Goal: Task Accomplishment & Management: Use online tool/utility

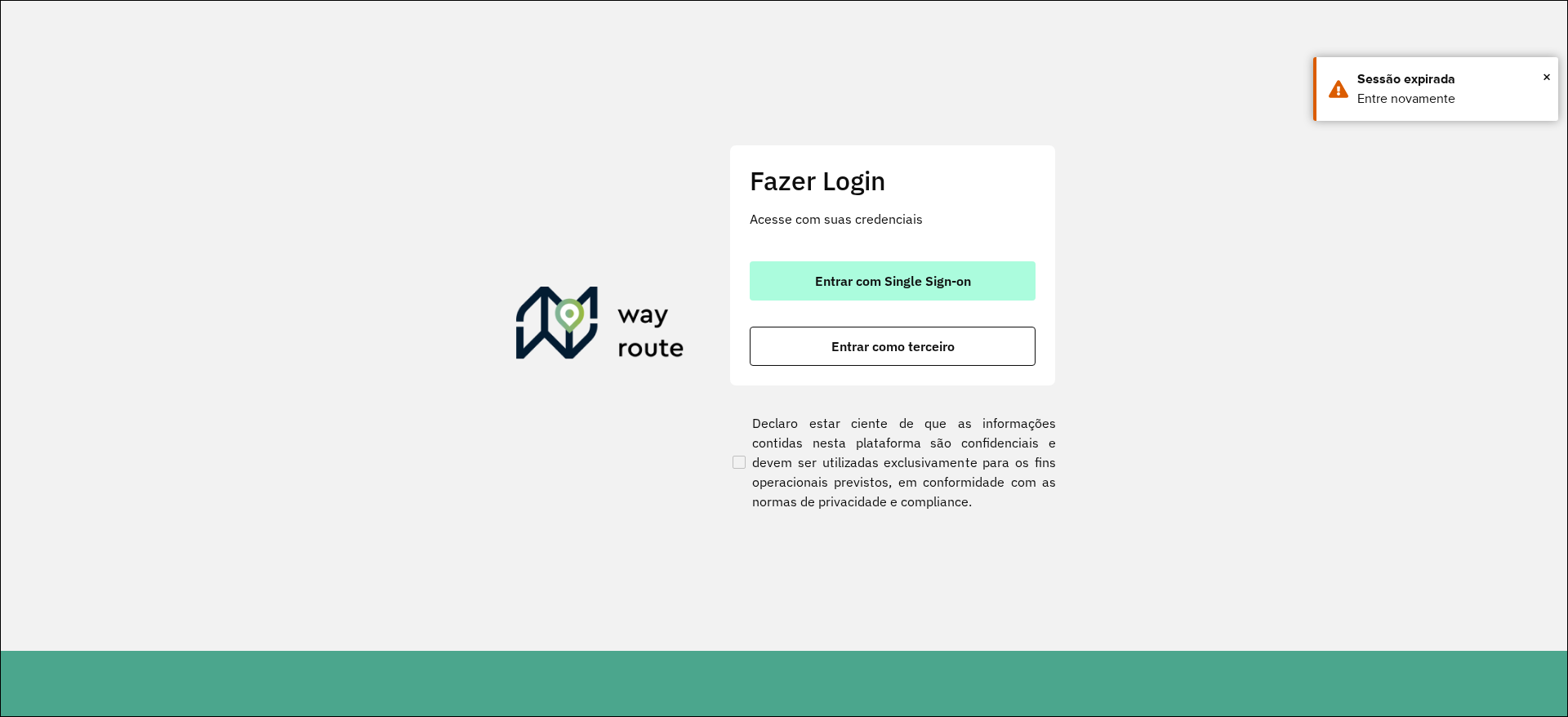
click at [822, 293] on button "Entrar com Single Sign-on" at bounding box center [892, 280] width 286 height 39
click at [855, 279] on span "Entrar com Single Sign-on" at bounding box center [893, 281] width 156 height 13
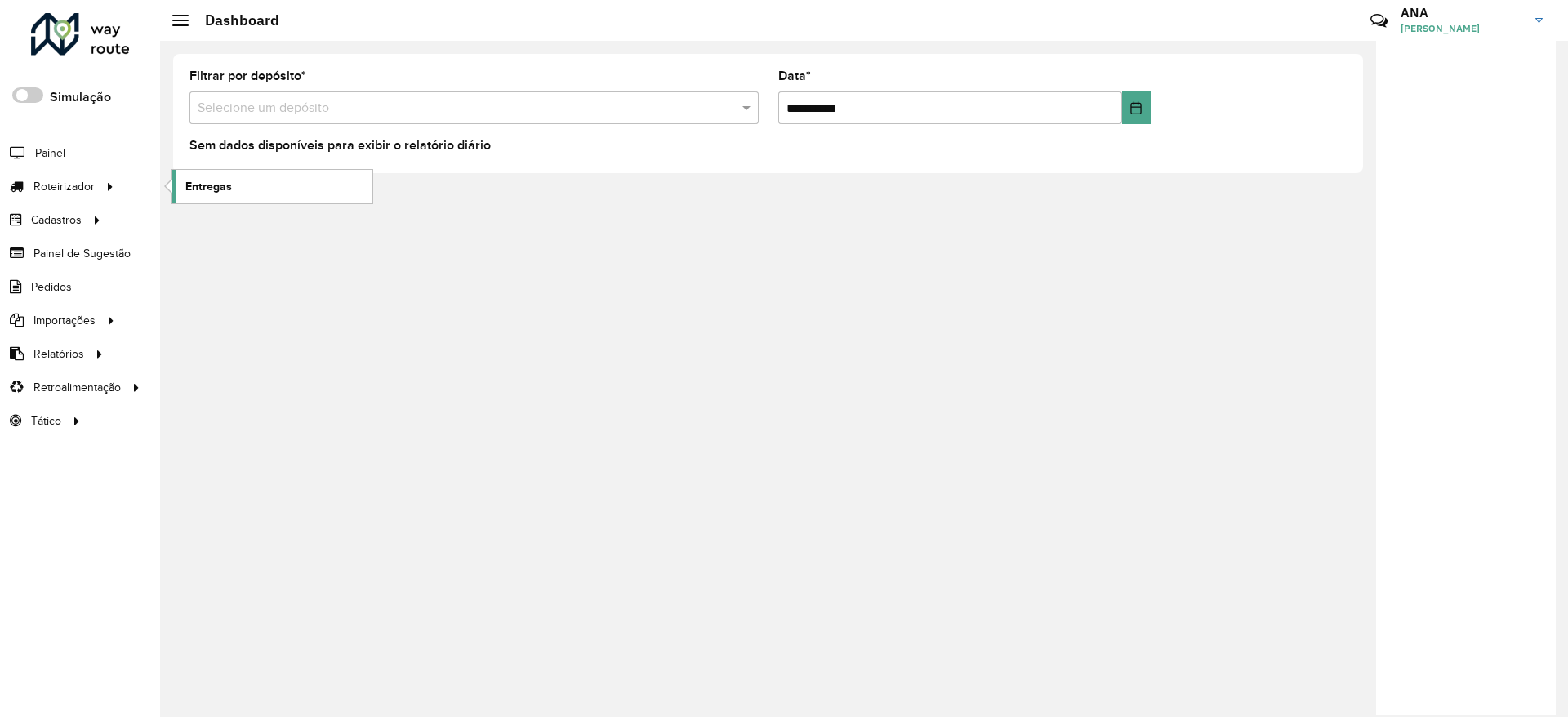
click at [242, 175] on link "Entregas" at bounding box center [272, 186] width 200 height 32
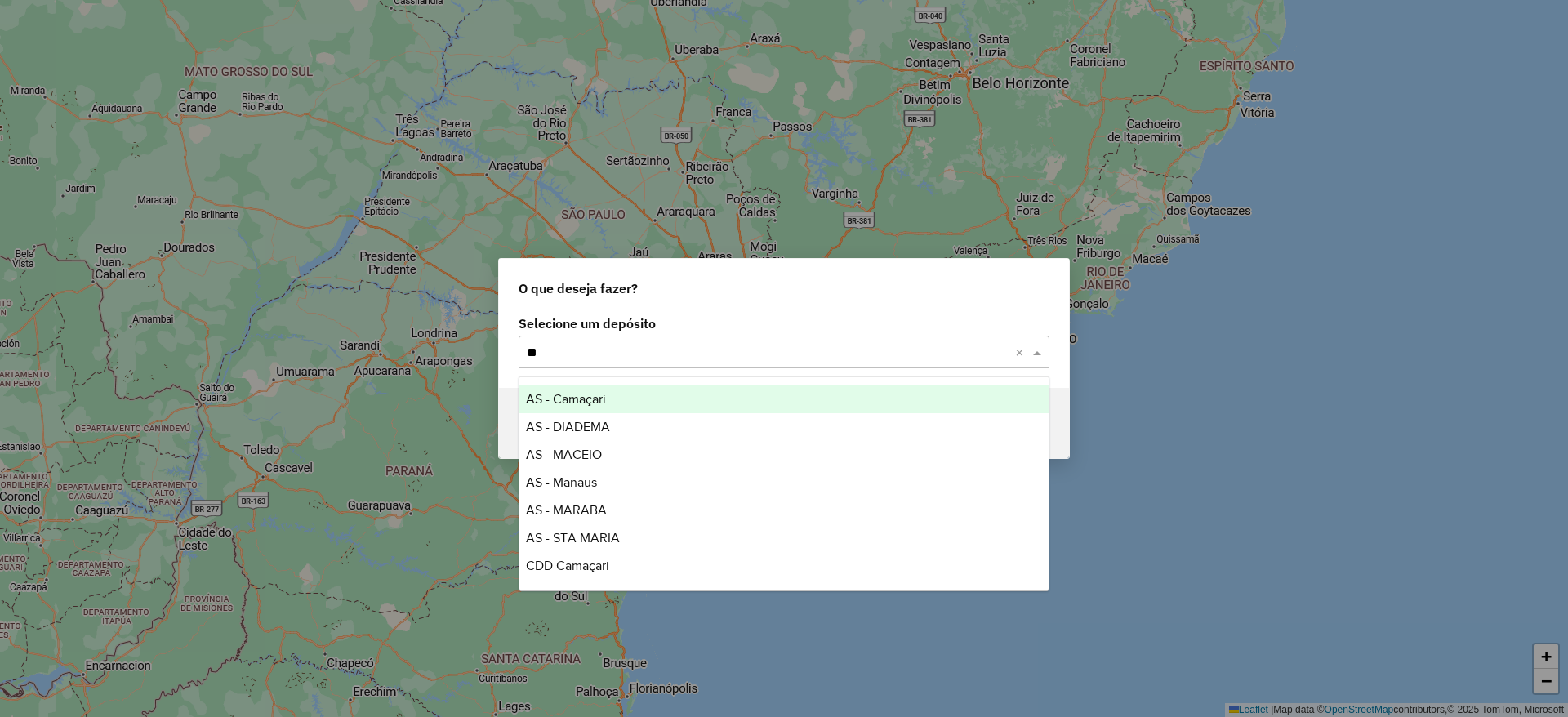
type input "***"
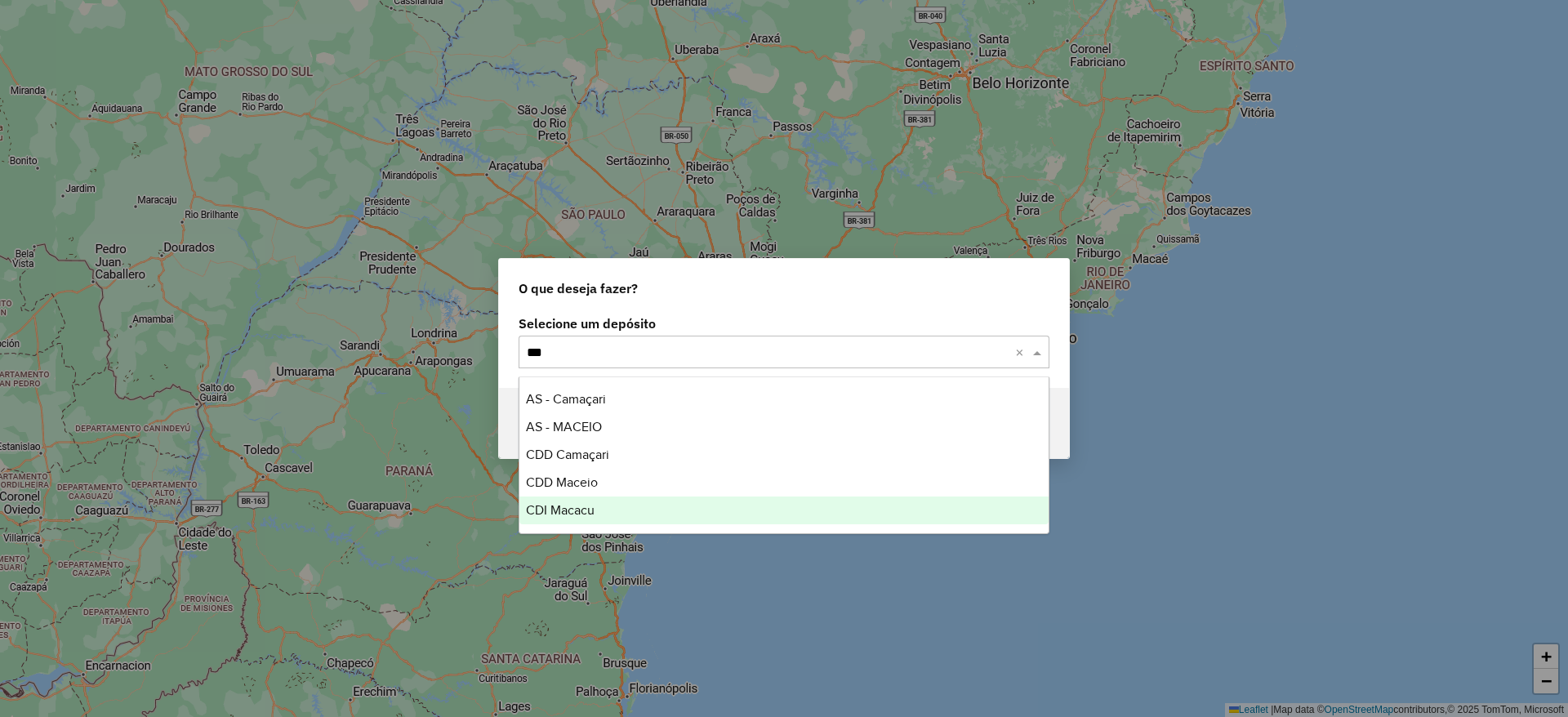
click at [600, 517] on div "CDI Macacu" at bounding box center [784, 509] width 529 height 28
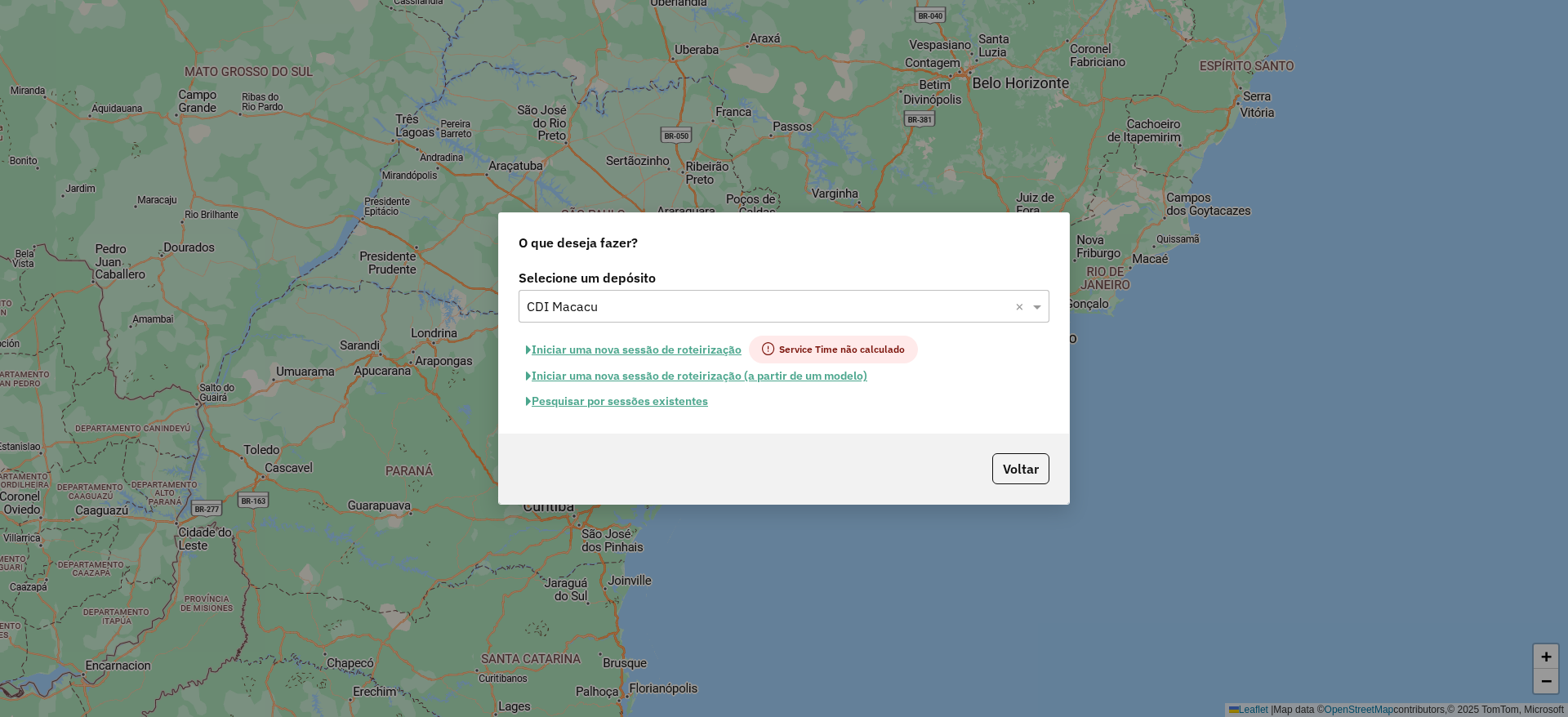
click at [618, 402] on button "Pesquisar por sessões existentes" at bounding box center [617, 401] width 196 height 26
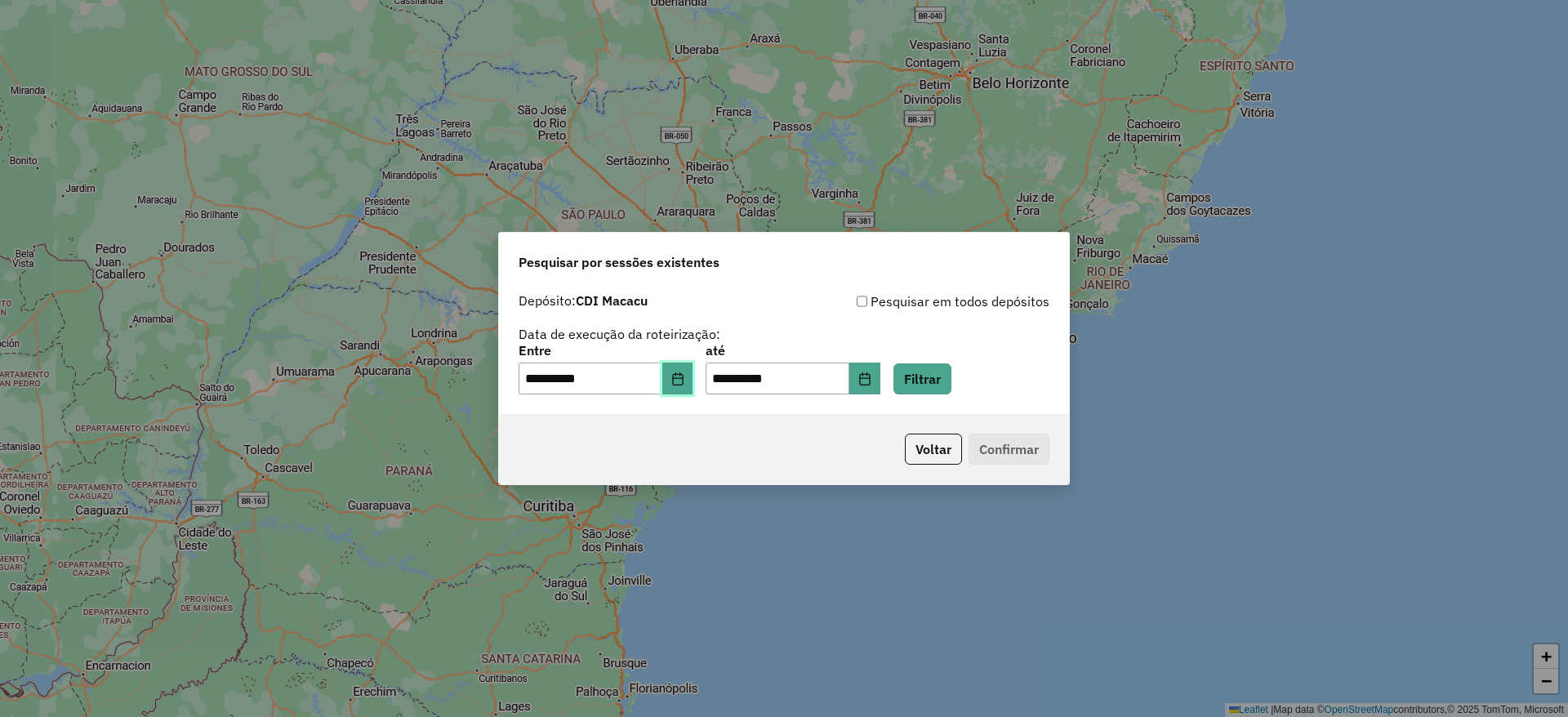
click at [684, 385] on button "Choose Date" at bounding box center [677, 378] width 31 height 32
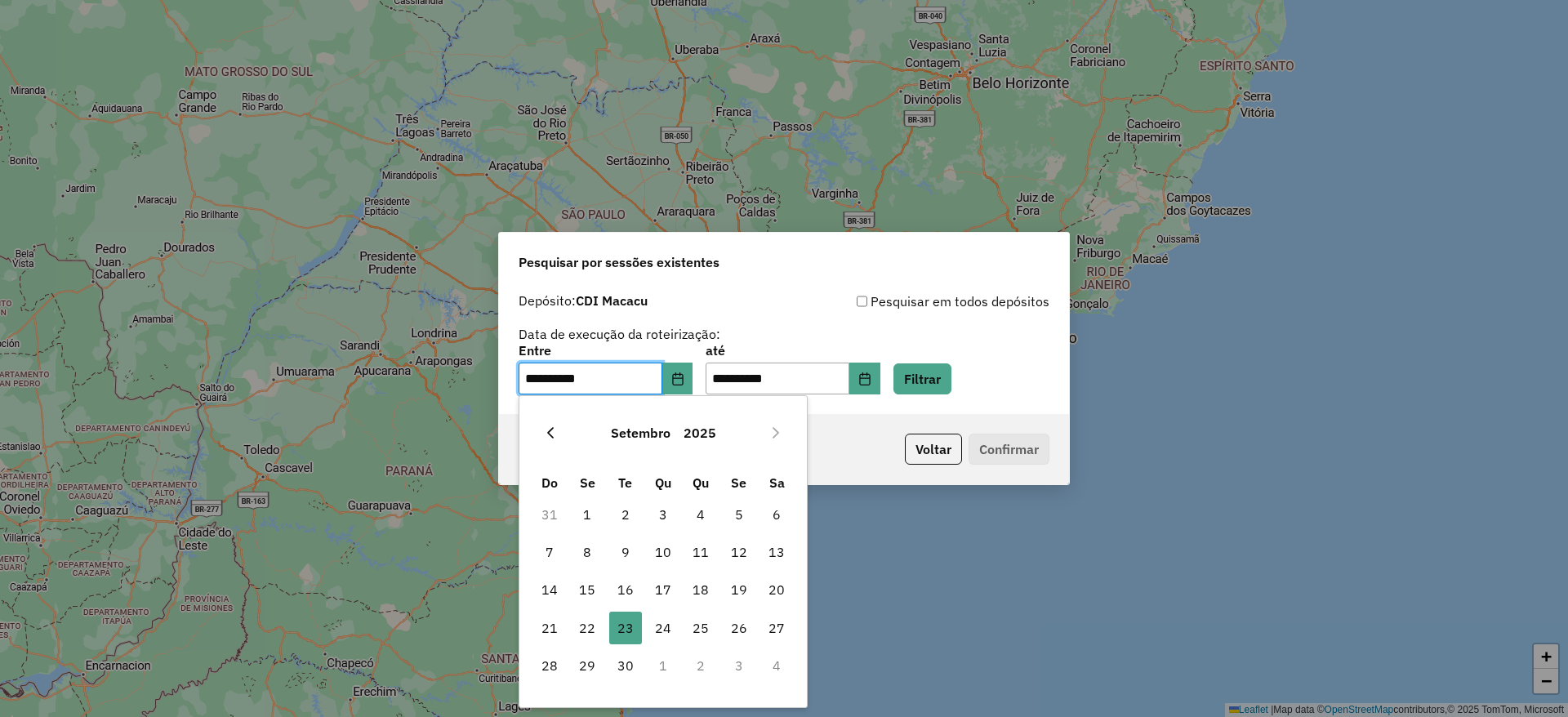
click at [544, 428] on icon "Previous Month" at bounding box center [550, 432] width 13 height 13
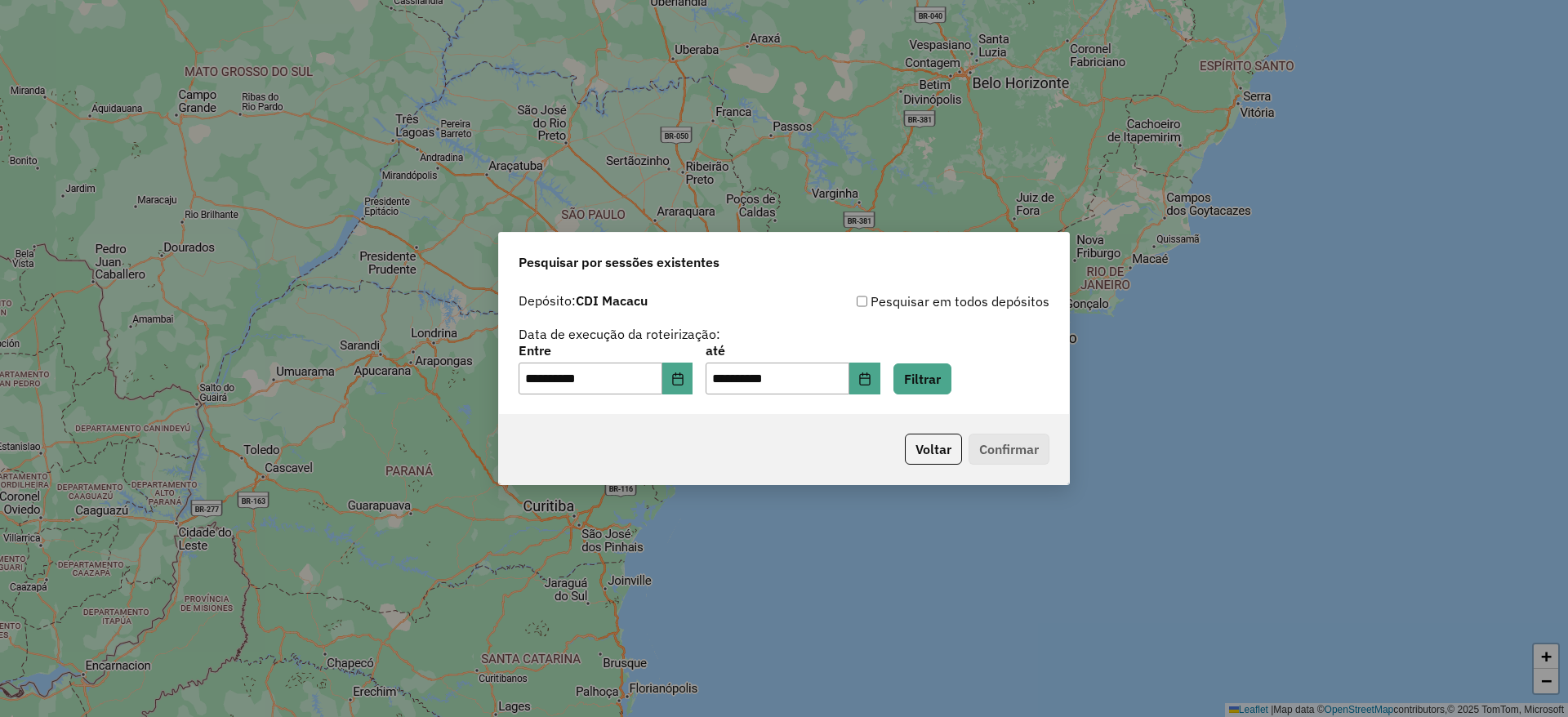
click at [544, 428] on div "Voltar Confirmar" at bounding box center [784, 449] width 570 height 70
click at [693, 368] on button "Choose Date" at bounding box center [677, 378] width 31 height 32
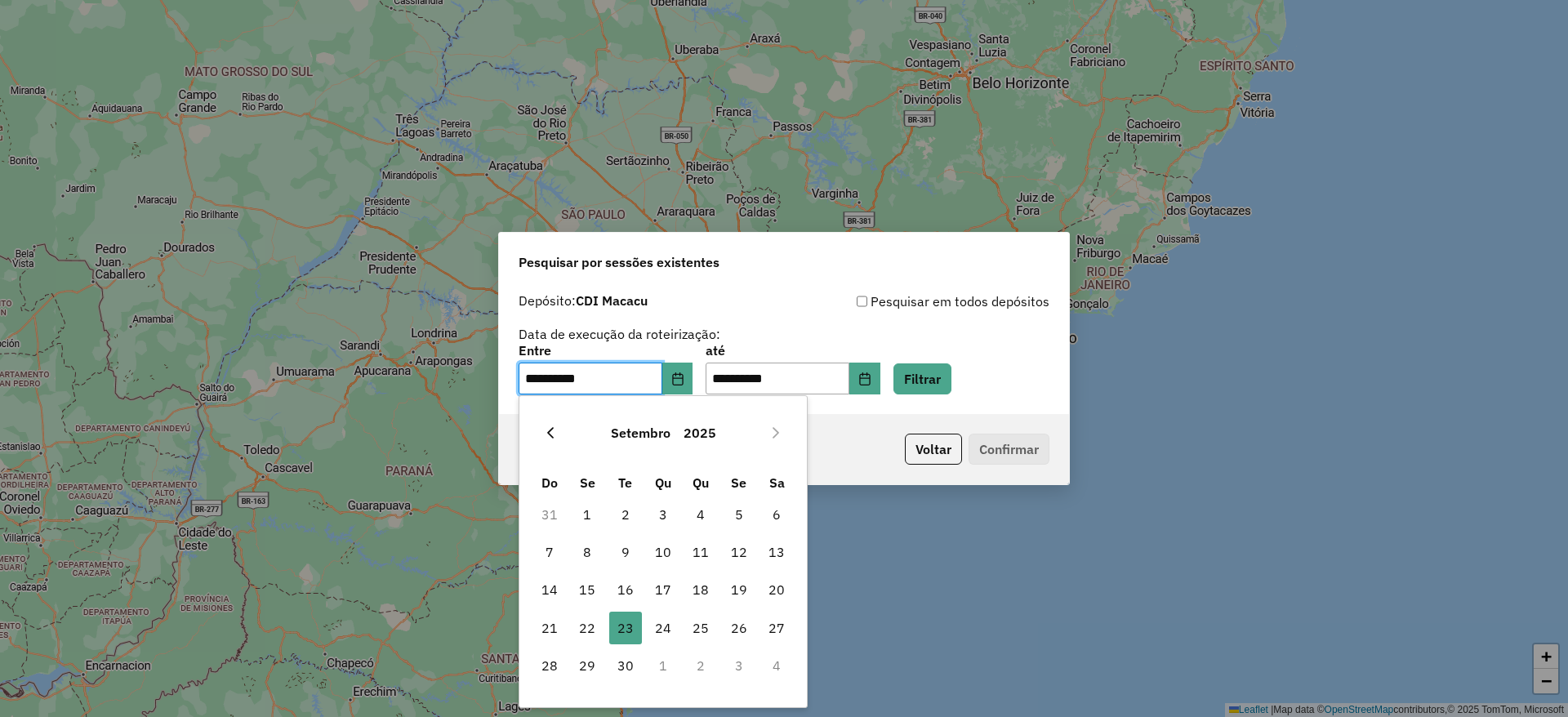
click at [547, 437] on icon "Previous Month" at bounding box center [550, 432] width 13 height 13
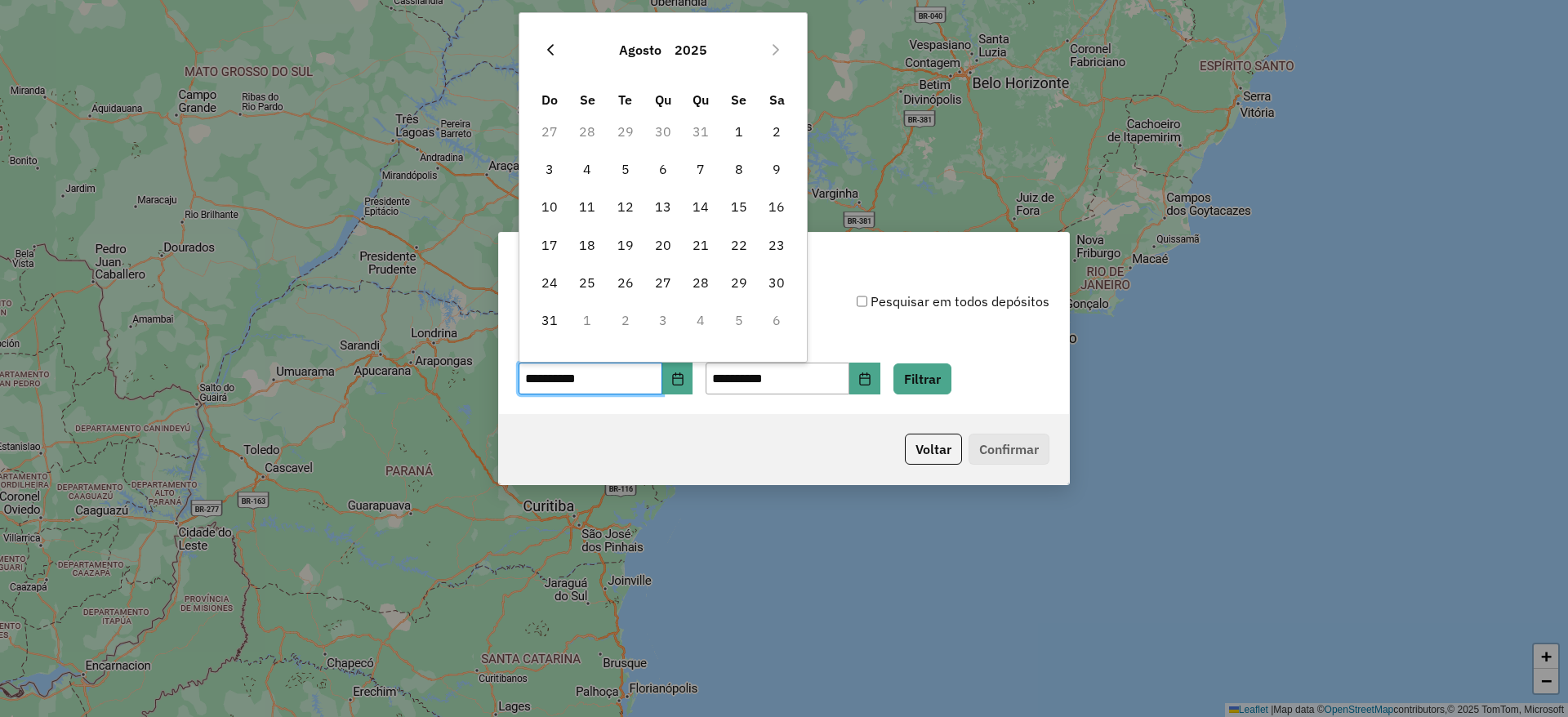
click at [549, 58] on button "Previous Month" at bounding box center [550, 50] width 27 height 27
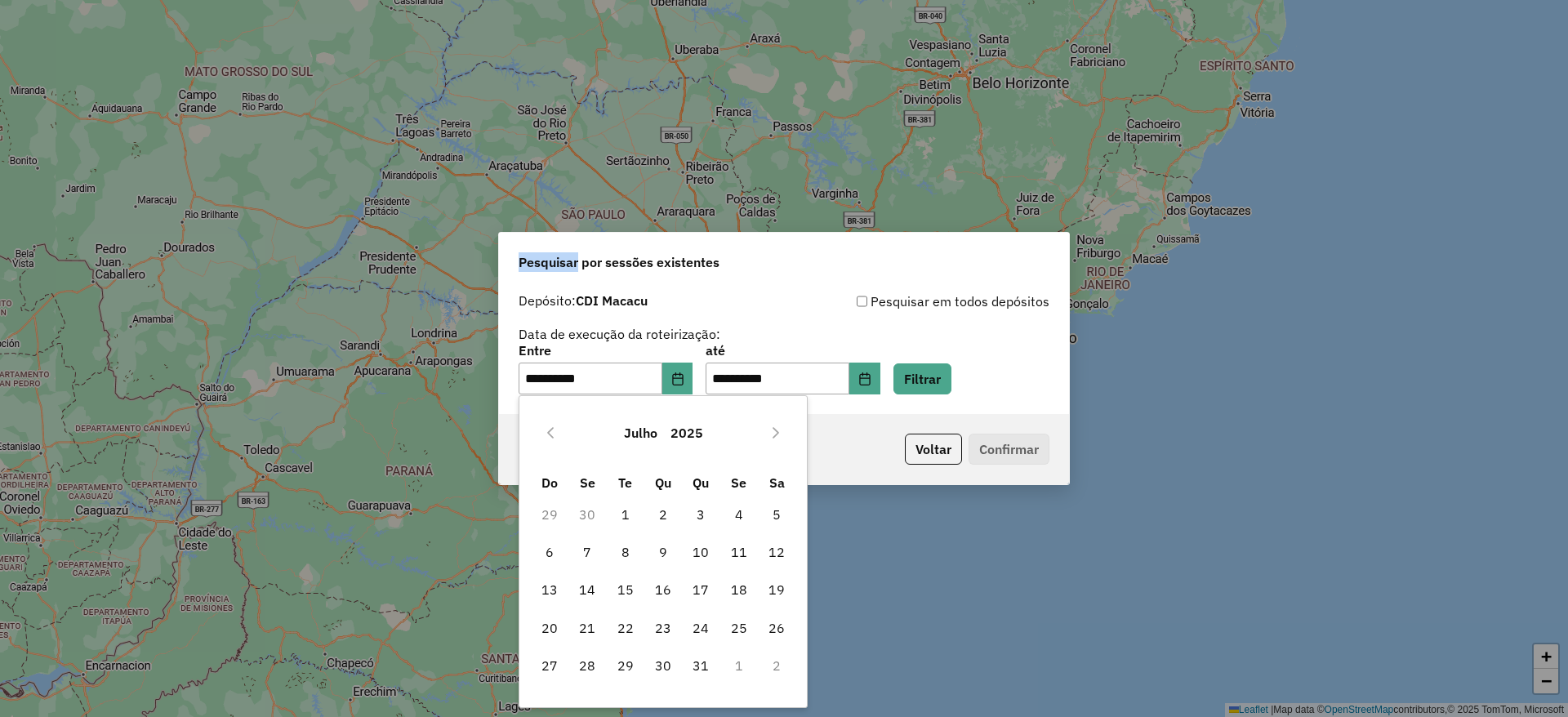
click at [549, 58] on div "**********" at bounding box center [784, 358] width 1568 height 717
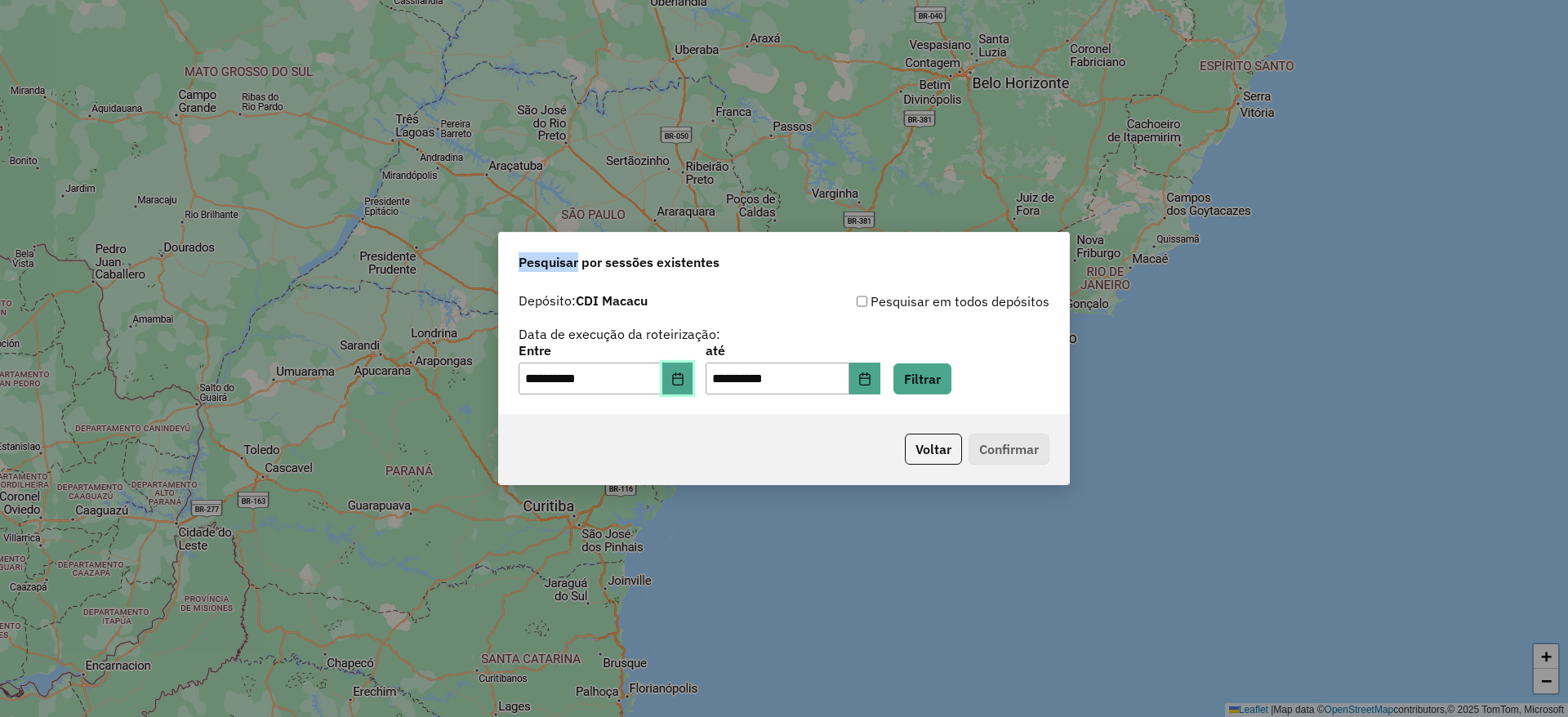
click at [685, 363] on button "Choose Date" at bounding box center [677, 378] width 31 height 32
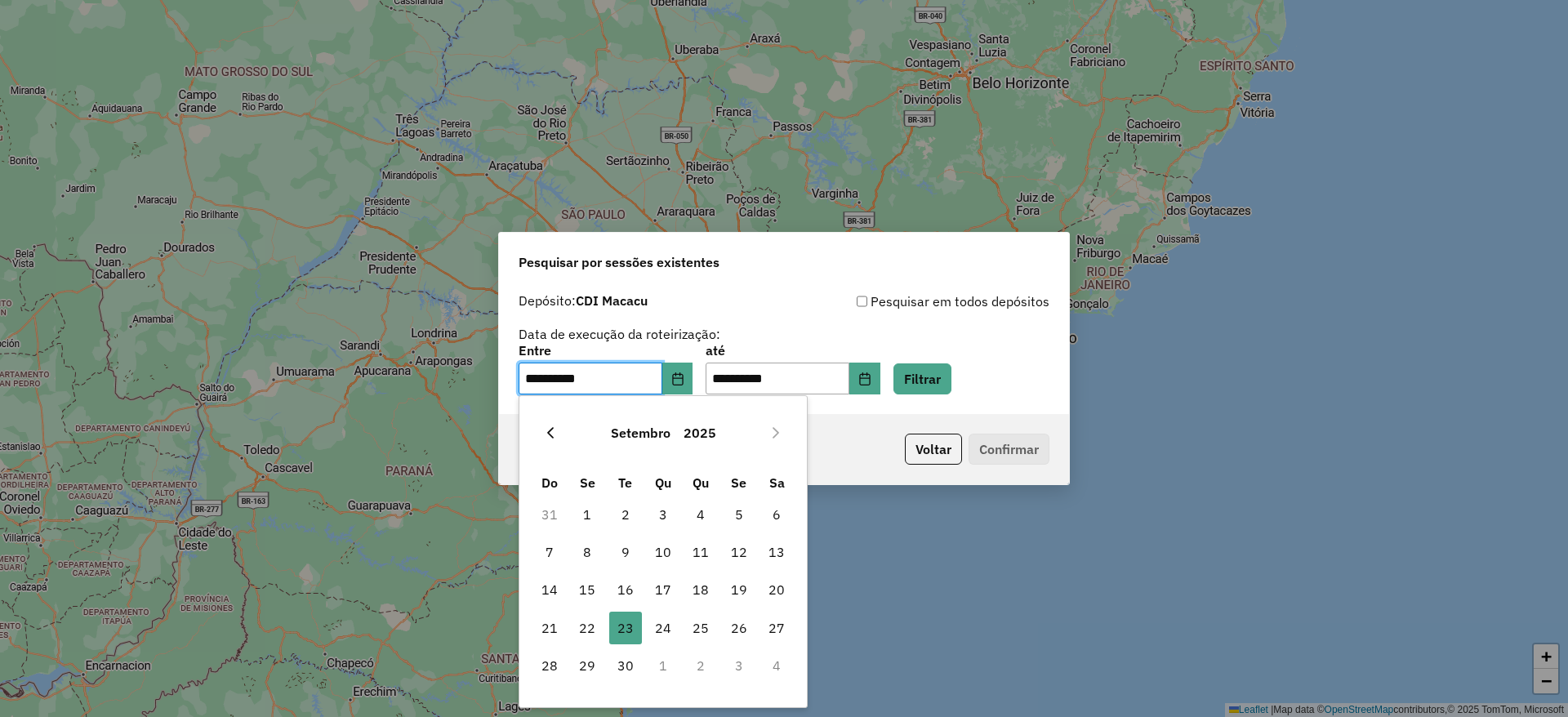
click at [550, 426] on icon "Previous Month" at bounding box center [550, 432] width 13 height 13
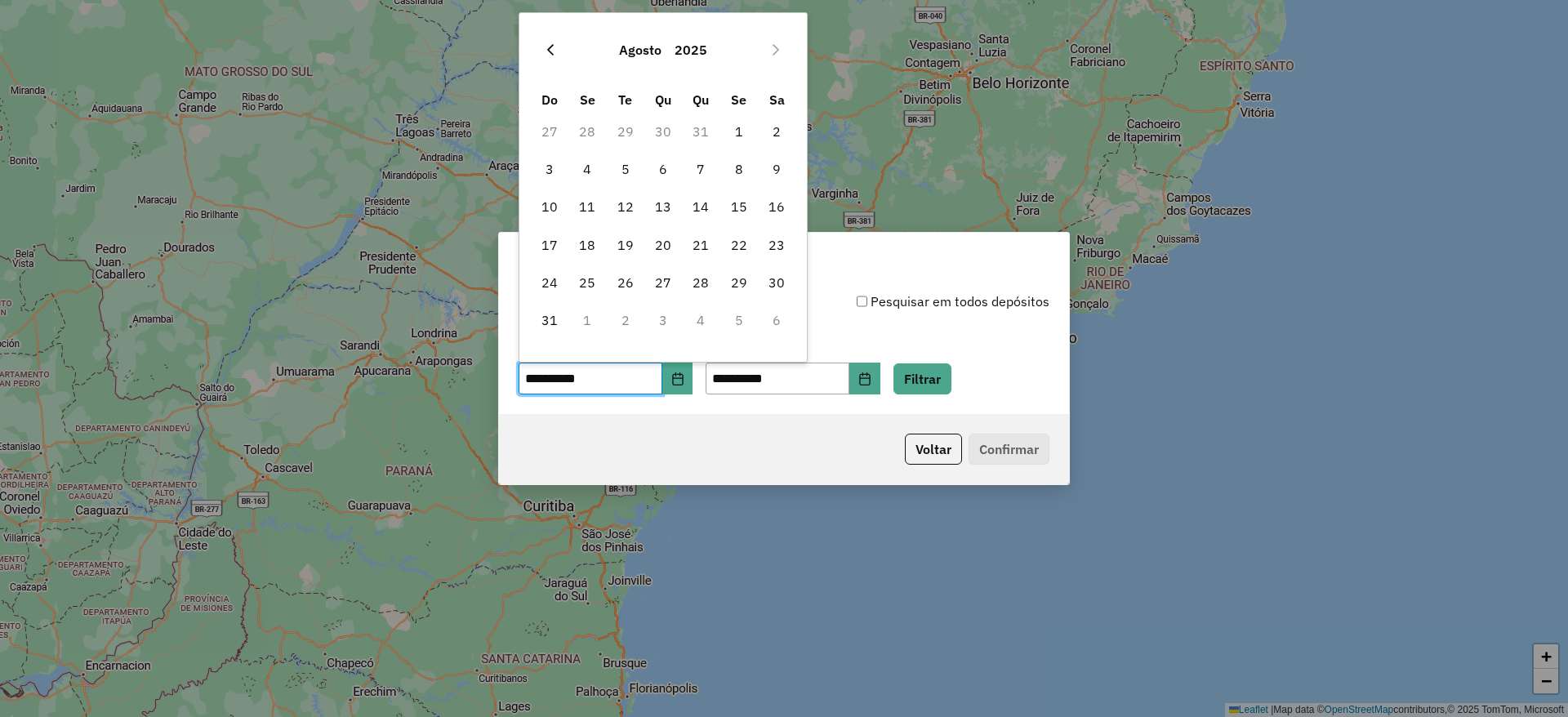
click at [549, 44] on icon "Previous Month" at bounding box center [550, 50] width 13 height 13
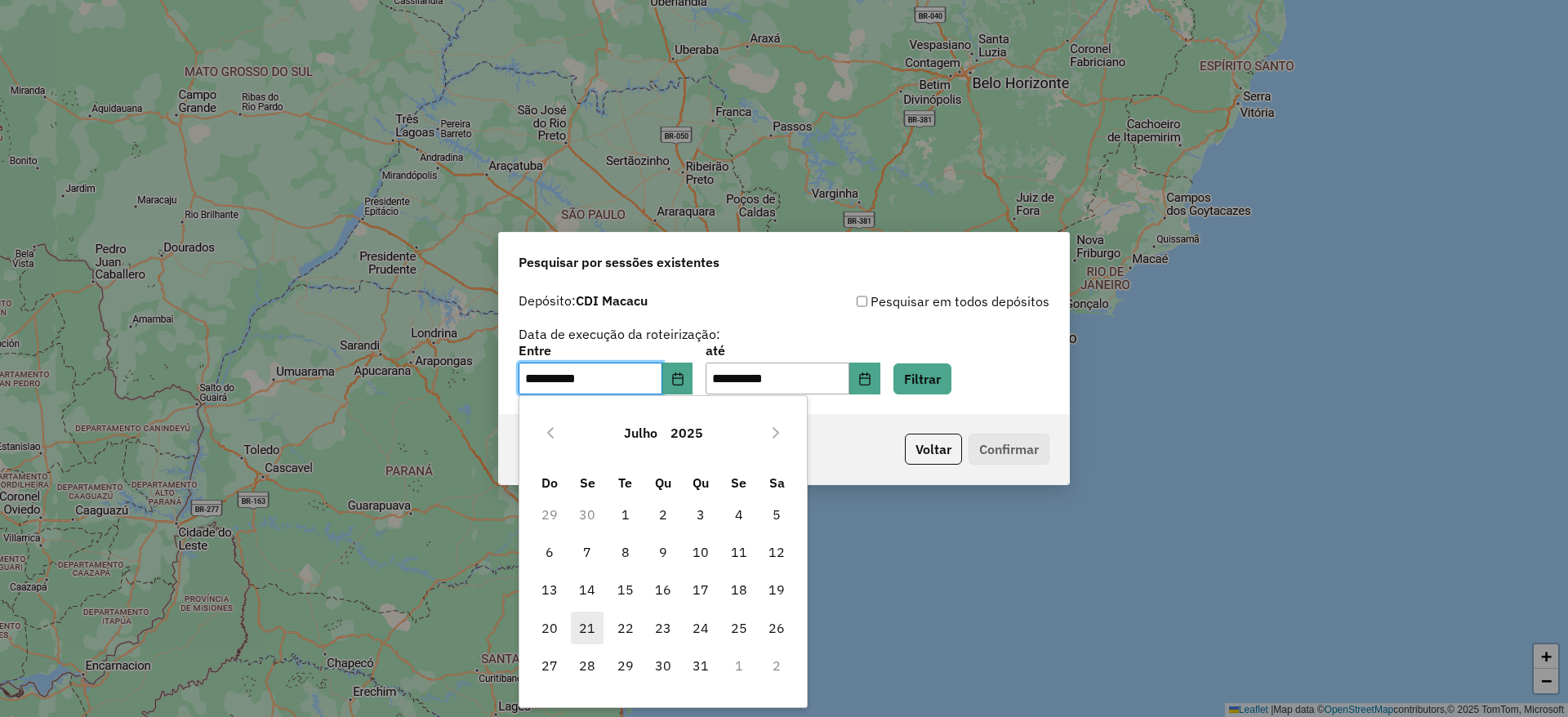
click at [592, 627] on span "21" at bounding box center [587, 628] width 32 height 32
type input "**********"
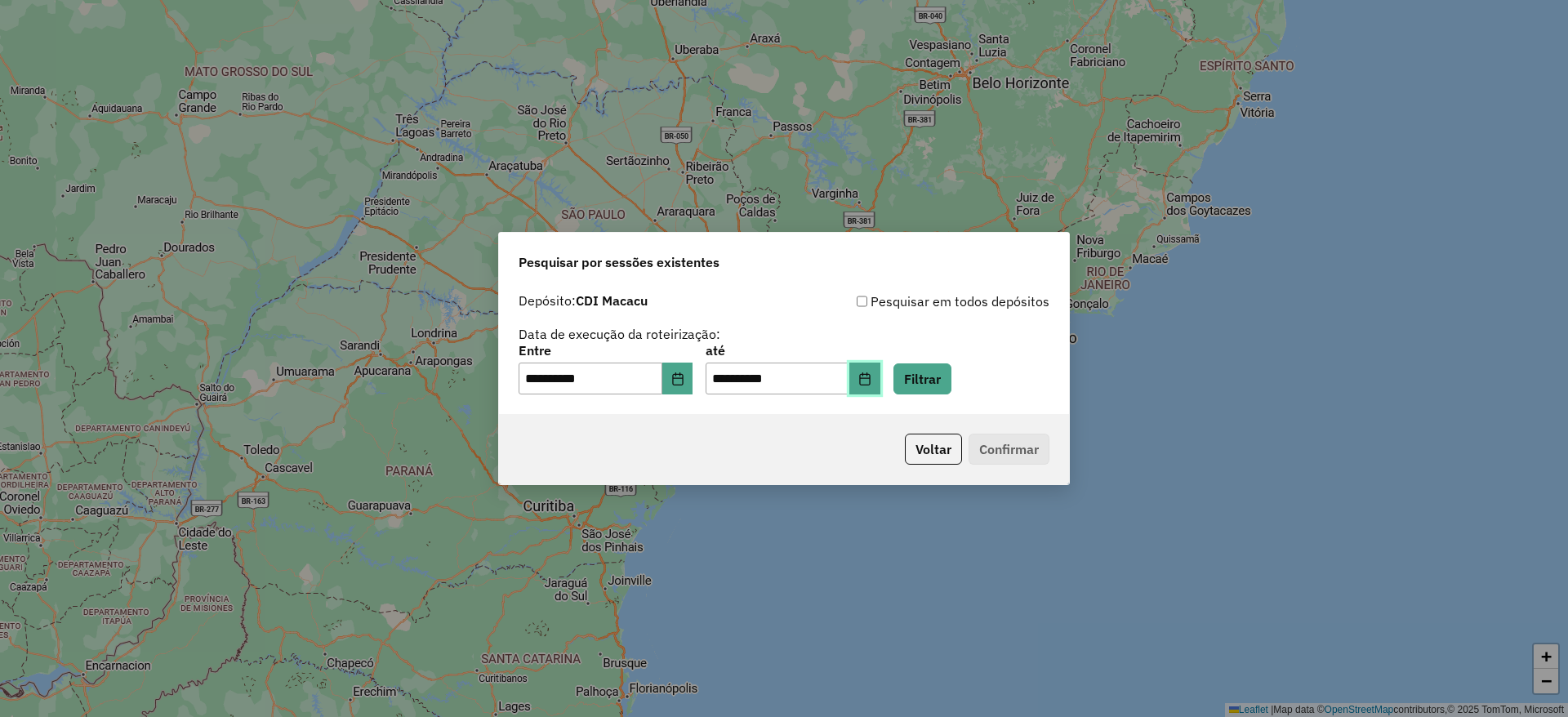
click at [877, 375] on button "Choose Date" at bounding box center [864, 378] width 31 height 32
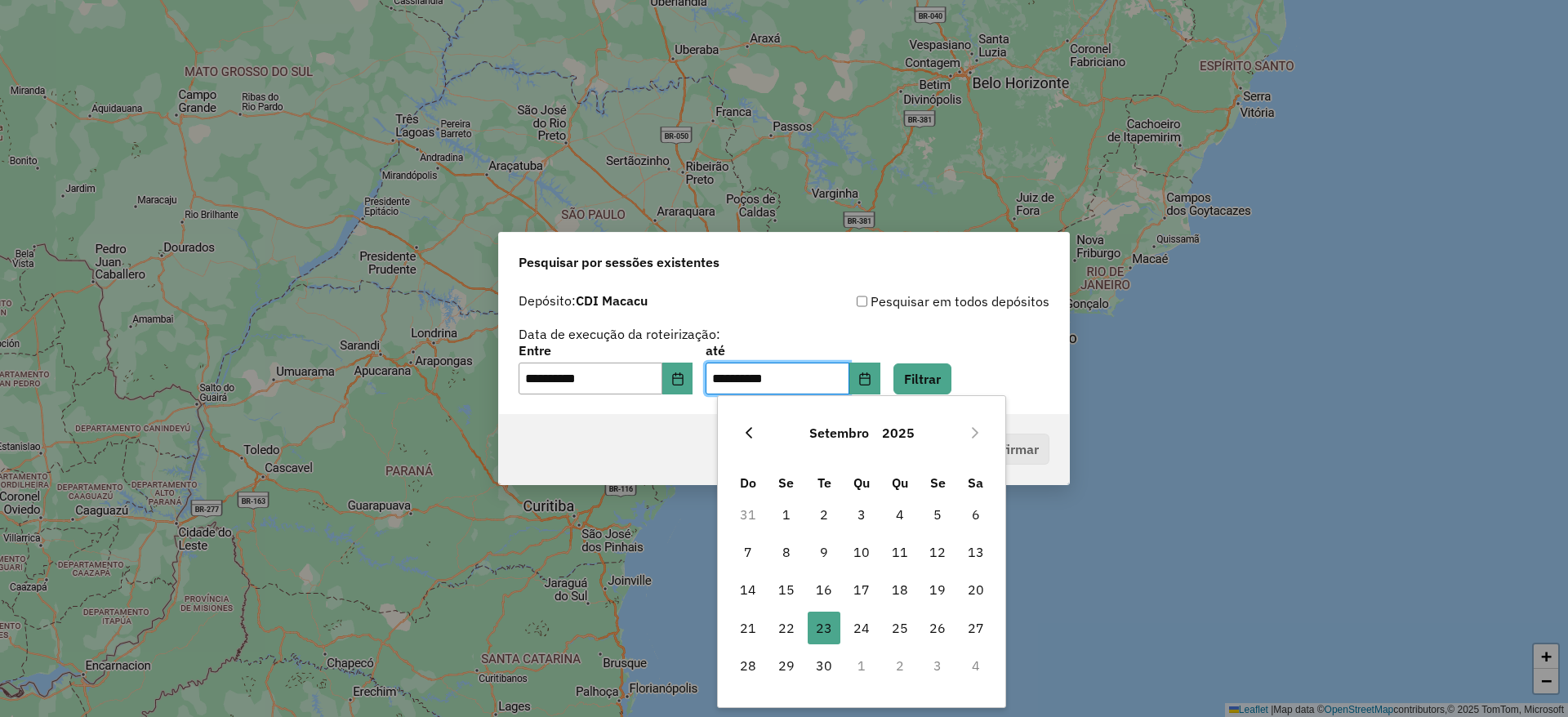
click at [741, 426] on button "Previous Month" at bounding box center [749, 433] width 27 height 27
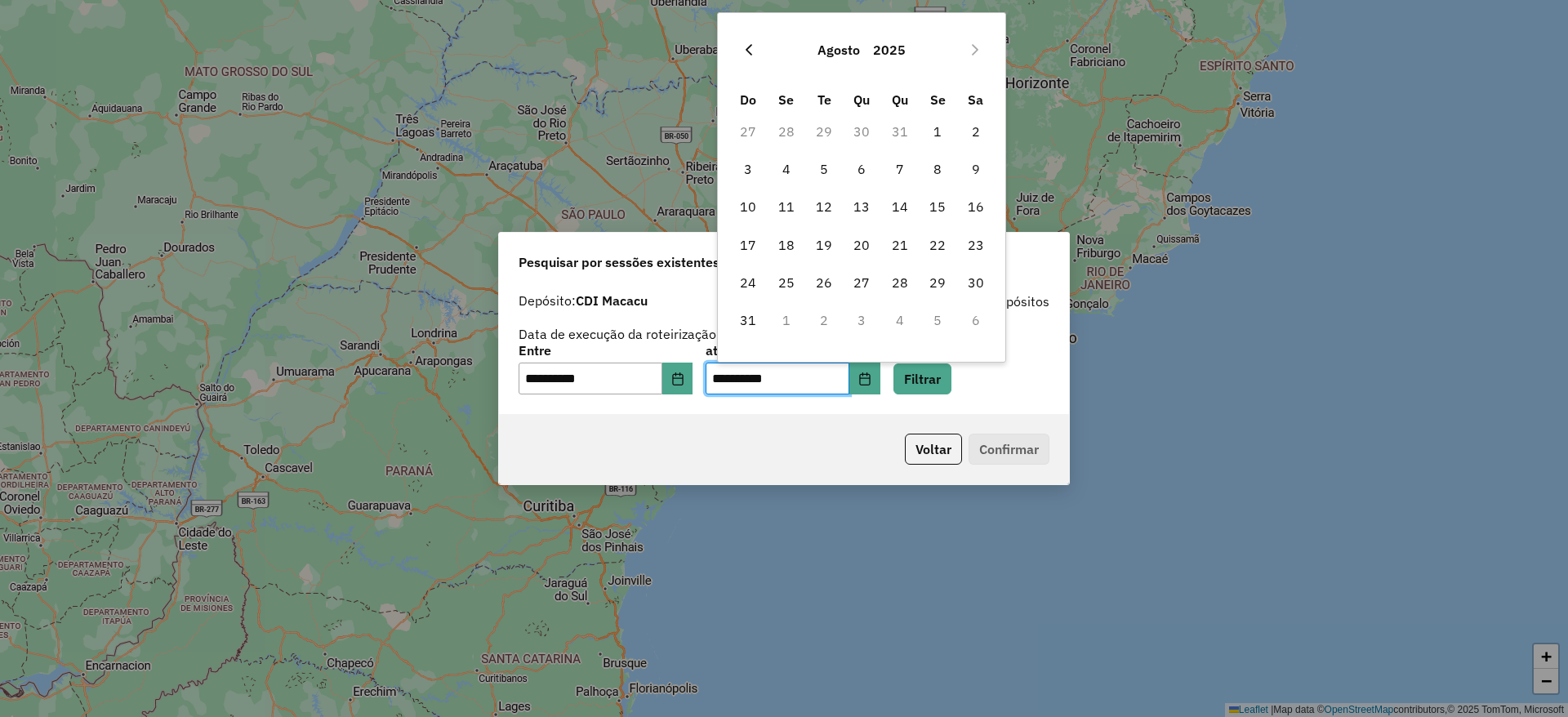
click at [743, 51] on icon "Previous Month" at bounding box center [749, 50] width 13 height 13
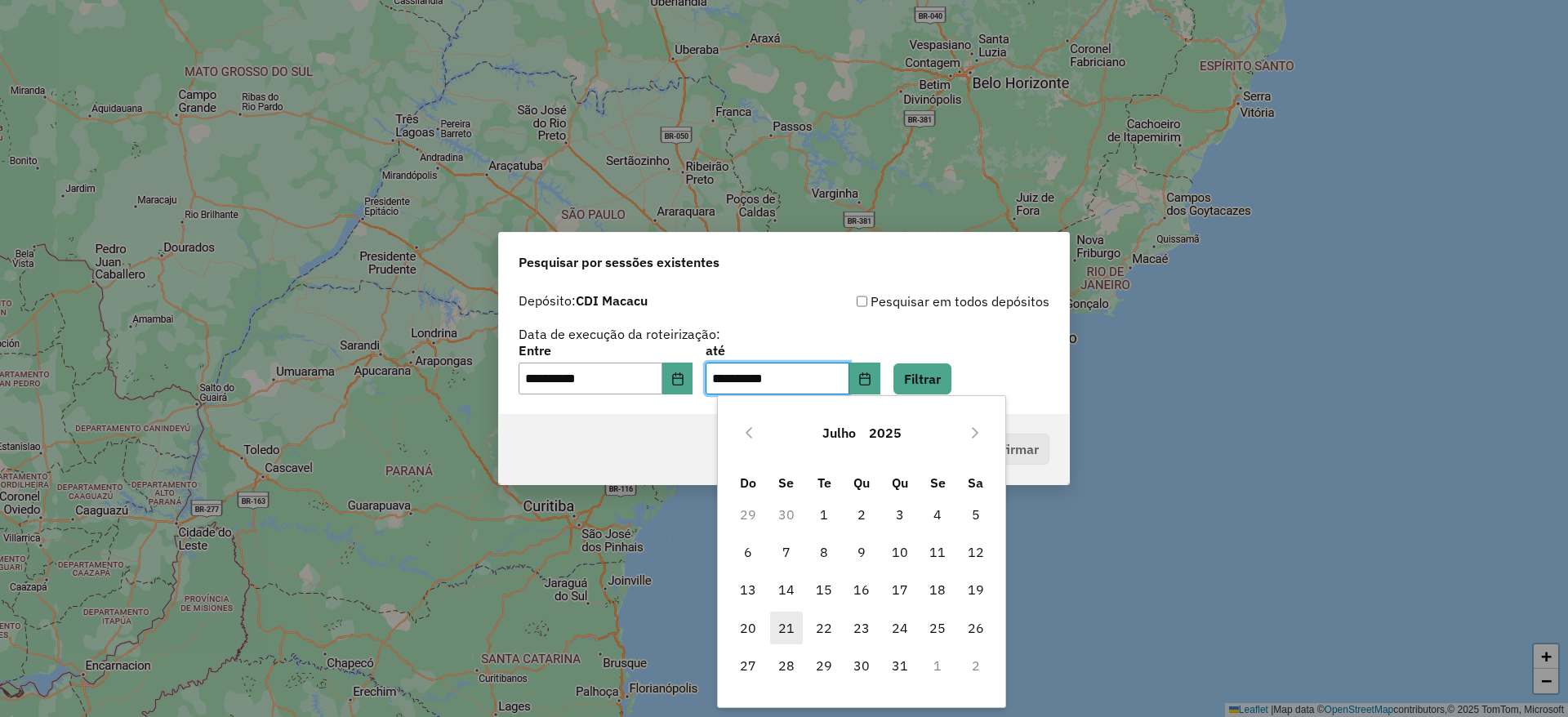
click at [785, 620] on span "21" at bounding box center [786, 628] width 32 height 32
type input "**********"
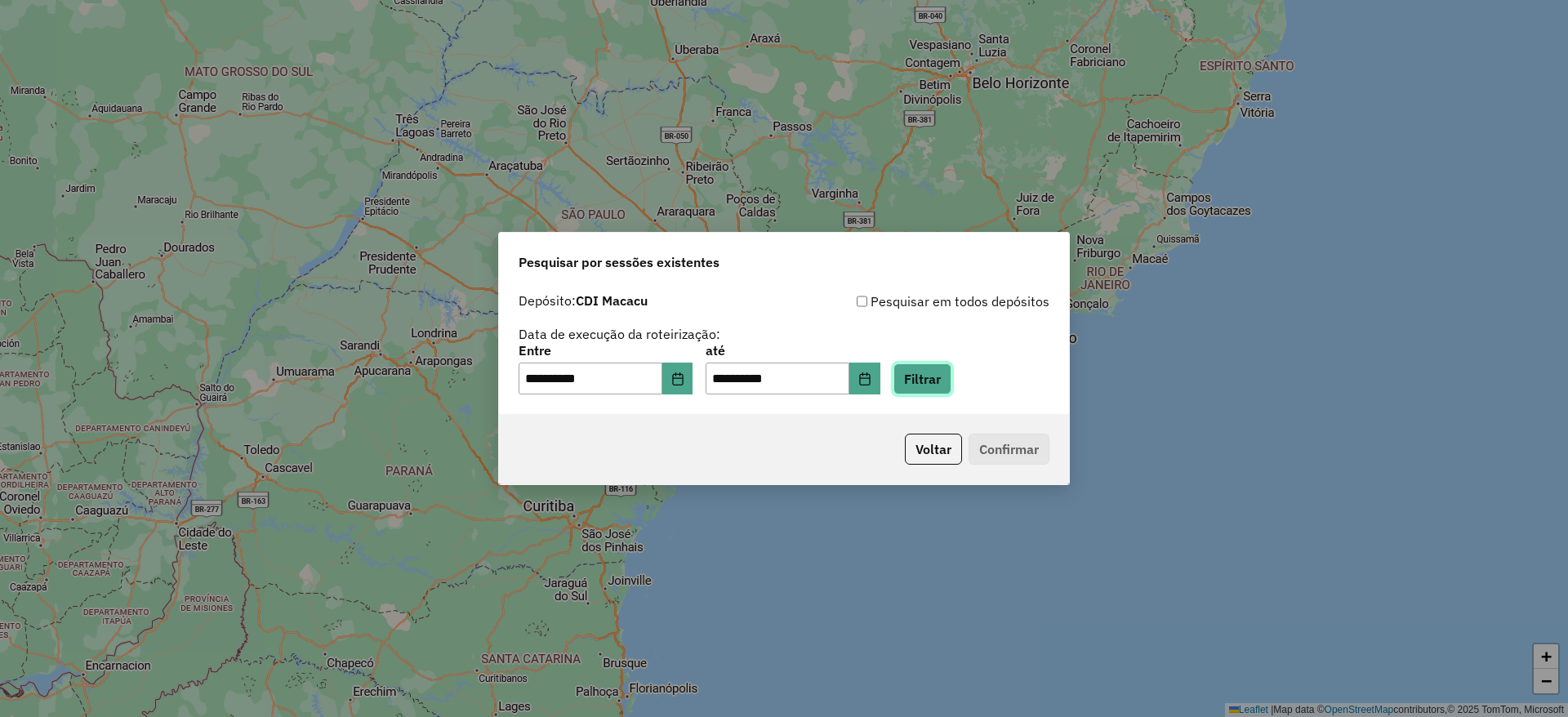
click at [951, 384] on button "Filtrar" at bounding box center [922, 378] width 58 height 31
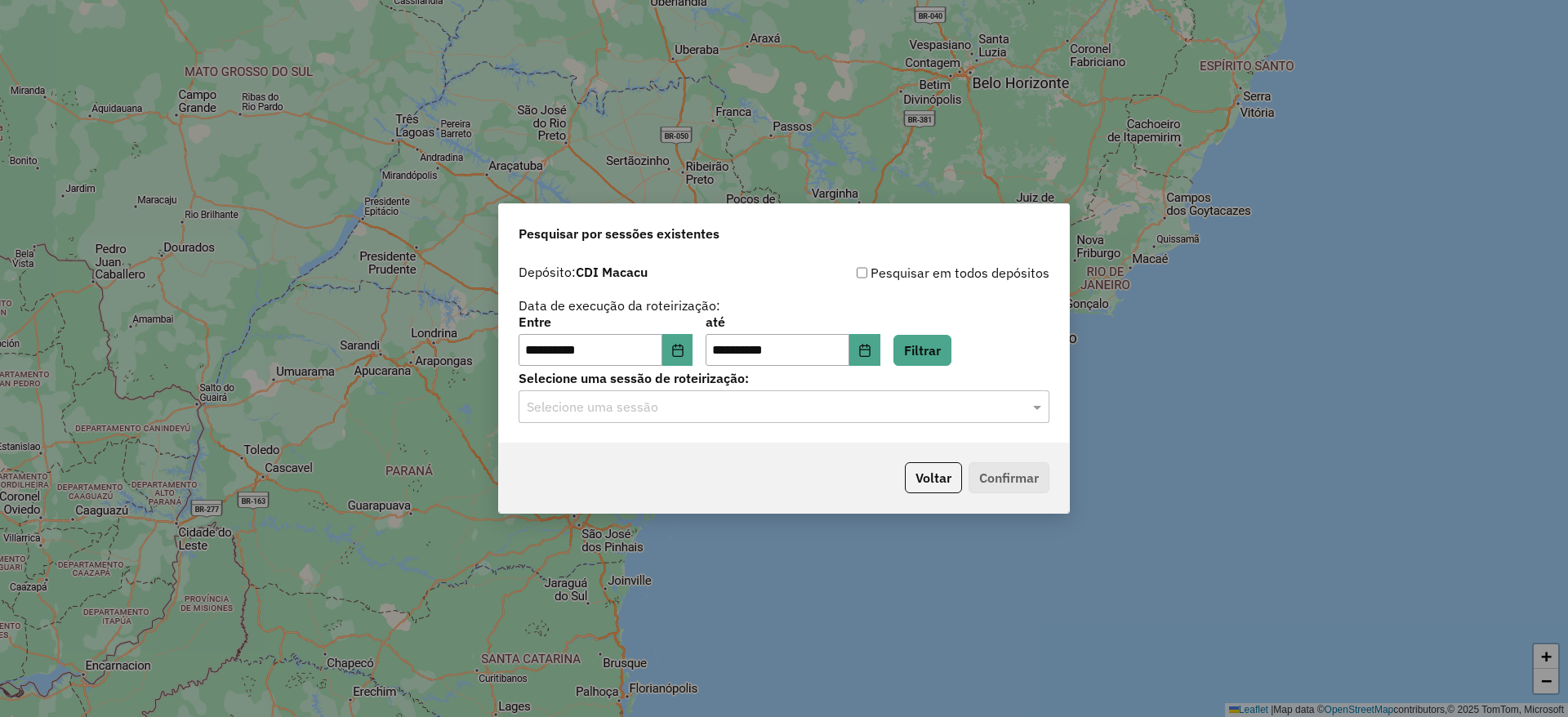
click at [713, 401] on input "text" at bounding box center [767, 407] width 482 height 20
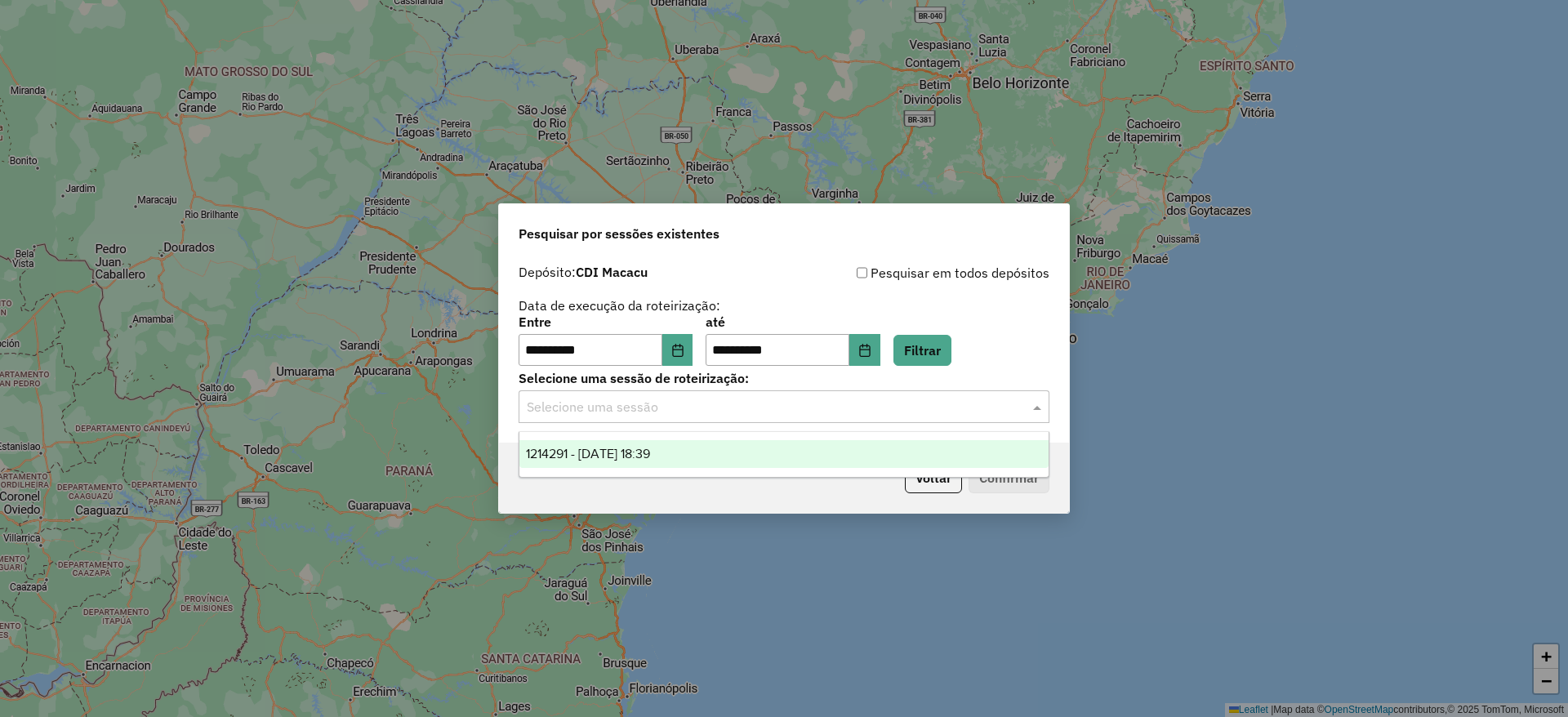
click at [684, 461] on div "1214291 - 21/07/2025 18:39" at bounding box center [784, 453] width 529 height 28
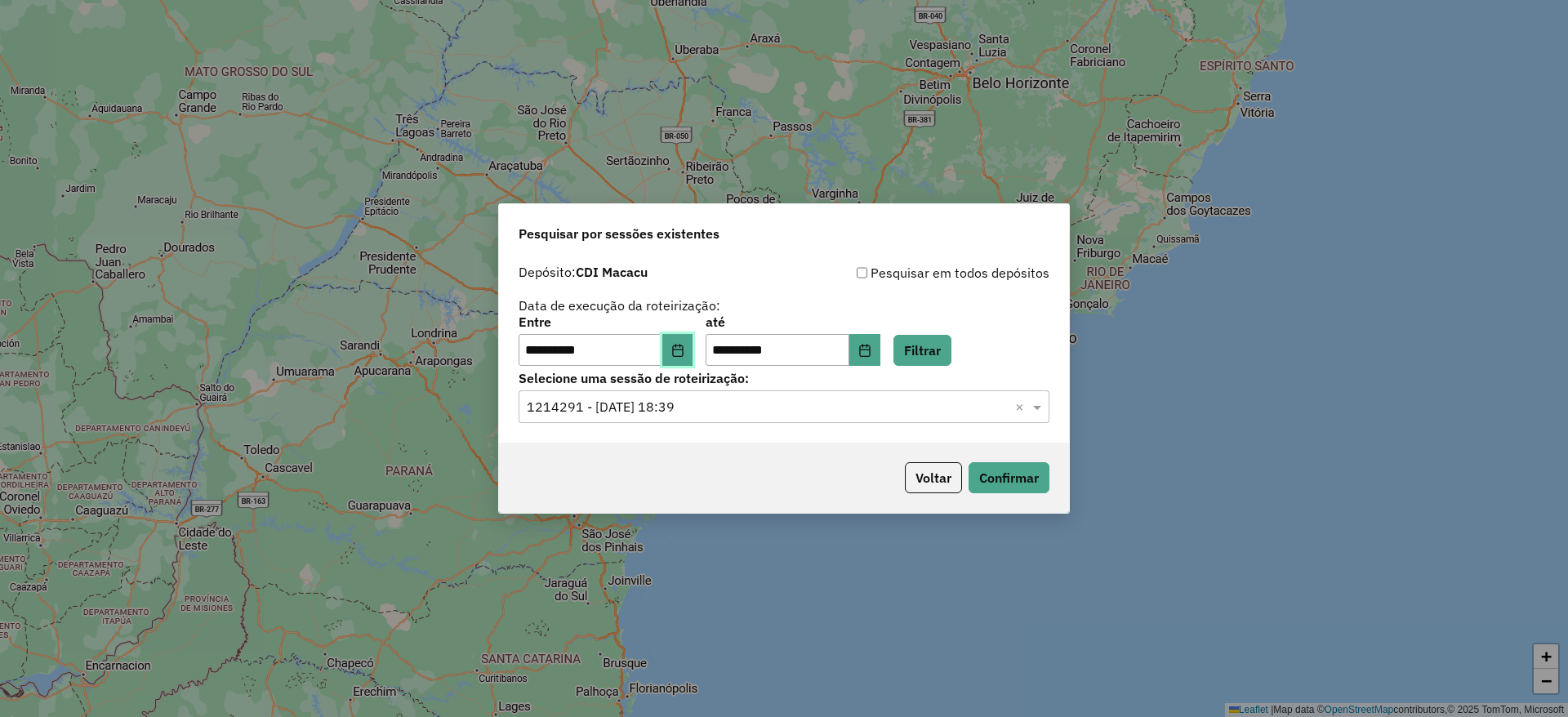
click at [692, 356] on button "Choose Date" at bounding box center [677, 350] width 31 height 32
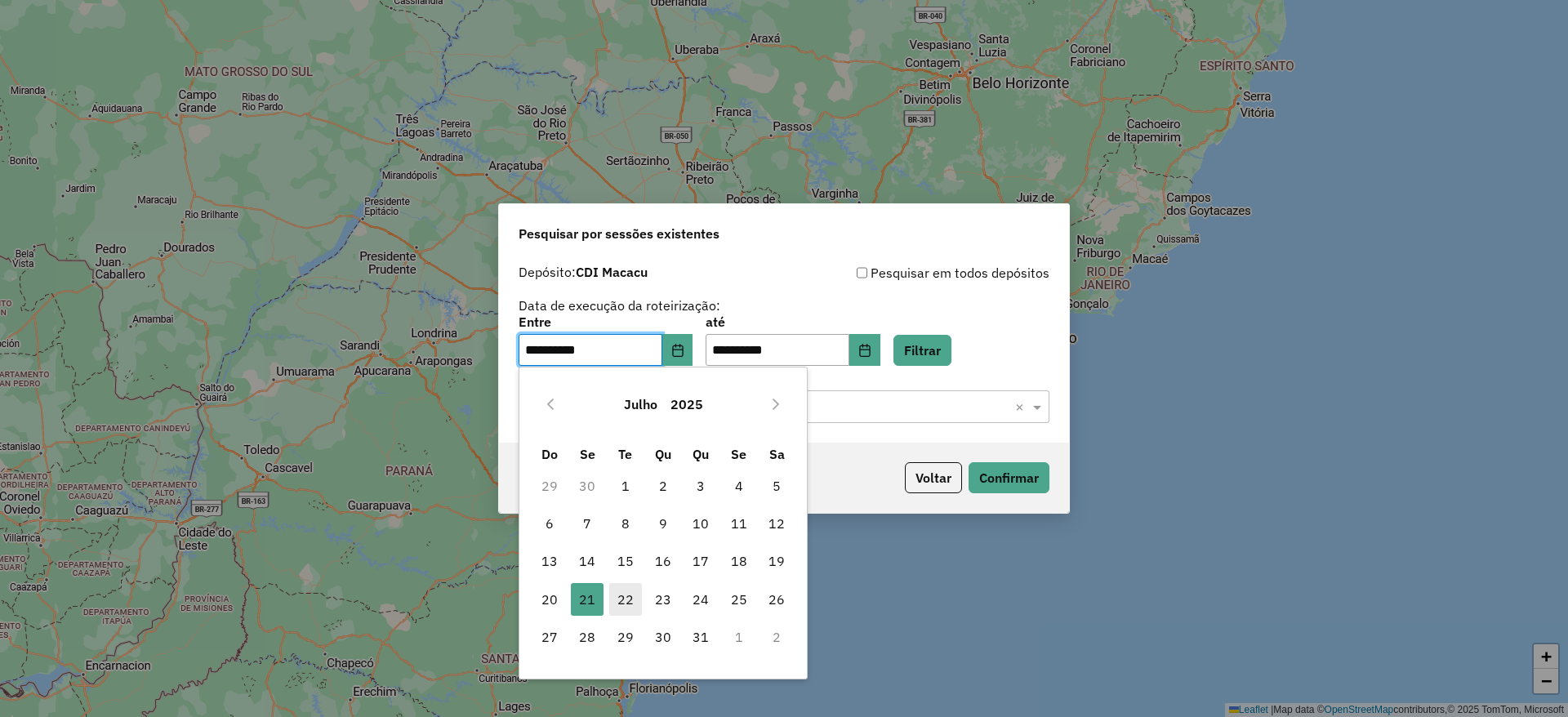
click at [631, 592] on span "22" at bounding box center [625, 599] width 32 height 32
type input "**********"
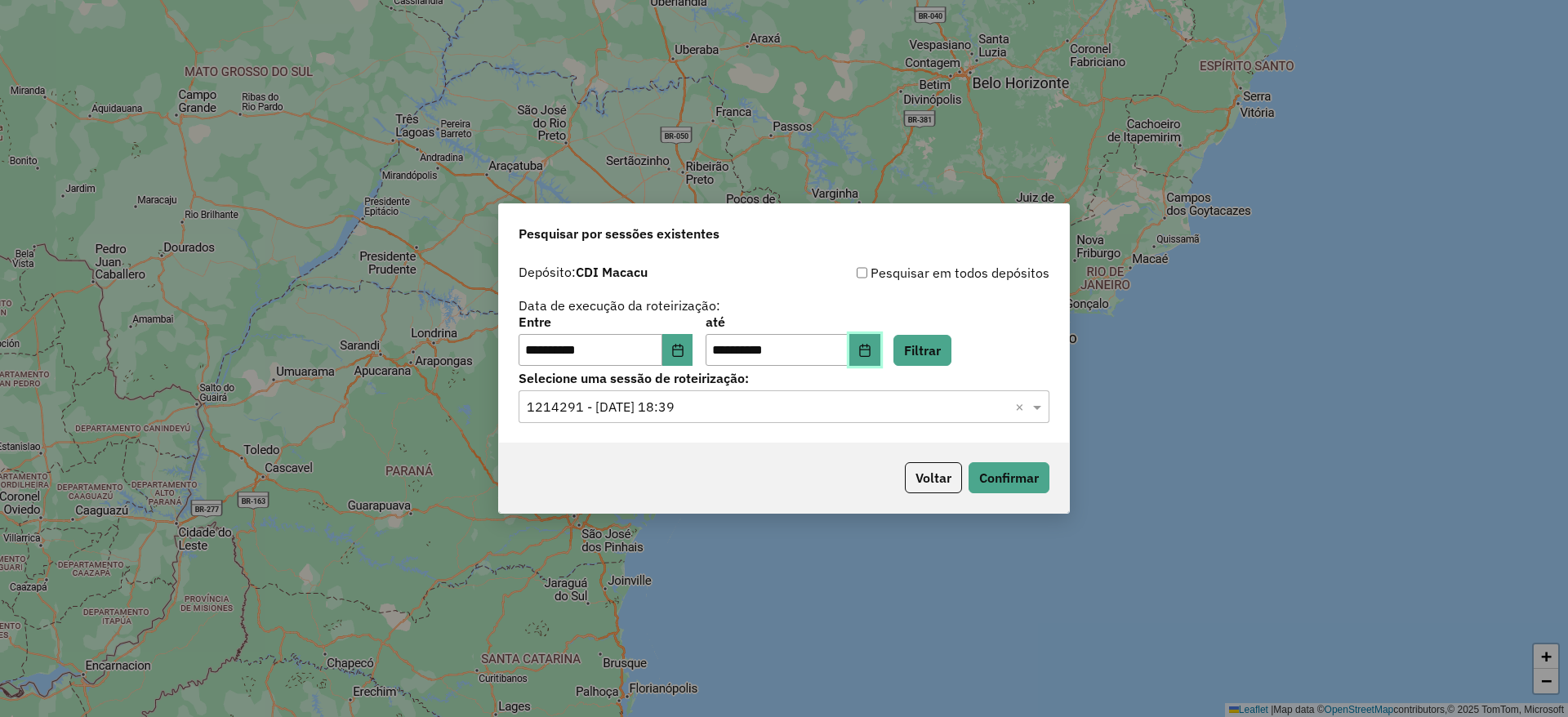
click at [880, 356] on button "Choose Date" at bounding box center [864, 350] width 31 height 32
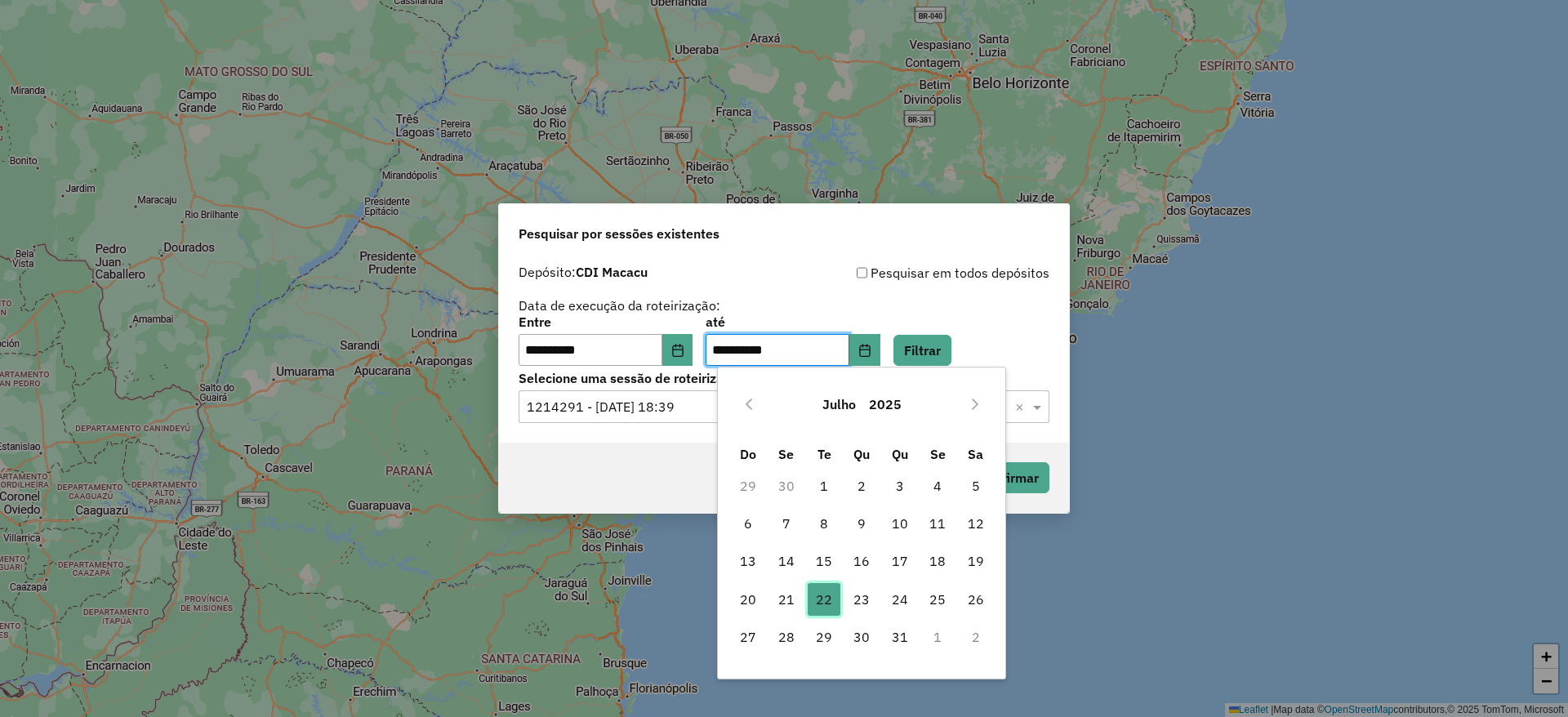
click at [834, 596] on span "22" at bounding box center [823, 599] width 32 height 32
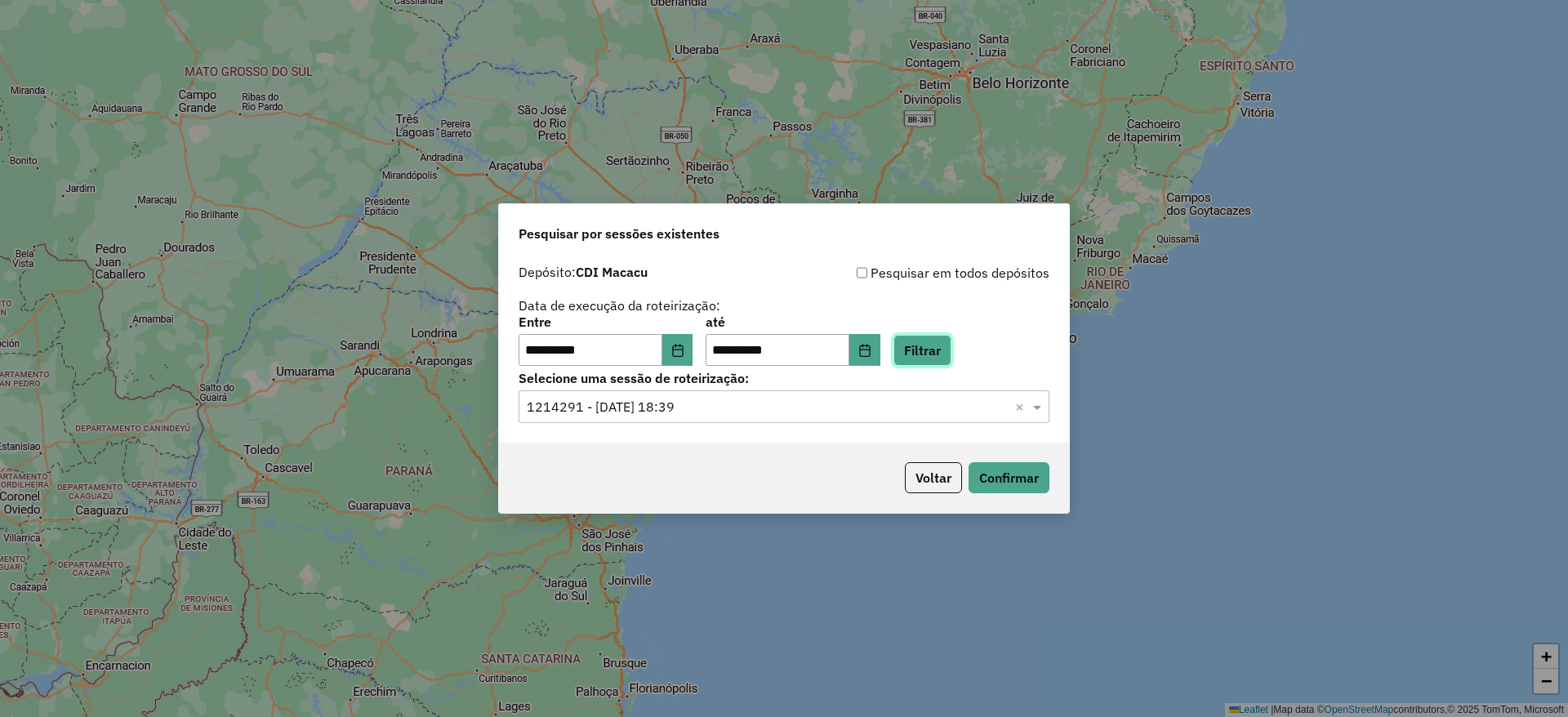
click at [950, 346] on button "Filtrar" at bounding box center [922, 350] width 58 height 31
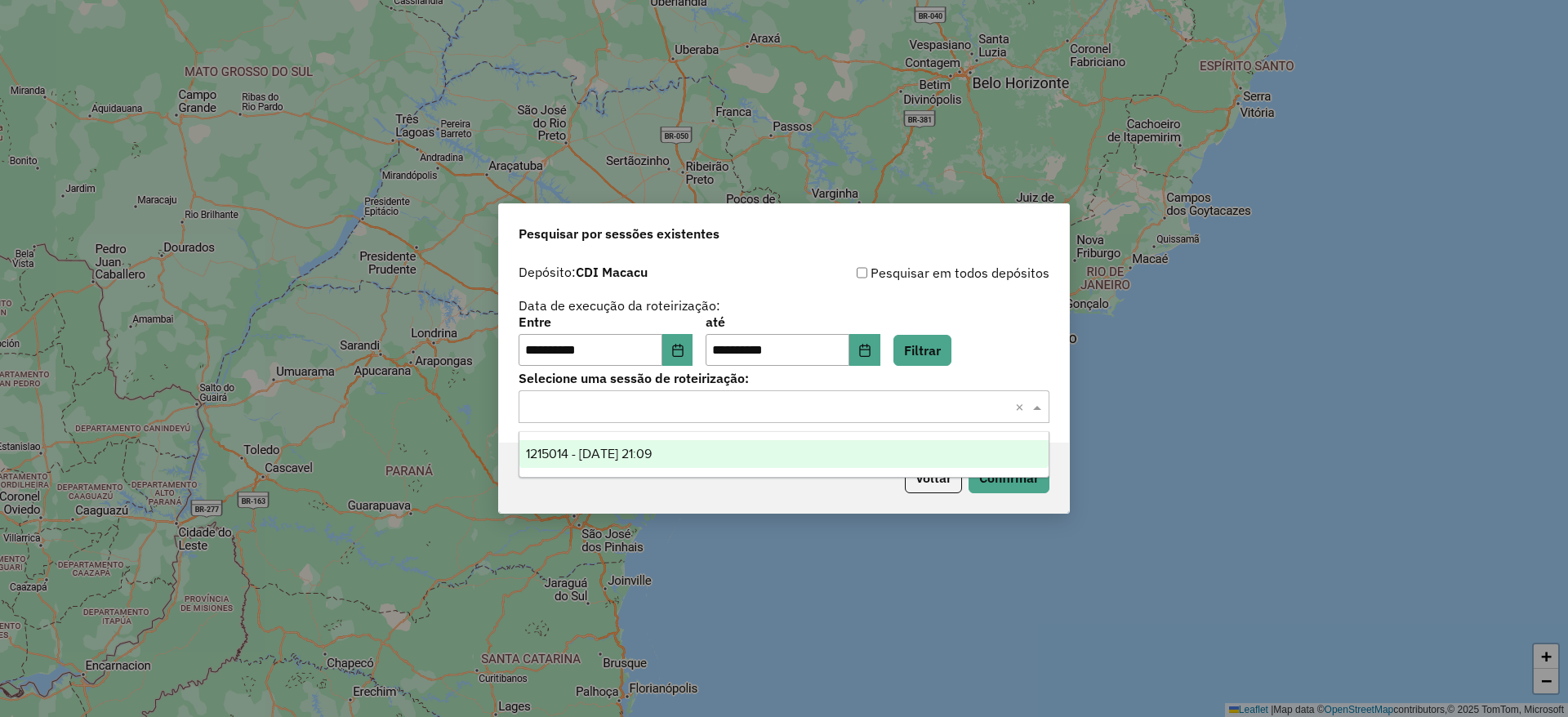
click at [867, 422] on div "Selecione uma sessão × ×" at bounding box center [784, 407] width 531 height 32
click at [811, 455] on div "1215014 - 22/07/2025 21:09" at bounding box center [784, 453] width 529 height 28
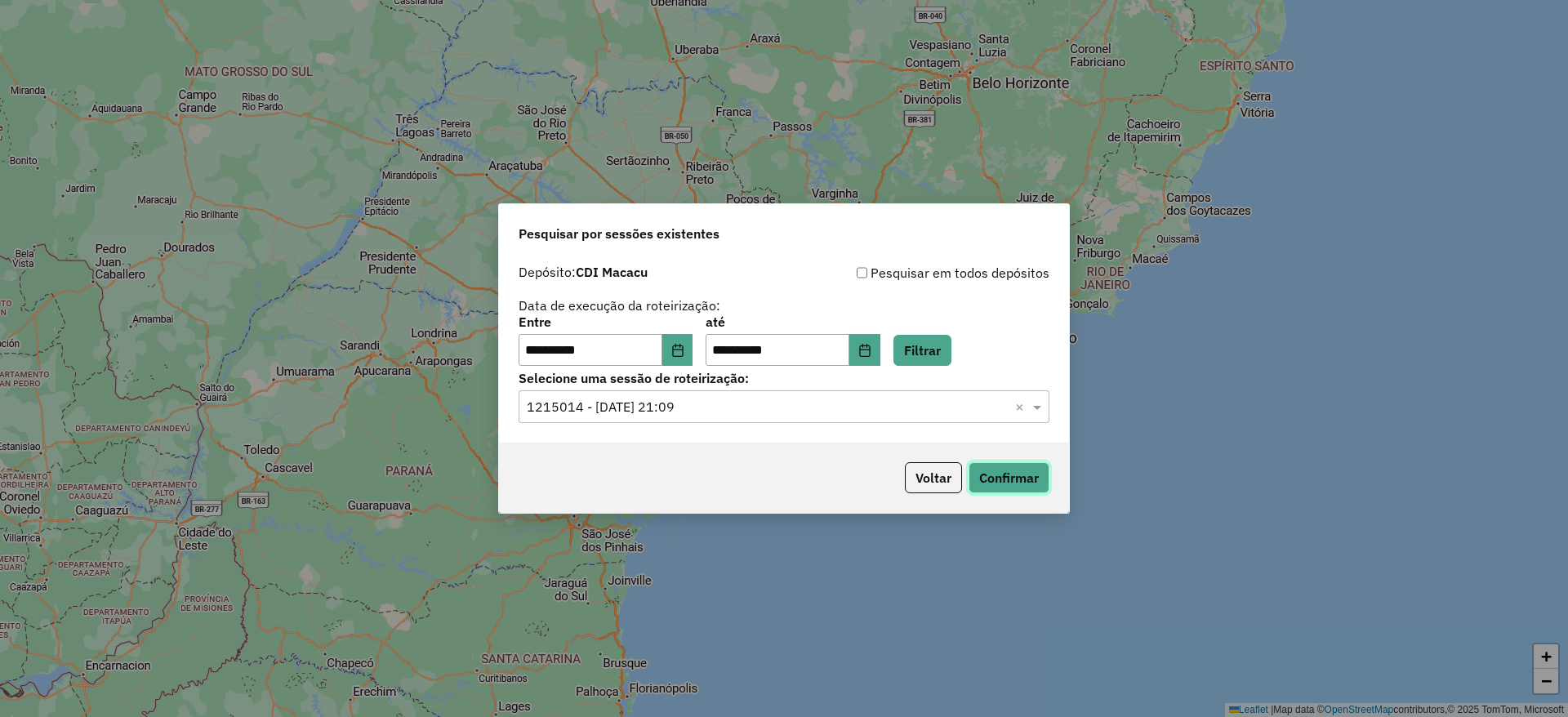
click at [987, 478] on button "Confirmar" at bounding box center [1008, 477] width 81 height 31
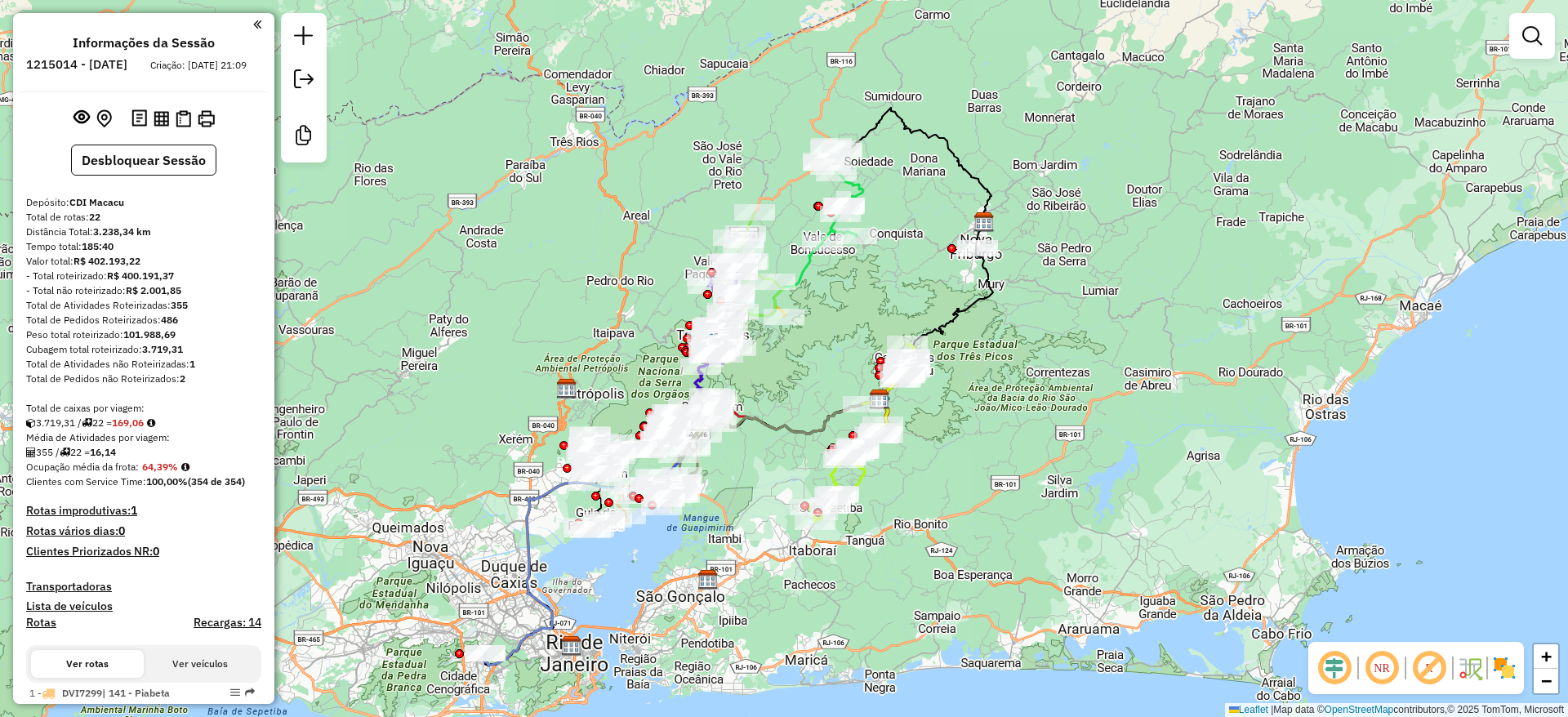
drag, startPoint x: 728, startPoint y: 302, endPoint x: 826, endPoint y: 345, distance: 107.0
click at [826, 345] on div "Janela de atendimento Grade de atendimento Capacidade Transportadoras Veículos …" at bounding box center [784, 358] width 1568 height 717
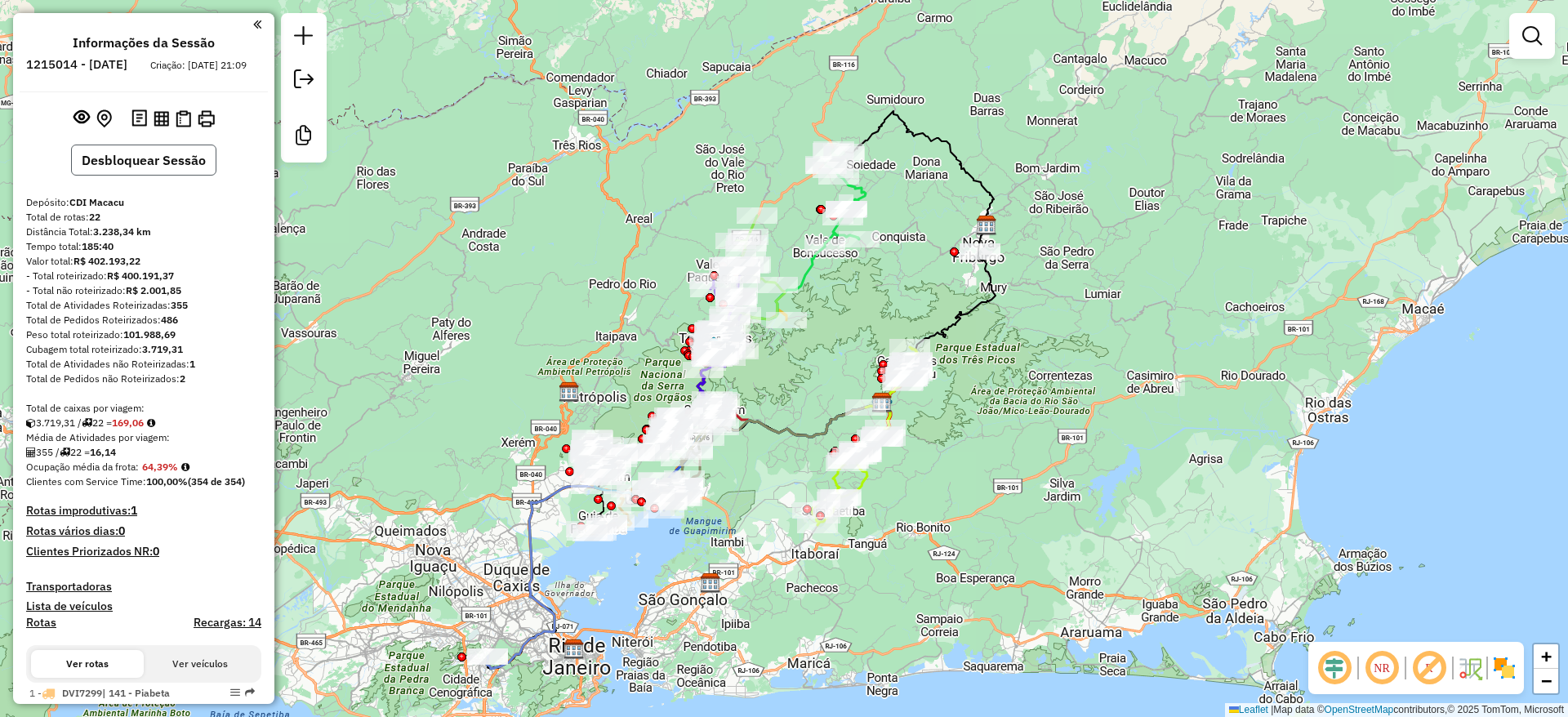
click at [173, 167] on button "Desbloquear Sessão" at bounding box center [143, 159] width 145 height 31
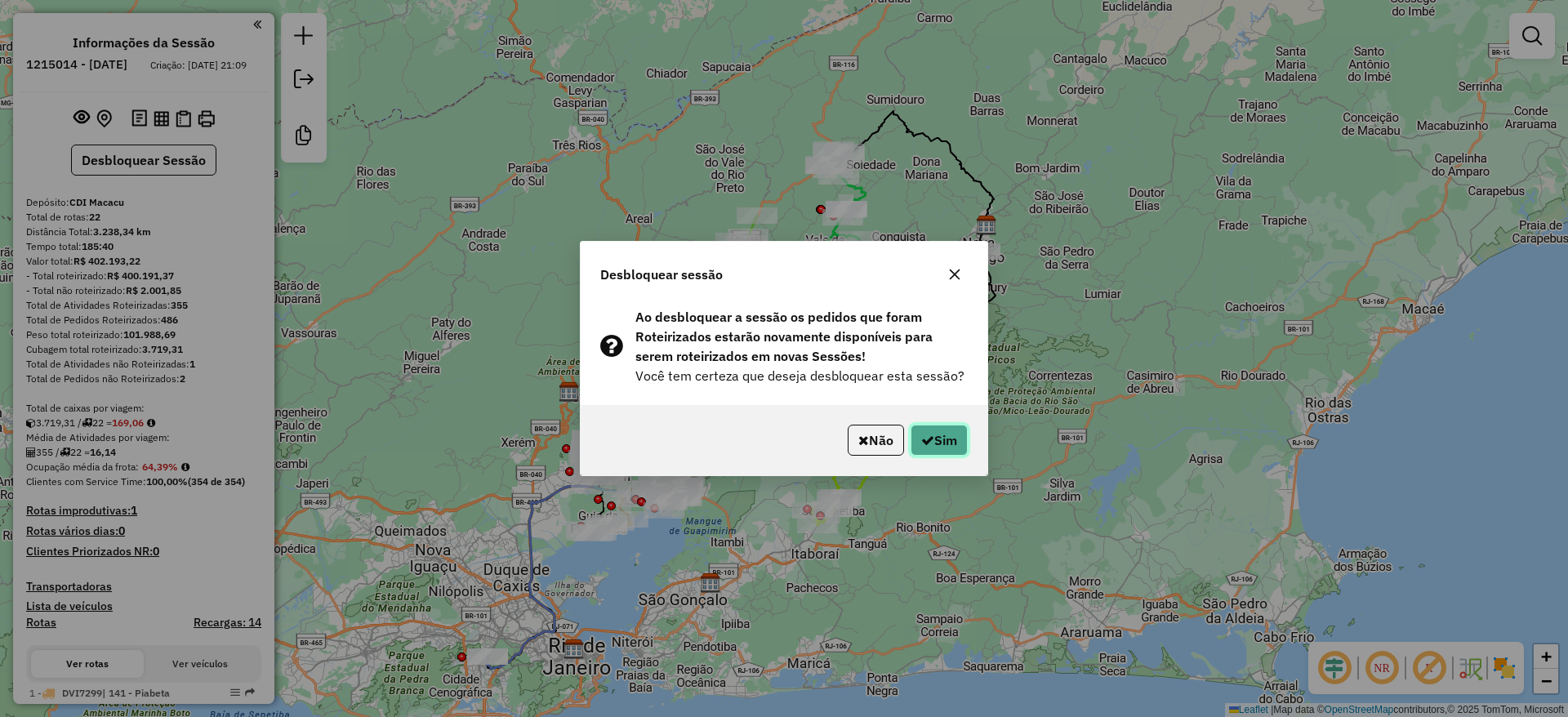
click at [931, 434] on icon "button" at bounding box center [928, 440] width 13 height 13
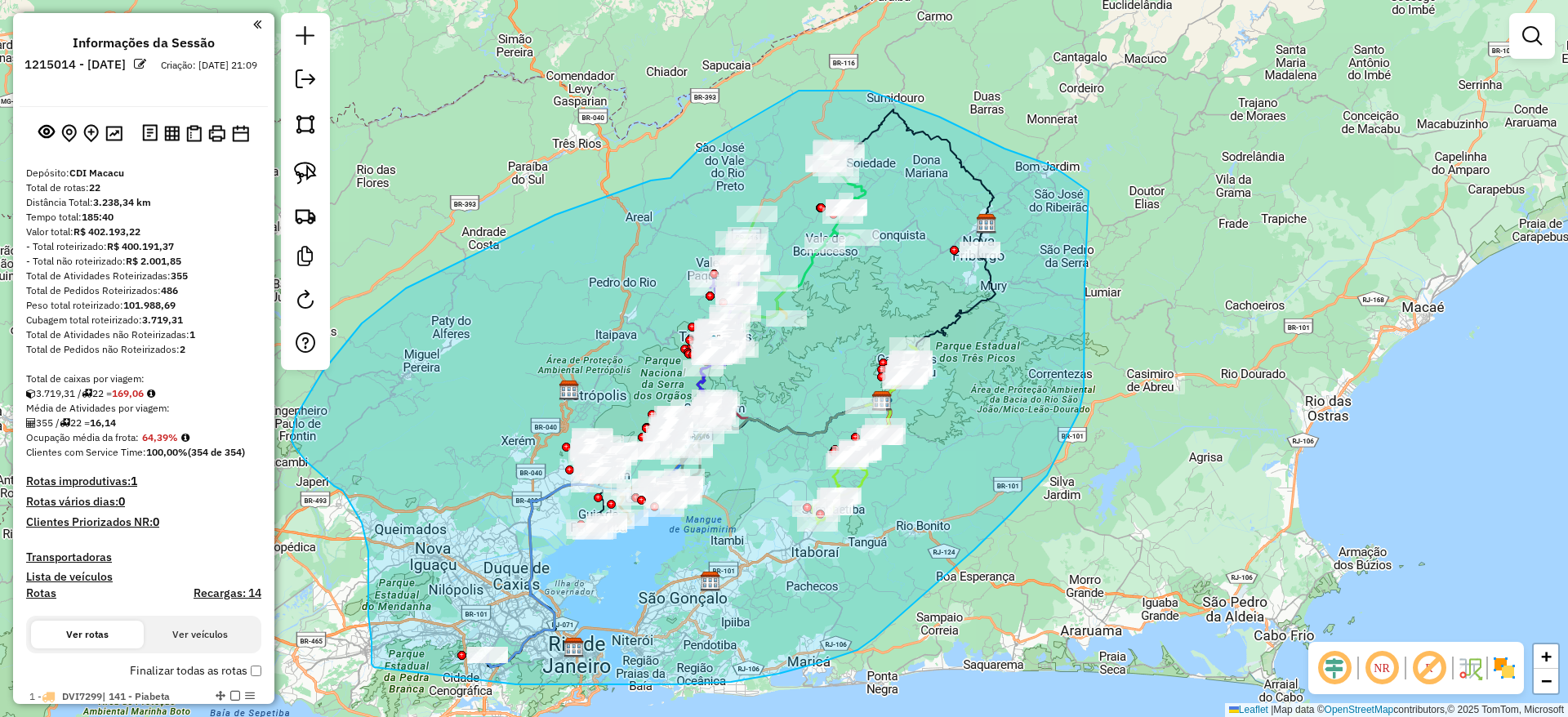
drag, startPoint x: 516, startPoint y: 684, endPoint x: 374, endPoint y: 667, distance: 143.0
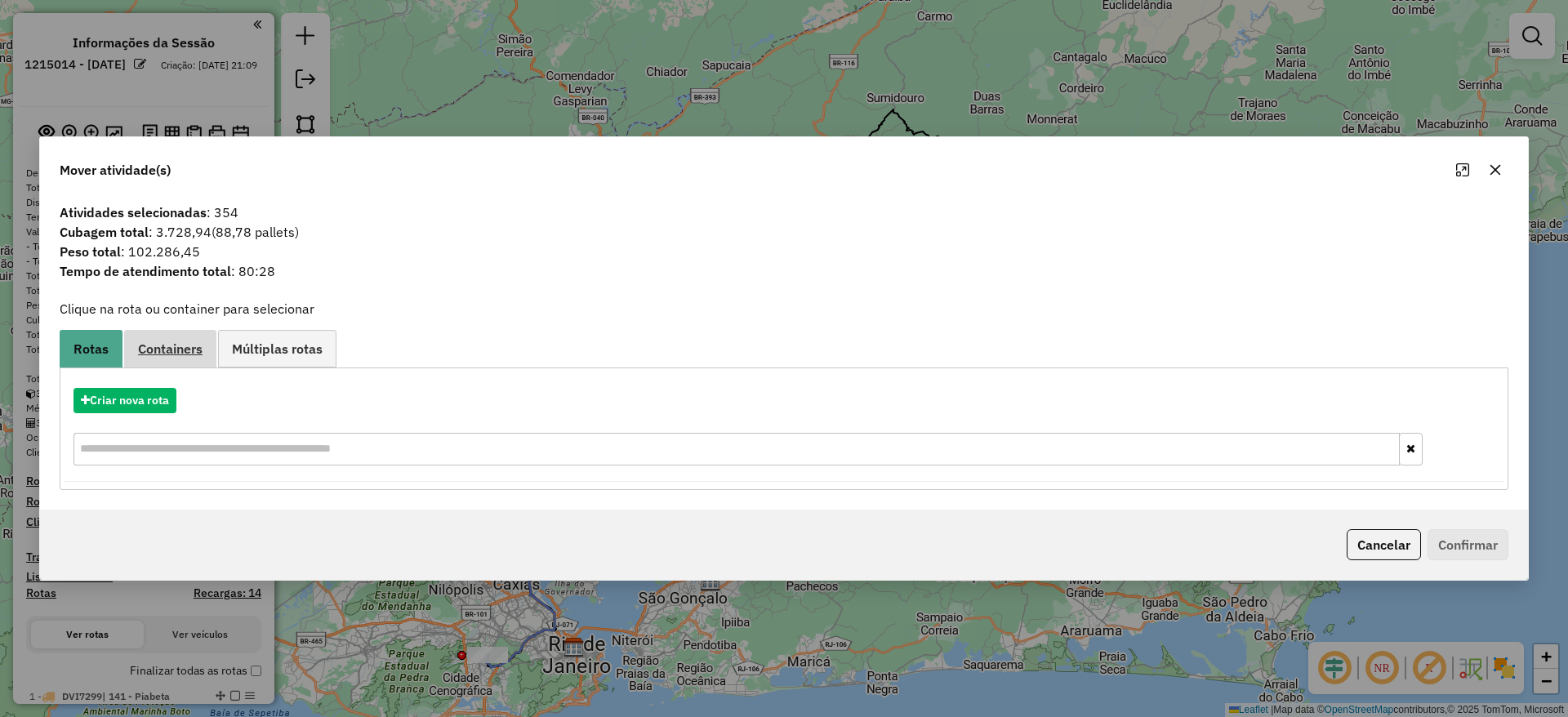
click at [166, 357] on link "Containers" at bounding box center [170, 348] width 92 height 37
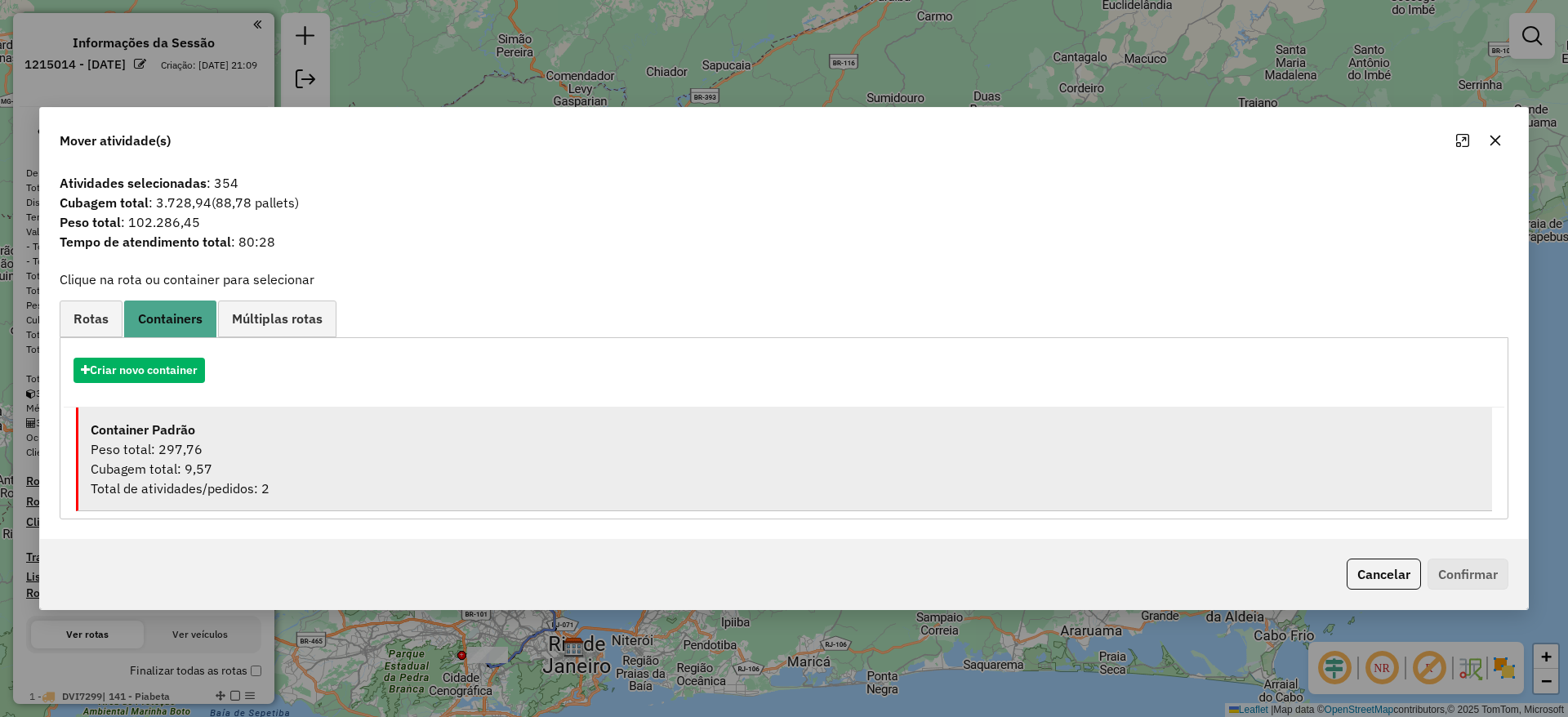
click at [193, 464] on div "Cubagem total: 9,57" at bounding box center [785, 469] width 1389 height 20
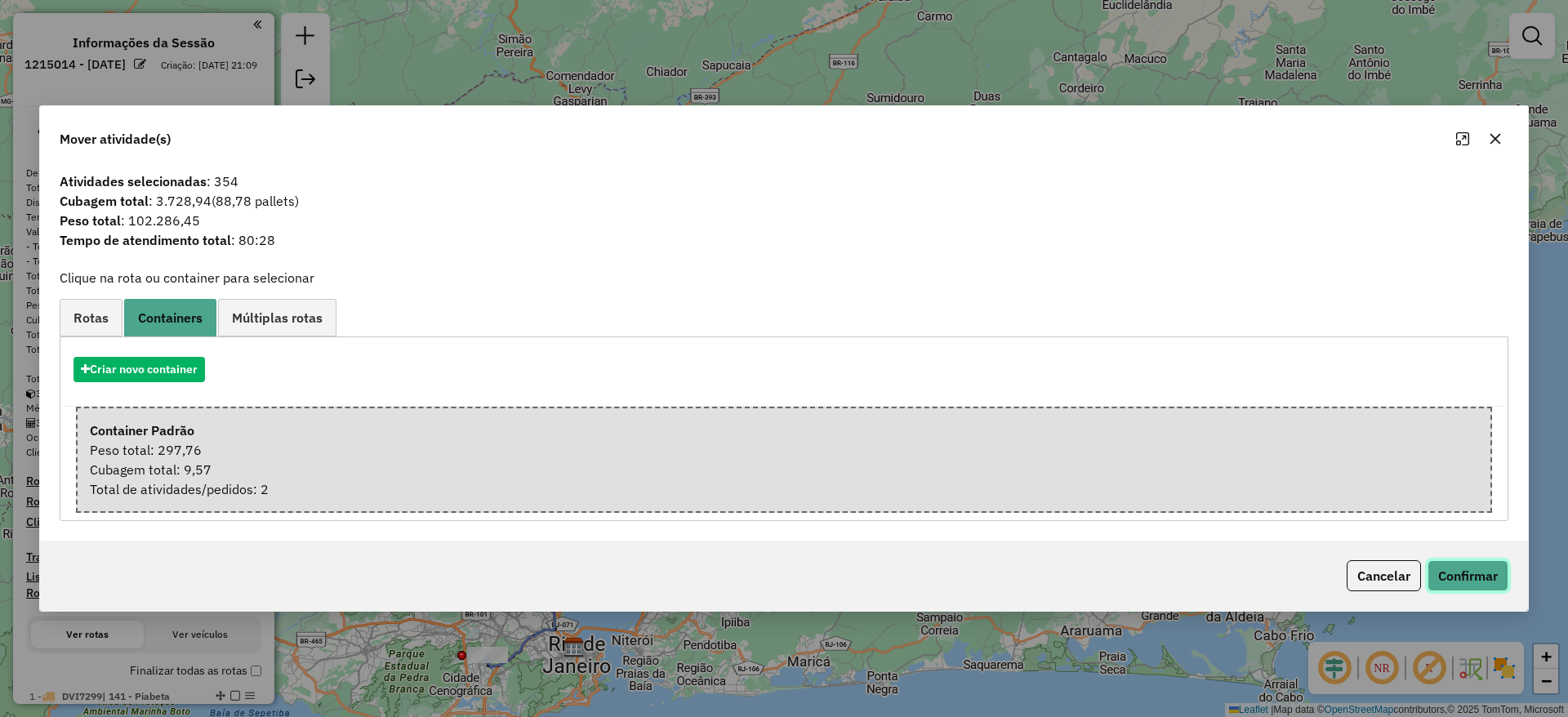
click at [1465, 570] on button "Confirmar" at bounding box center [1467, 576] width 81 height 31
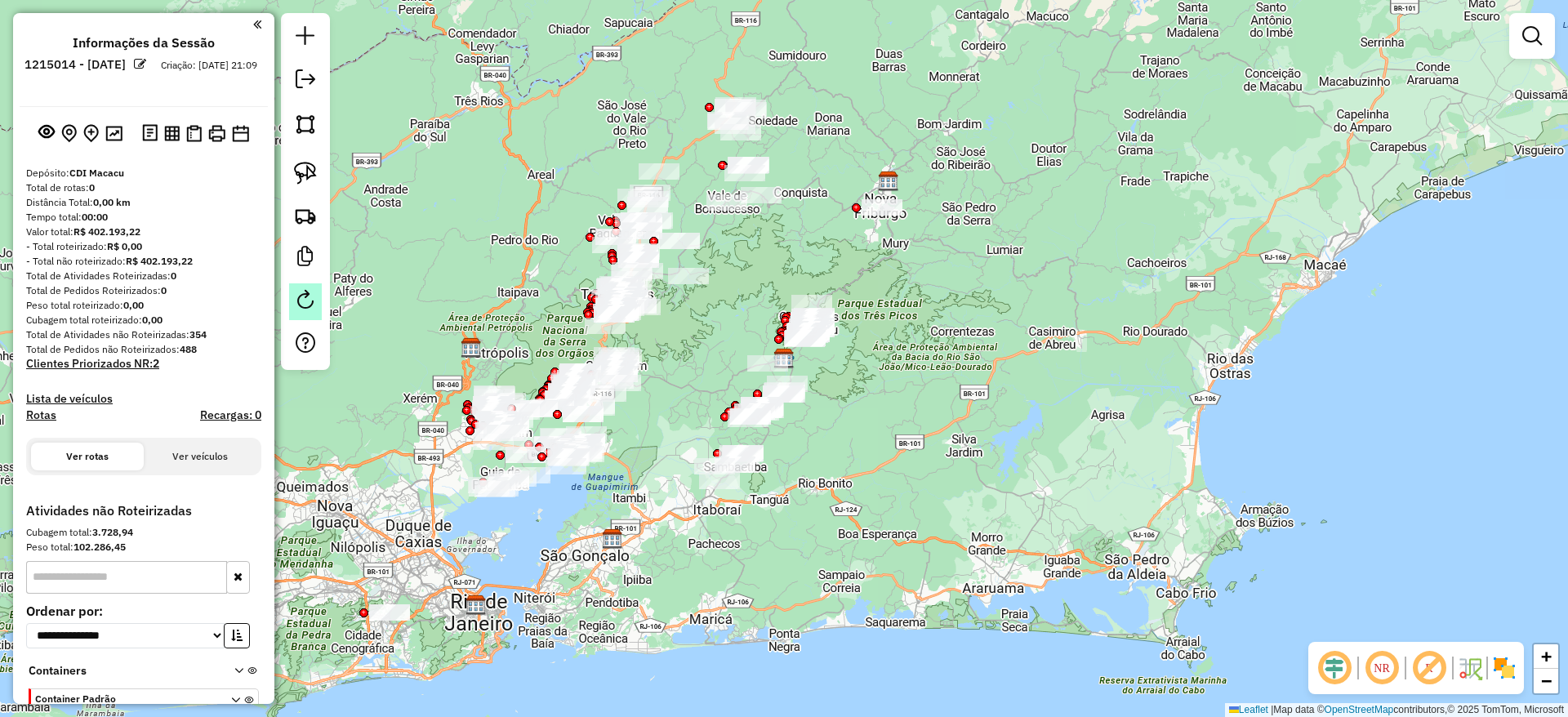
click at [302, 287] on link at bounding box center [305, 302] width 32 height 37
select select "*"
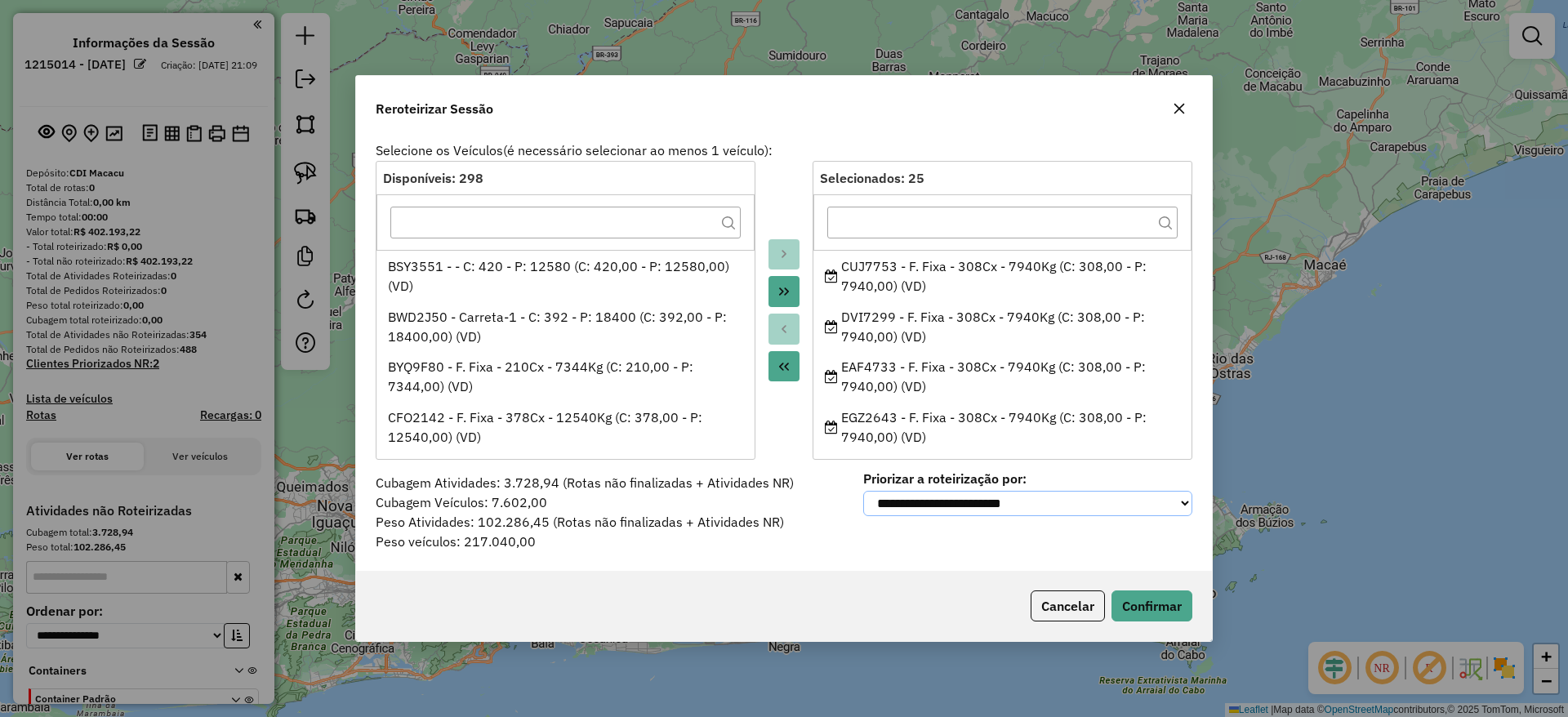
click at [1070, 502] on select "**********" at bounding box center [1027, 503] width 329 height 26
click at [1136, 594] on button "Confirmar" at bounding box center [1152, 605] width 81 height 31
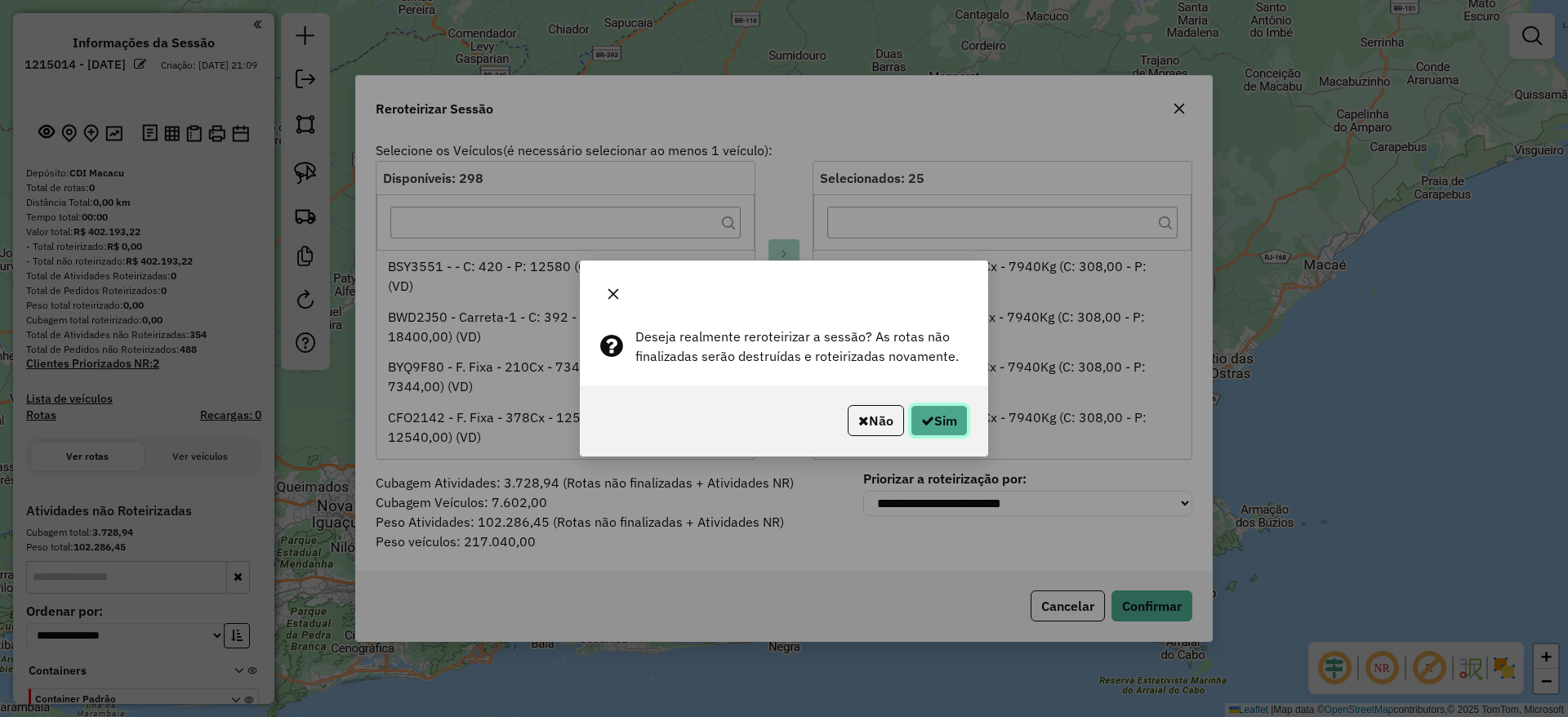
click at [948, 427] on button "Sim" at bounding box center [939, 420] width 57 height 31
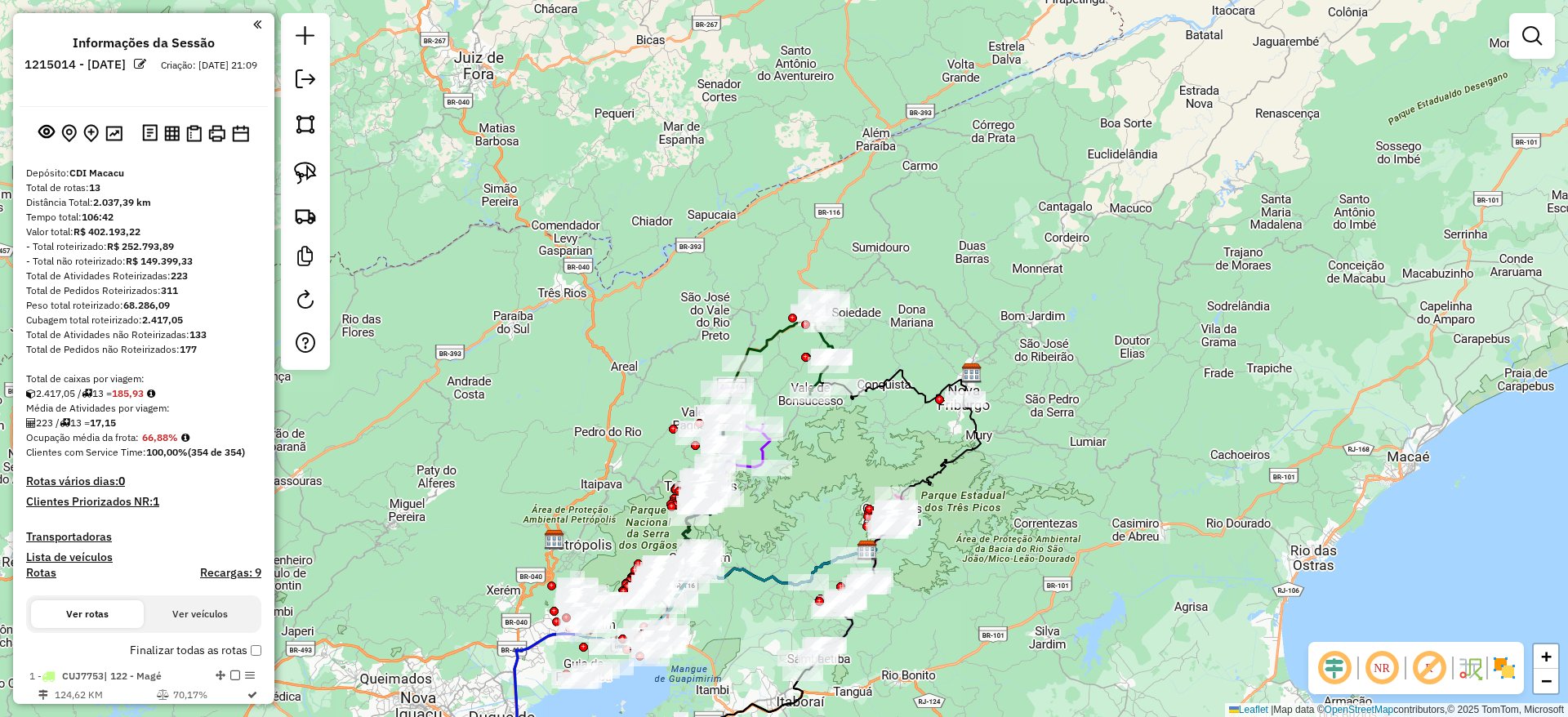
drag, startPoint x: 776, startPoint y: 263, endPoint x: 859, endPoint y: 455, distance: 209.2
click at [859, 455] on div "Janela de atendimento Grade de atendimento Capacidade Transportadoras Veículos …" at bounding box center [784, 358] width 1568 height 717
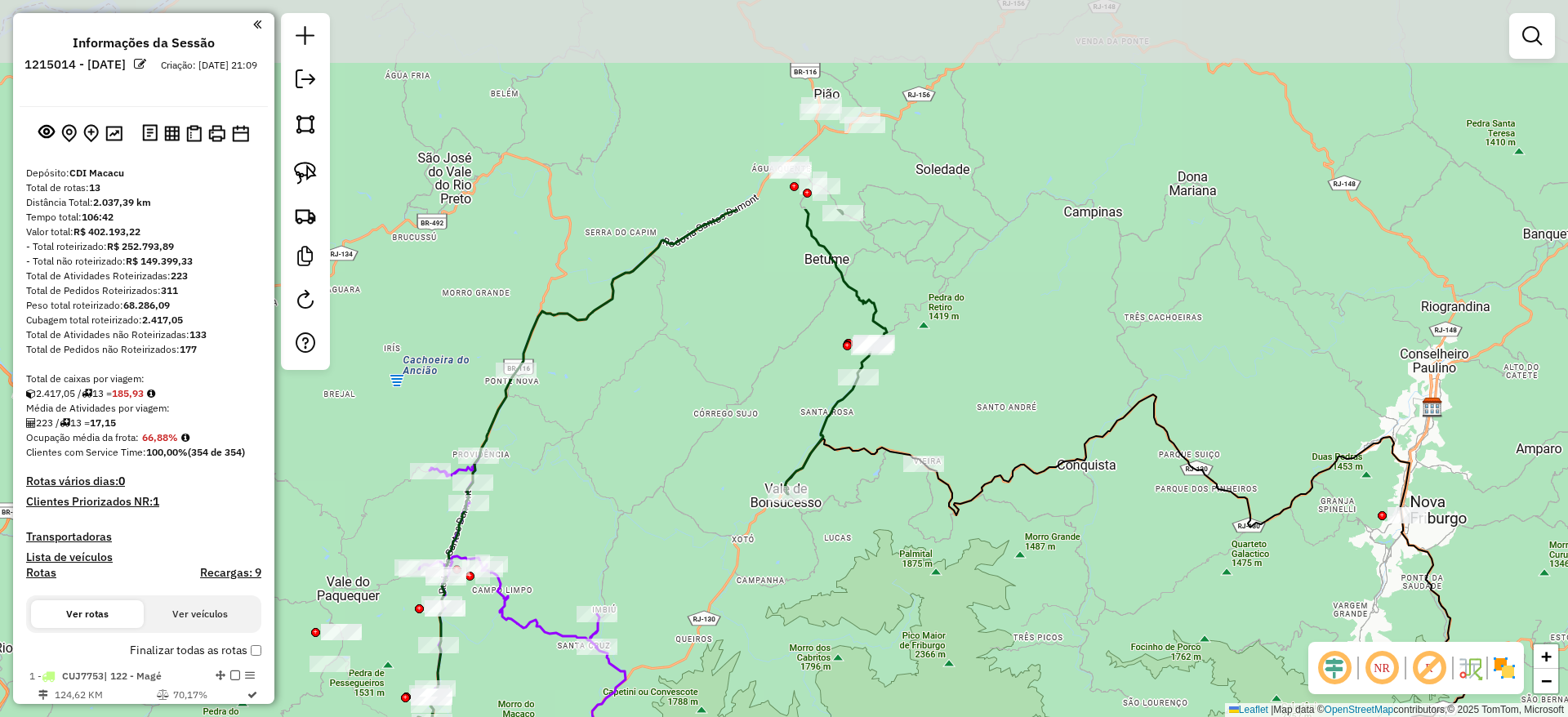
drag, startPoint x: 761, startPoint y: 362, endPoint x: 887, endPoint y: 631, distance: 297.0
click at [887, 631] on div "Rota 2 - Placa EHN6029 08509555 - BAR DA MARTINHA Rota 2 - Placa EHN6029 085152…" at bounding box center [784, 358] width 1568 height 717
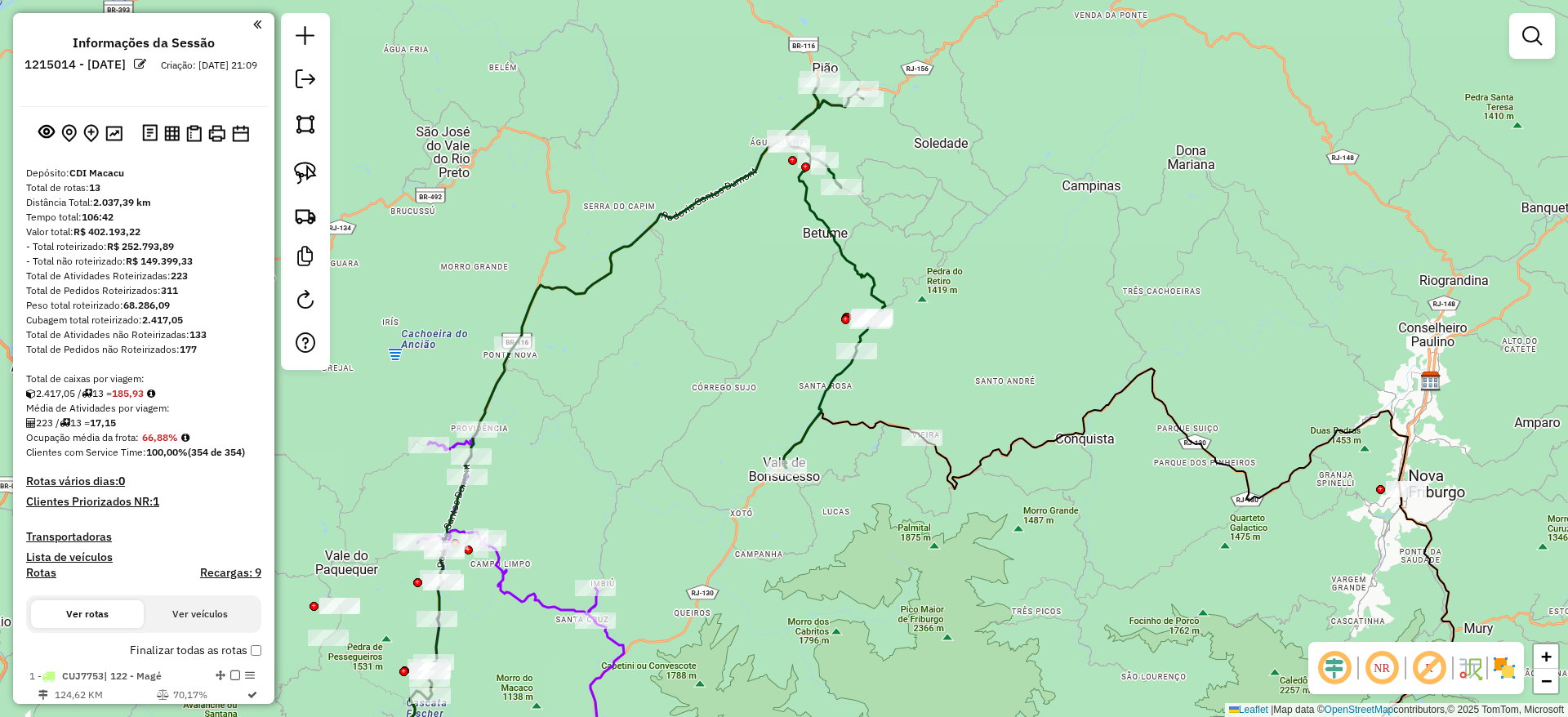
click at [866, 274] on icon at bounding box center [664, 315] width 442 height 472
select select "**********"
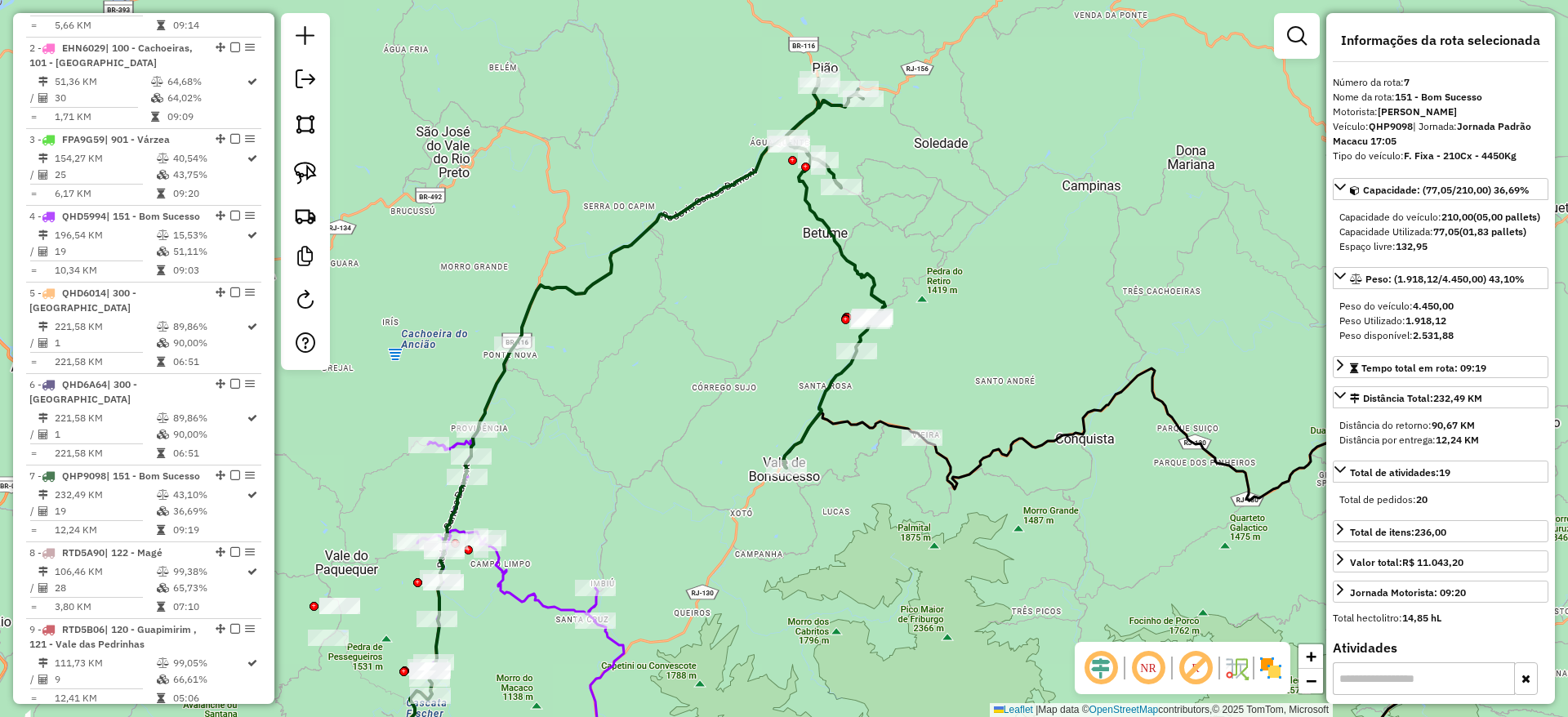
scroll to position [1171, 0]
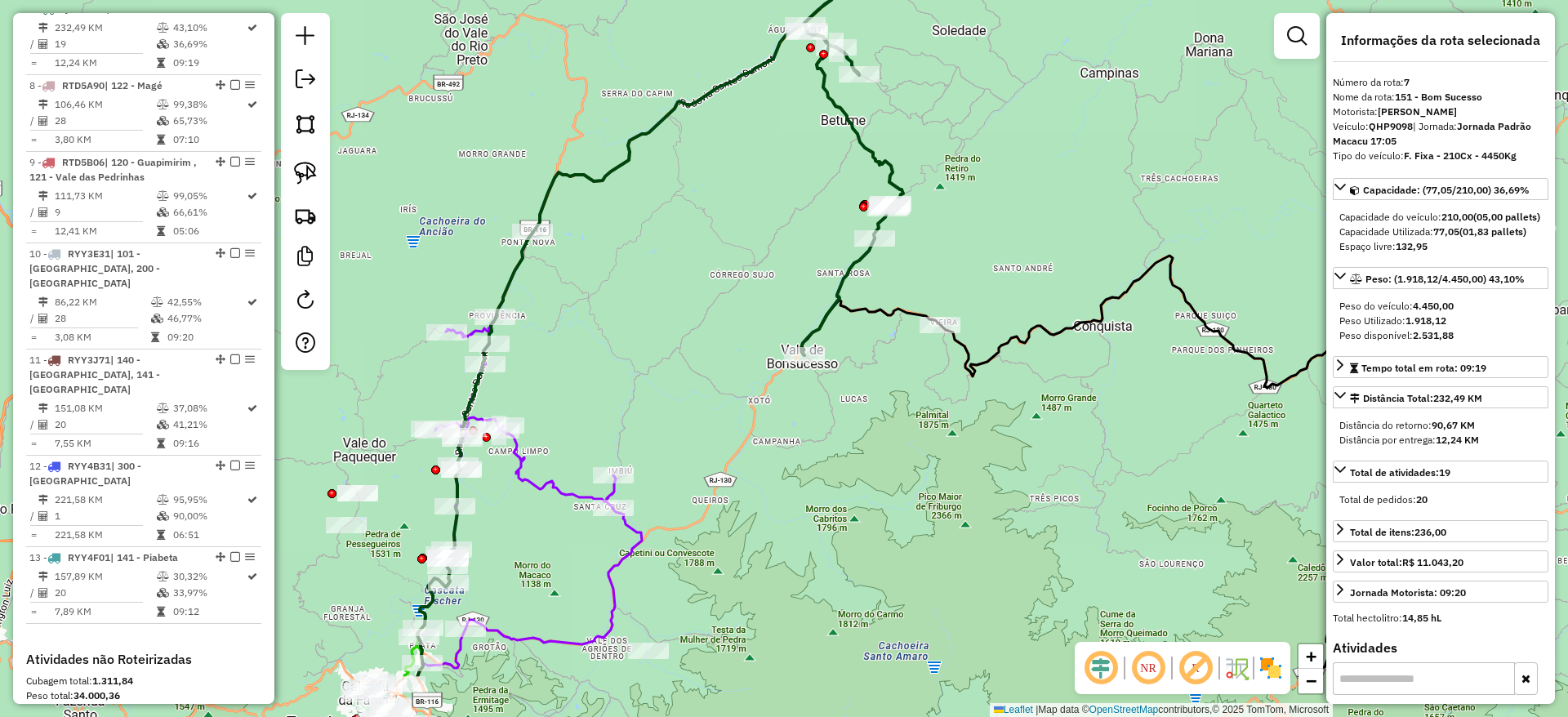
drag, startPoint x: 798, startPoint y: 293, endPoint x: 798, endPoint y: 265, distance: 28.0
click at [798, 265] on div "Janela de atendimento Grade de atendimento Capacidade Transportadoras Veículos …" at bounding box center [784, 358] width 1568 height 717
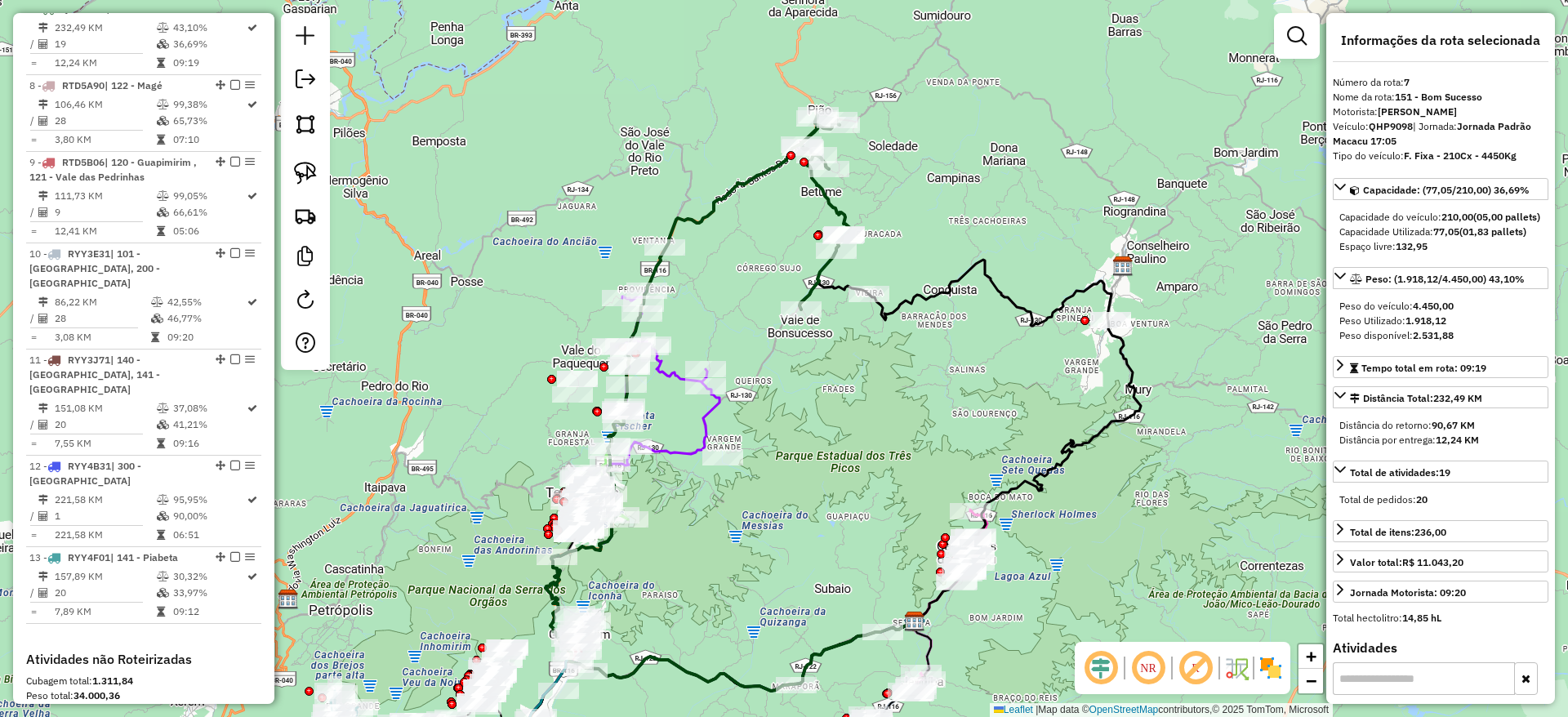
click at [1198, 661] on em at bounding box center [1195, 668] width 39 height 39
click at [1265, 668] on img at bounding box center [1271, 668] width 27 height 27
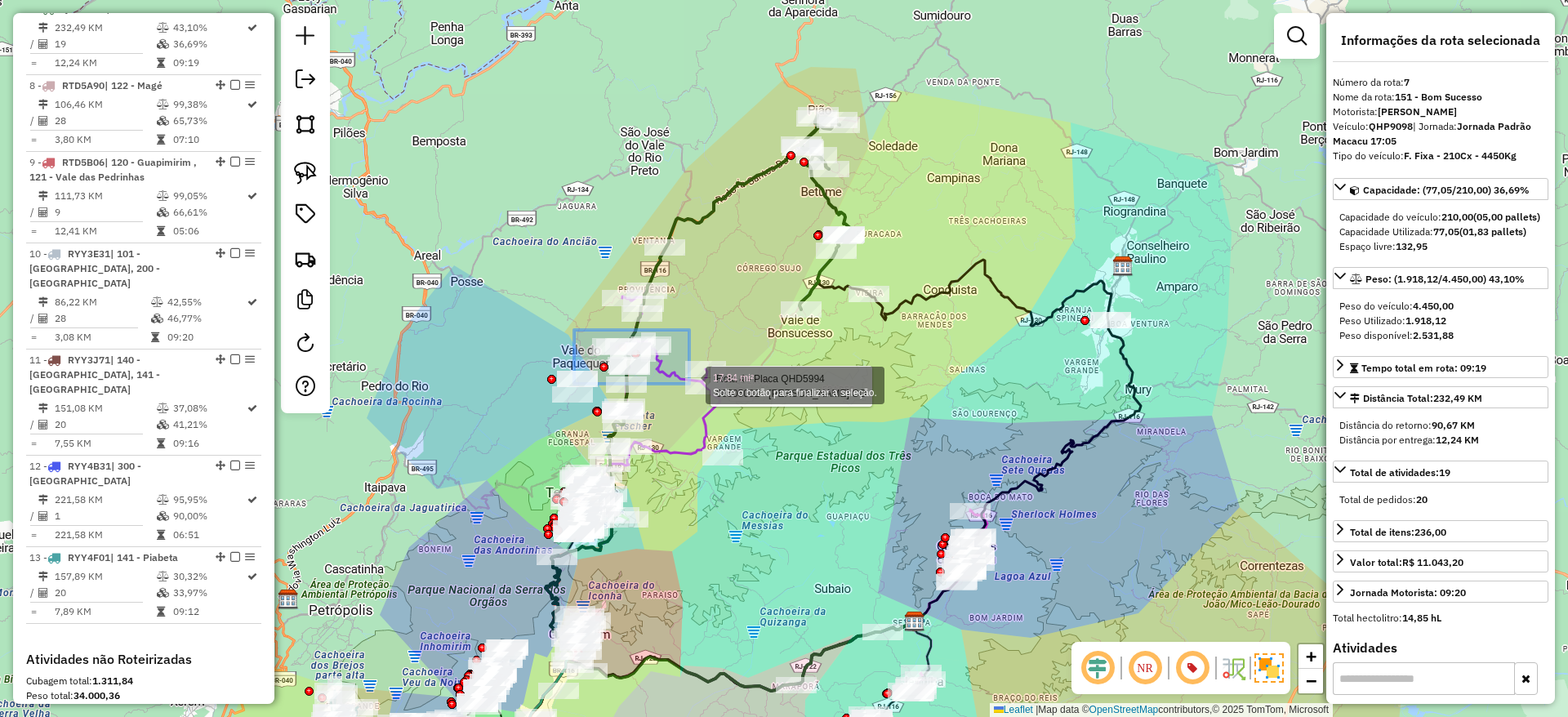
click at [690, 384] on div "Rota 7 - Placa QHP9098 08515180 - 58.819.454 VIVIANE MARIA LOURENCO Rota 4 - Pl…" at bounding box center [784, 358] width 1568 height 717
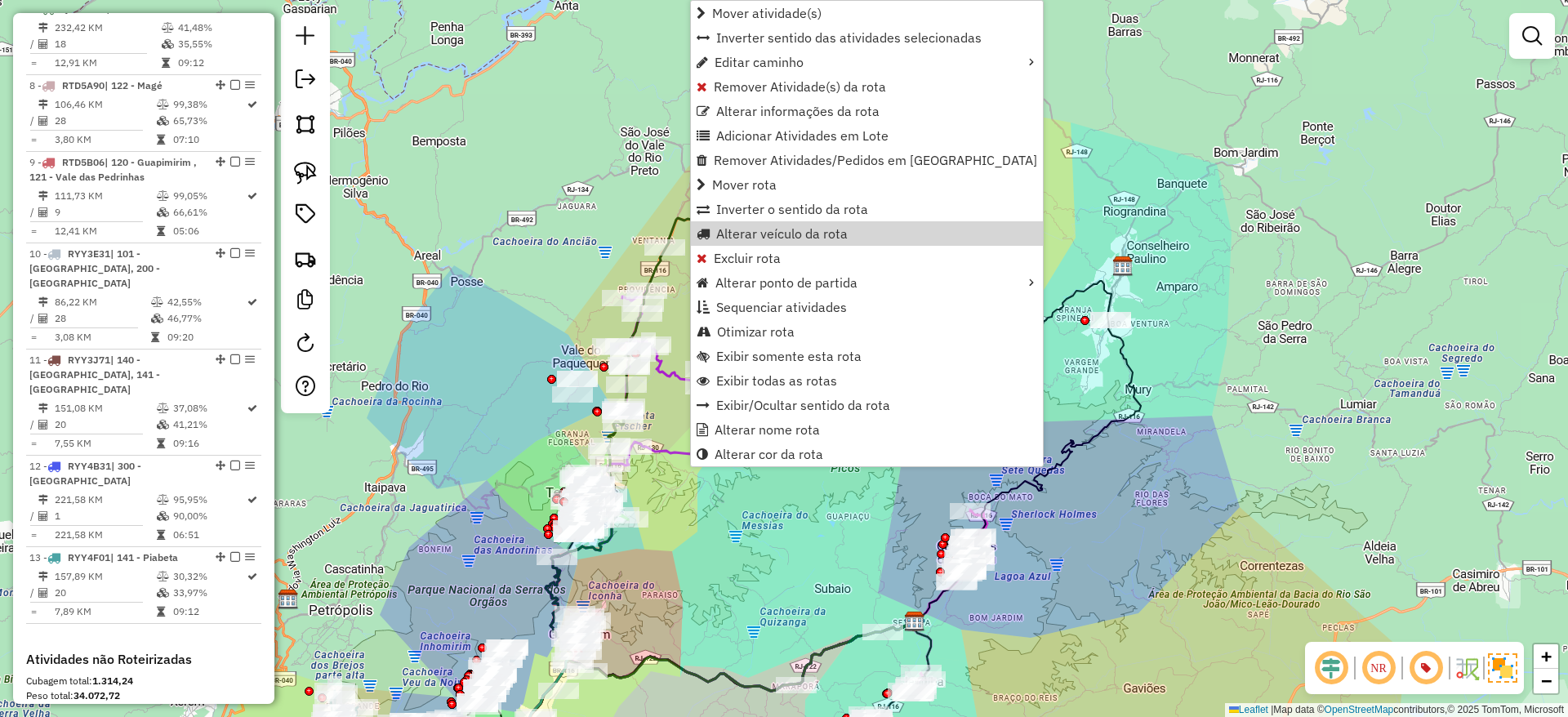
click at [673, 223] on icon at bounding box center [747, 211] width 207 height 194
select select "**********"
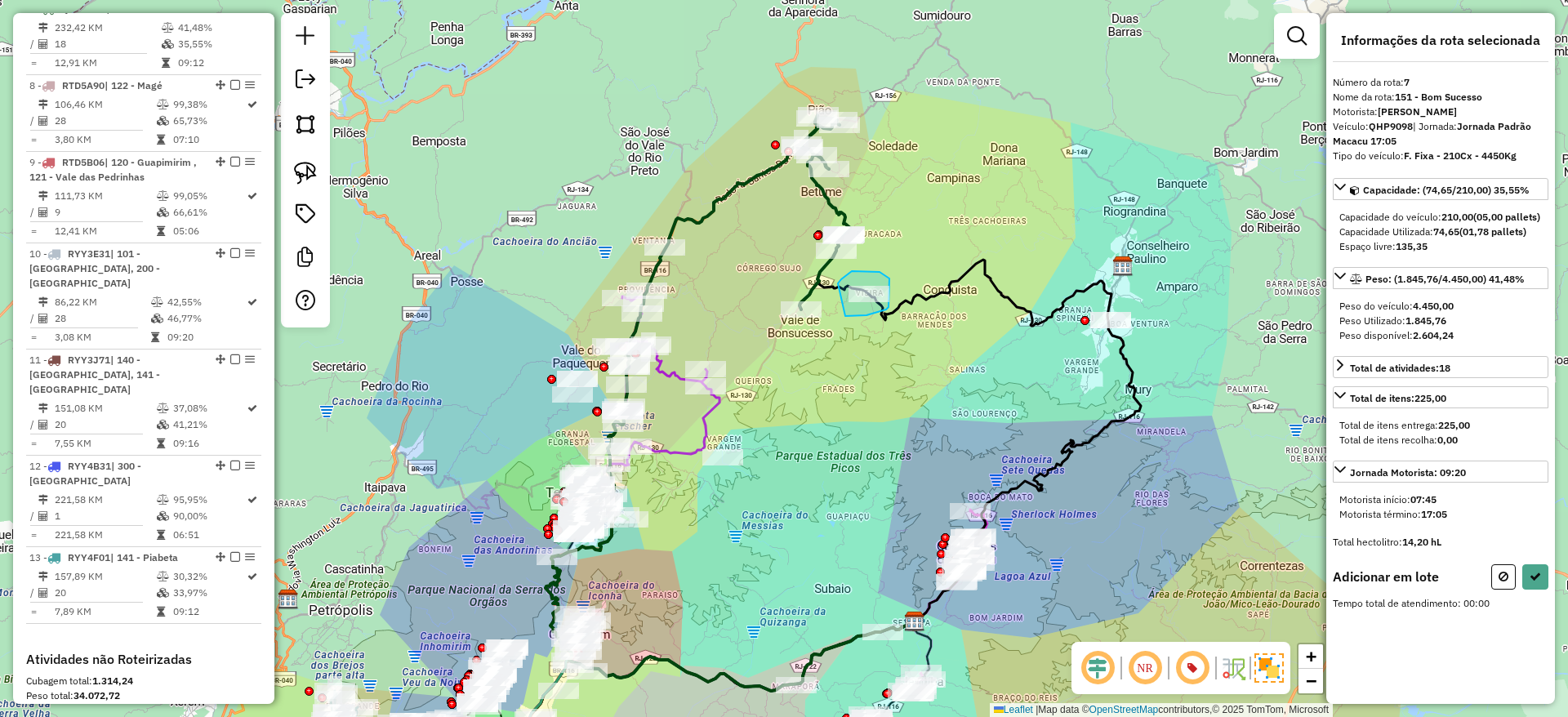
drag, startPoint x: 845, startPoint y: 316, endPoint x: 838, endPoint y: 284, distance: 32.8
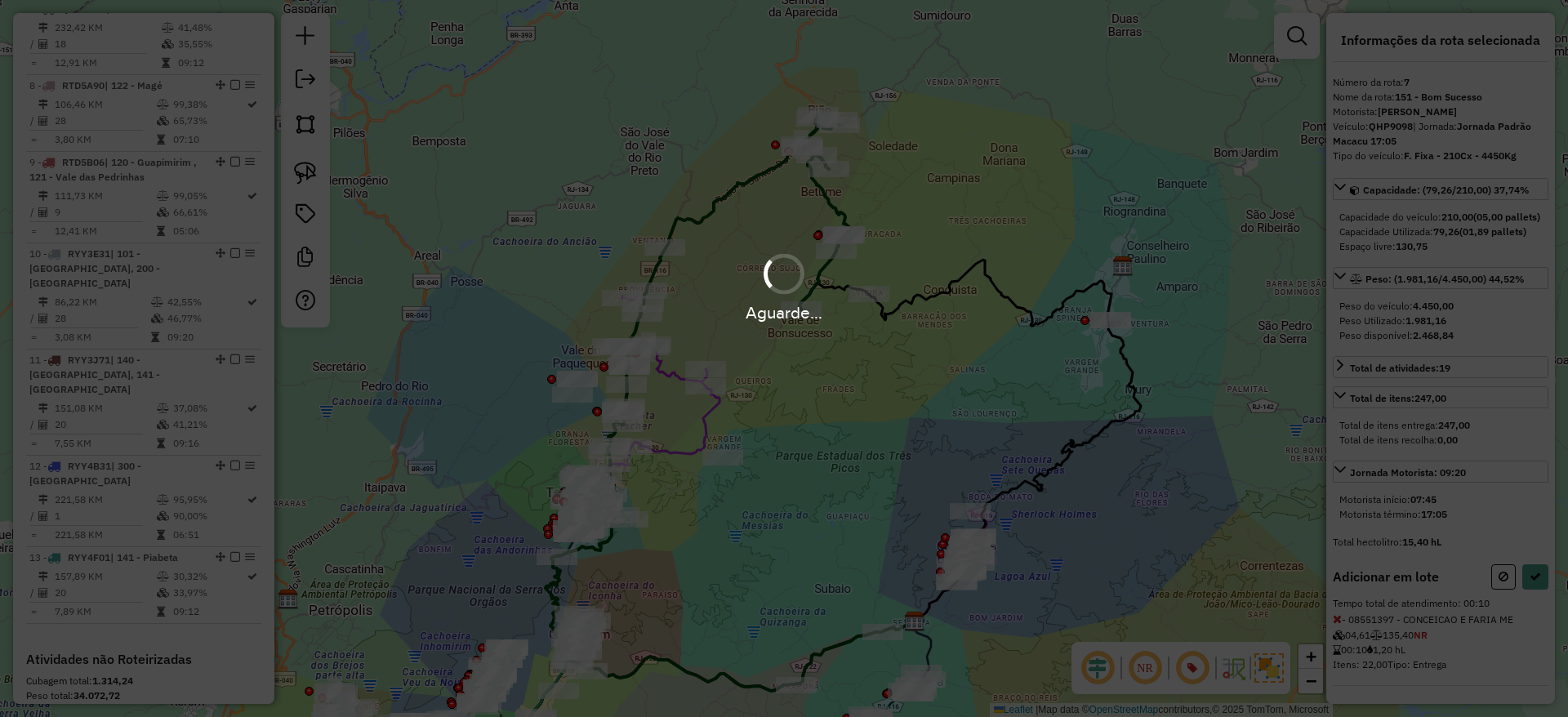
select select "**********"
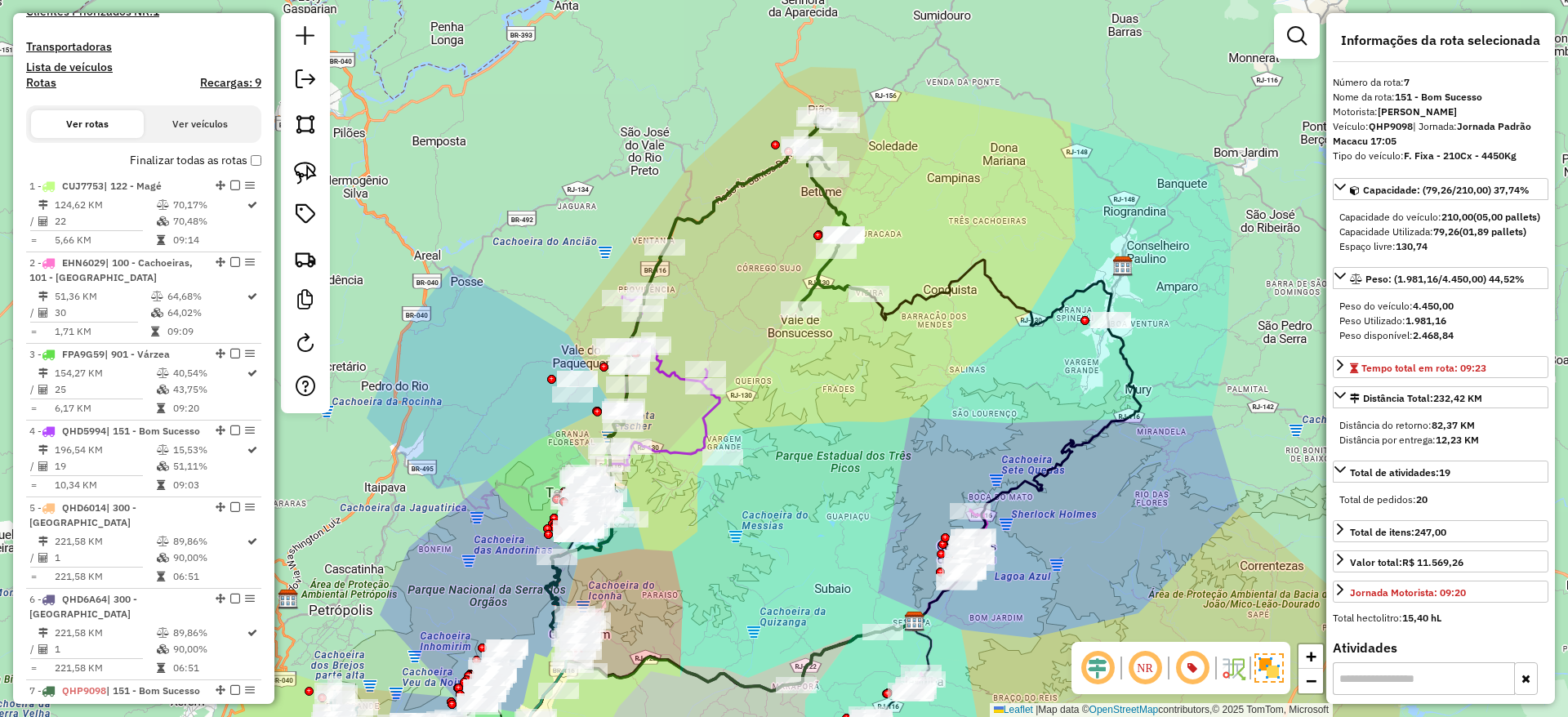
scroll to position [0, 0]
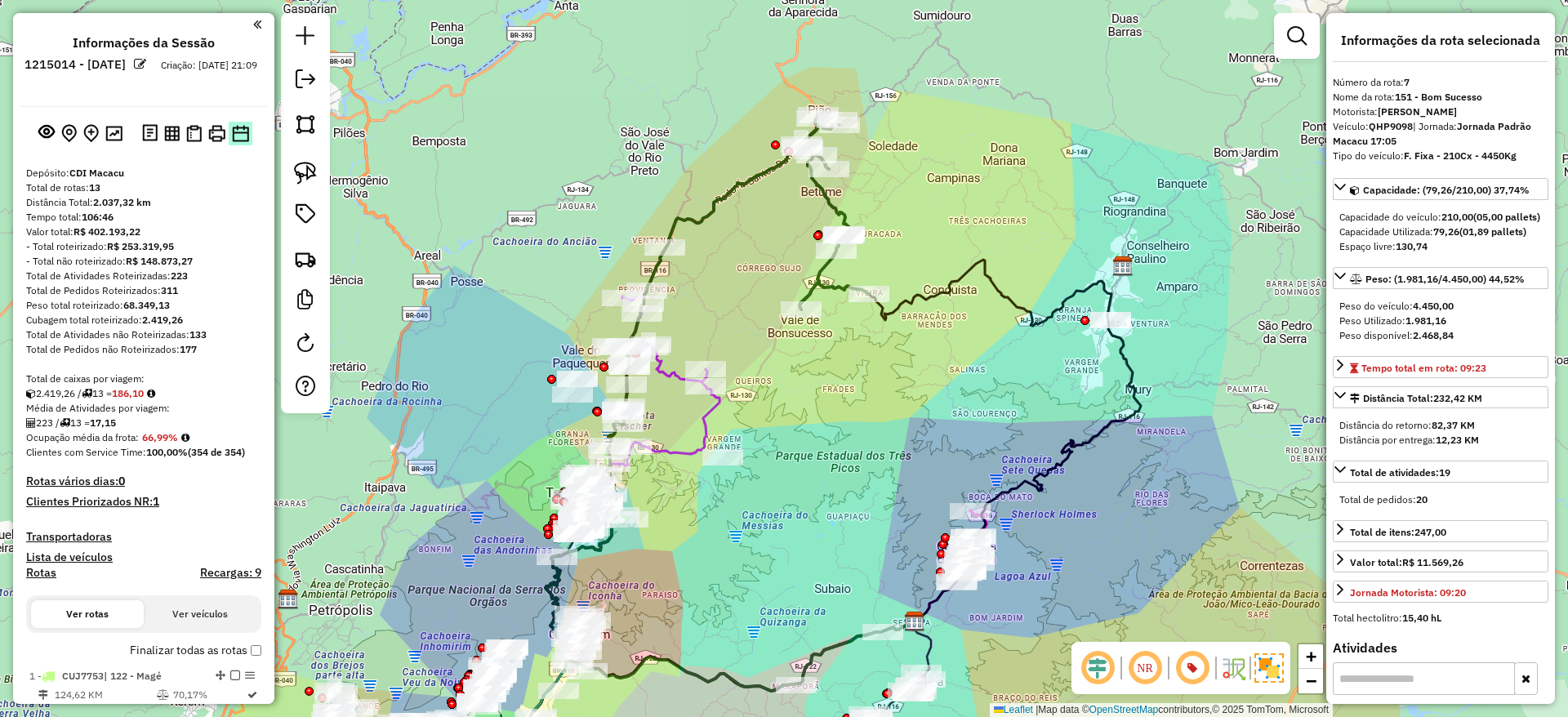
click at [232, 129] on img at bounding box center [240, 134] width 17 height 17
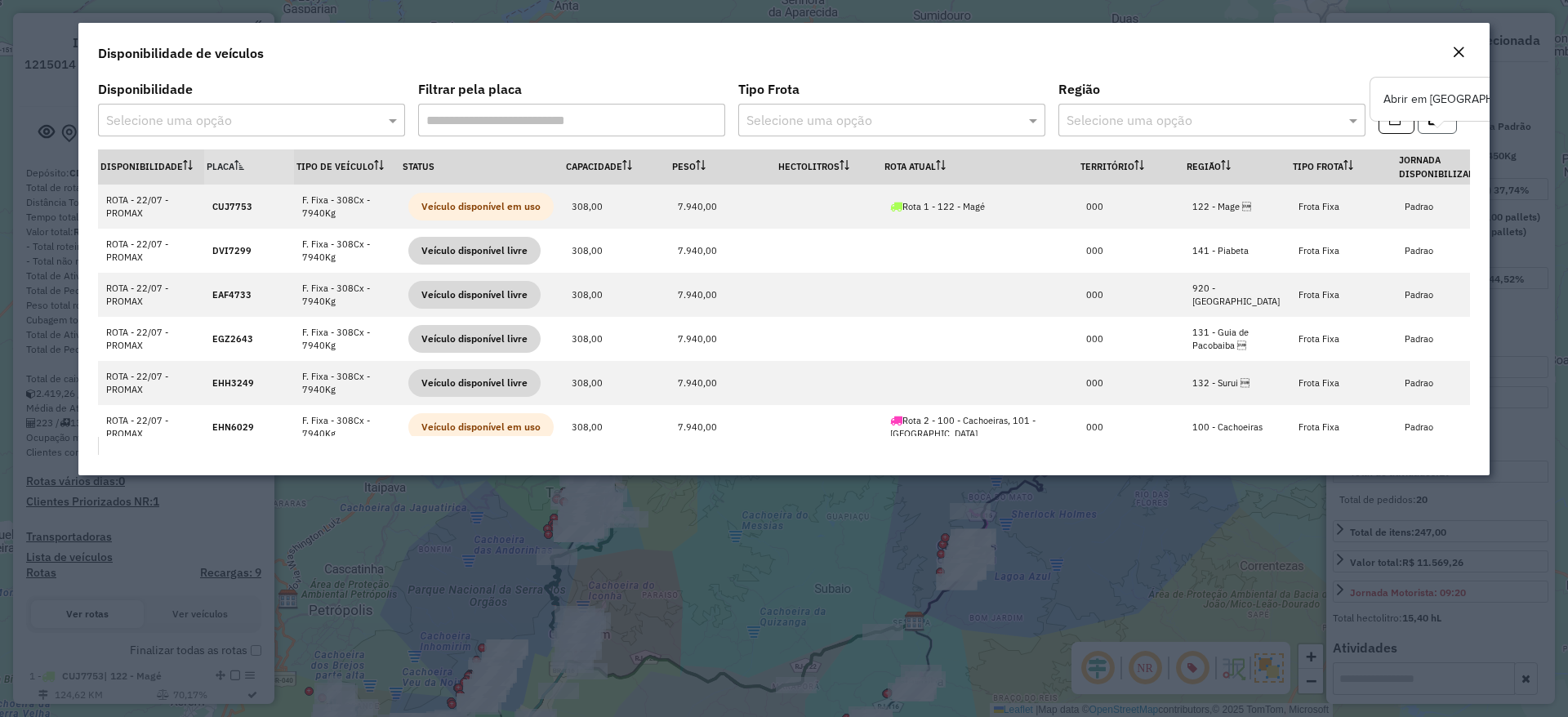
click at [1426, 126] on button "button" at bounding box center [1437, 118] width 39 height 31
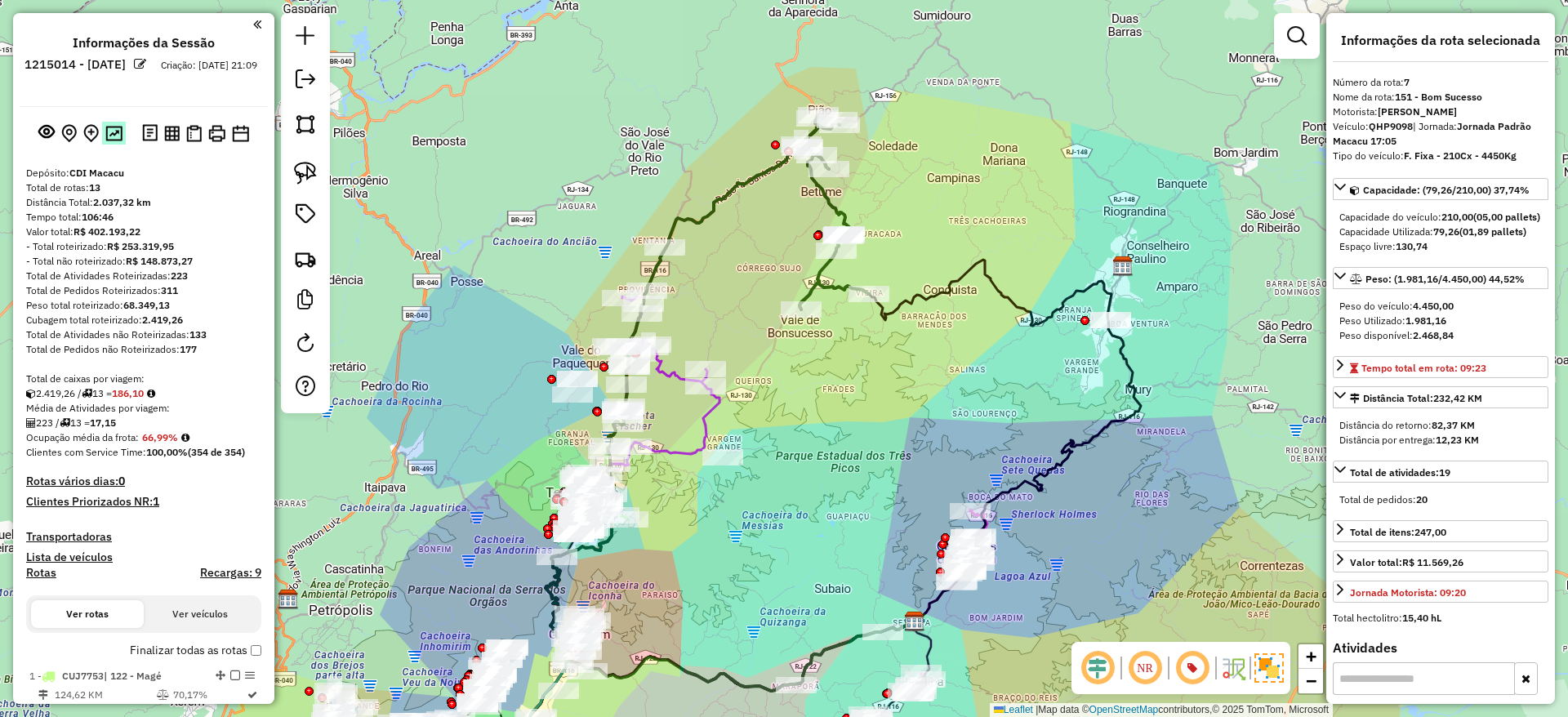
click at [117, 138] on img at bounding box center [114, 134] width 17 height 15
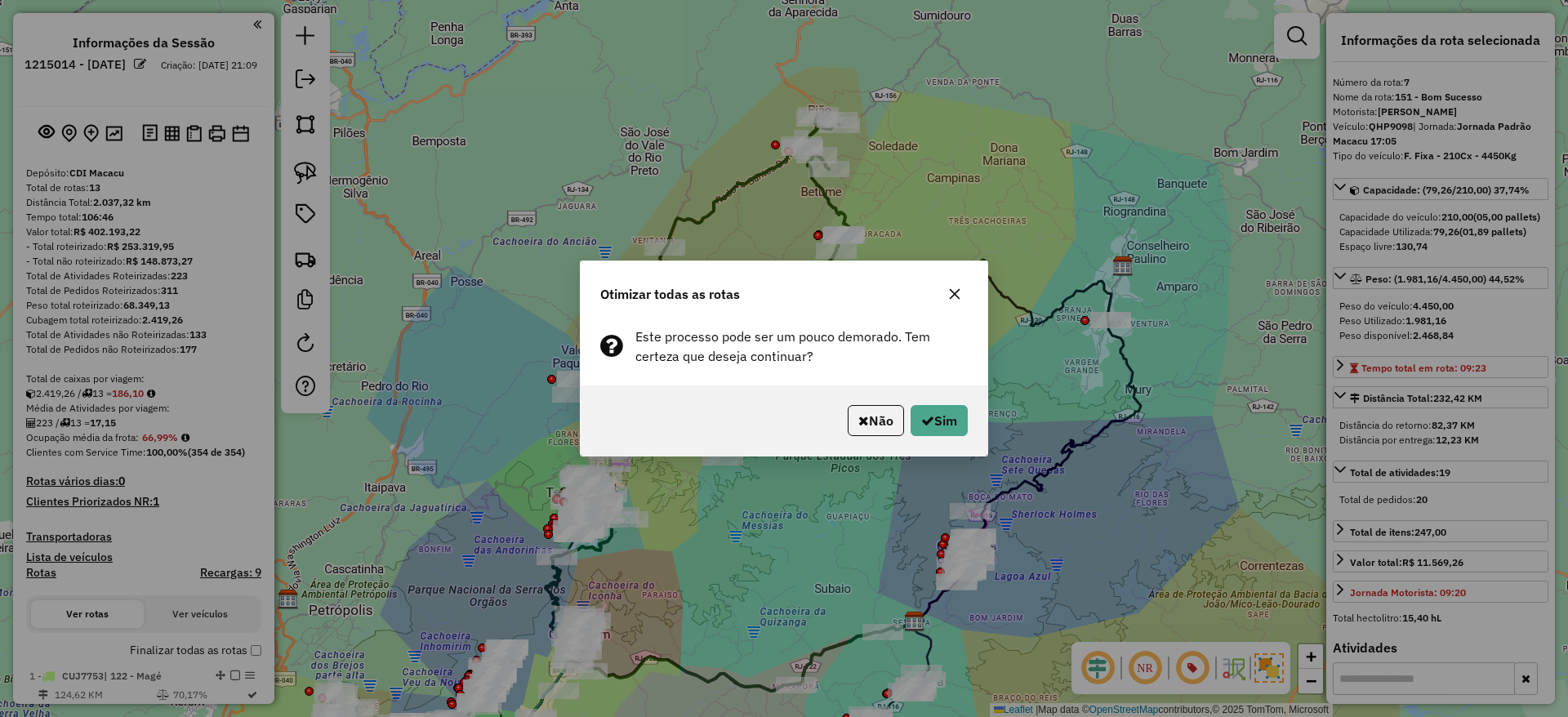
click at [949, 300] on icon "button" at bounding box center [955, 294] width 13 height 13
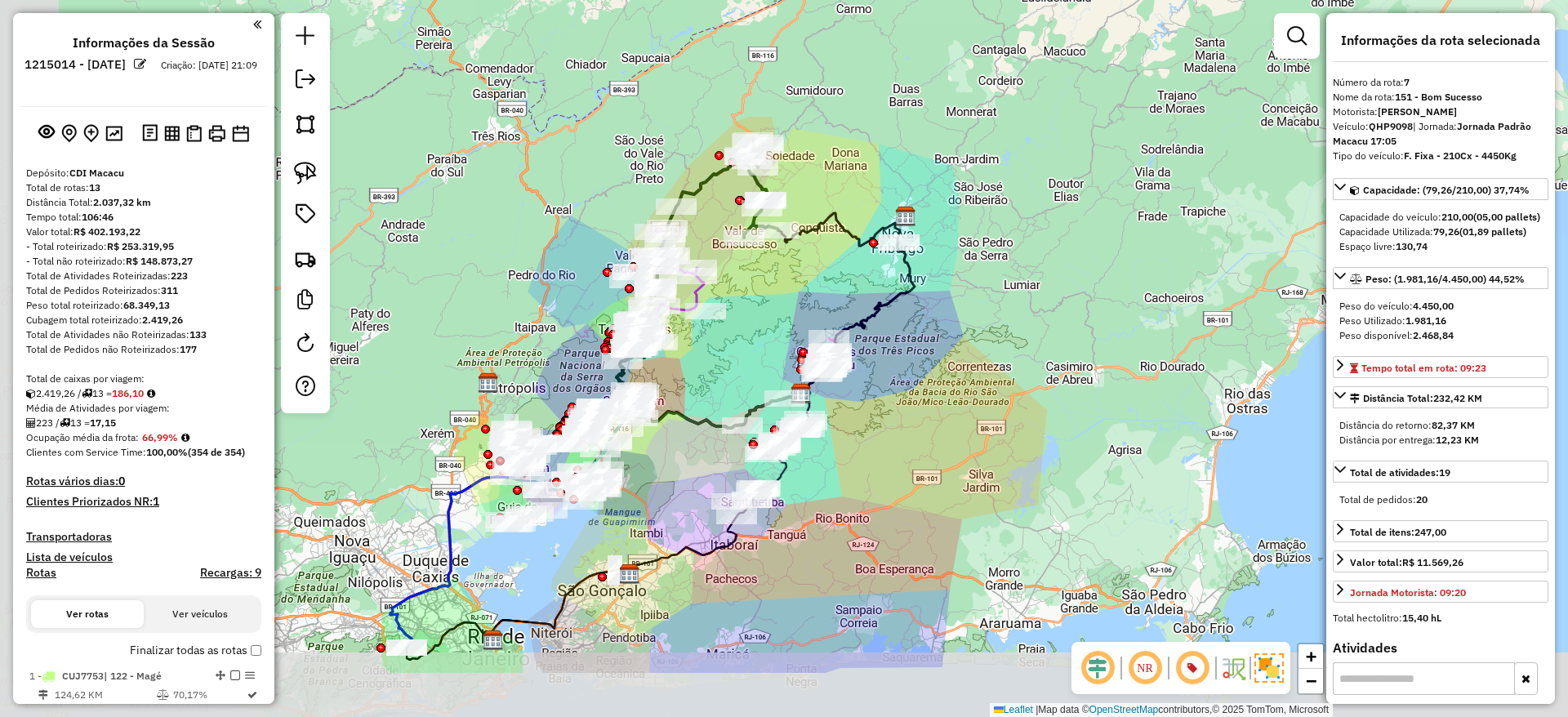
drag, startPoint x: 426, startPoint y: 367, endPoint x: 573, endPoint y: 235, distance: 197.6
click at [573, 235] on div "Janela de atendimento Grade de atendimento Capacidade Transportadoras Veículos …" at bounding box center [784, 358] width 1568 height 717
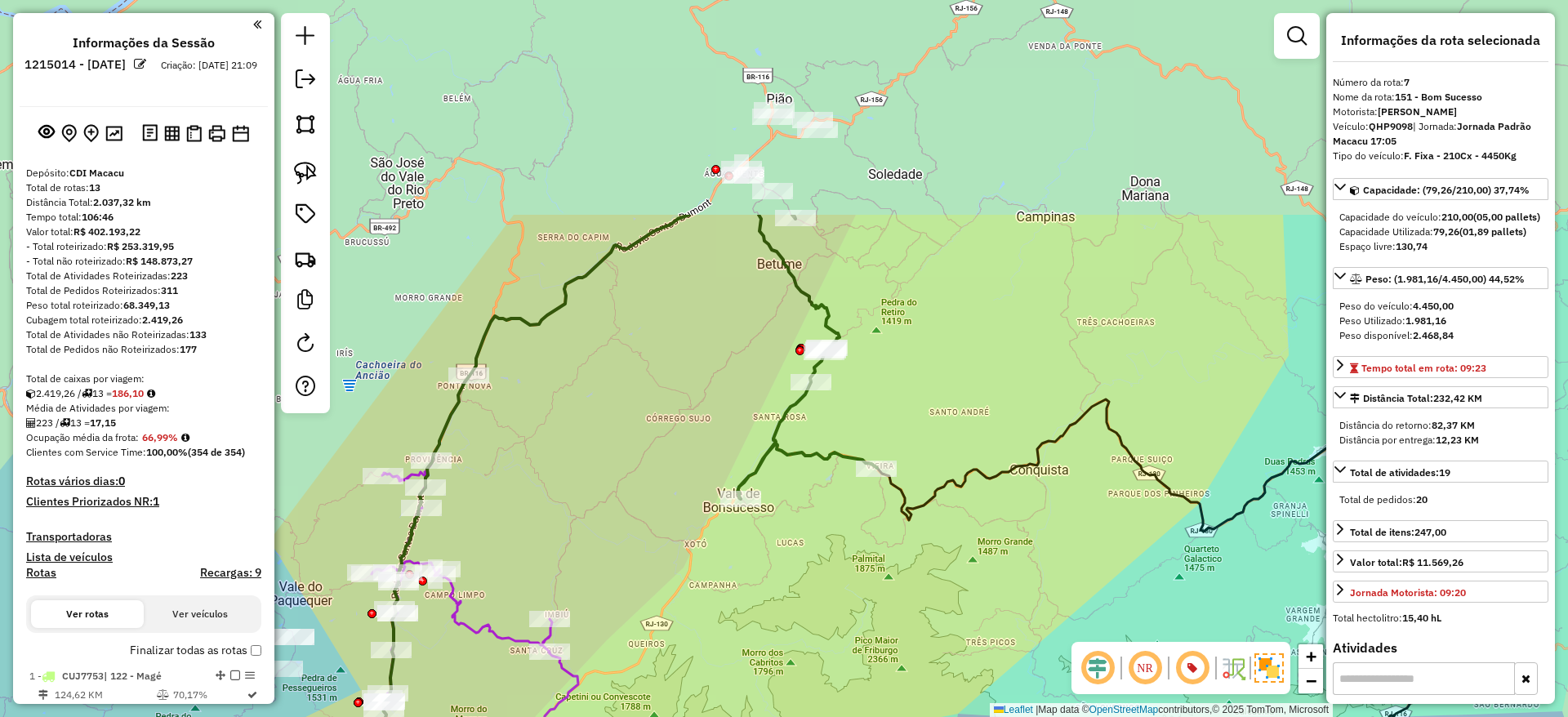
drag, startPoint x: 710, startPoint y: 226, endPoint x: 555, endPoint y: 513, distance: 326.2
click at [555, 513] on div "Janela de atendimento Grade de atendimento Capacidade Transportadoras Veículos …" at bounding box center [784, 358] width 1568 height 717
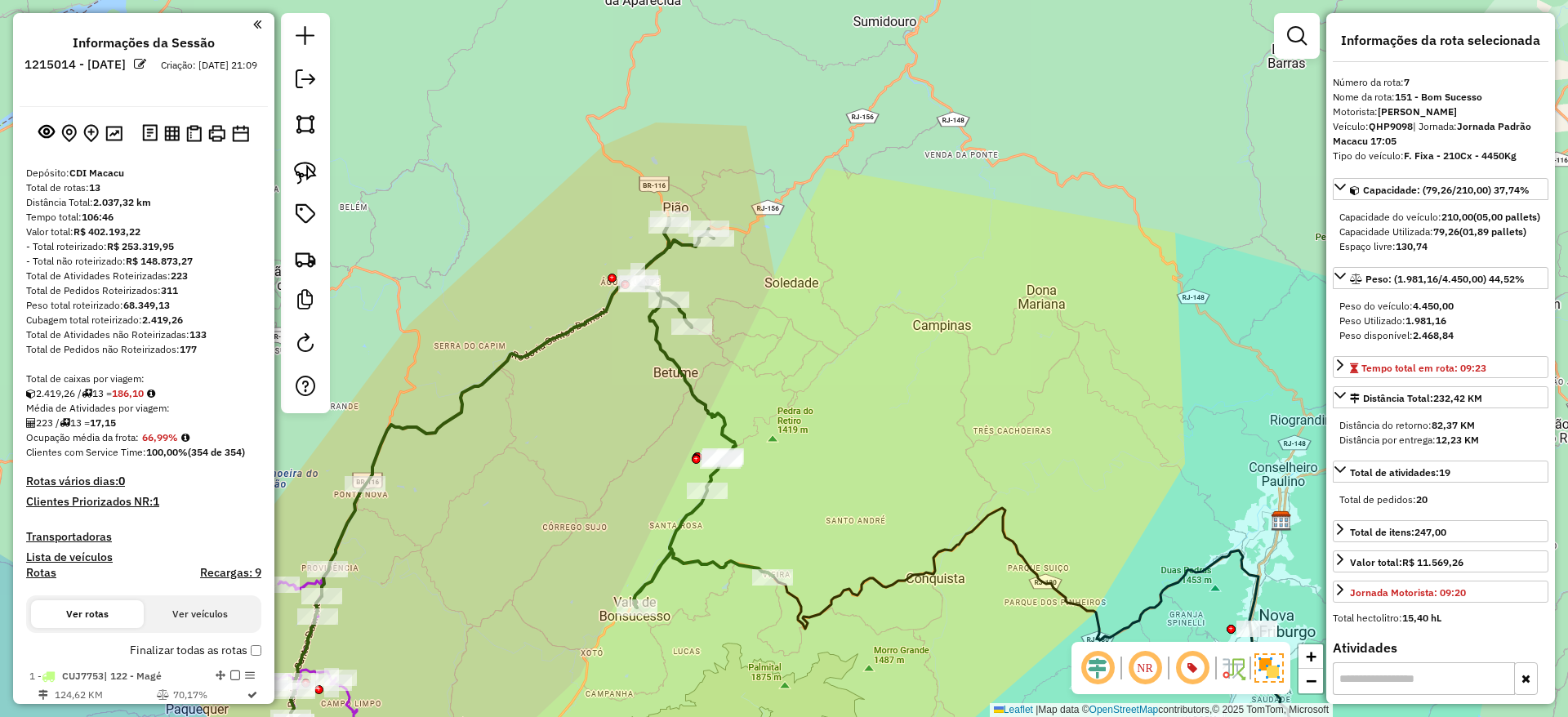
drag, startPoint x: 642, startPoint y: 349, endPoint x: 513, endPoint y: 345, distance: 129.1
click at [513, 345] on div "Janela de atendimento Grade de atendimento Capacidade Transportadoras Veículos …" at bounding box center [784, 358] width 1568 height 717
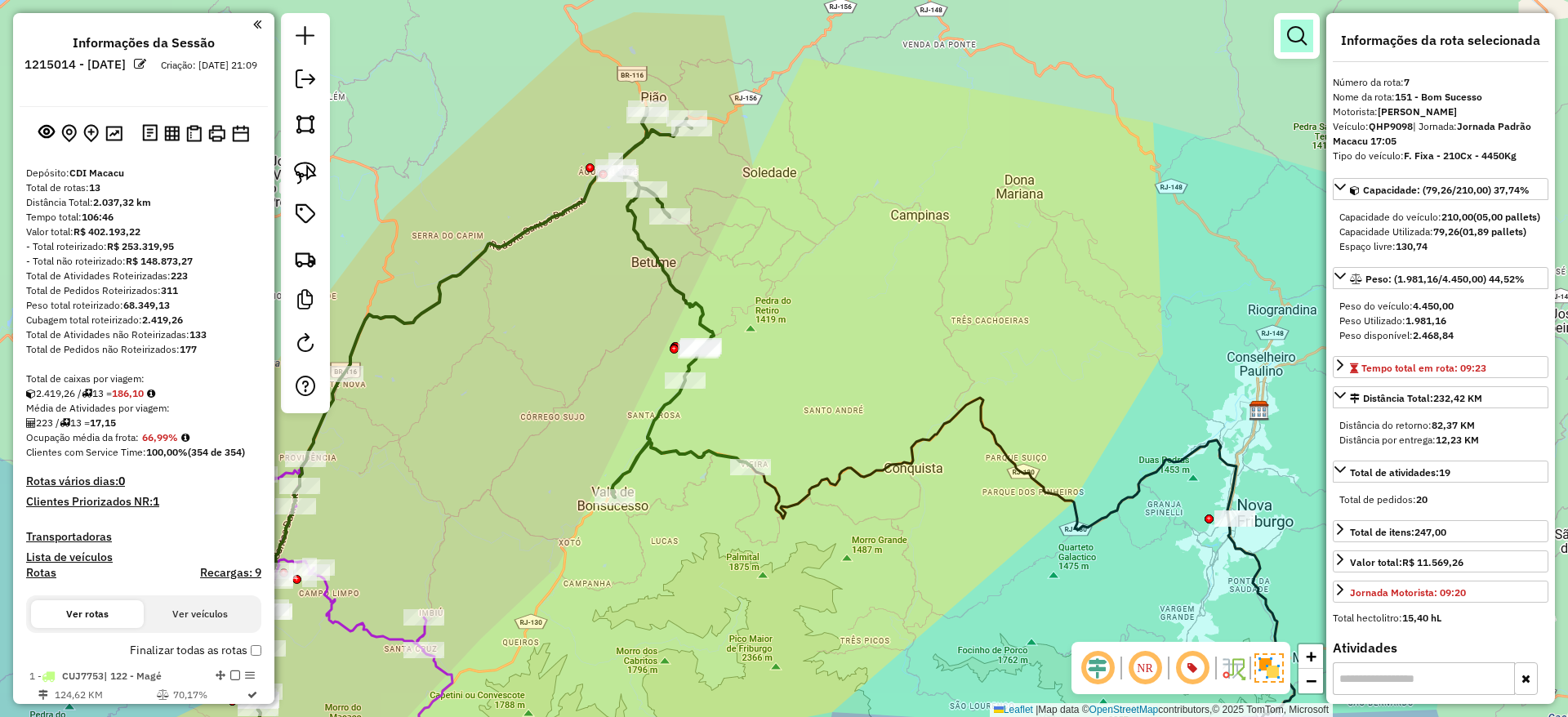
click at [1296, 44] on em at bounding box center [1297, 36] width 20 height 20
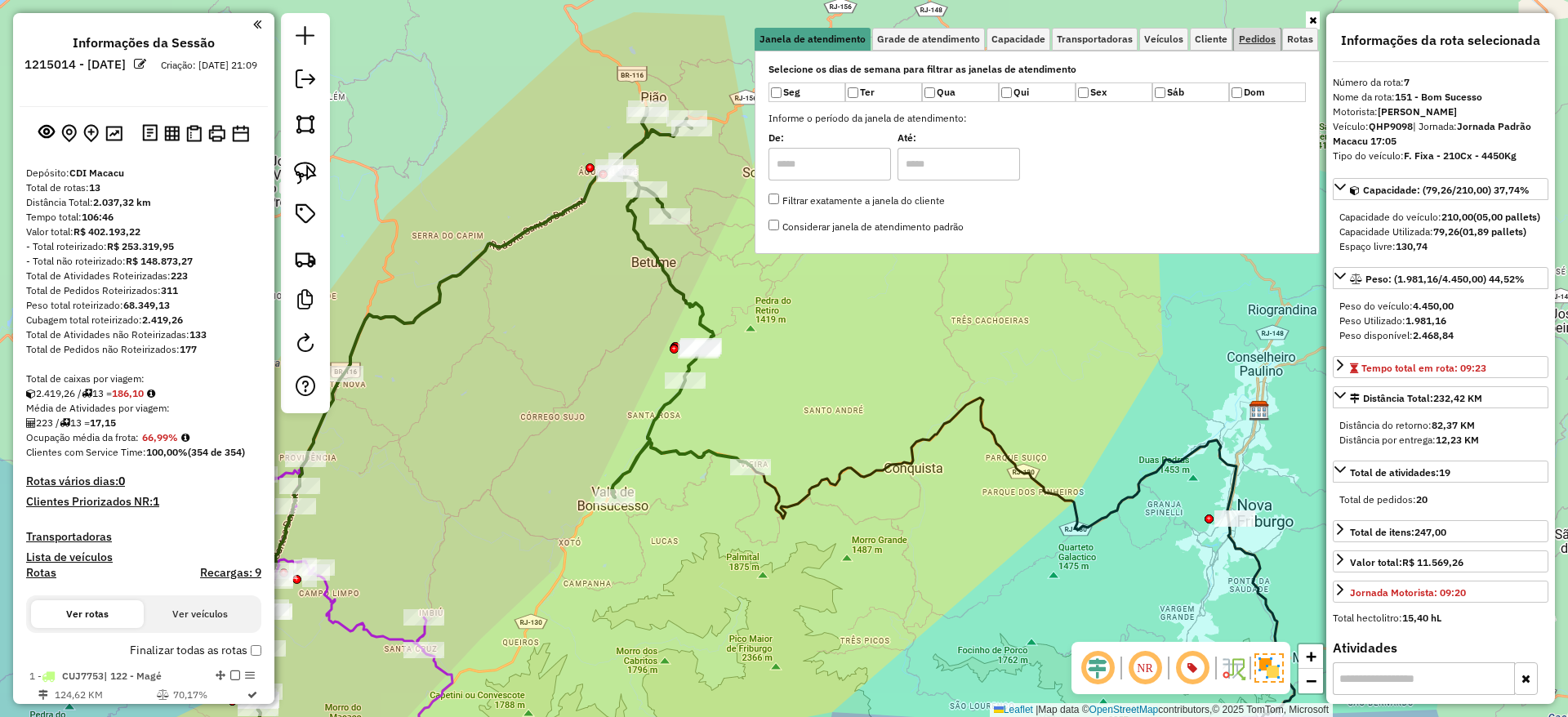
click at [1244, 39] on span "Pedidos" at bounding box center [1257, 39] width 37 height 9
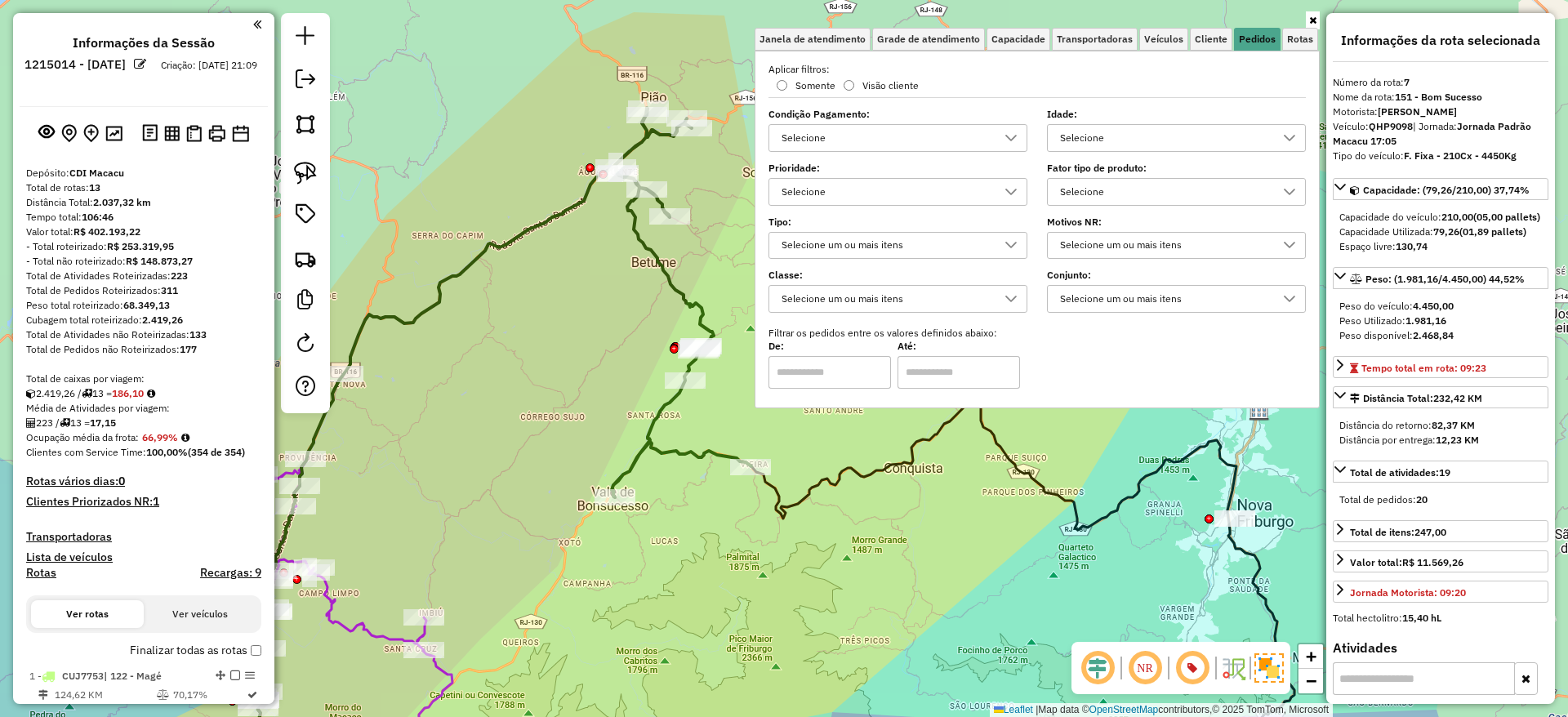
click at [1136, 193] on div "Selecione" at bounding box center [1164, 193] width 220 height 27
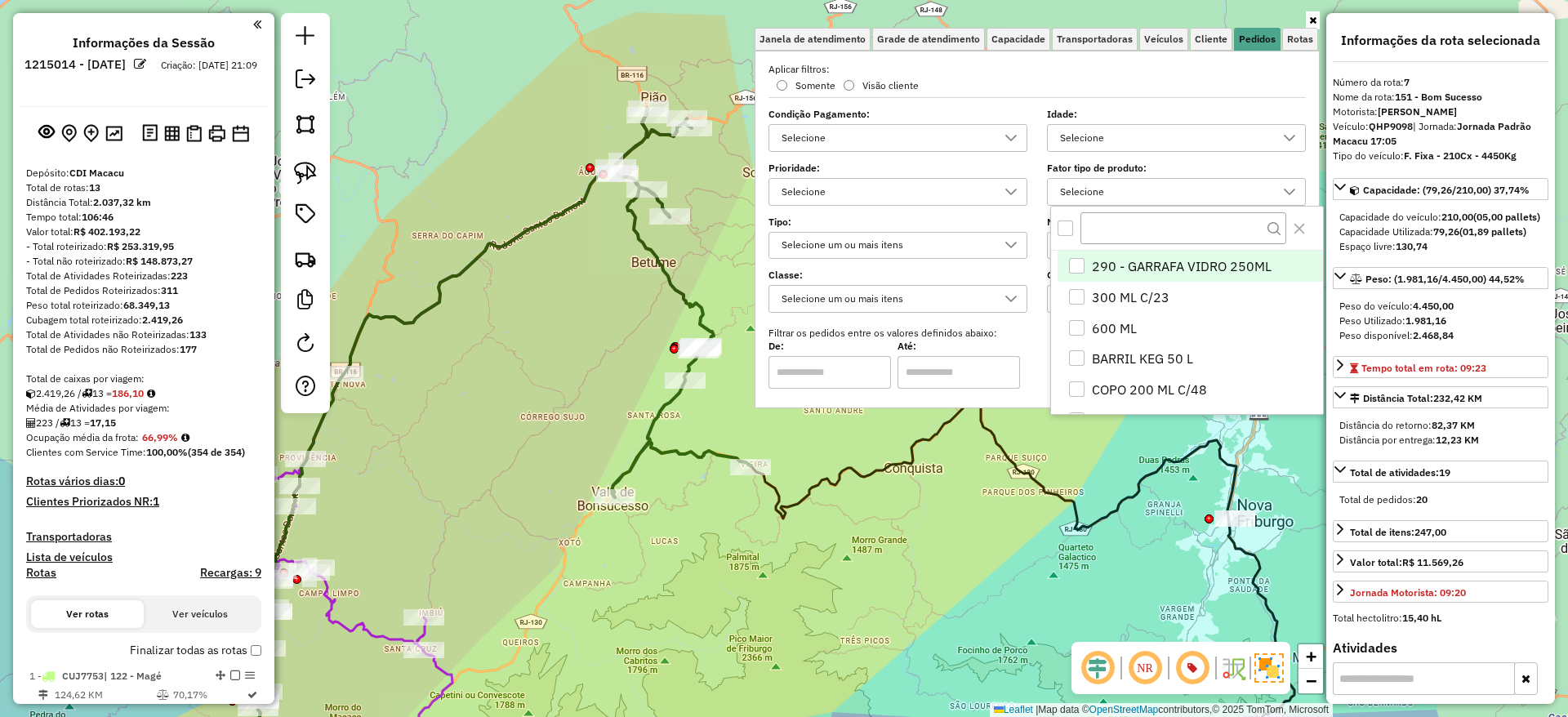
scroll to position [9, 56]
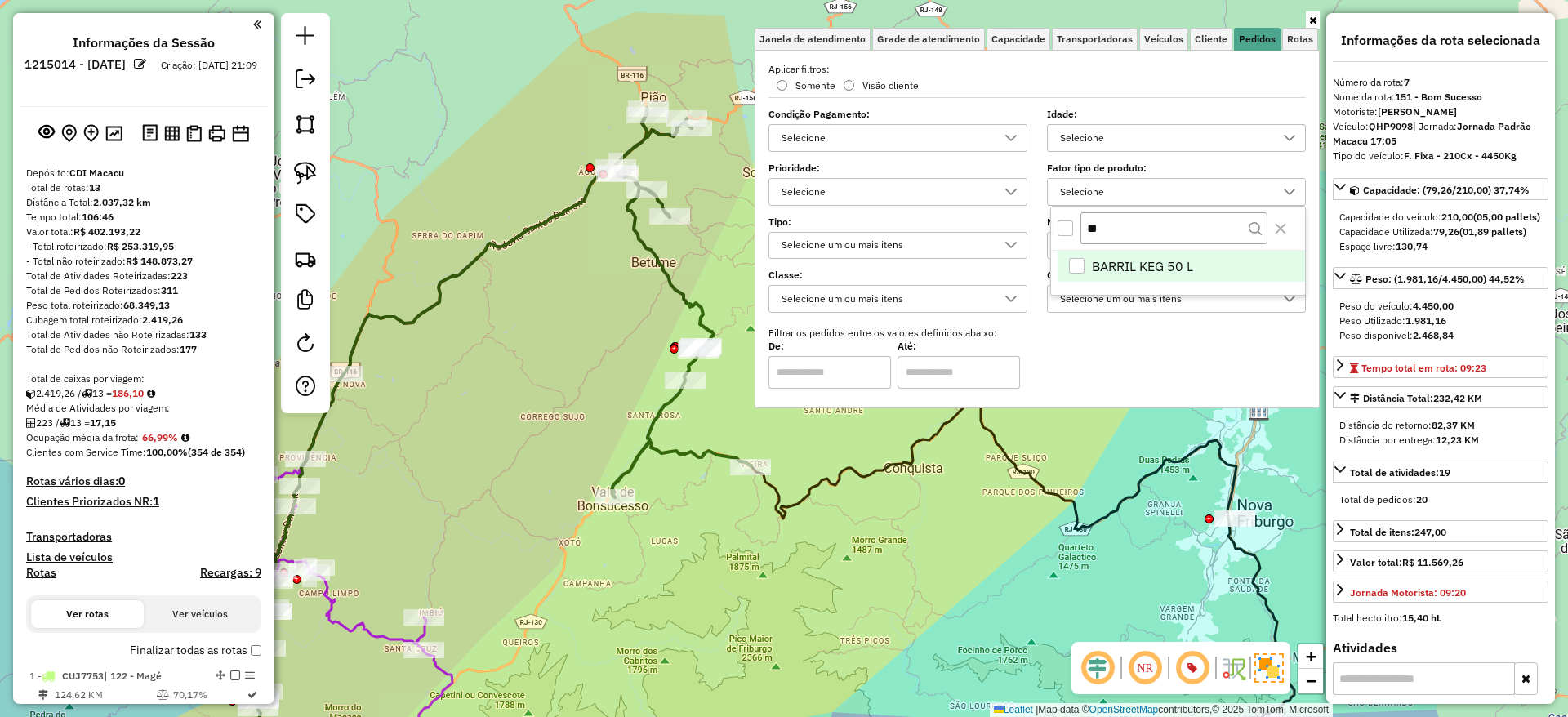
type input "**"
click at [1078, 272] on div "BARRIL KEG 50 L" at bounding box center [1077, 266] width 16 height 16
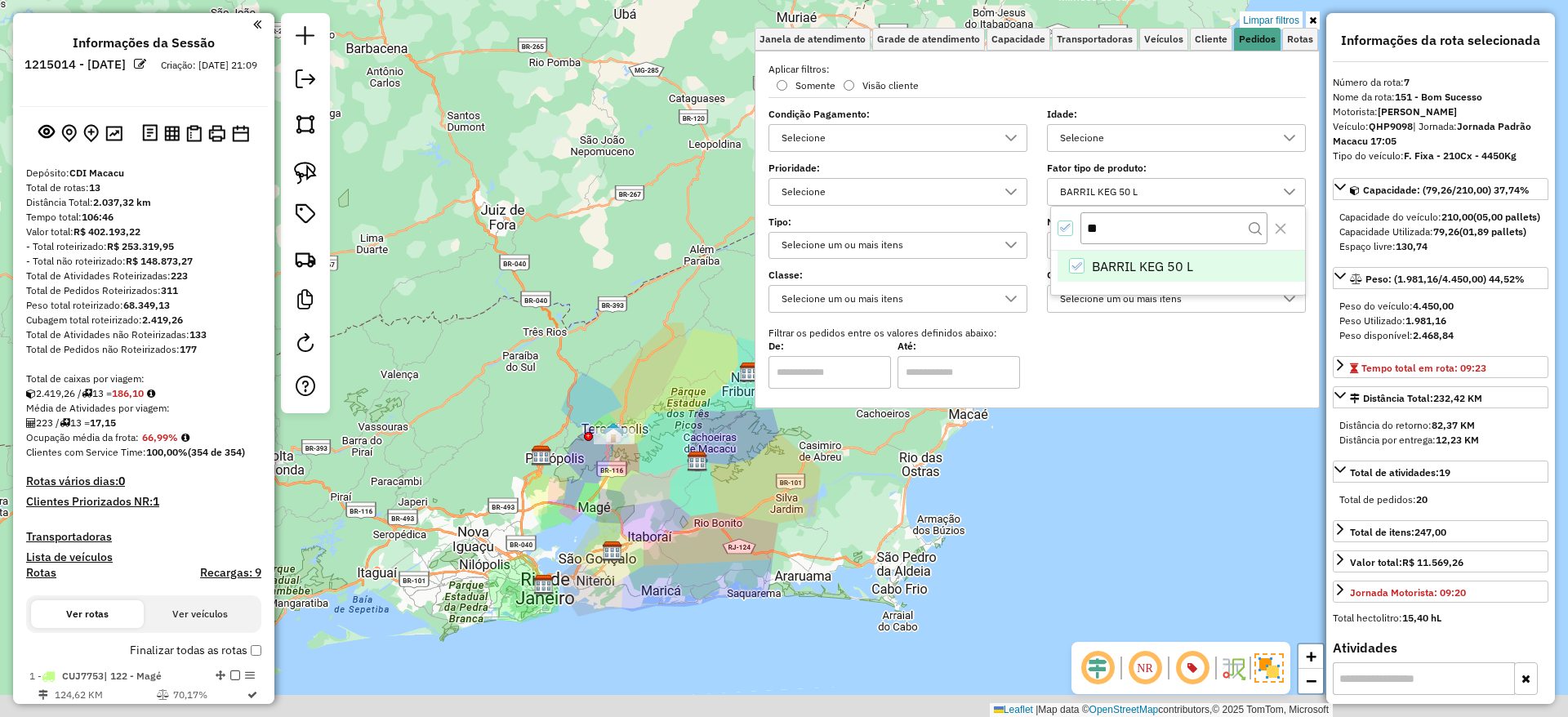
drag, startPoint x: 675, startPoint y: 540, endPoint x: 677, endPoint y: 389, distance: 151.0
click at [677, 389] on div "Limpar filtros Janela de atendimento Grade de atendimento Capacidade Transporta…" at bounding box center [784, 358] width 1568 height 717
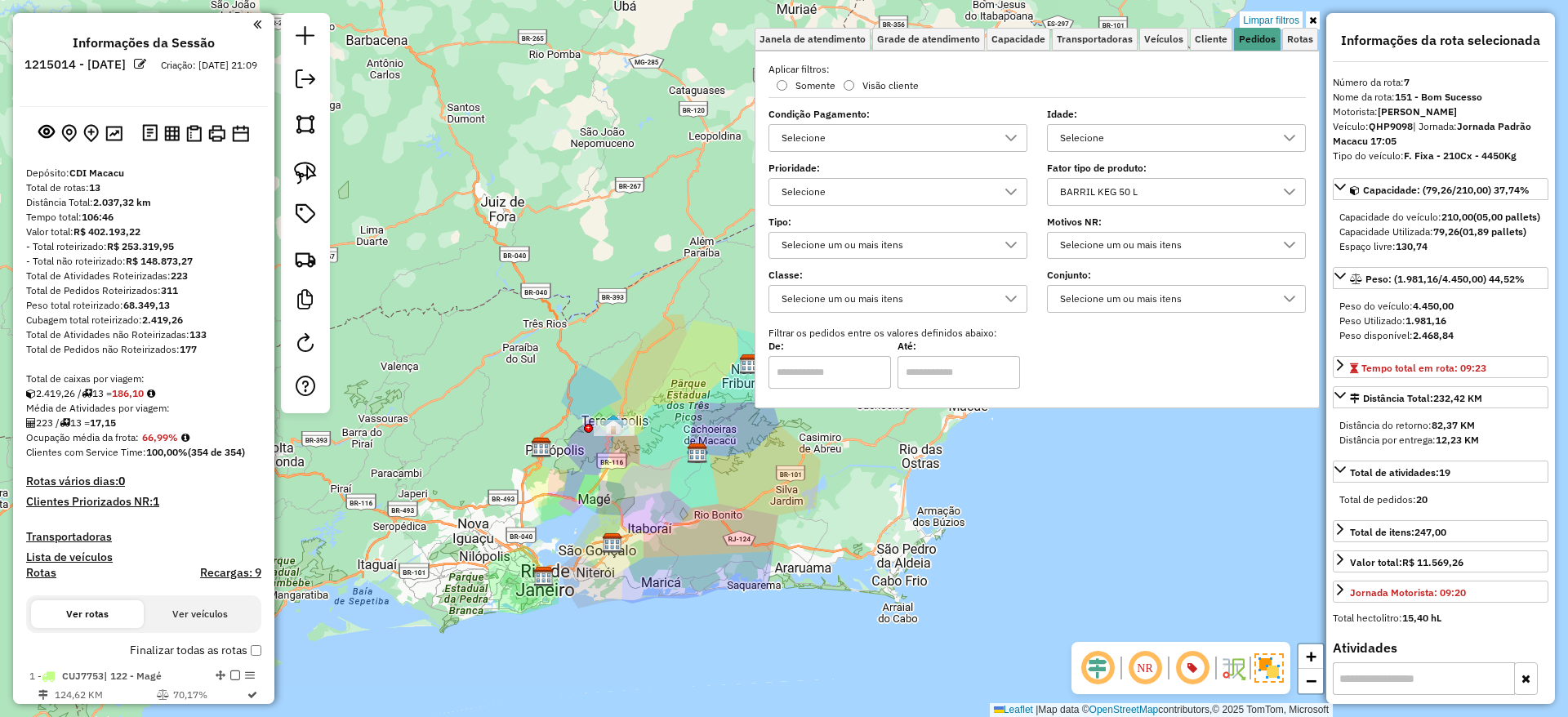
click at [649, 330] on div "Limpar filtros Janela de atendimento Grade de atendimento Capacidade Transporta…" at bounding box center [784, 358] width 1568 height 717
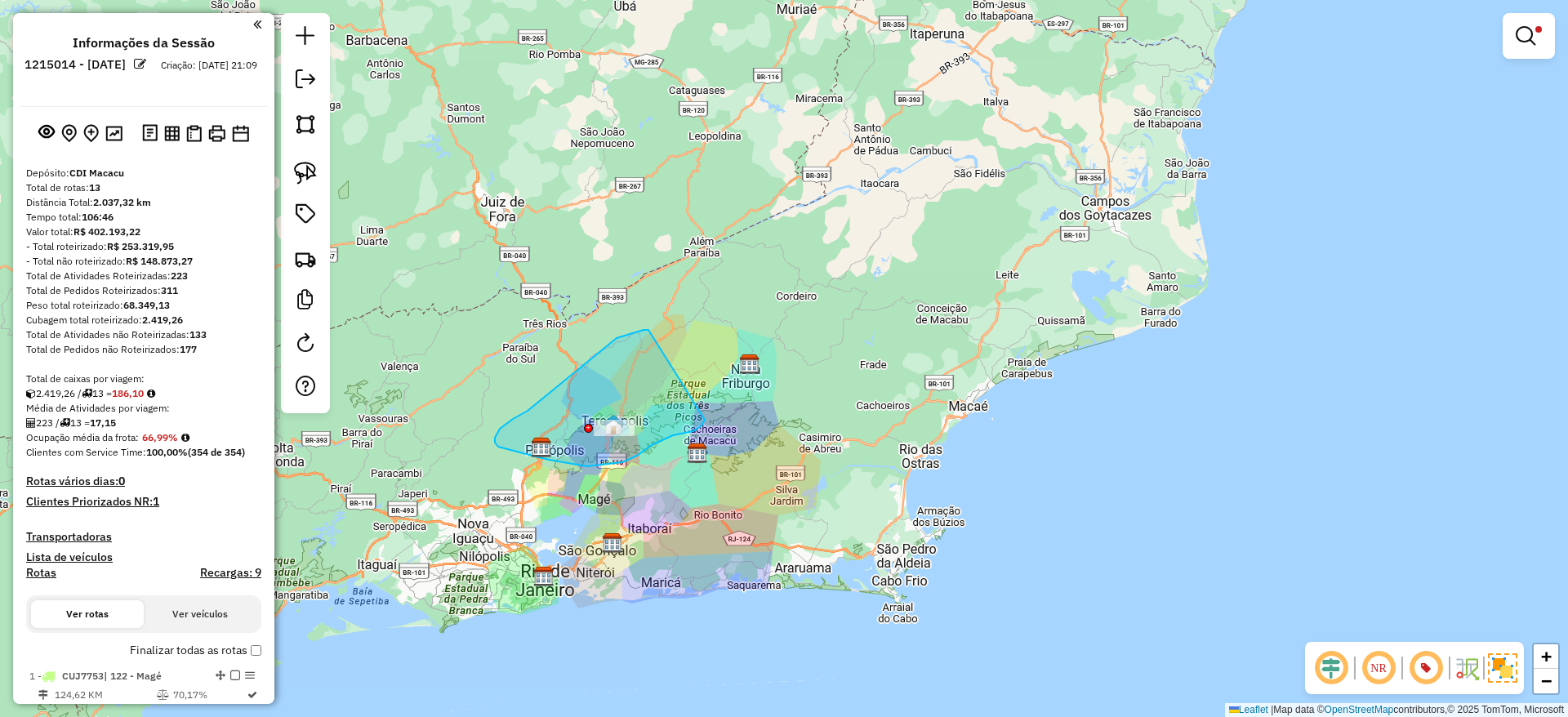
drag, startPoint x: 649, startPoint y: 330, endPoint x: 705, endPoint y: 418, distance: 104.3
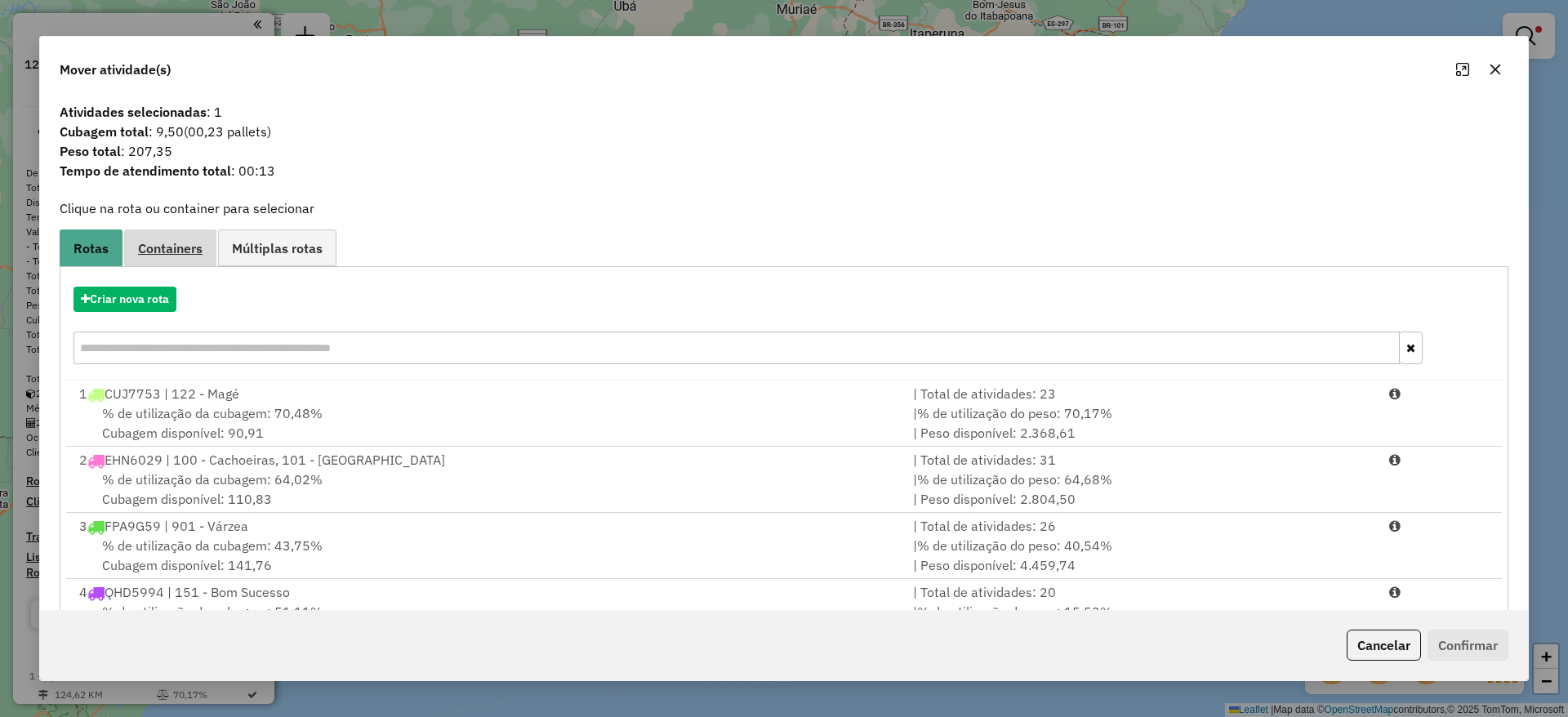
click at [168, 234] on link "Containers" at bounding box center [170, 248] width 92 height 37
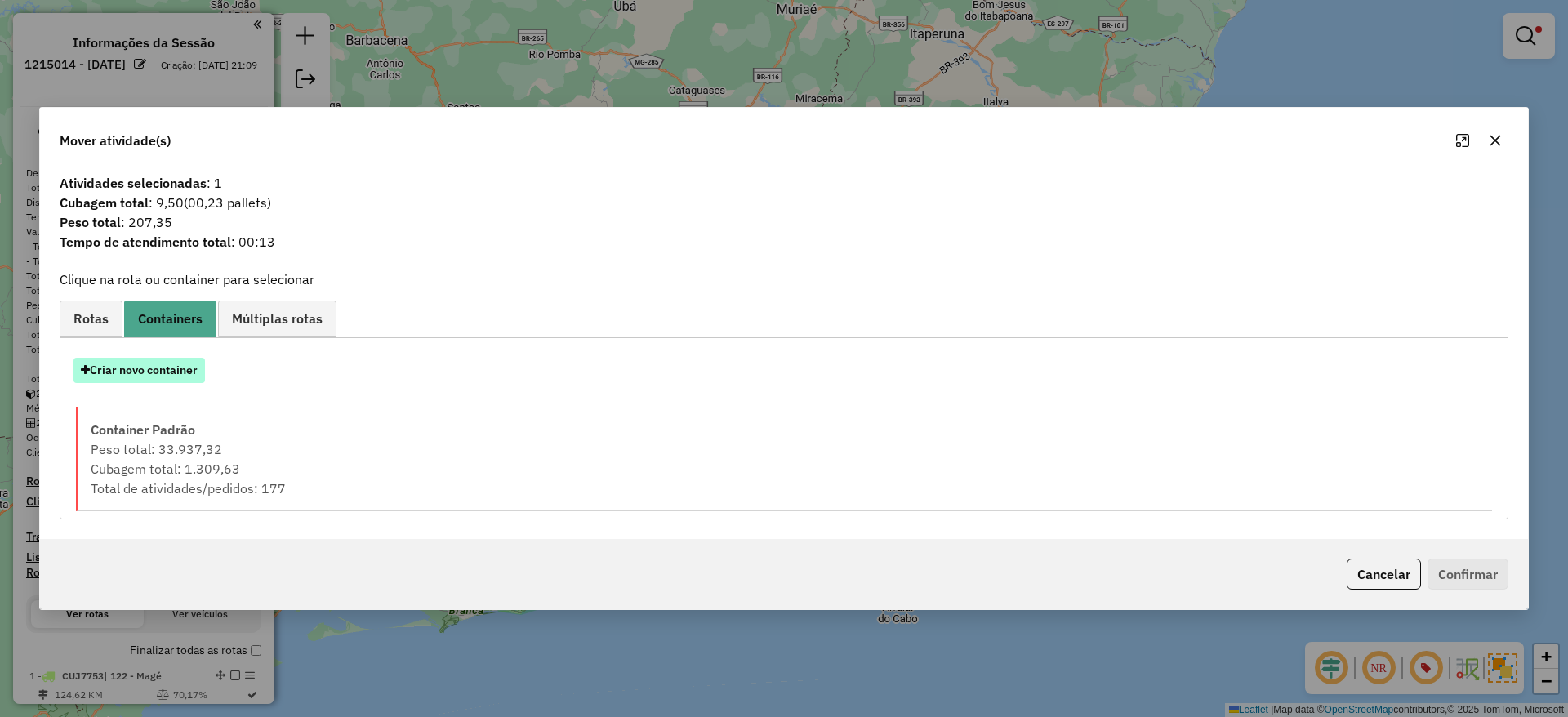
click at [143, 370] on button "Criar novo container" at bounding box center [138, 370] width 132 height 26
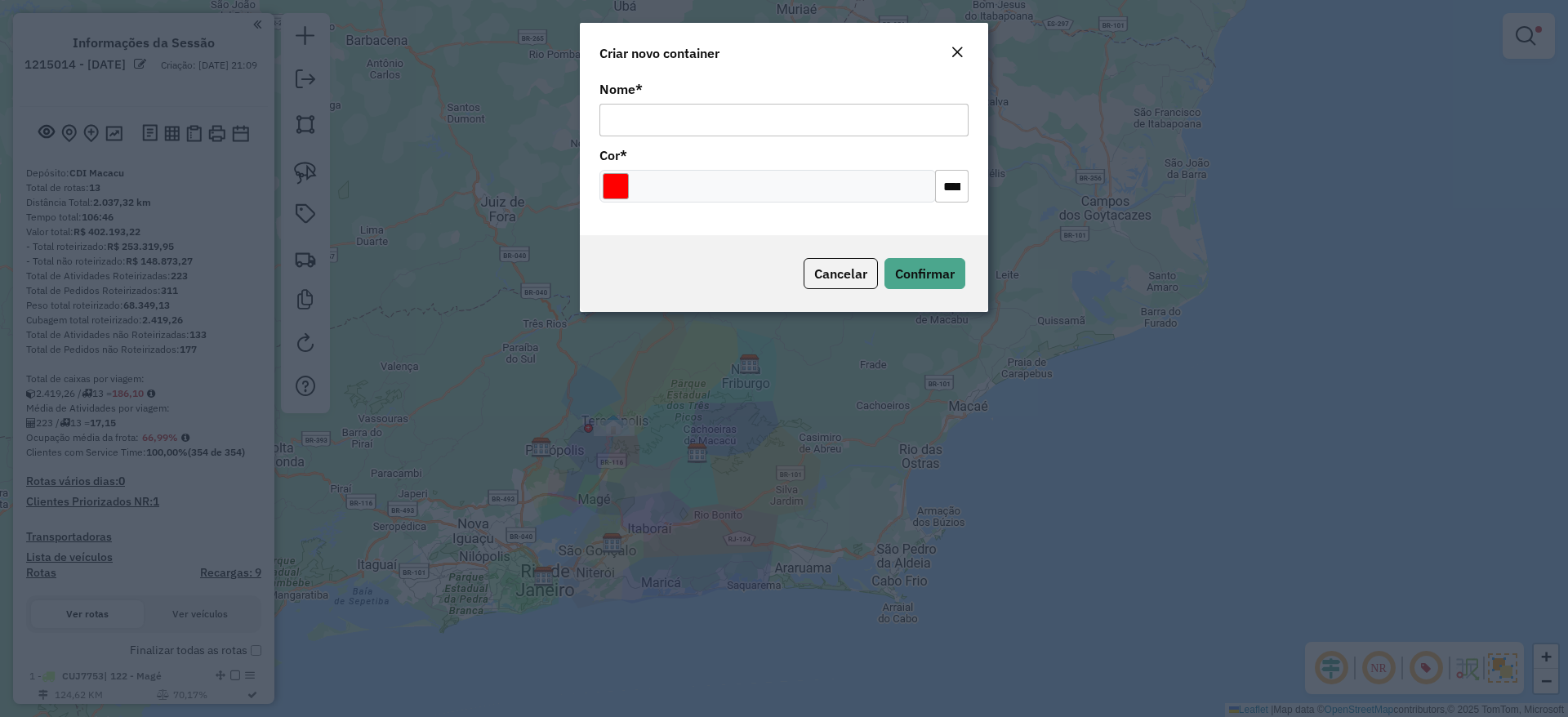
click at [717, 132] on input "Nome *" at bounding box center [784, 120] width 369 height 32
type input "***"
click at [614, 179] on input "Select a color" at bounding box center [616, 187] width 27 height 27
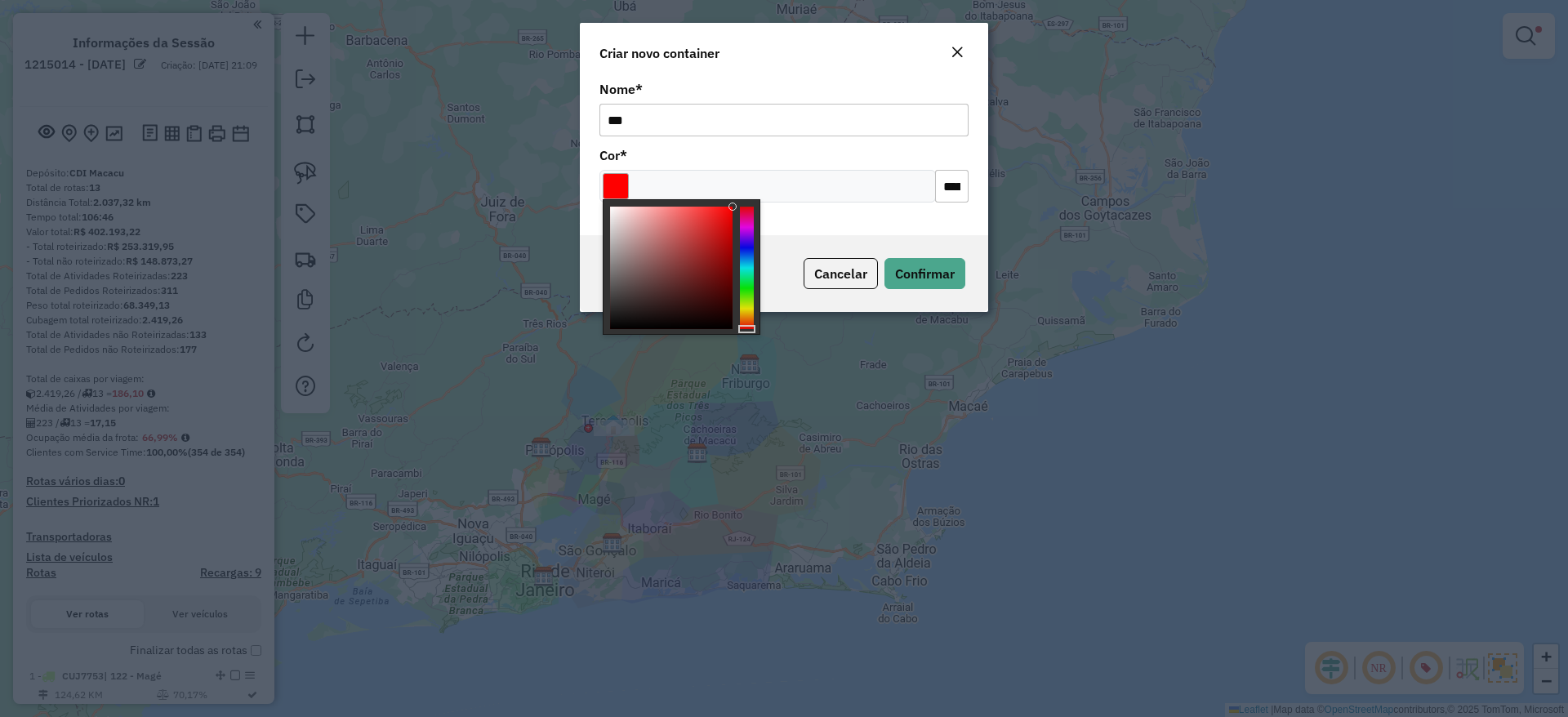
type input "*******"
click at [751, 246] on div at bounding box center [747, 267] width 14 height 122
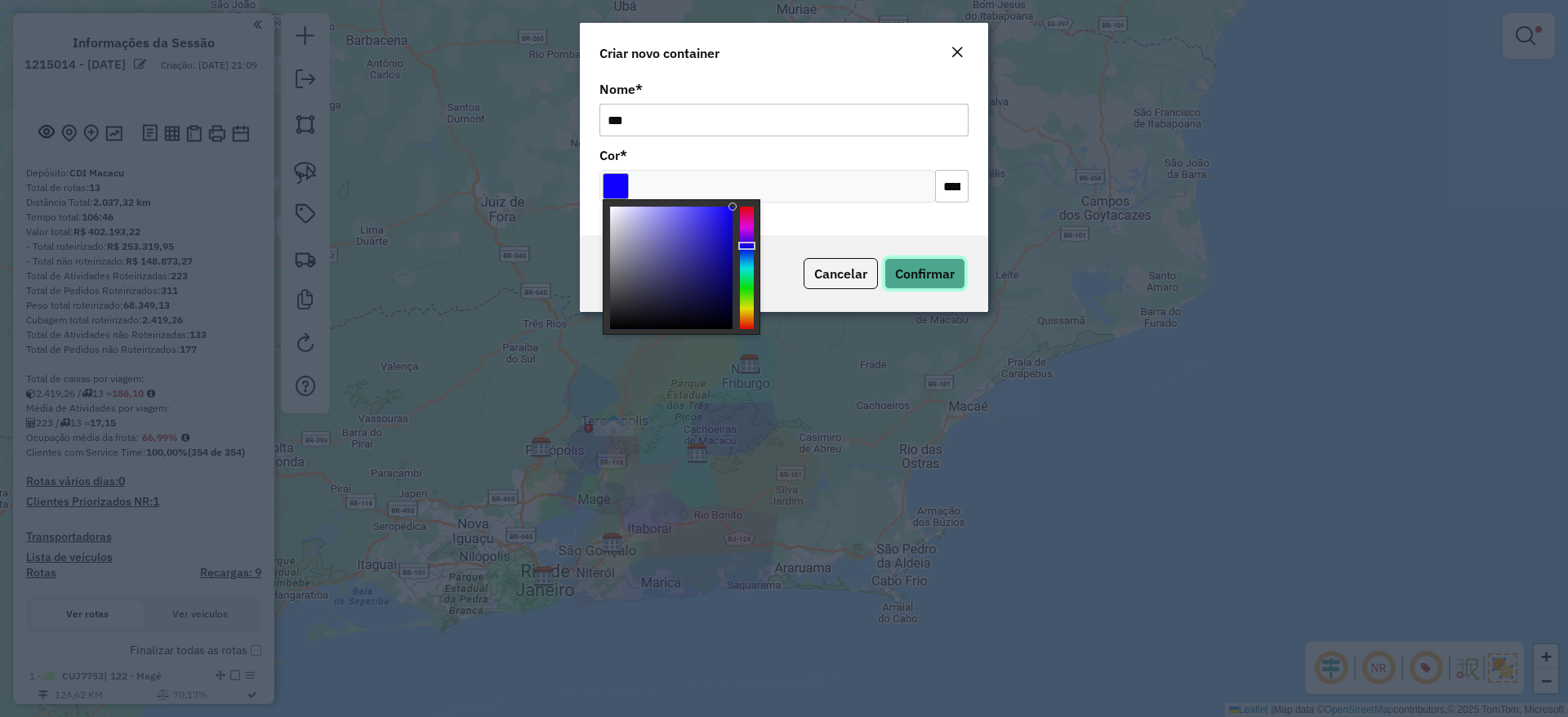
click at [921, 273] on span "Confirmar" at bounding box center [925, 273] width 60 height 16
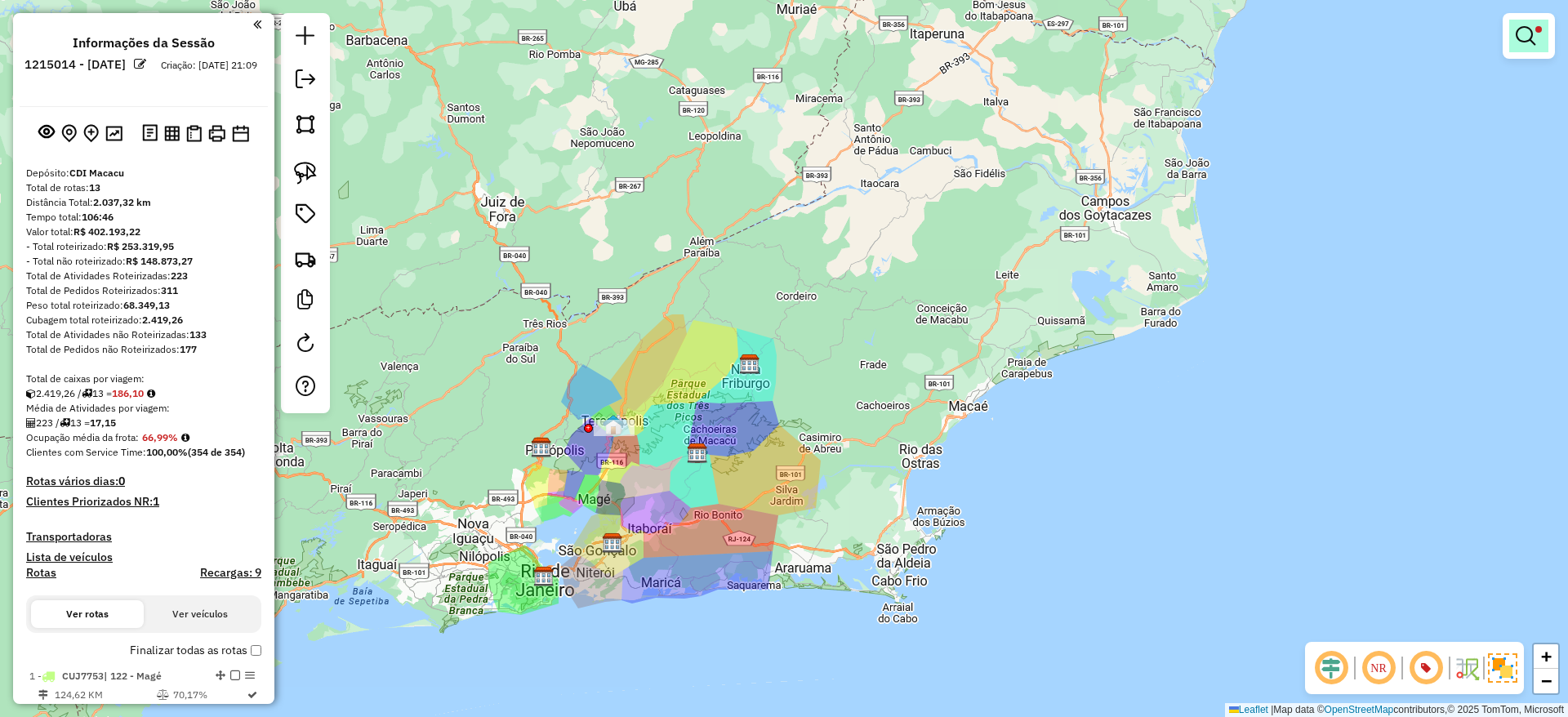
click at [1515, 42] on link at bounding box center [1528, 36] width 39 height 32
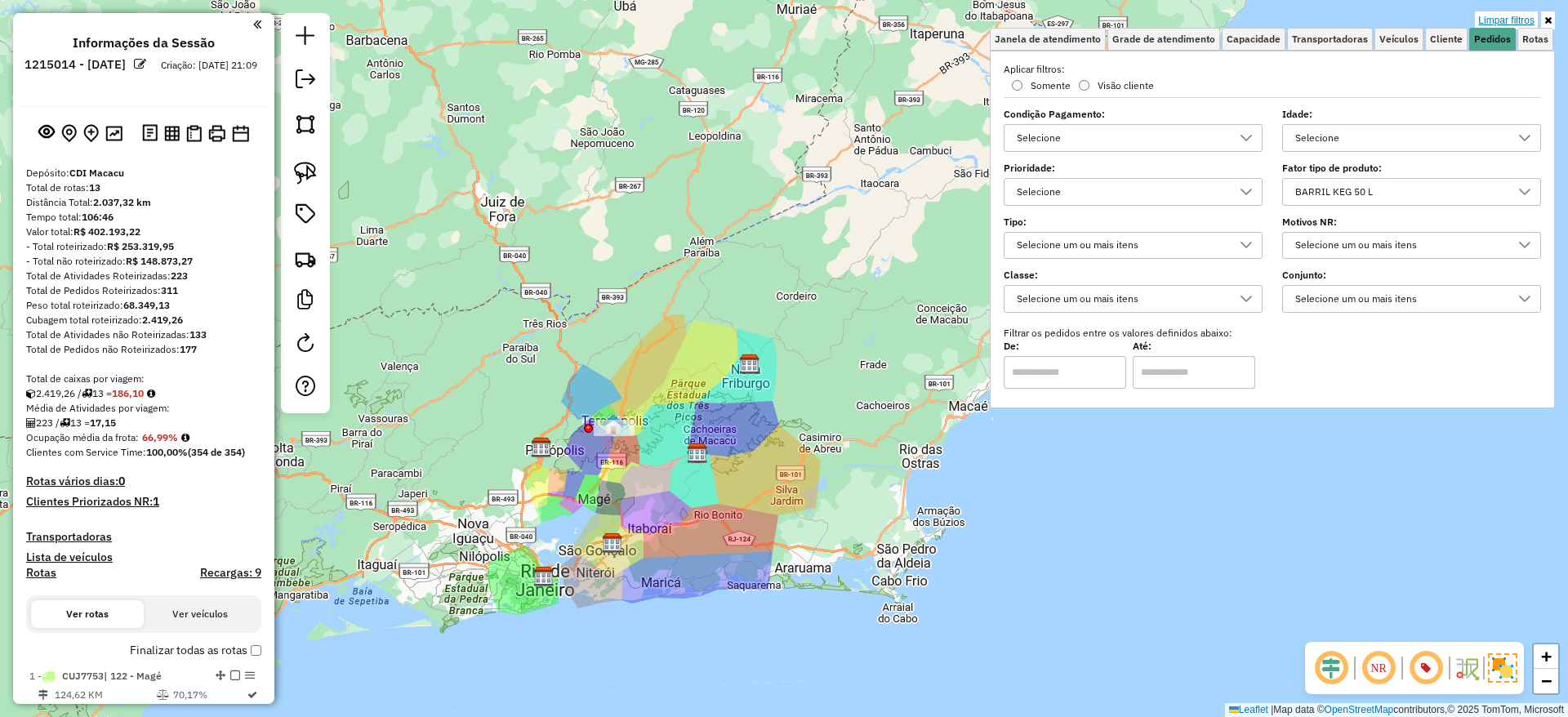
click at [1508, 12] on link "Limpar filtros" at bounding box center [1506, 20] width 63 height 18
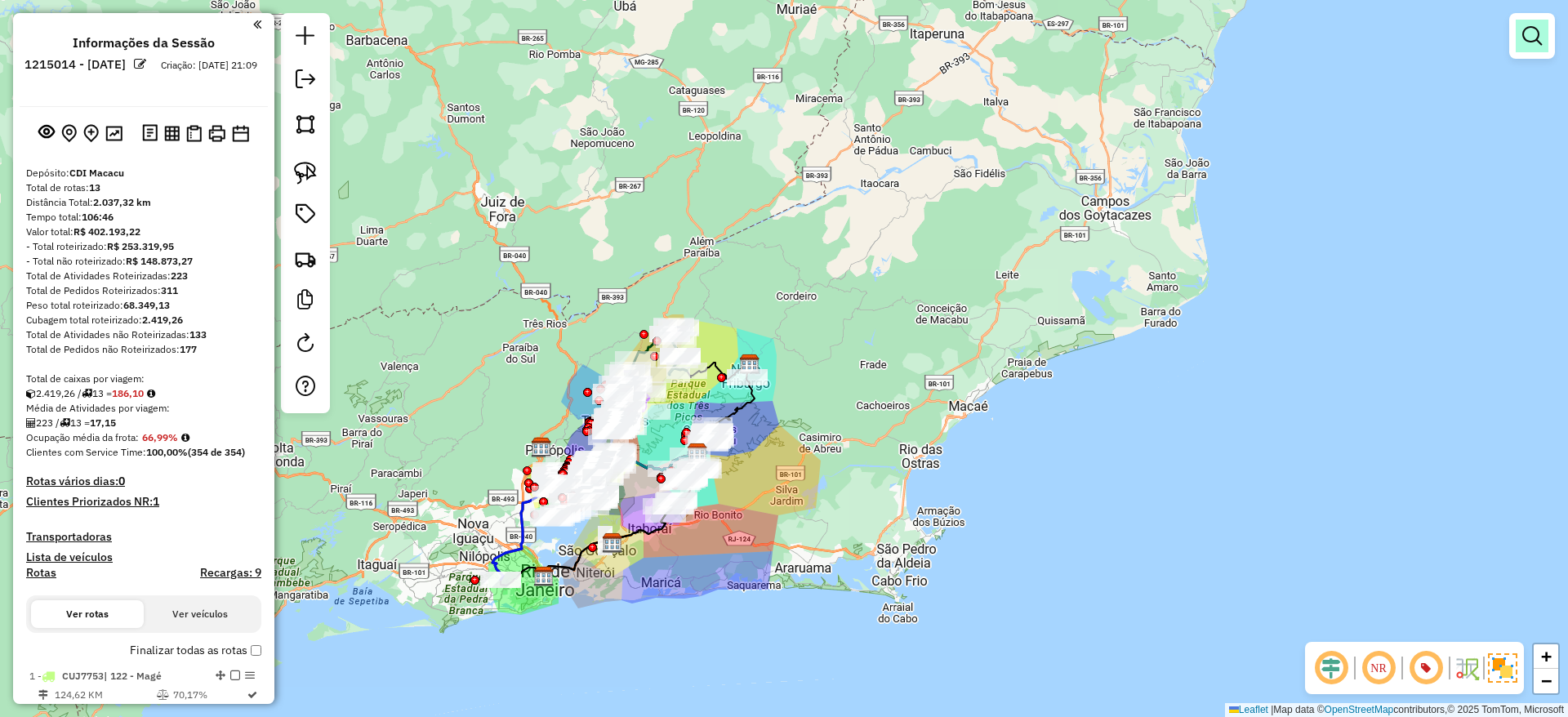
click at [1528, 50] on link at bounding box center [1532, 36] width 32 height 32
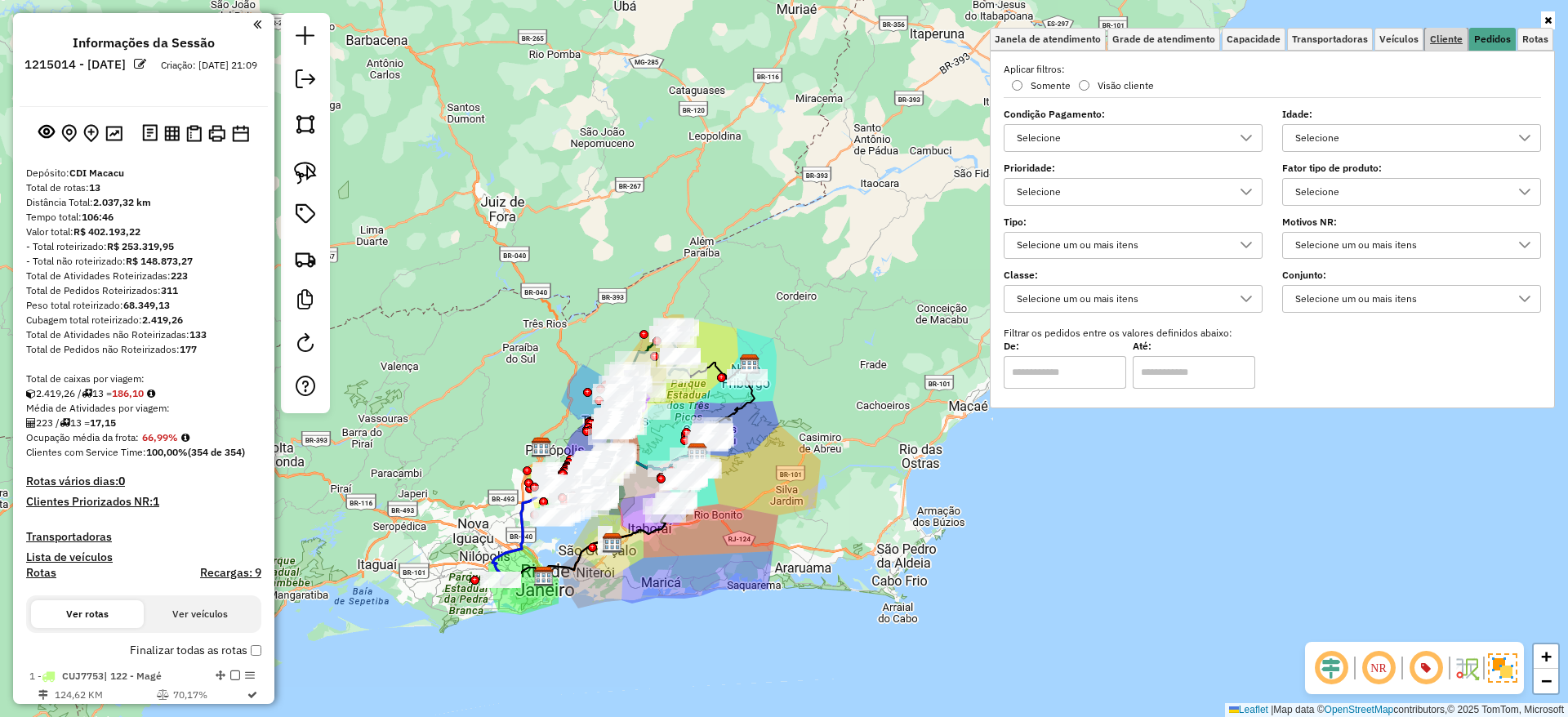
click at [1446, 39] on span "Cliente" at bounding box center [1446, 39] width 32 height 9
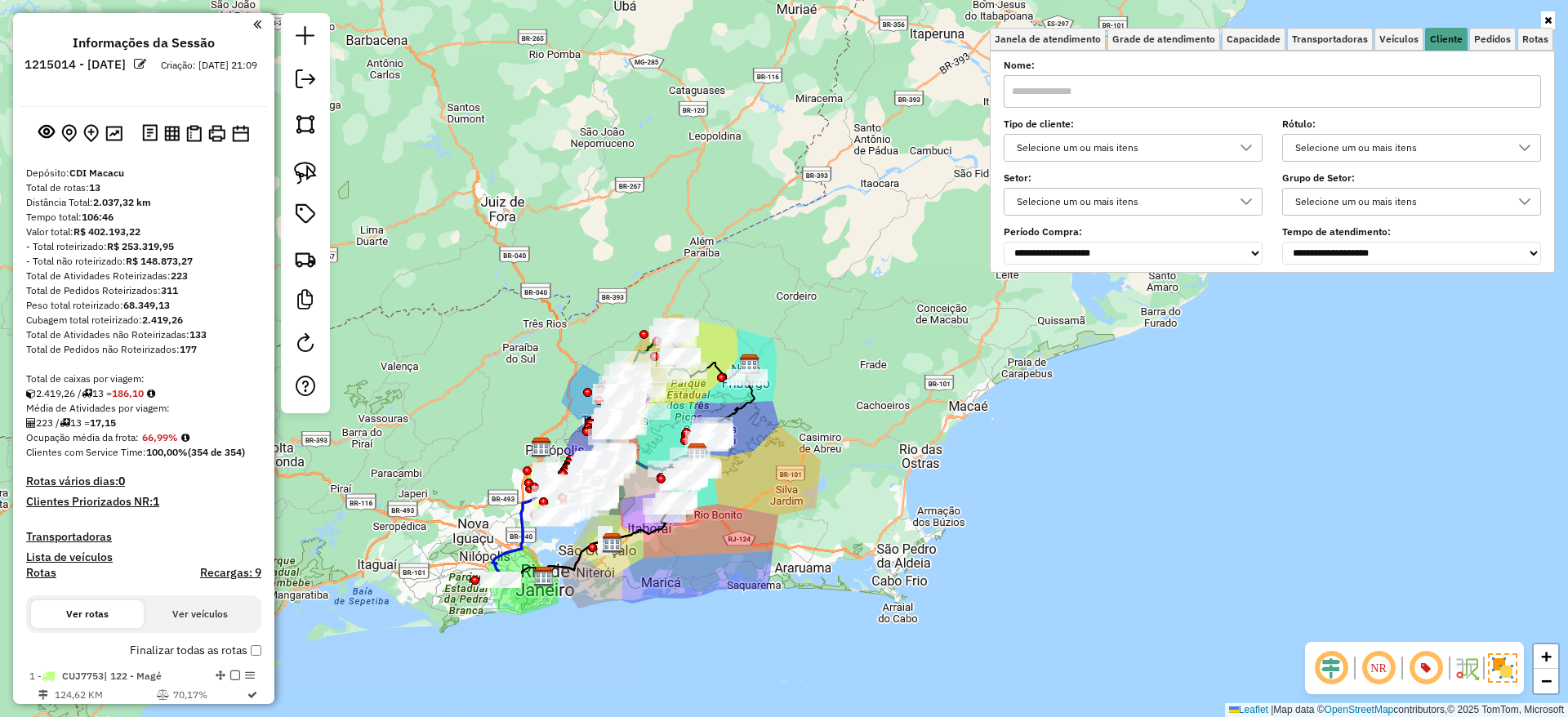
click at [1159, 152] on div "Selecione um ou mais itens" at bounding box center [1121, 148] width 220 height 27
type input "*"
click at [1101, 233] on li "9 - Difícil acesso (D)" at bounding box center [1141, 223] width 248 height 31
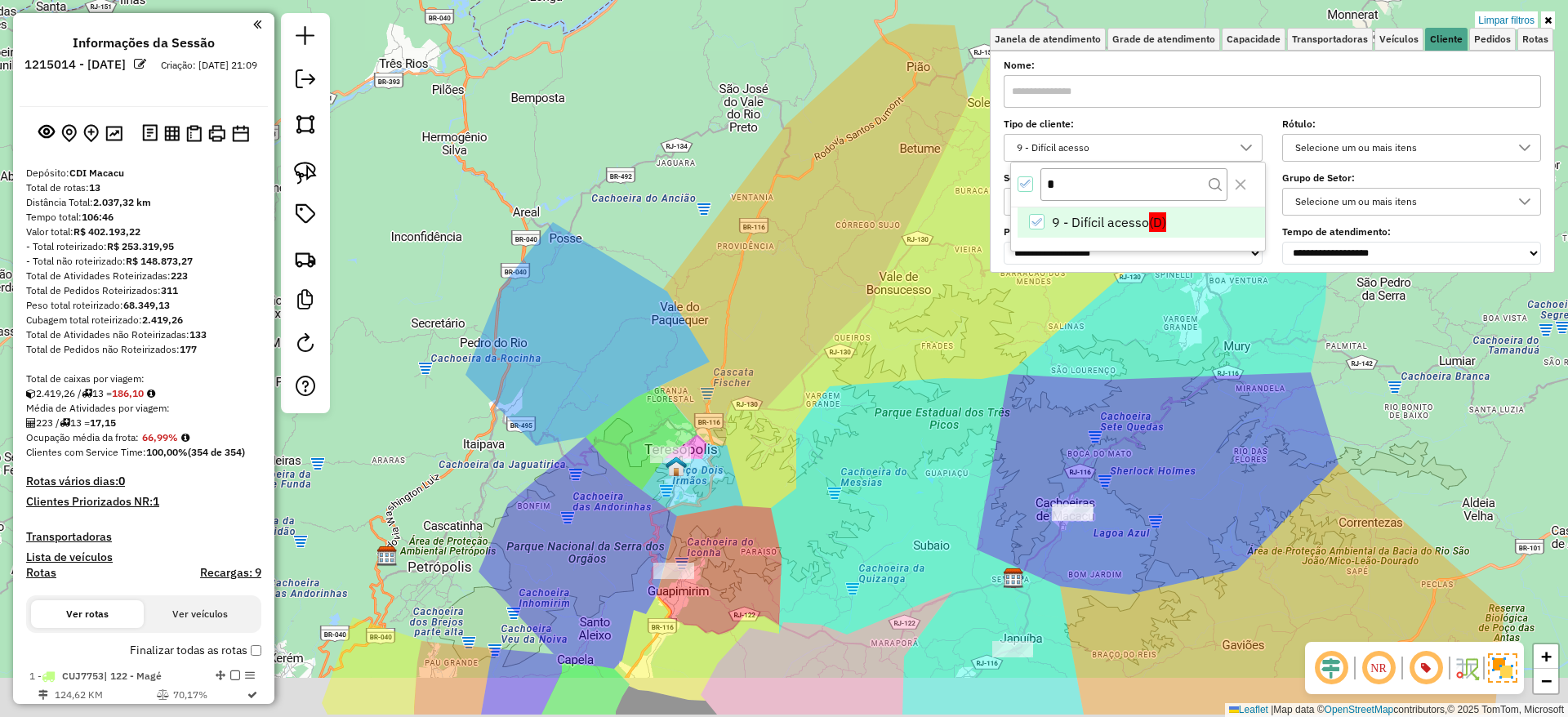
drag, startPoint x: 766, startPoint y: 507, endPoint x: 759, endPoint y: 386, distance: 121.2
click at [759, 386] on div "Limpar filtros Janela de atendimento Grade de atendimento Capacidade Transporta…" at bounding box center [784, 358] width 1568 height 717
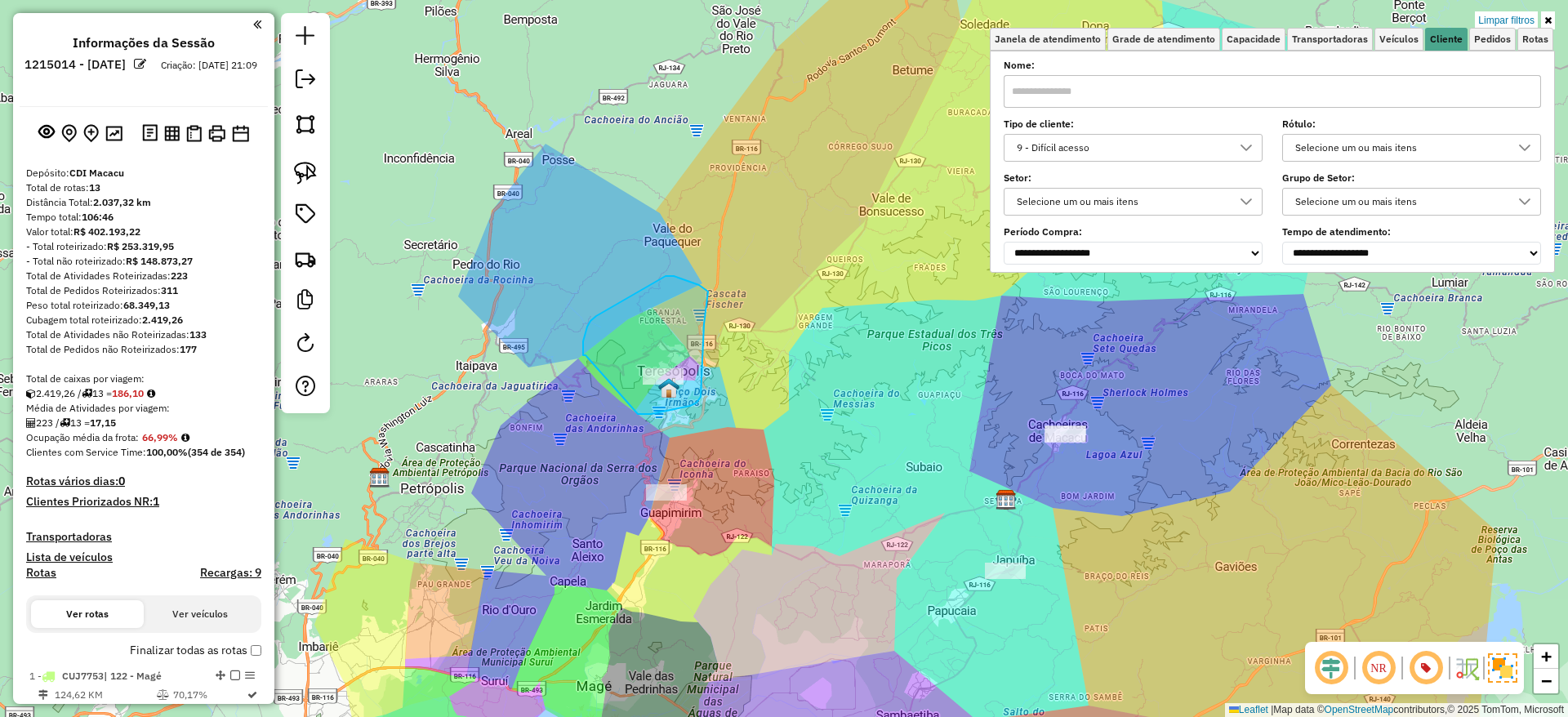
drag, startPoint x: 637, startPoint y: 414, endPoint x: 585, endPoint y: 355, distance: 78.6
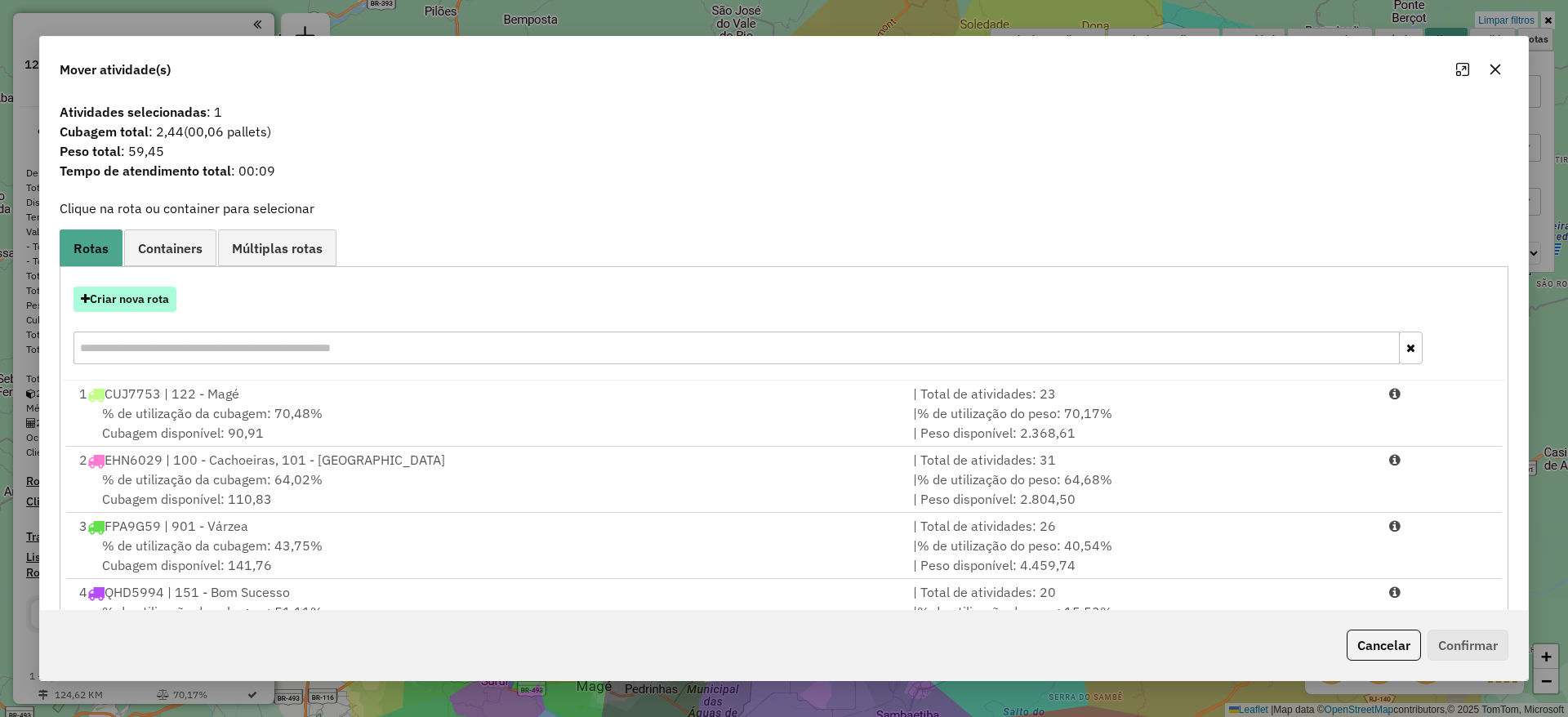
click at [153, 293] on button "Criar nova rota" at bounding box center [124, 299] width 102 height 26
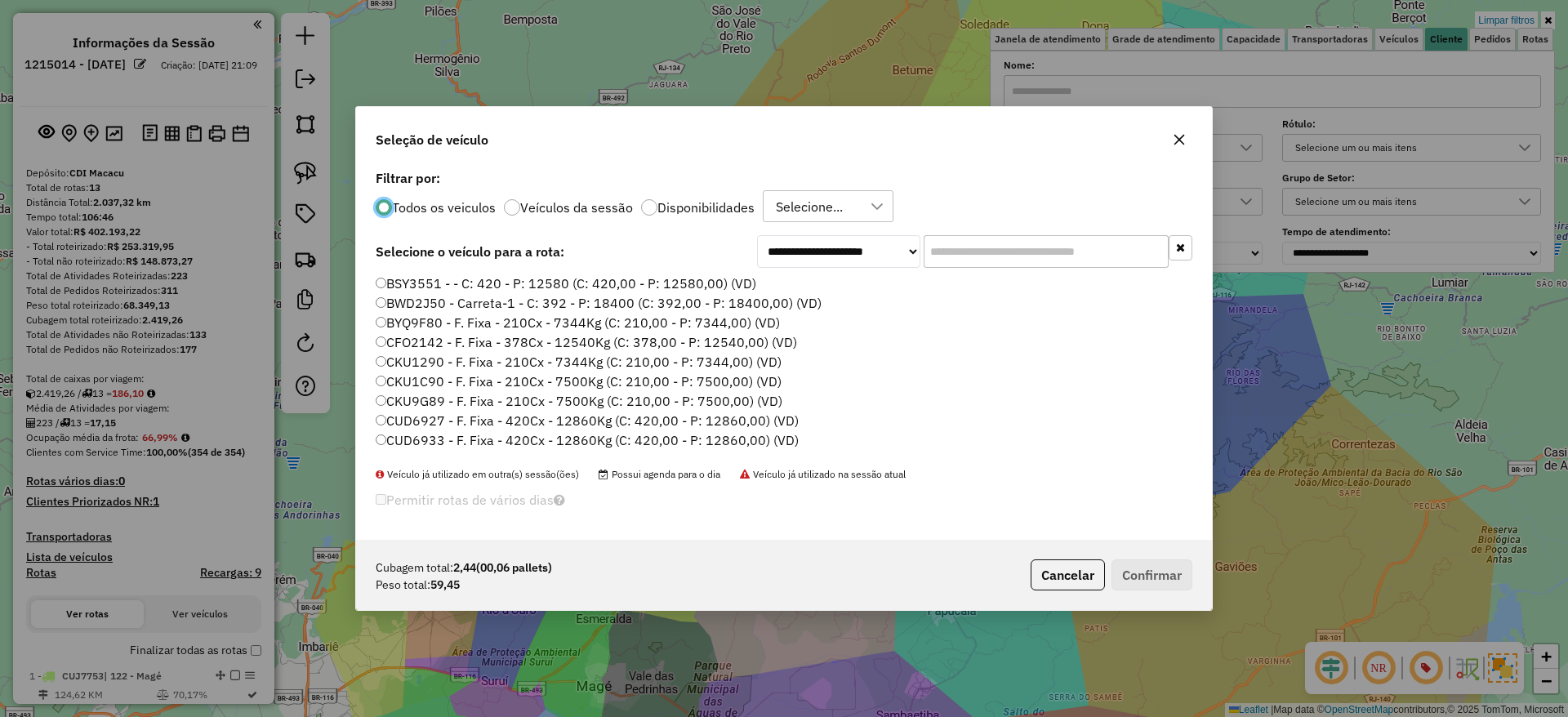
scroll to position [9, 5]
click at [994, 259] on input "text" at bounding box center [1046, 251] width 245 height 32
paste input "*******"
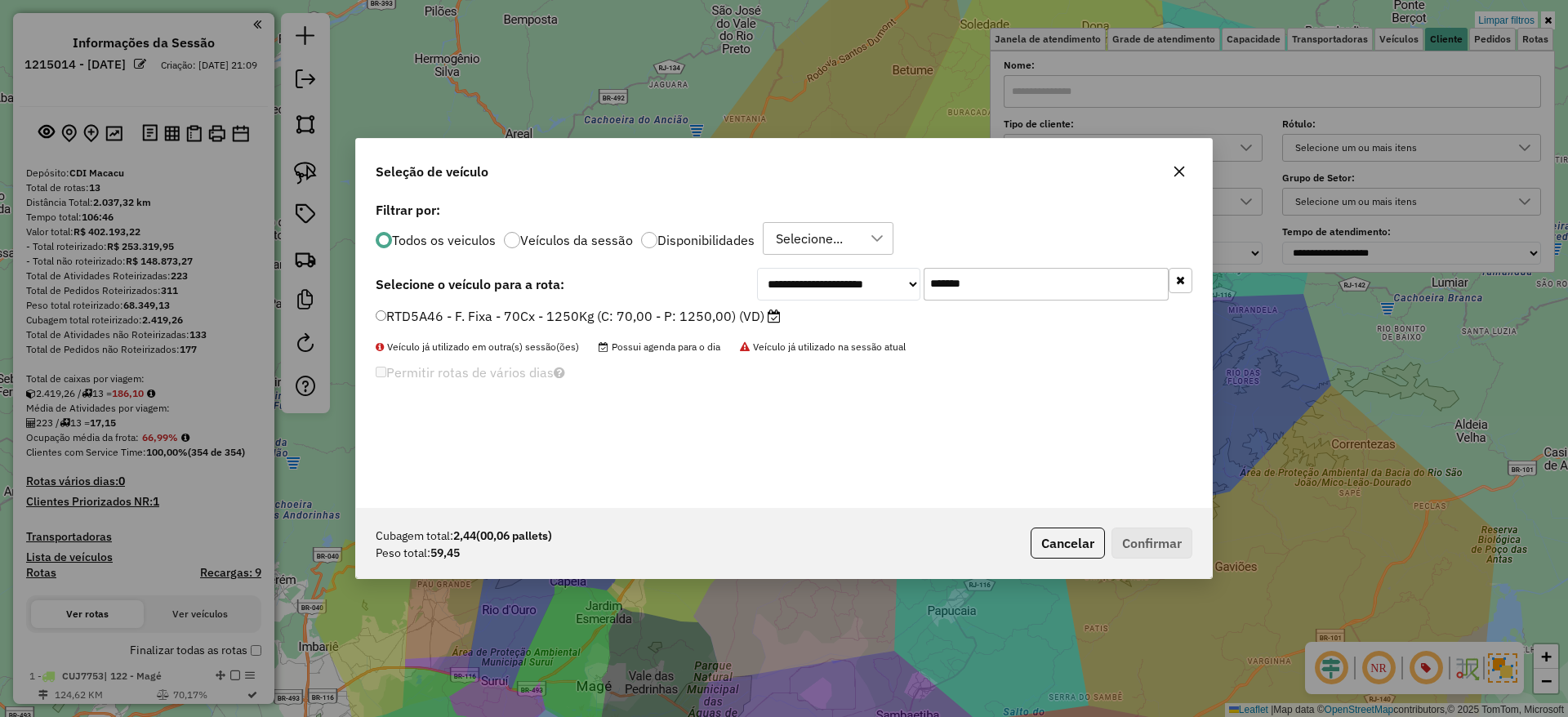
type input "*******"
click at [698, 313] on label "RTD5A46 - F. Fixa - 70Cx - 1250Kg (C: 70,00 - P: 1250,00) (VD)" at bounding box center [578, 316] width 405 height 20
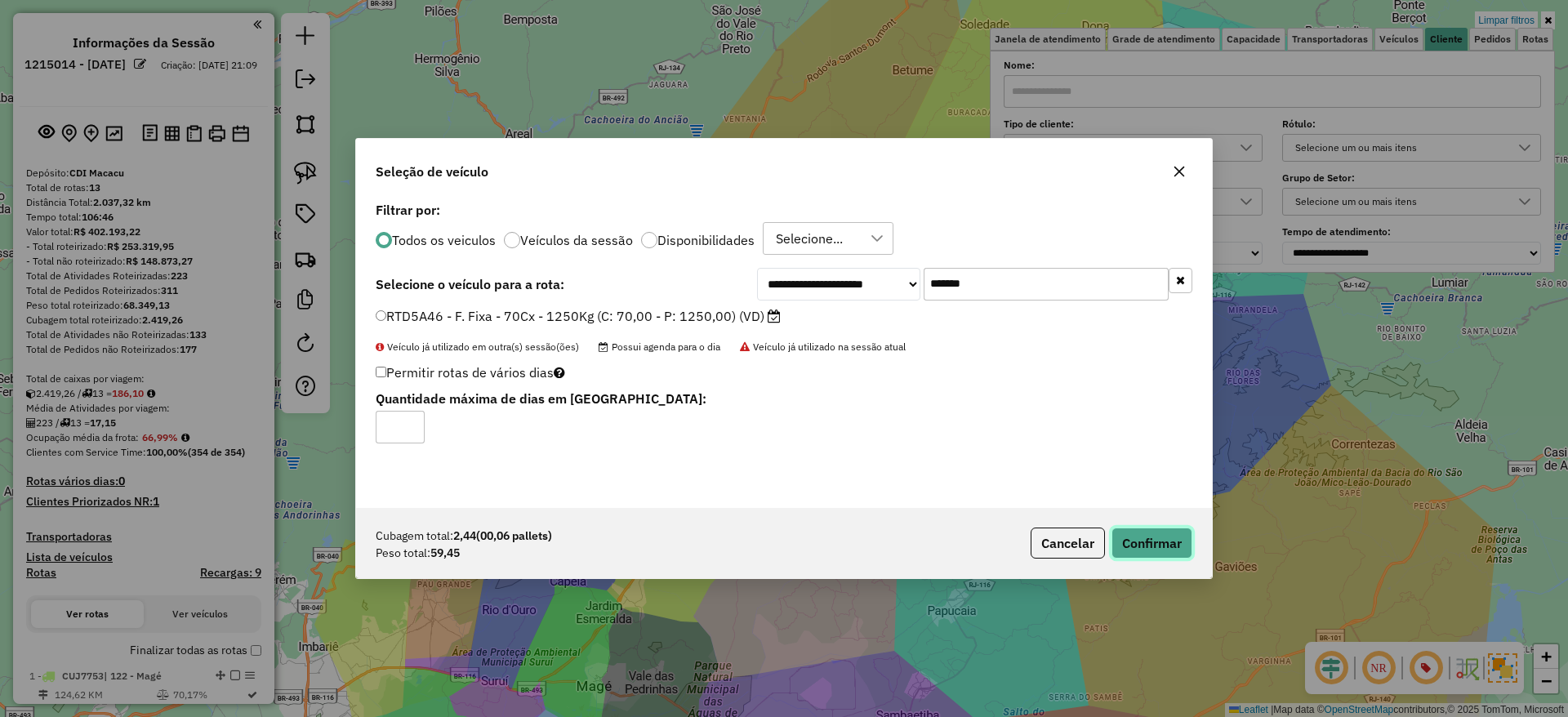
click at [1141, 545] on button "Confirmar" at bounding box center [1152, 542] width 81 height 31
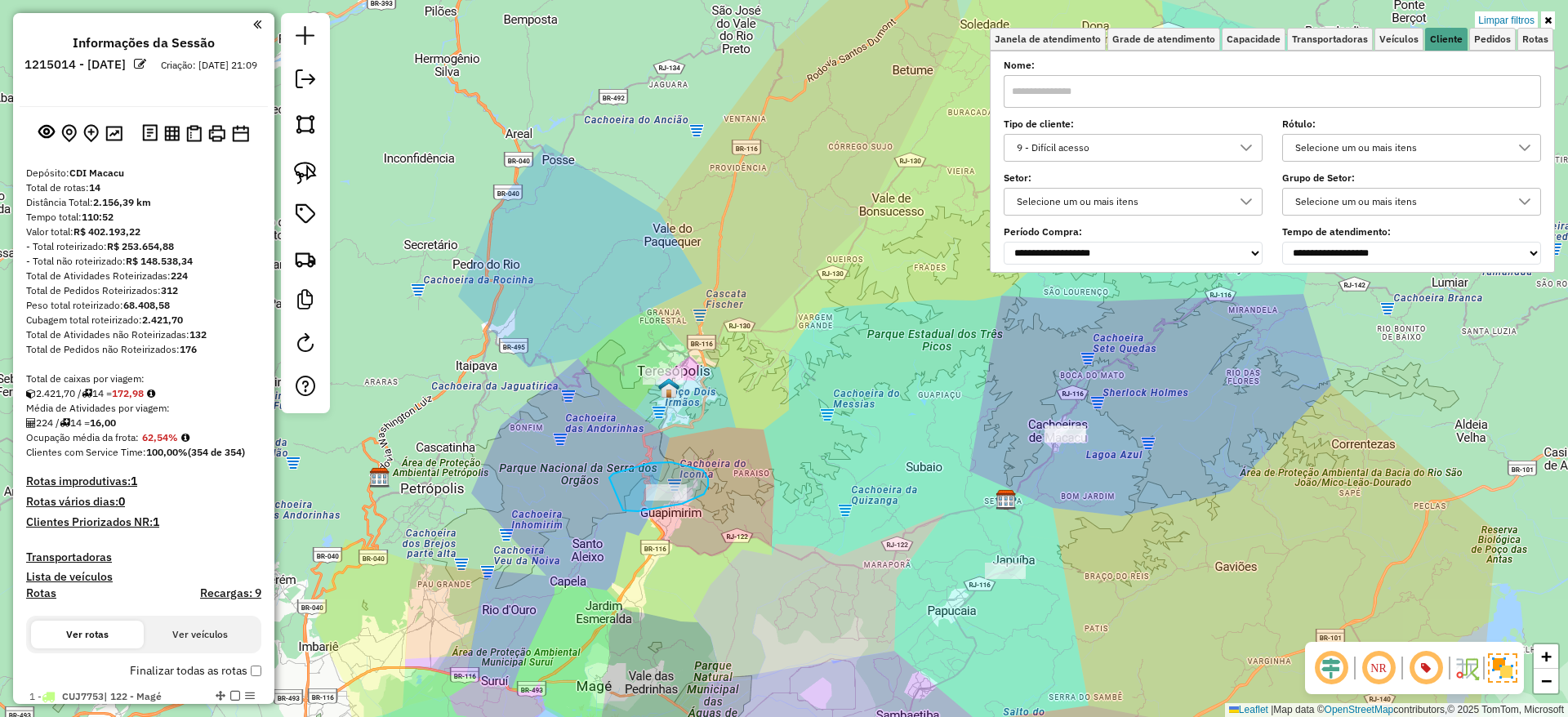
drag, startPoint x: 623, startPoint y: 510, endPoint x: 609, endPoint y: 478, distance: 34.9
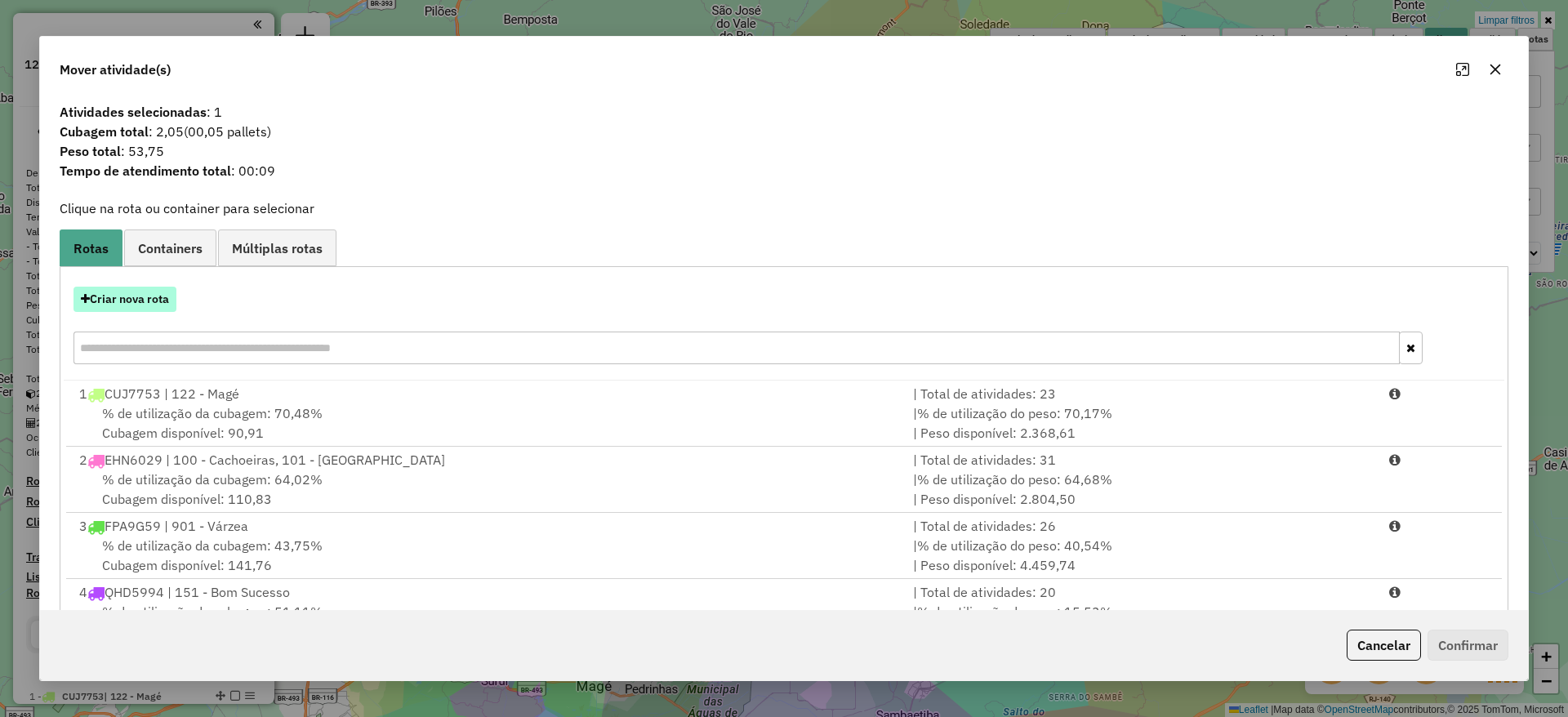
click at [126, 302] on button "Criar nova rota" at bounding box center [124, 299] width 102 height 26
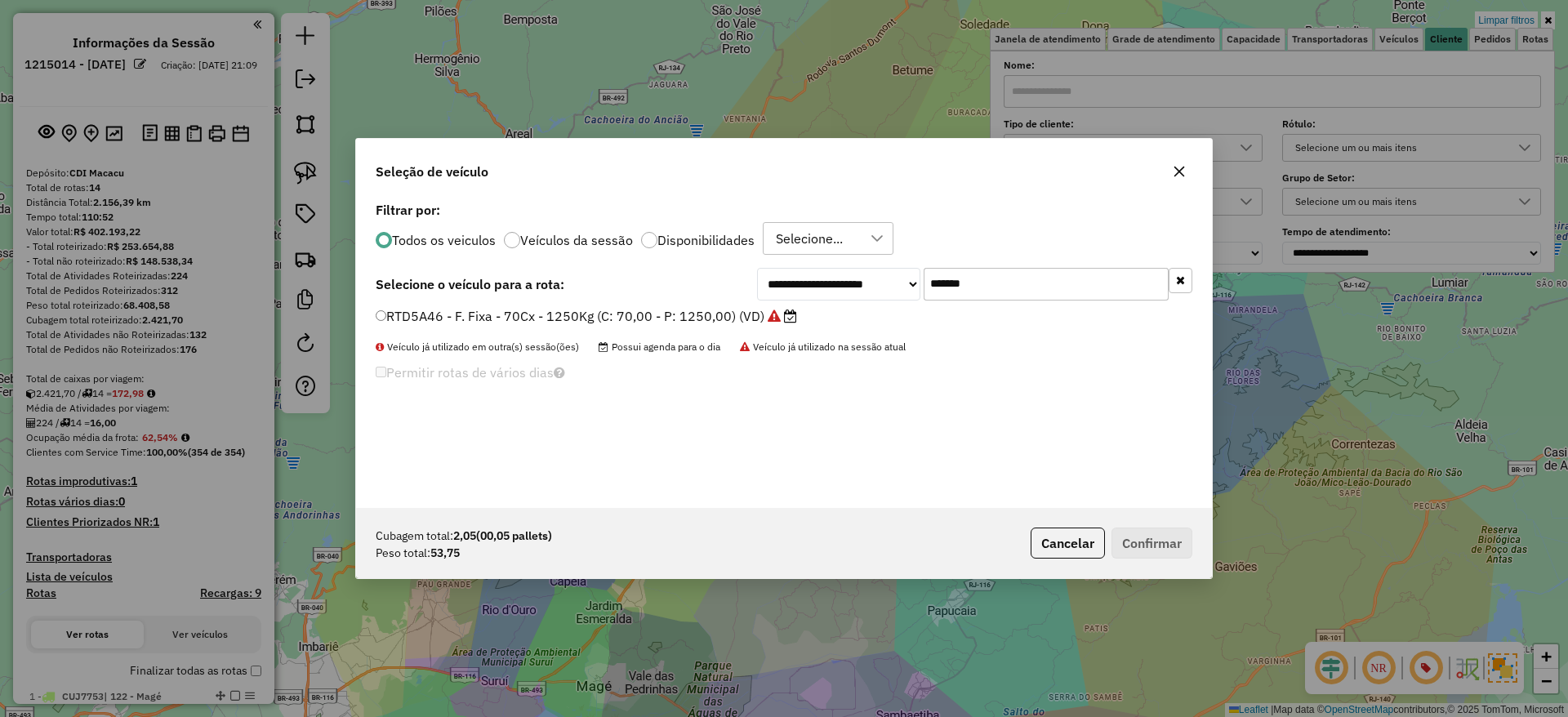
click at [1041, 290] on input "*******" at bounding box center [1046, 284] width 245 height 32
paste input "text"
type input "*******"
click at [751, 320] on label "RTD5B06 - F. Fixa - 70Cx - 1250Kg (C: 70,00 - P: 1250,00) (VD)" at bounding box center [586, 316] width 421 height 20
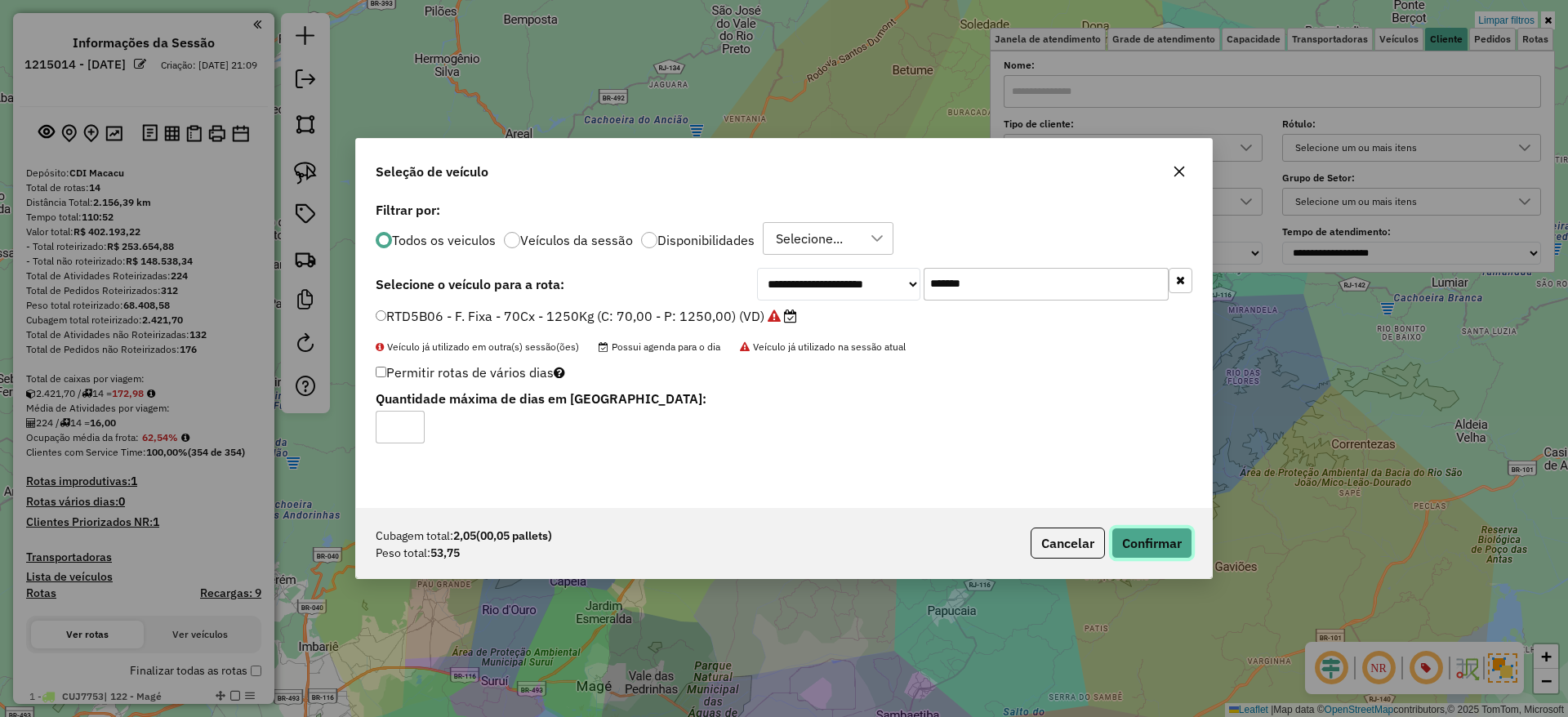
click at [1160, 544] on button "Confirmar" at bounding box center [1152, 542] width 81 height 31
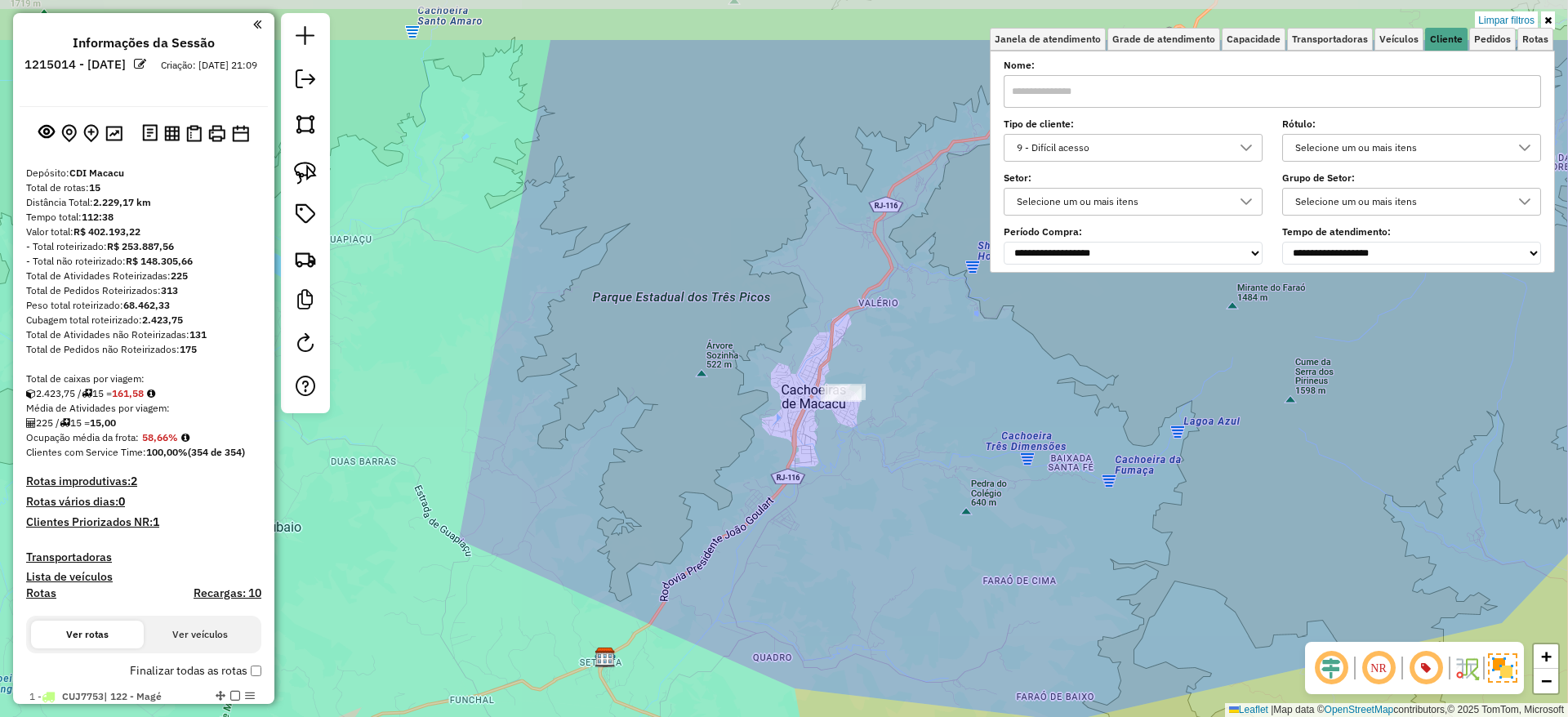
drag, startPoint x: 967, startPoint y: 358, endPoint x: 895, endPoint y: 470, distance: 133.1
click at [895, 470] on div "Limpar filtros Janela de atendimento Grade de atendimento Capacidade Transporta…" at bounding box center [784, 358] width 1568 height 717
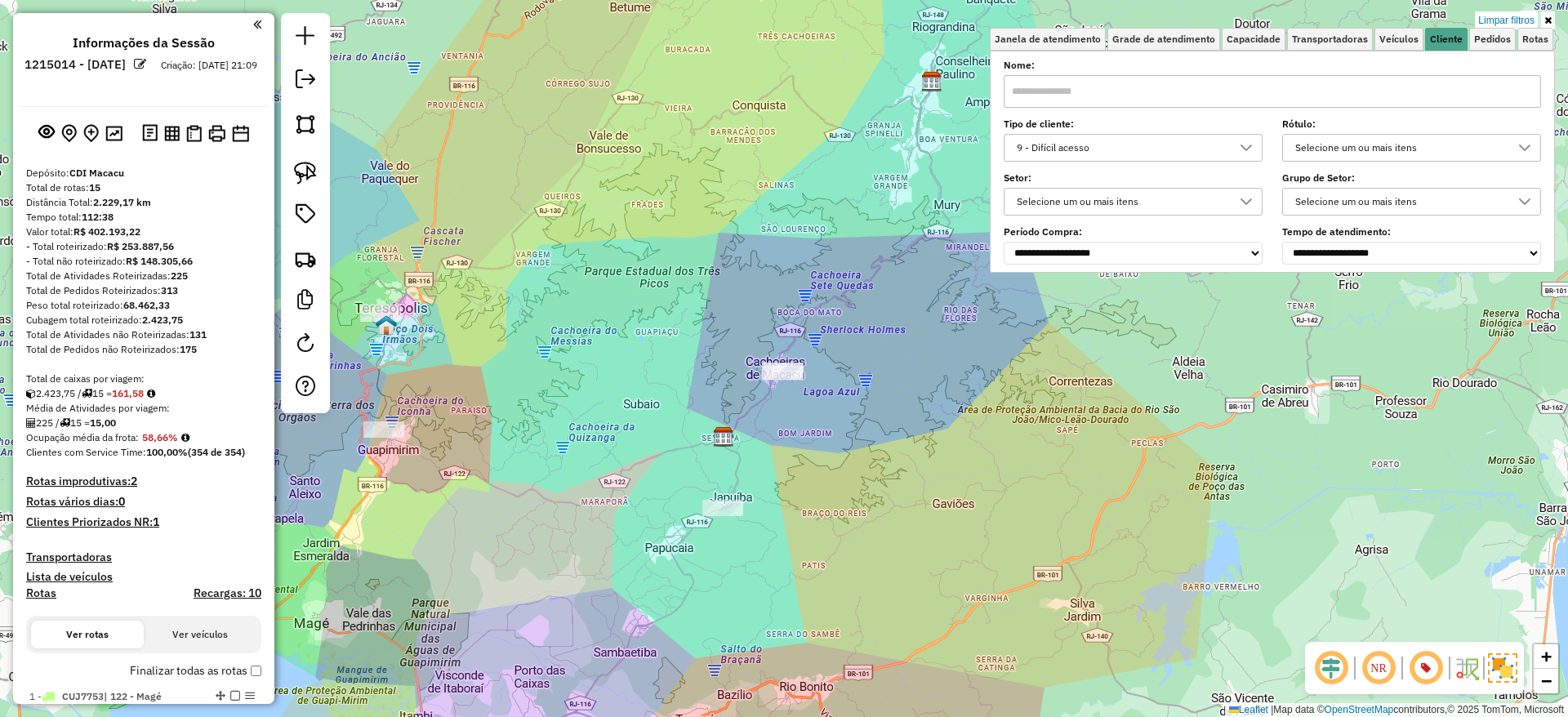
scroll to position [0, 0]
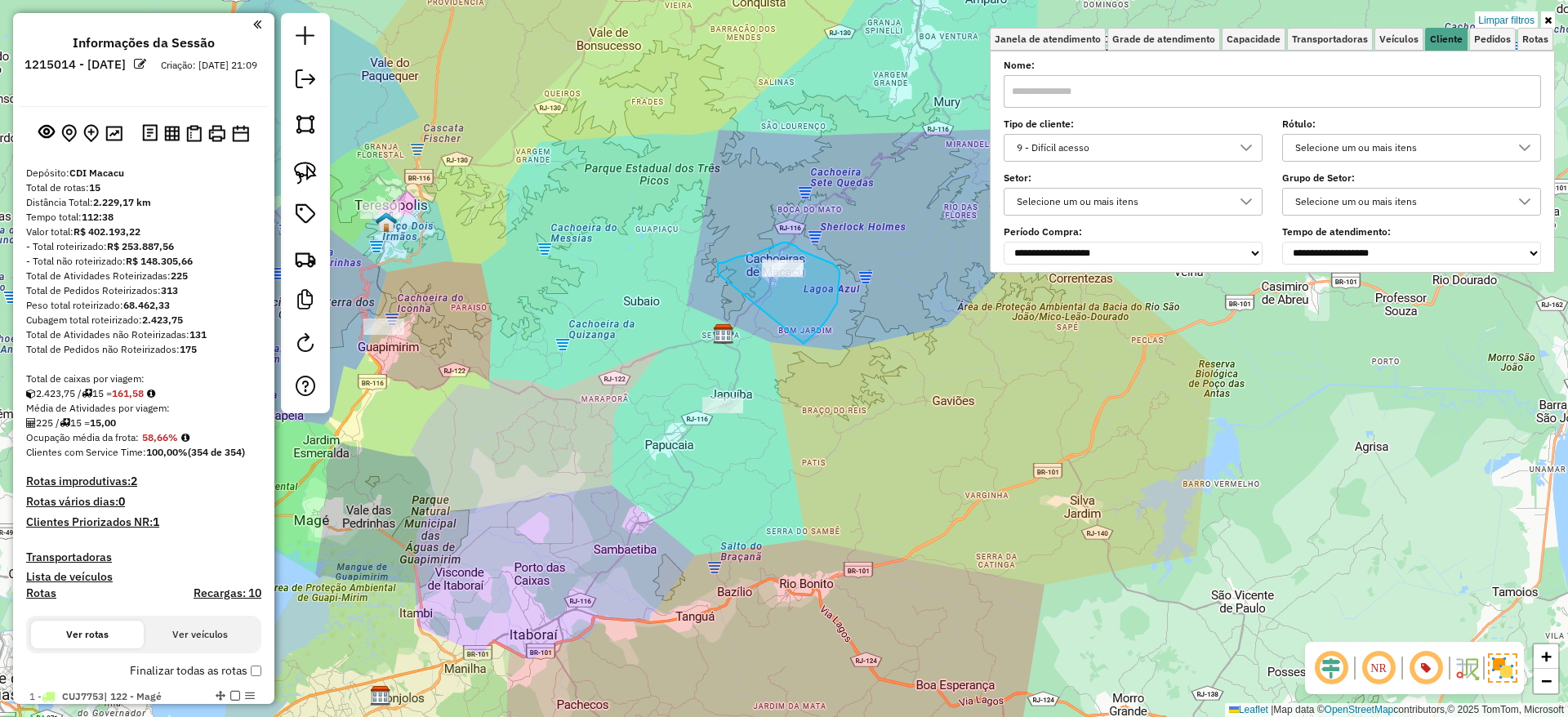
drag, startPoint x: 804, startPoint y: 343, endPoint x: 718, endPoint y: 278, distance: 107.8
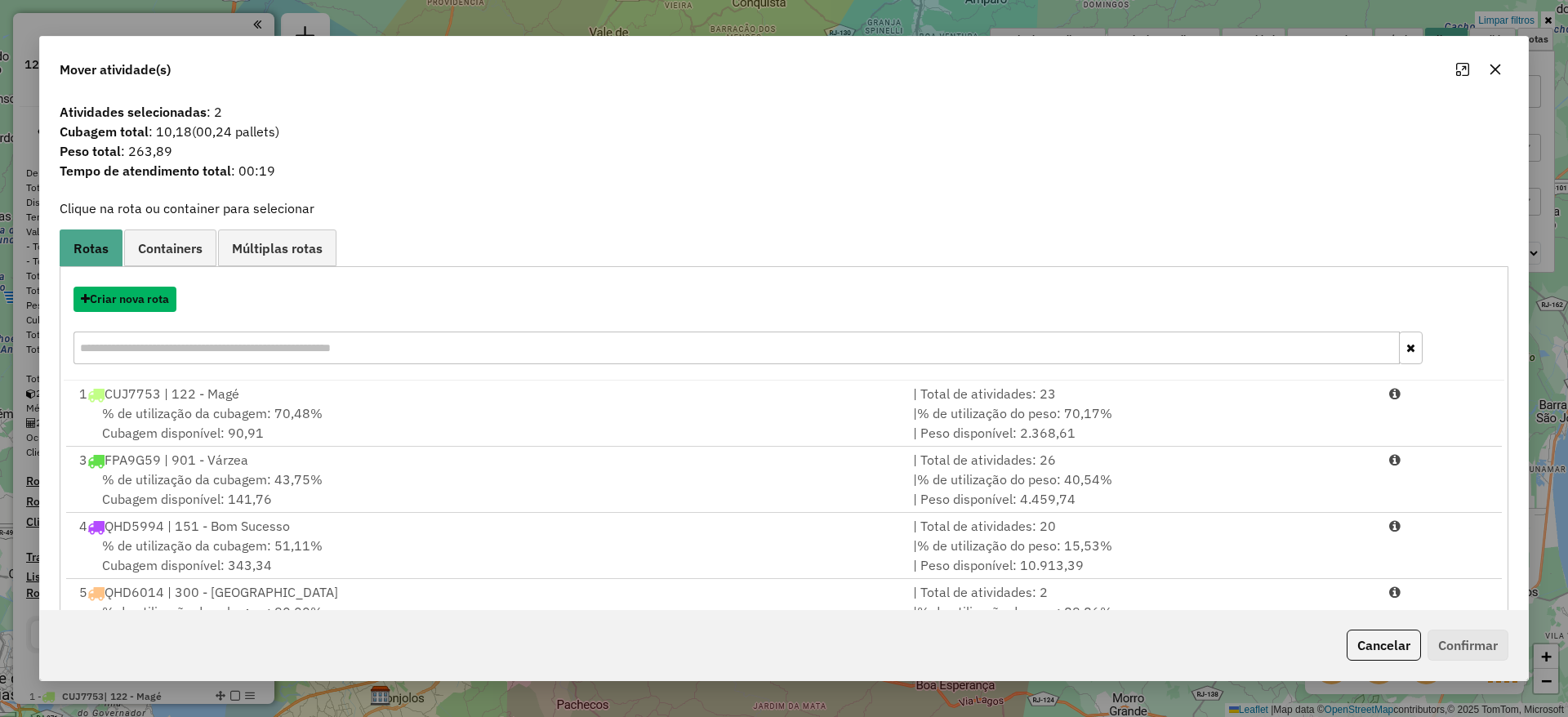
click at [157, 302] on button "Criar nova rota" at bounding box center [124, 299] width 102 height 26
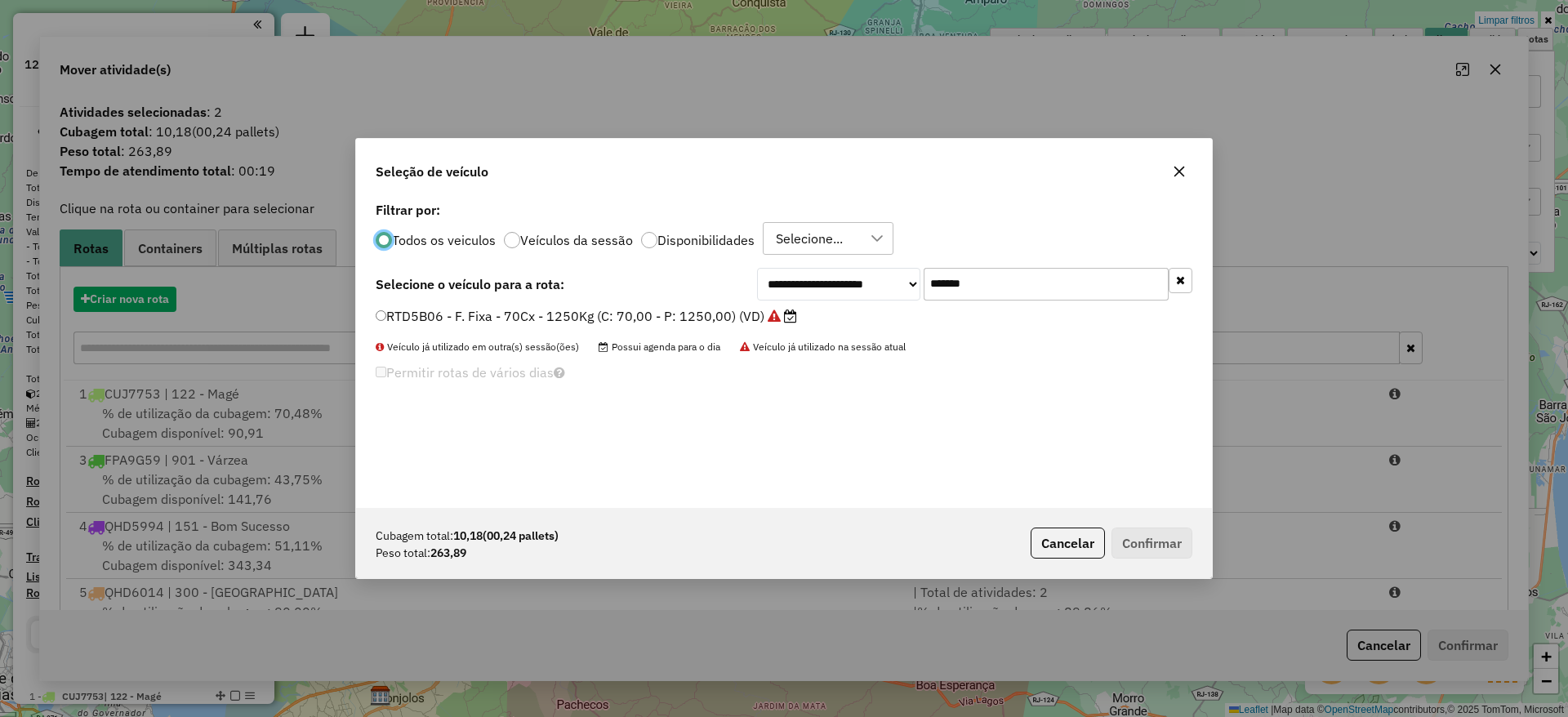
scroll to position [9, 5]
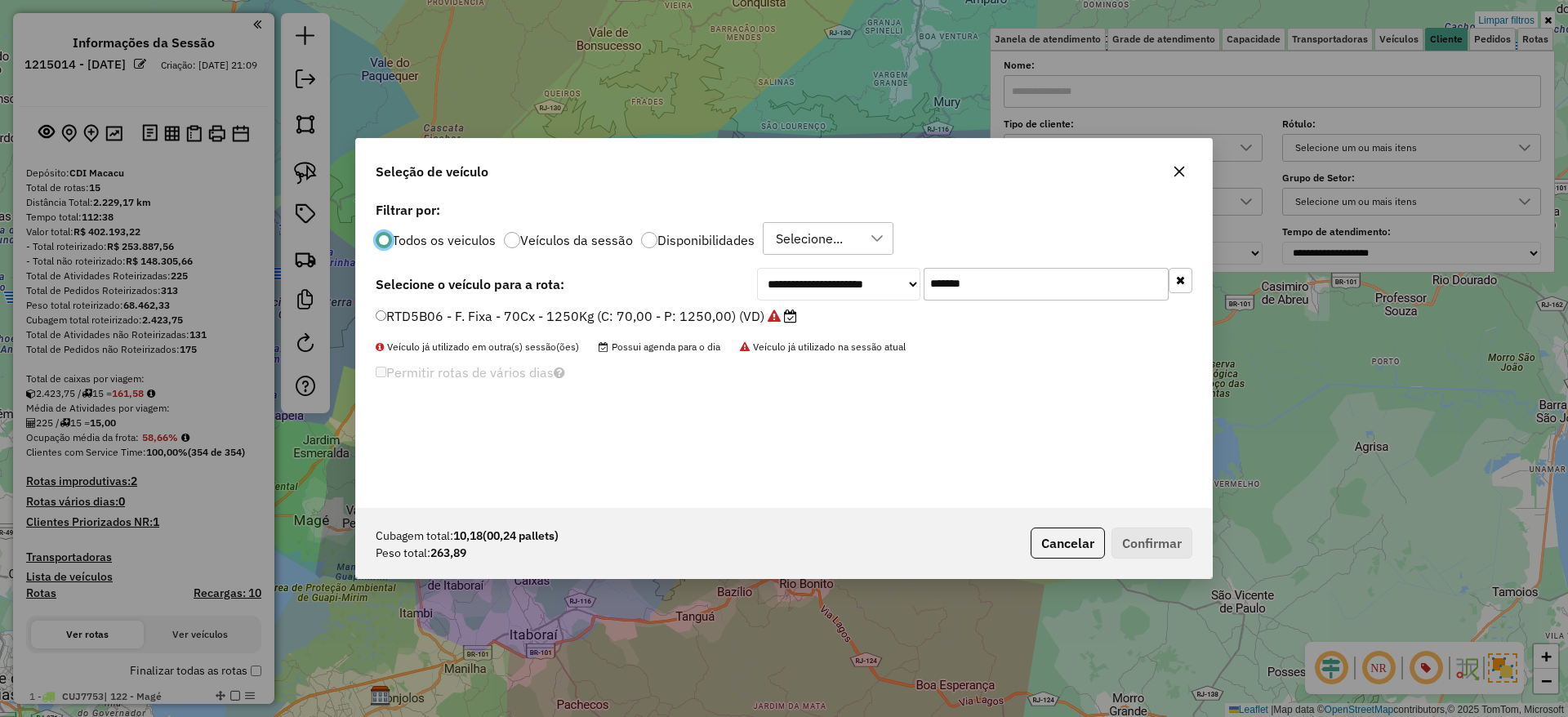
click at [1005, 299] on input "*******" at bounding box center [1046, 284] width 245 height 32
paste input "text"
type input "*******"
click at [749, 306] on label "EHN6029 - F. Fixa - 308Cx - 7940Kg (C: 308,00 - P: 7940,00) (VD)" at bounding box center [595, 316] width 438 height 20
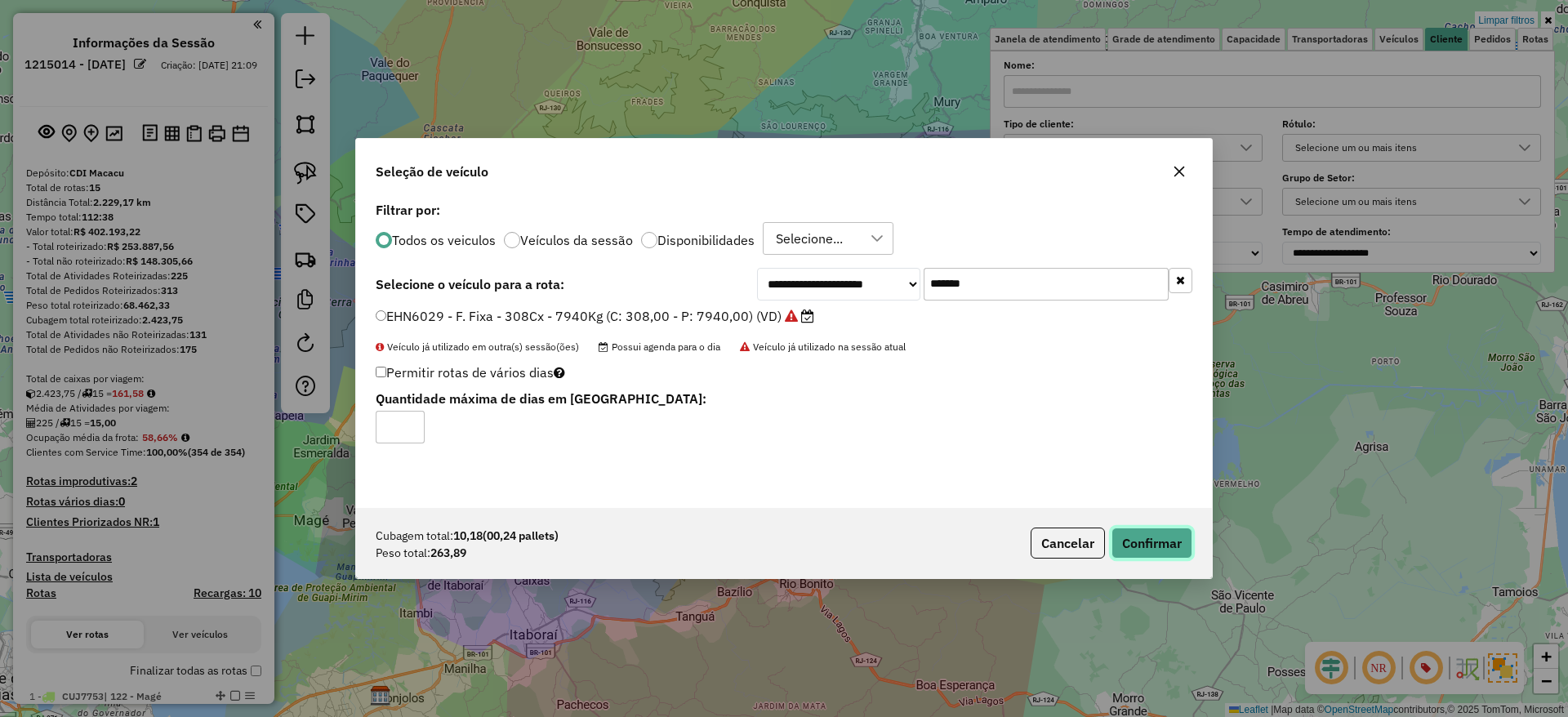
click at [1155, 556] on button "Confirmar" at bounding box center [1152, 542] width 81 height 31
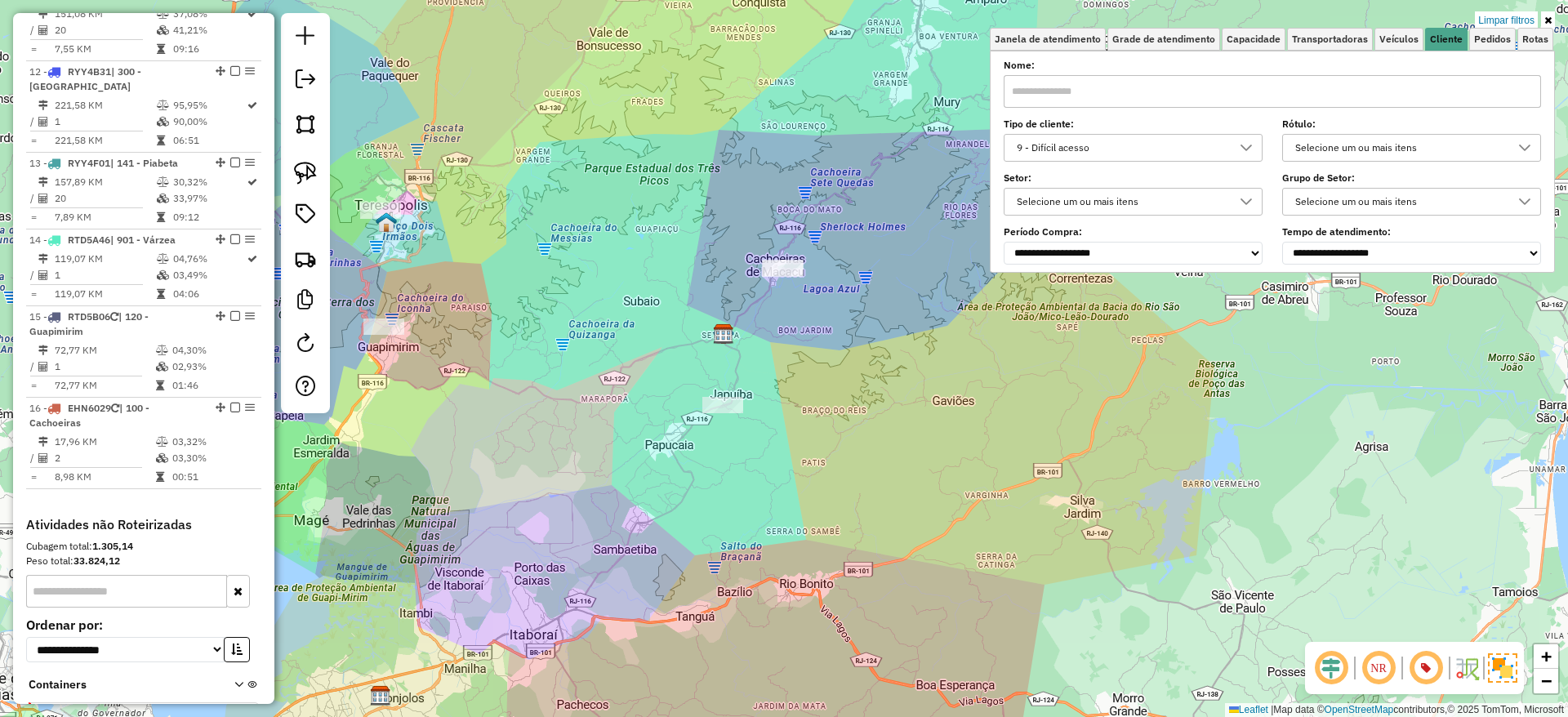
scroll to position [1575, 0]
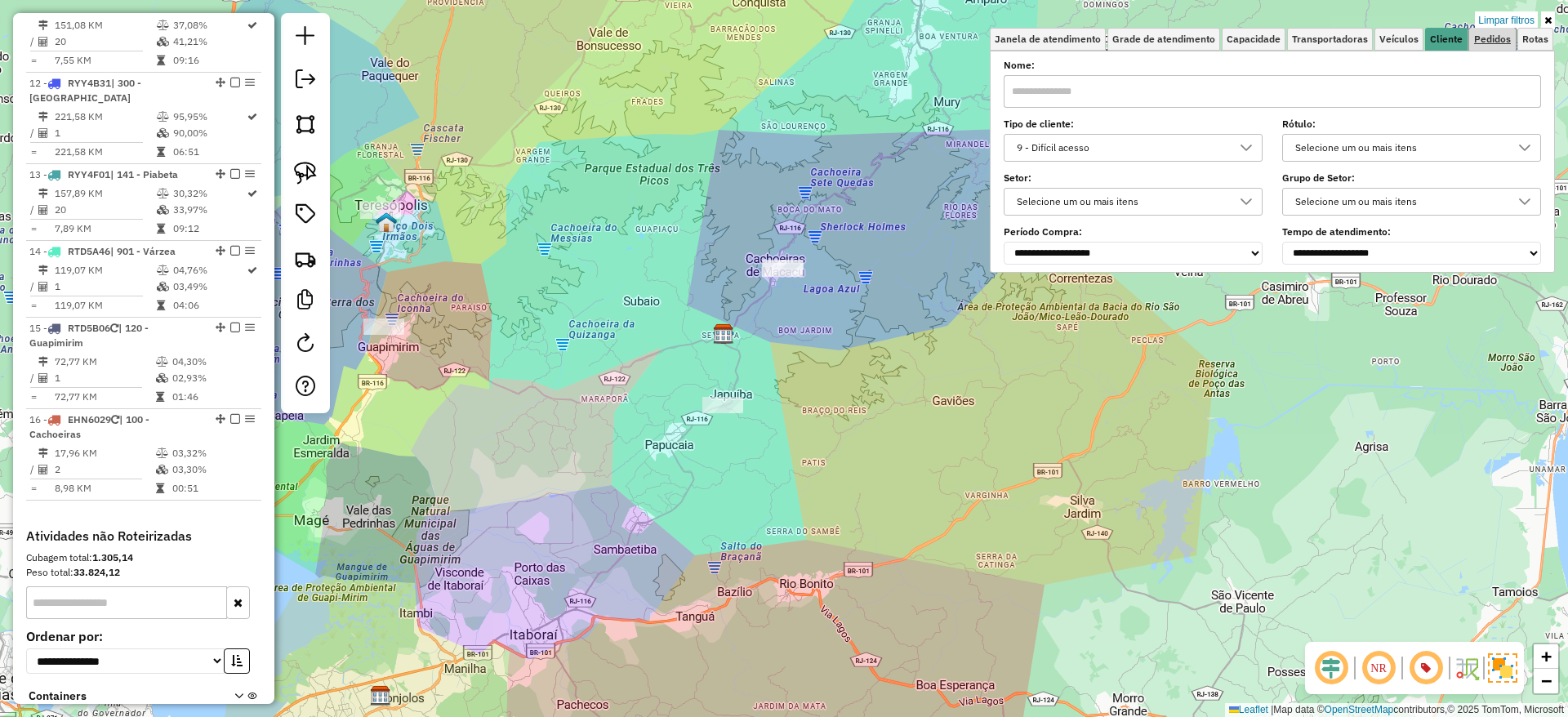
click at [1503, 29] on link "Pedidos" at bounding box center [1492, 39] width 46 height 23
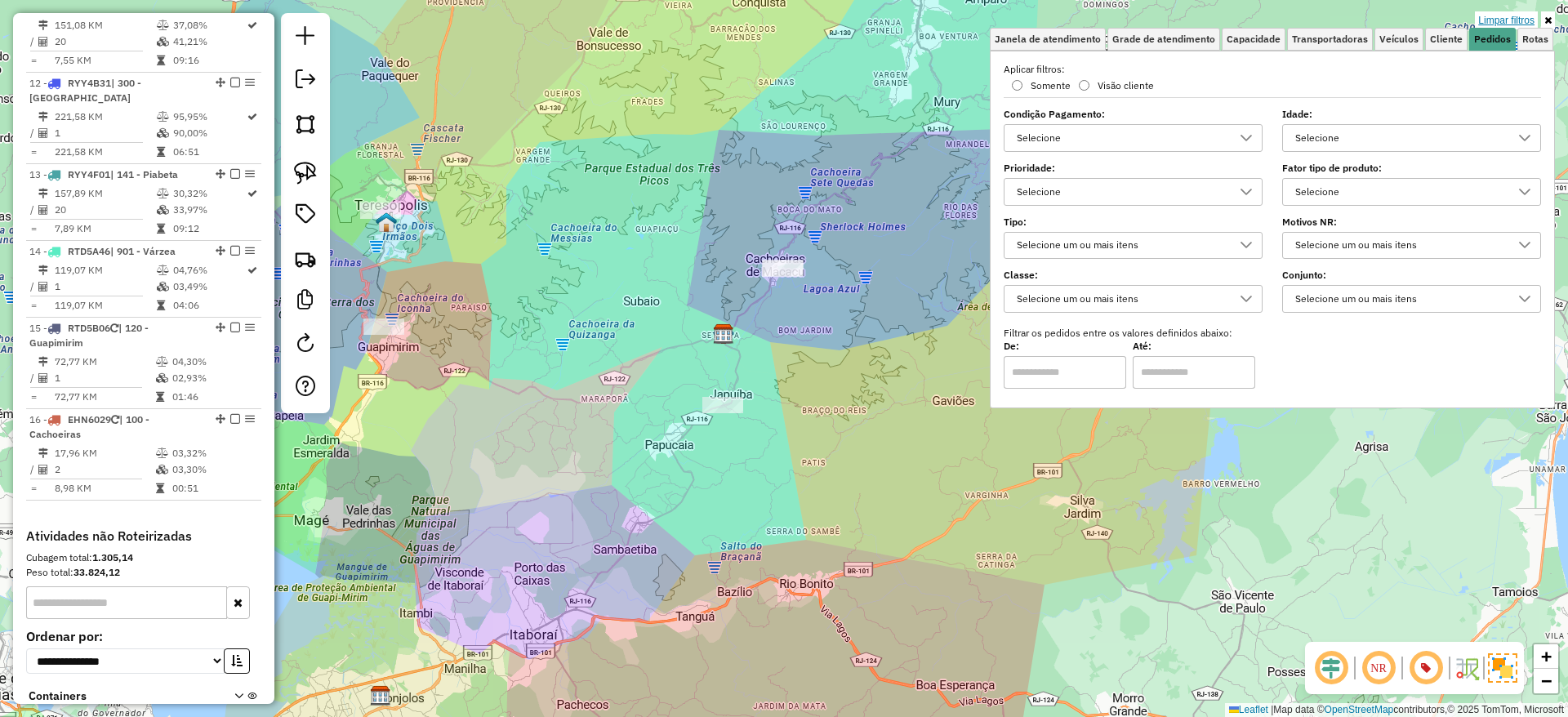
click at [1503, 18] on link "Limpar filtros" at bounding box center [1506, 20] width 63 height 18
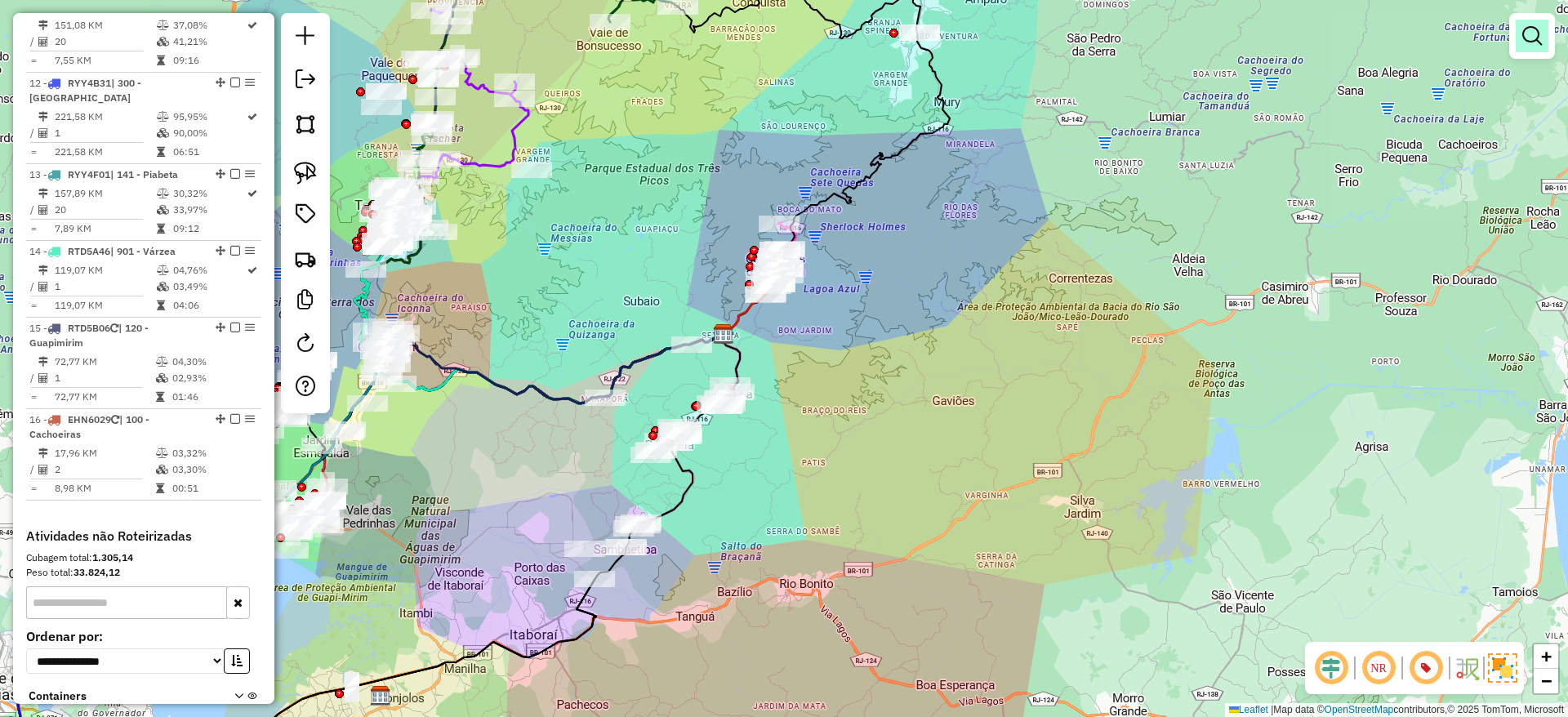
click at [1530, 48] on link at bounding box center [1532, 36] width 32 height 32
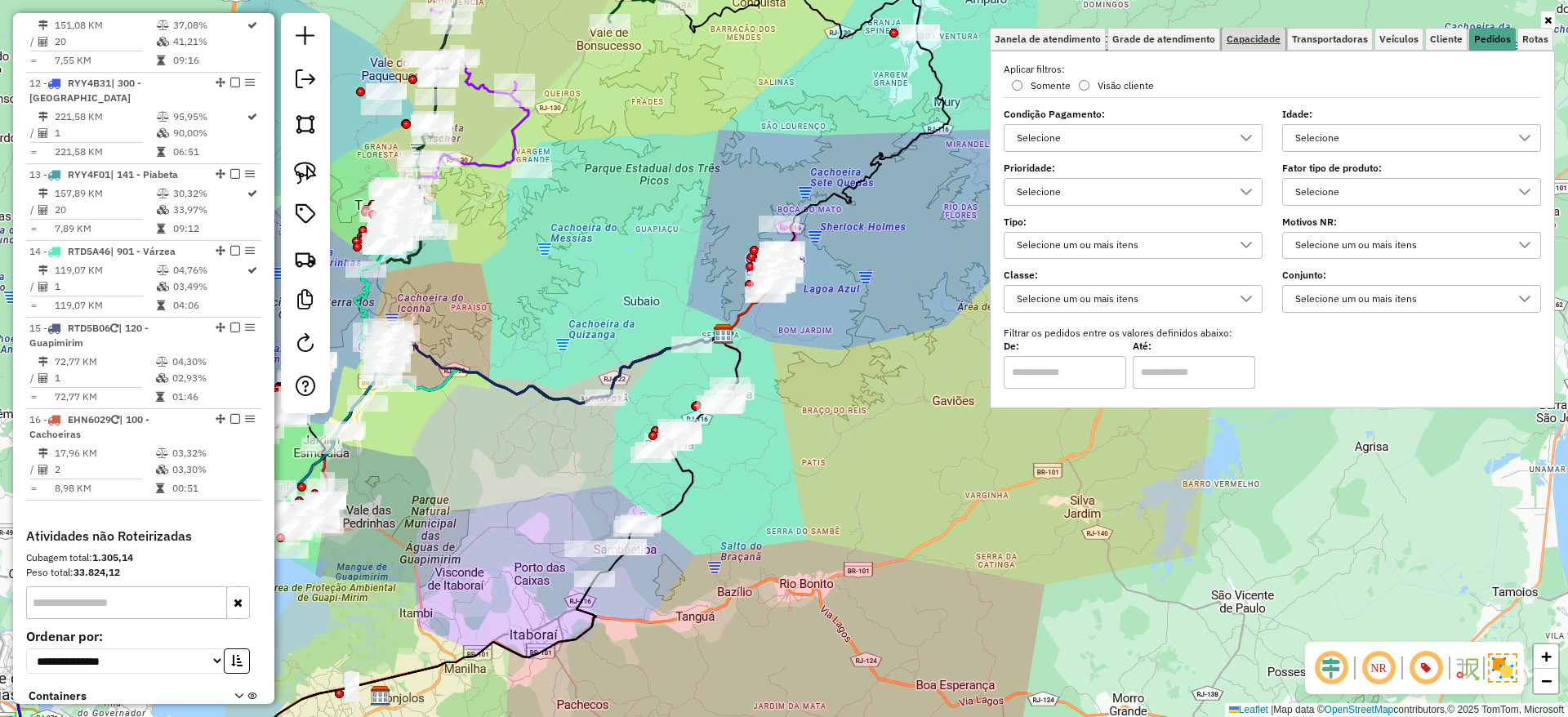
click at [1261, 50] on link "Capacidade" at bounding box center [1253, 39] width 64 height 23
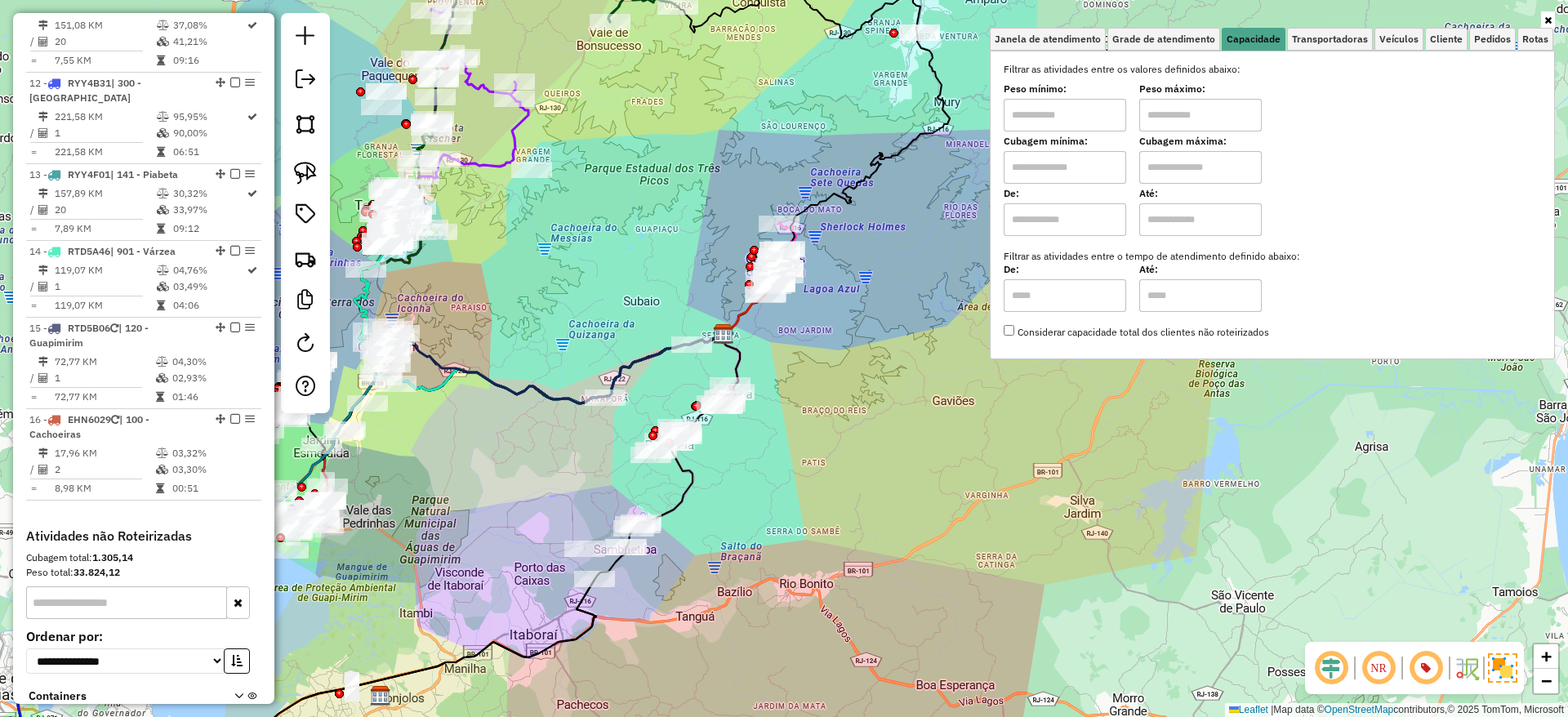
click at [1101, 119] on input "text" at bounding box center [1064, 115] width 122 height 32
type input "****"
click at [1201, 94] on label "Peso máximo:" at bounding box center [1200, 88] width 122 height 14
click at [1201, 109] on input "text" at bounding box center [1200, 115] width 122 height 32
type input "******"
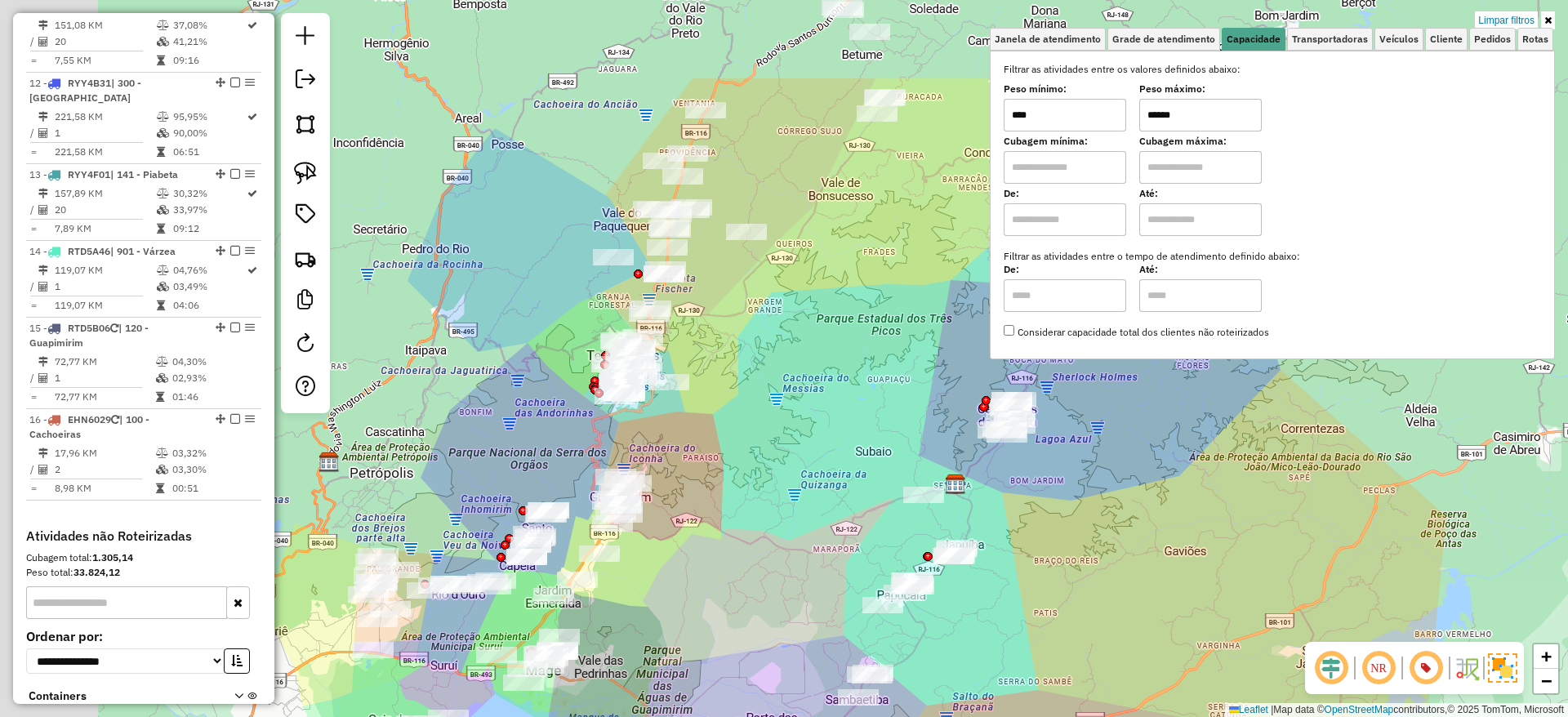
drag, startPoint x: 722, startPoint y: 182, endPoint x: 996, endPoint y: 371, distance: 332.9
click at [996, 371] on div "Limpar filtros Janela de atendimento Grade de atendimento Capacidade Transporta…" at bounding box center [784, 358] width 1568 height 717
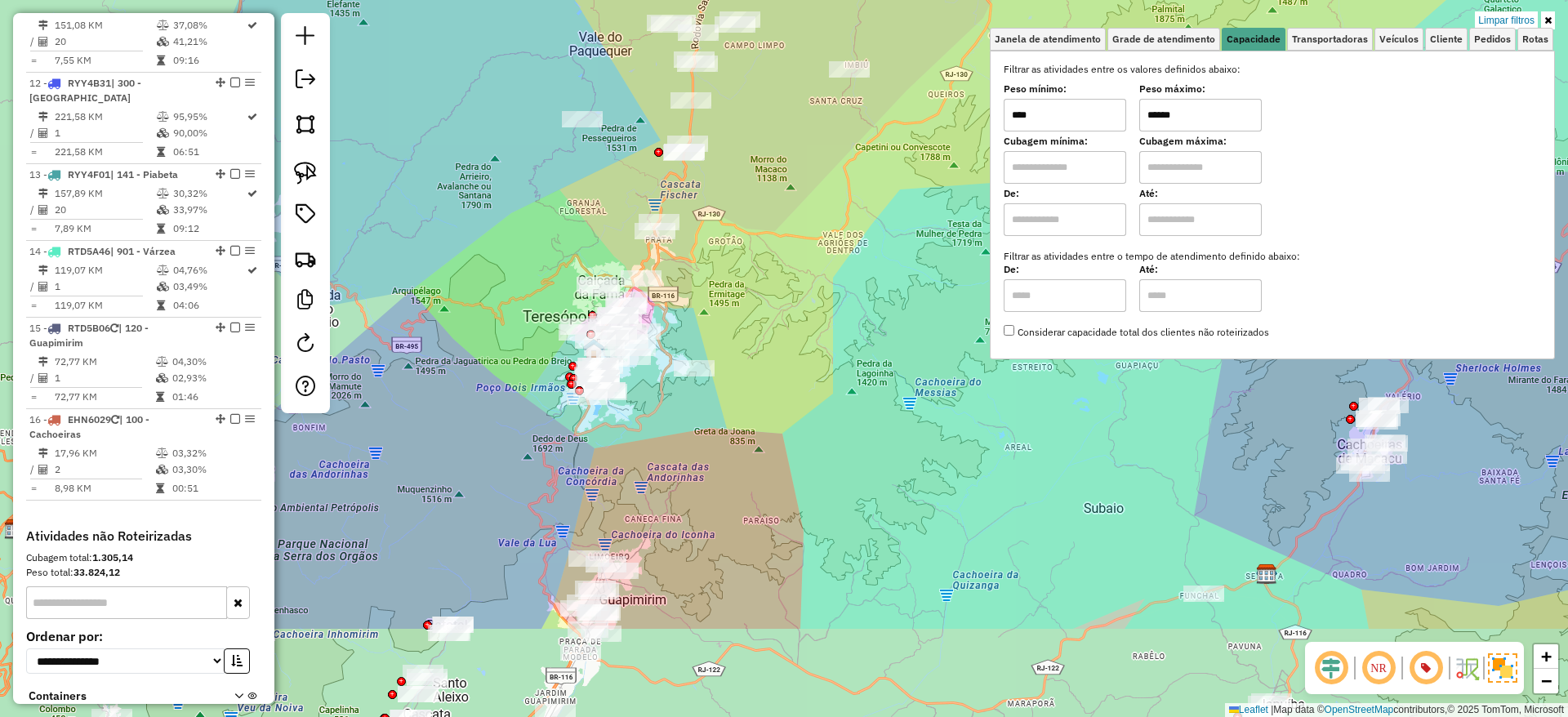
drag, startPoint x: 667, startPoint y: 432, endPoint x: 784, endPoint y: 272, distance: 198.2
click at [784, 272] on div "Limpar filtros Janela de atendimento Grade de atendimento Capacidade Transporta…" at bounding box center [784, 358] width 1568 height 717
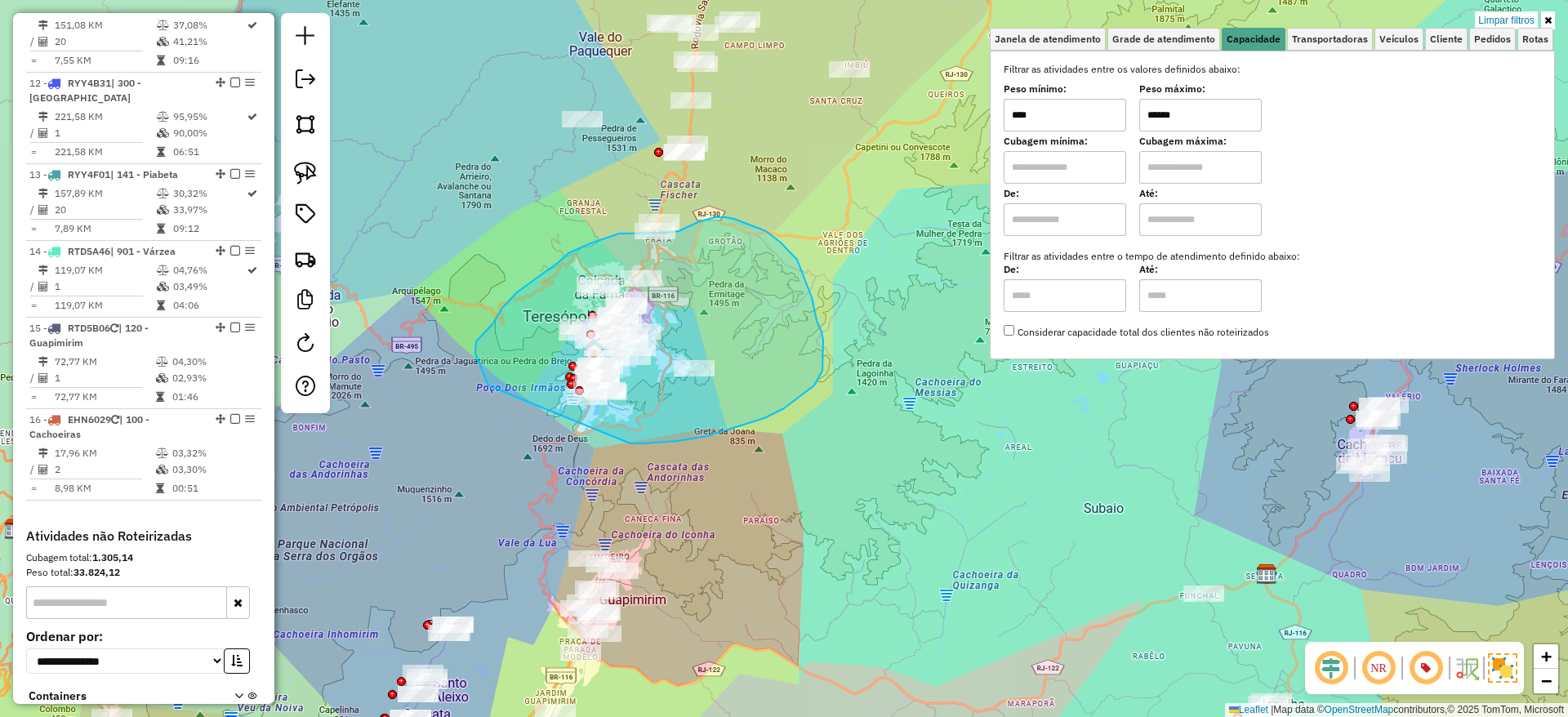
drag, startPoint x: 626, startPoint y: 442, endPoint x: 490, endPoint y: 386, distance: 147.1
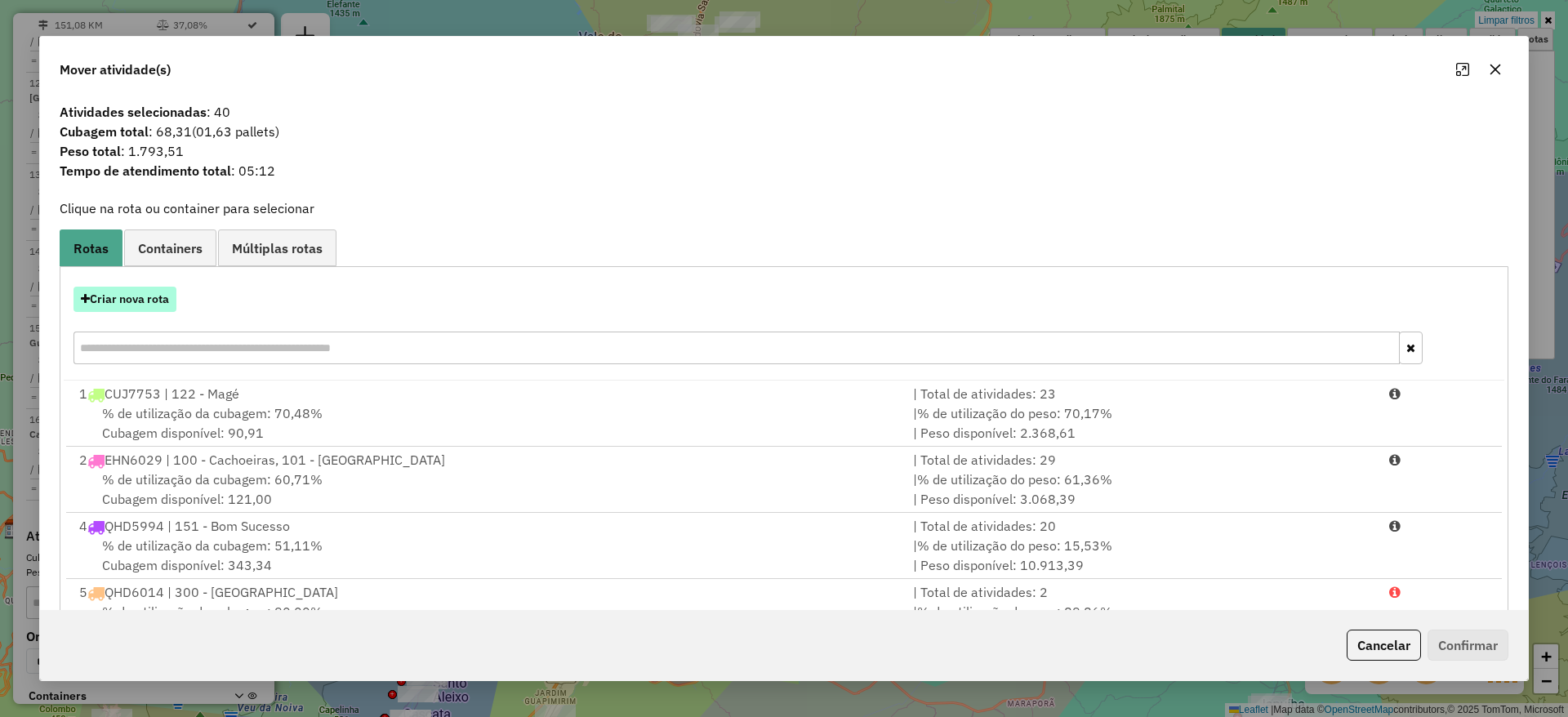
click at [138, 298] on button "Criar nova rota" at bounding box center [124, 299] width 102 height 26
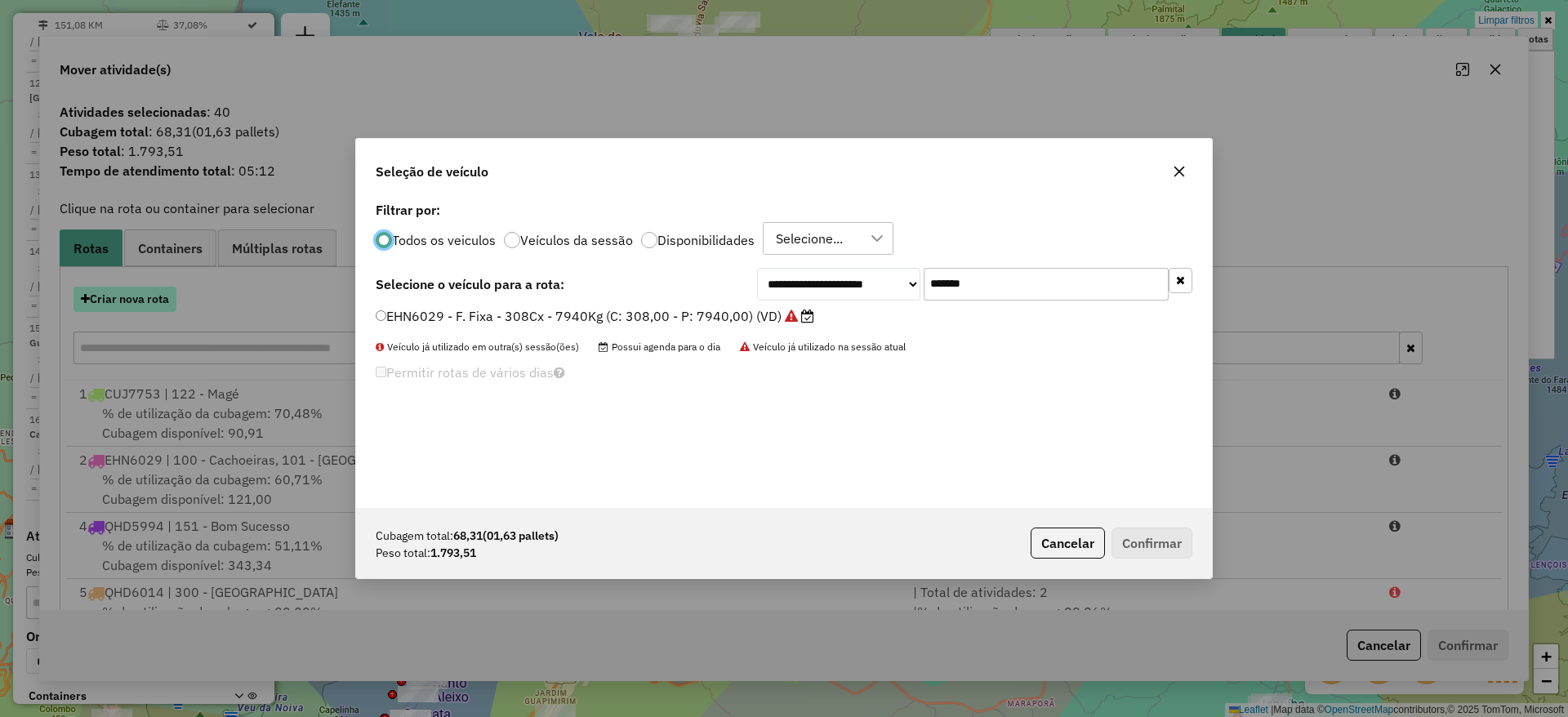
scroll to position [9, 5]
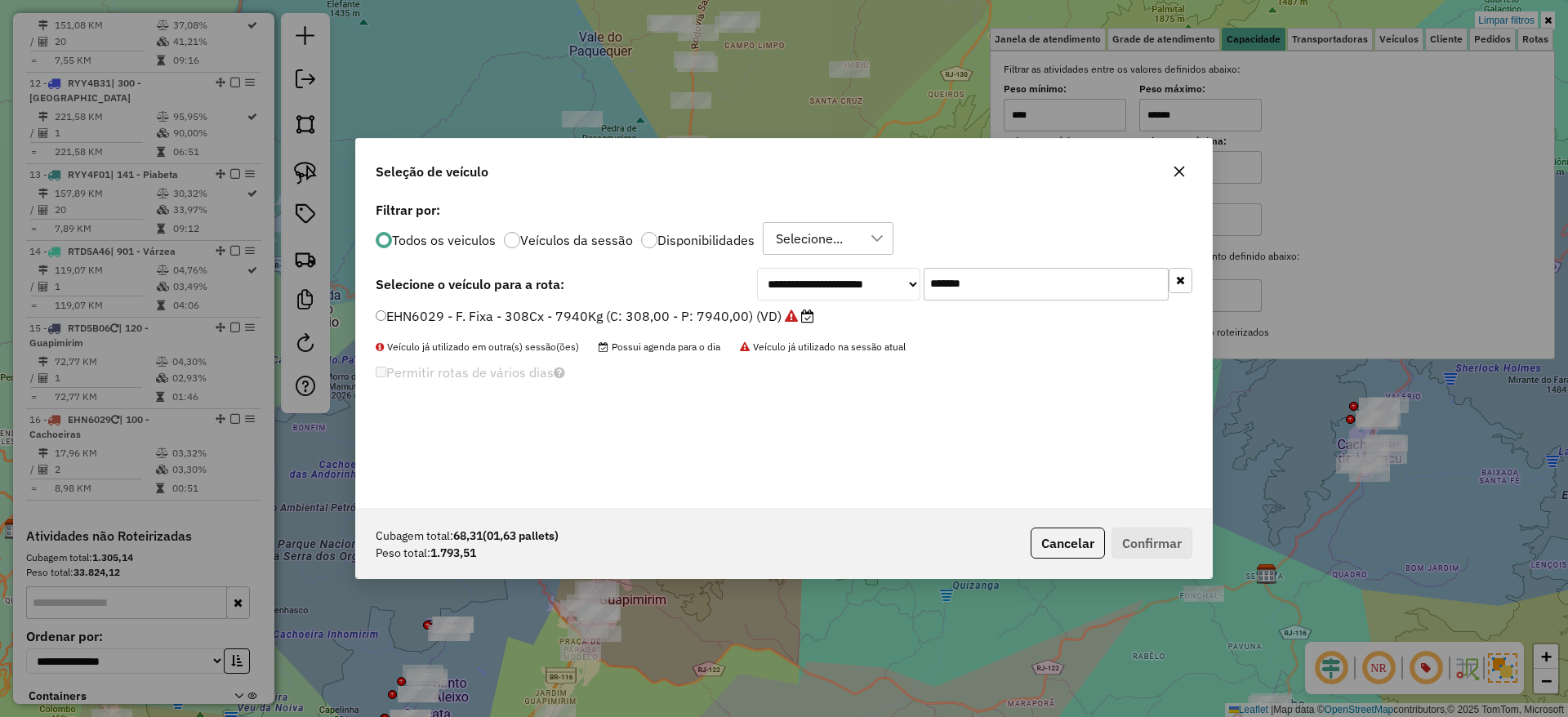
click at [1031, 289] on input "*******" at bounding box center [1046, 284] width 245 height 32
type input "***"
click at [759, 316] on label "RTD5A46 - F. Fixa - 70Cx - 1250Kg (C: 70,00 - P: 1250,00) (VD)" at bounding box center [586, 316] width 421 height 20
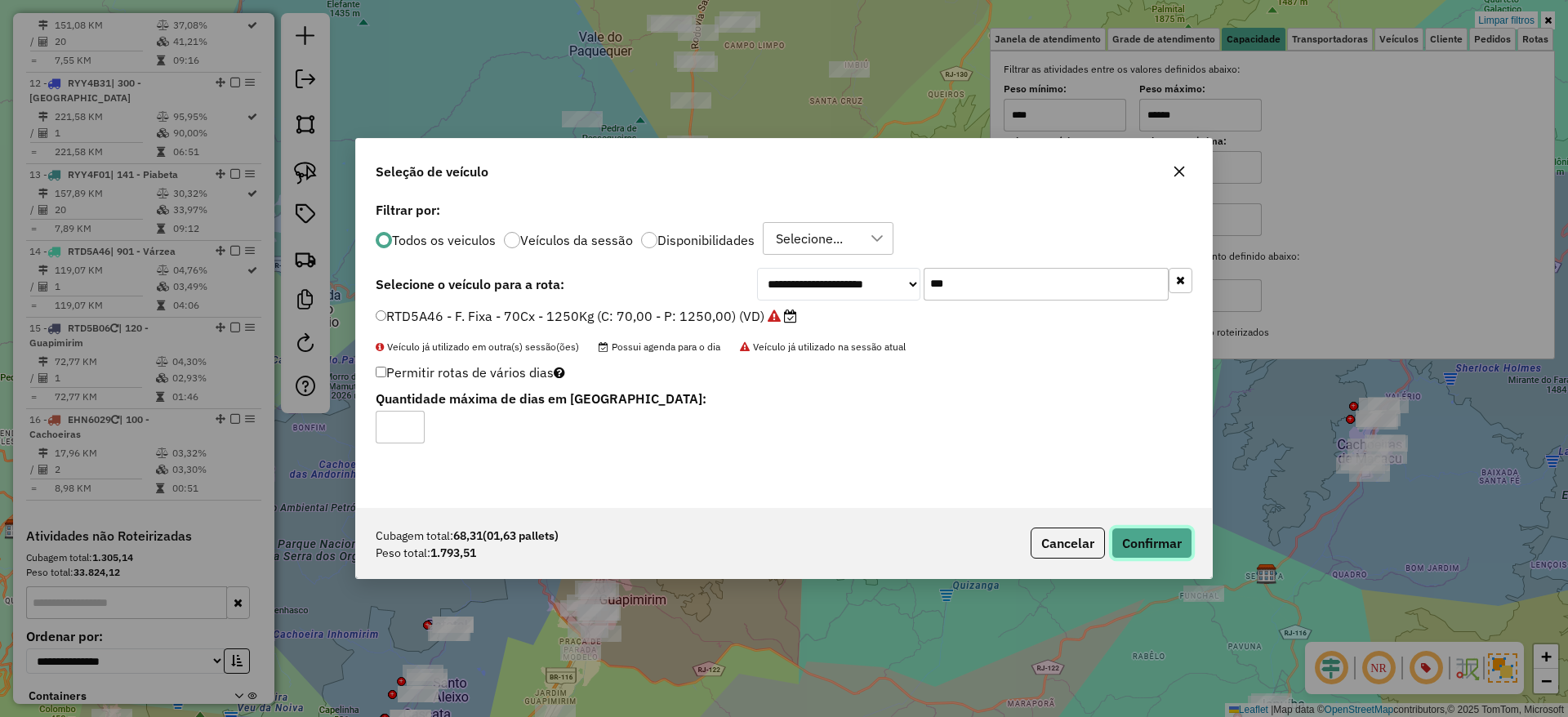
click at [1174, 545] on button "Confirmar" at bounding box center [1152, 542] width 81 height 31
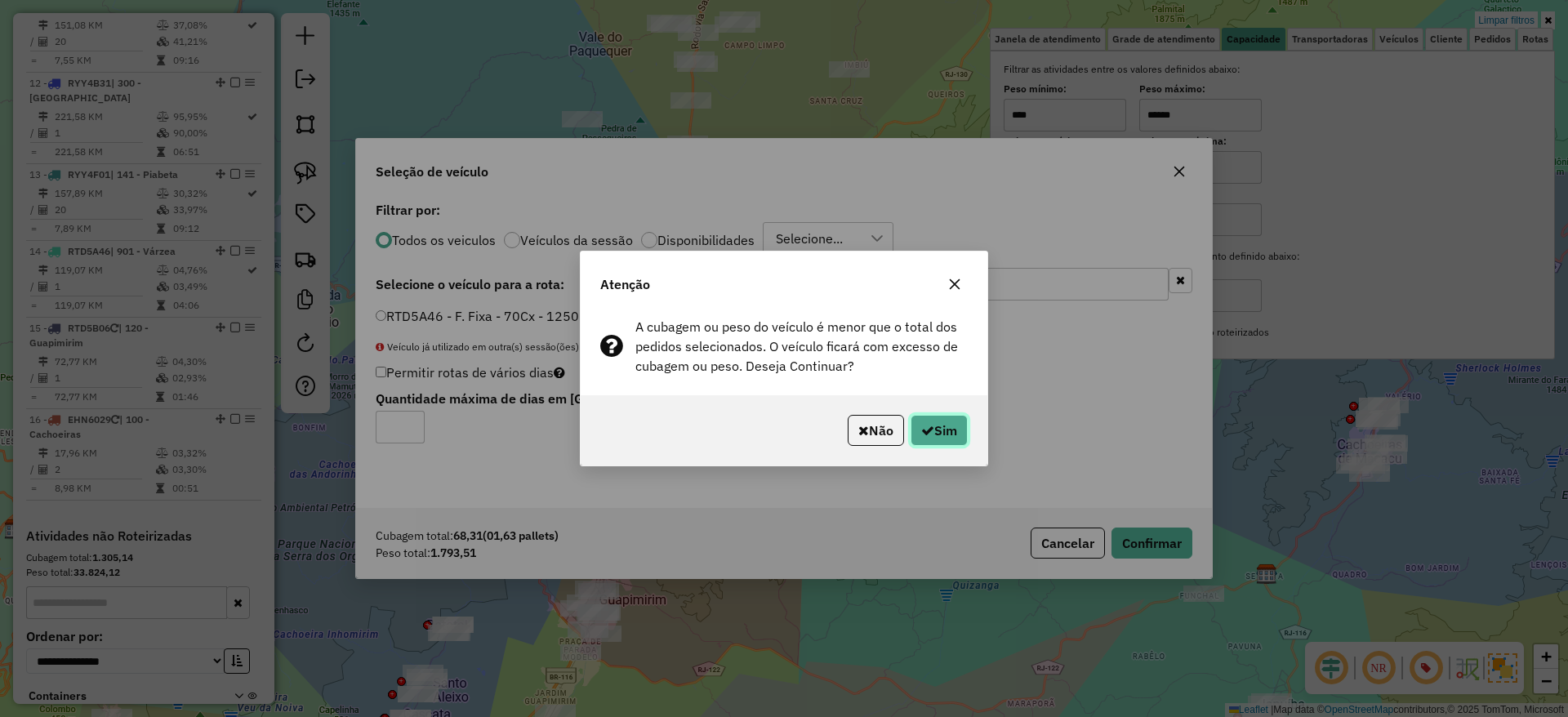
click at [946, 437] on button "Sim" at bounding box center [939, 430] width 57 height 31
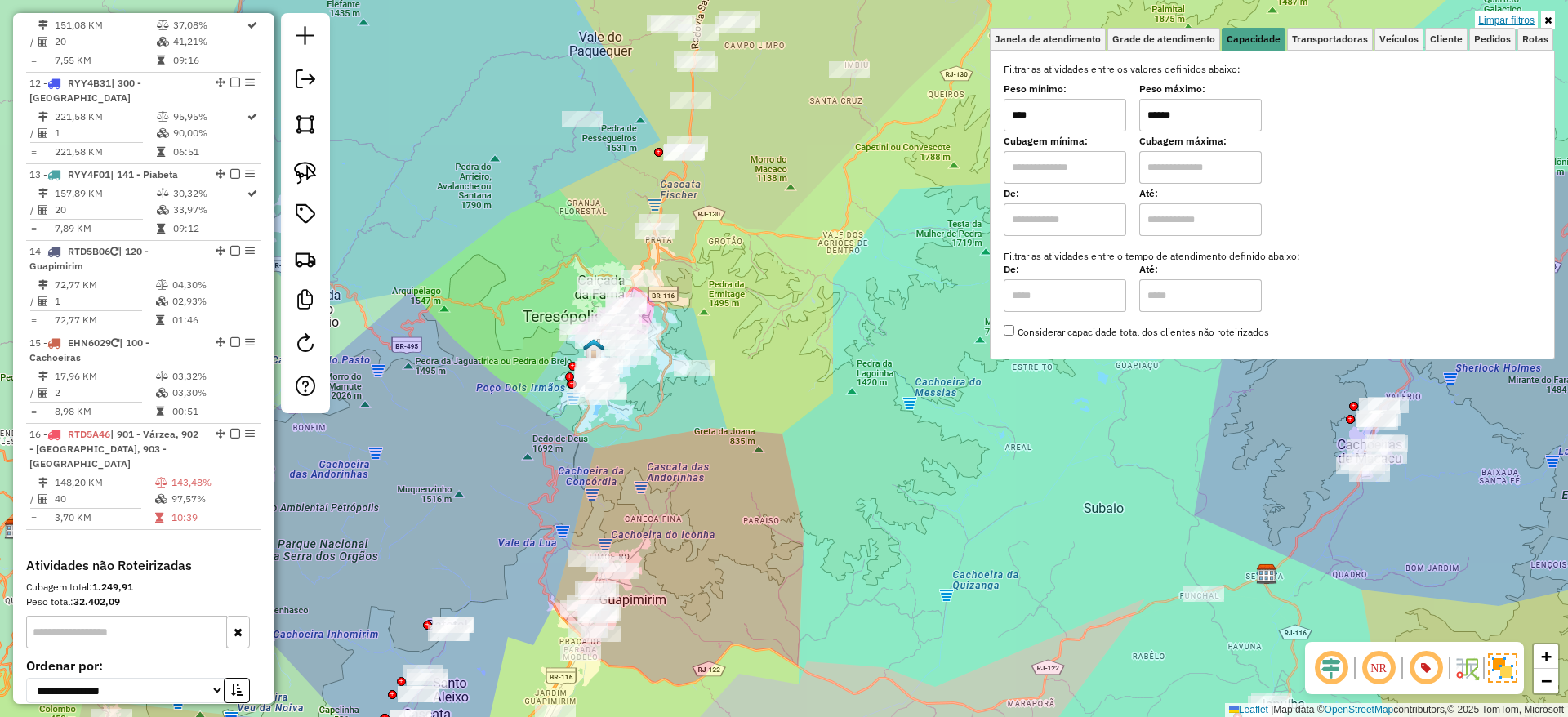
click at [1490, 15] on link "Limpar filtros" at bounding box center [1506, 20] width 63 height 18
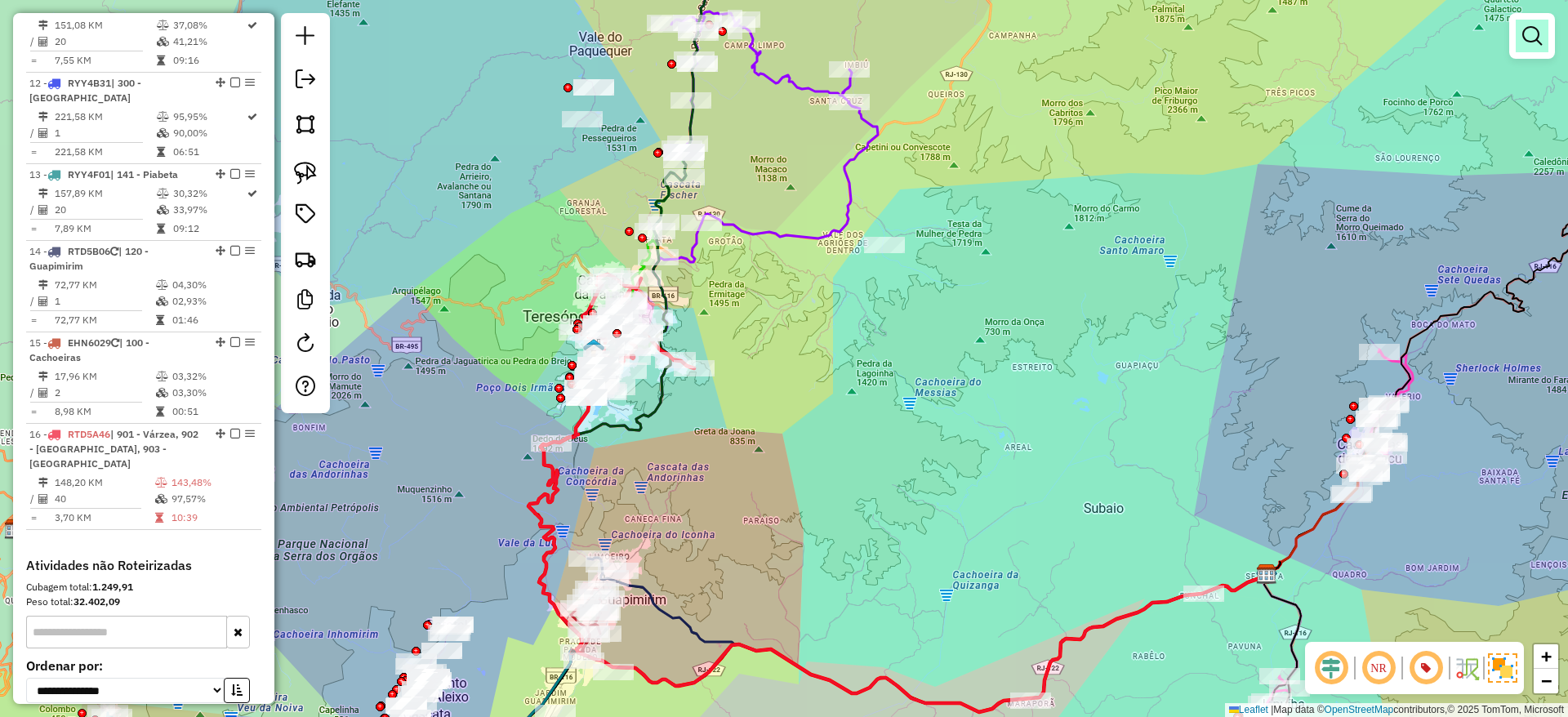
click at [1536, 32] on em at bounding box center [1532, 36] width 20 height 20
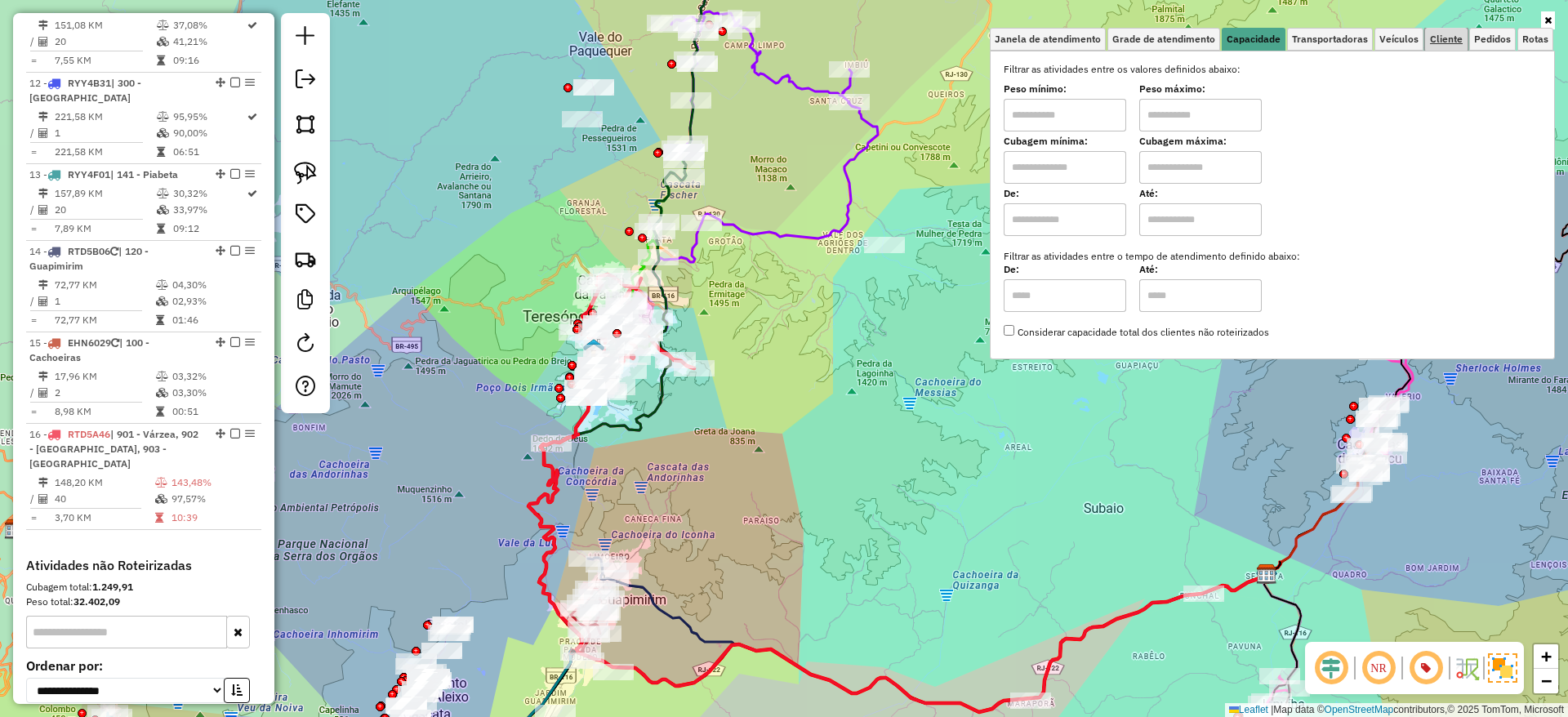
click at [1462, 36] on span "Cliente" at bounding box center [1446, 39] width 32 height 9
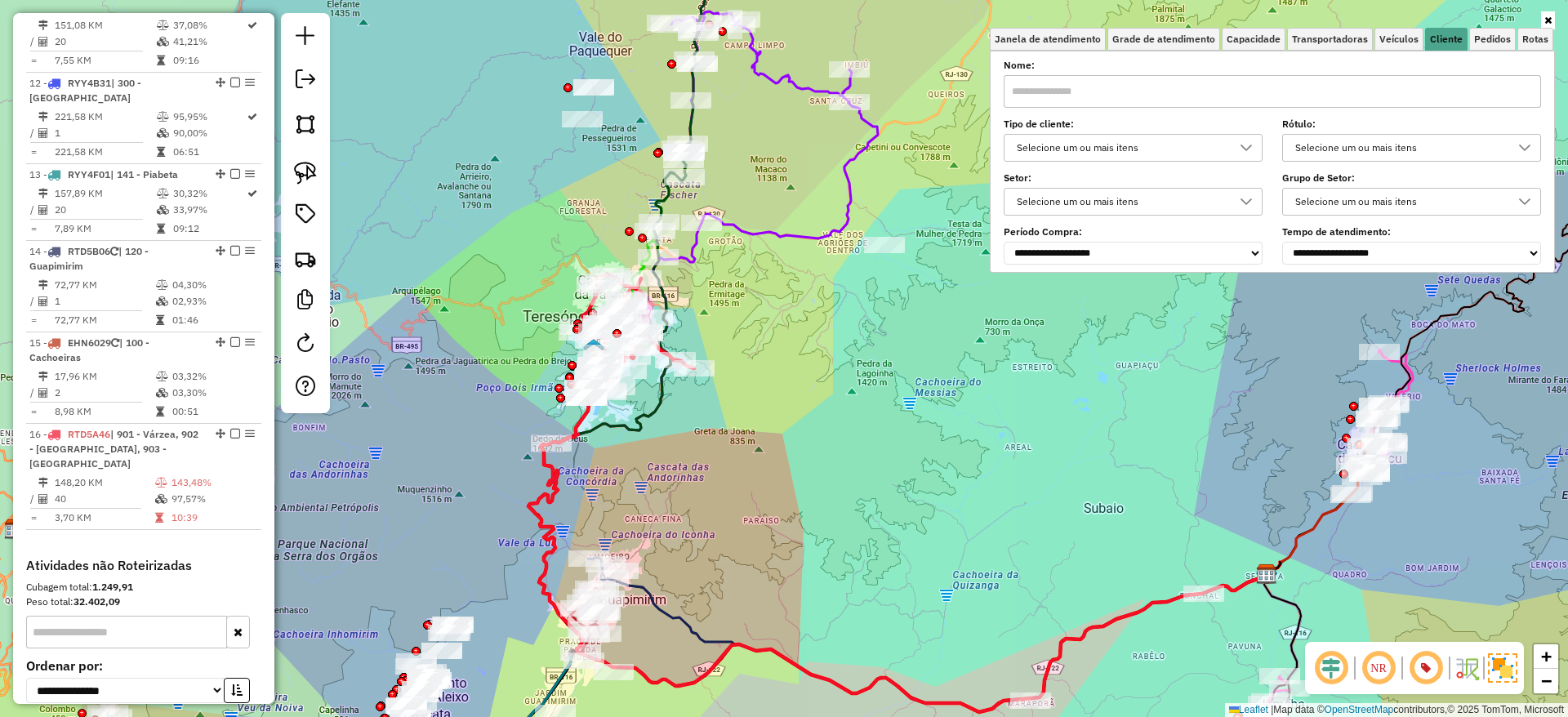
click at [1116, 153] on div "Selecione um ou mais itens" at bounding box center [1121, 148] width 220 height 27
type input "*"
click at [1040, 208] on li "9 - Difícil acesso (D)" at bounding box center [1141, 223] width 248 height 31
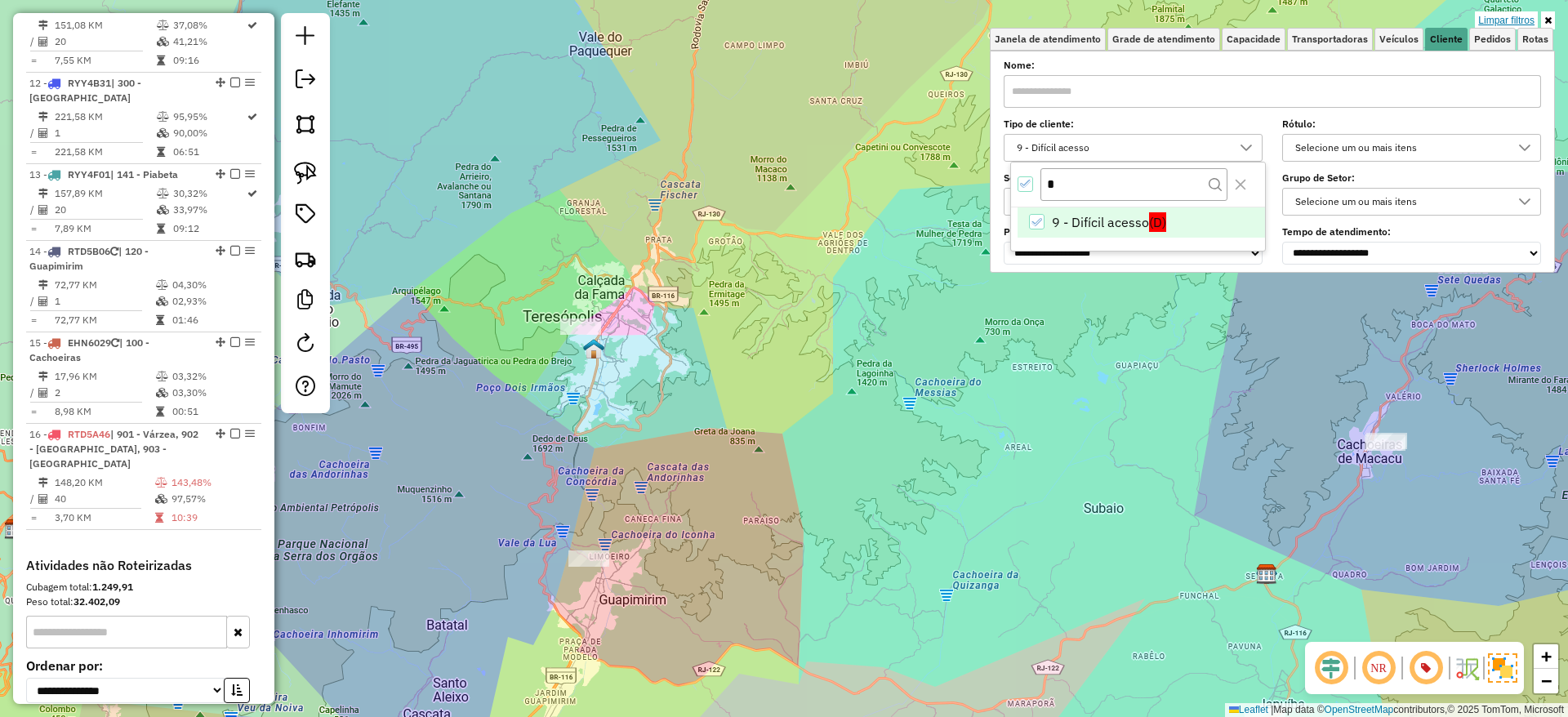
click at [1517, 19] on link "Limpar filtros" at bounding box center [1506, 20] width 63 height 18
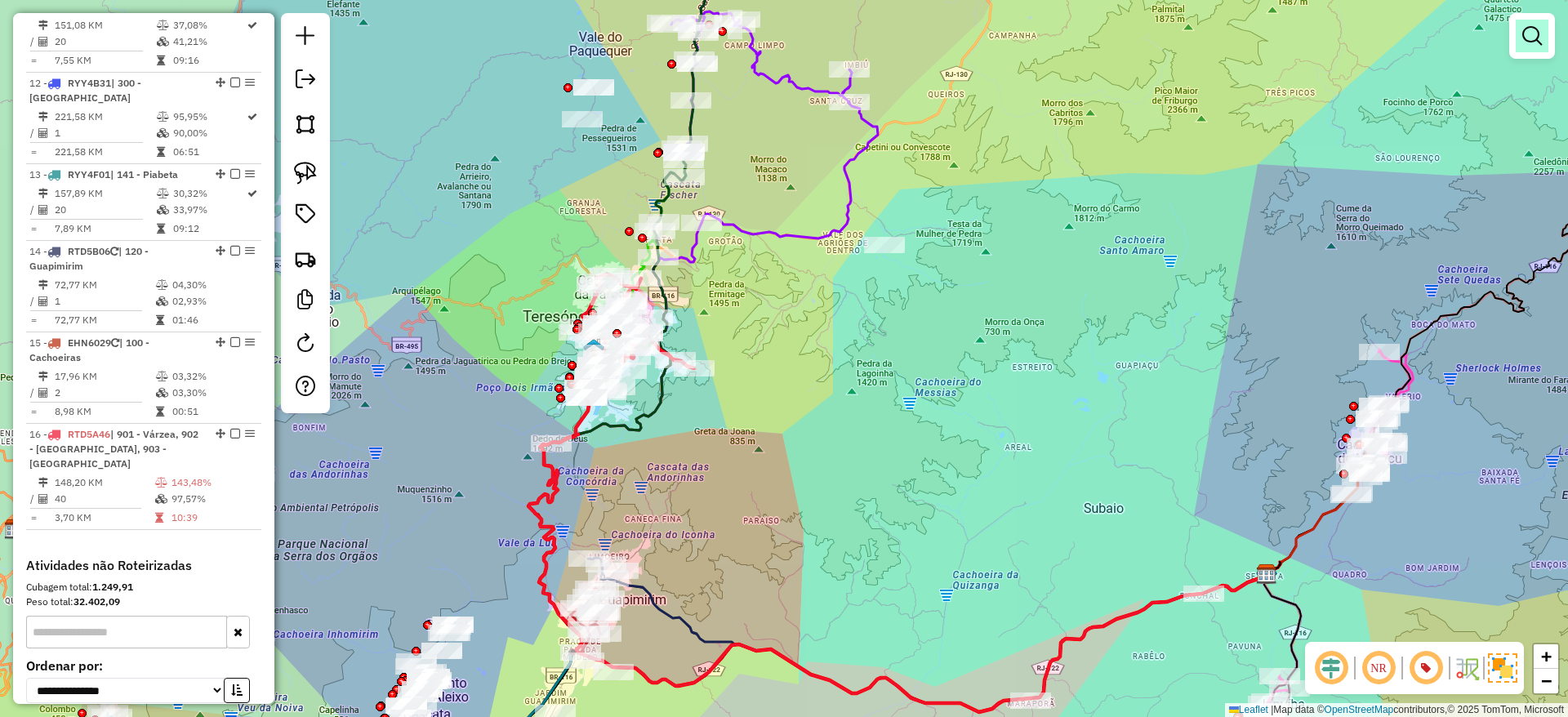
click at [1532, 51] on link at bounding box center [1532, 36] width 32 height 32
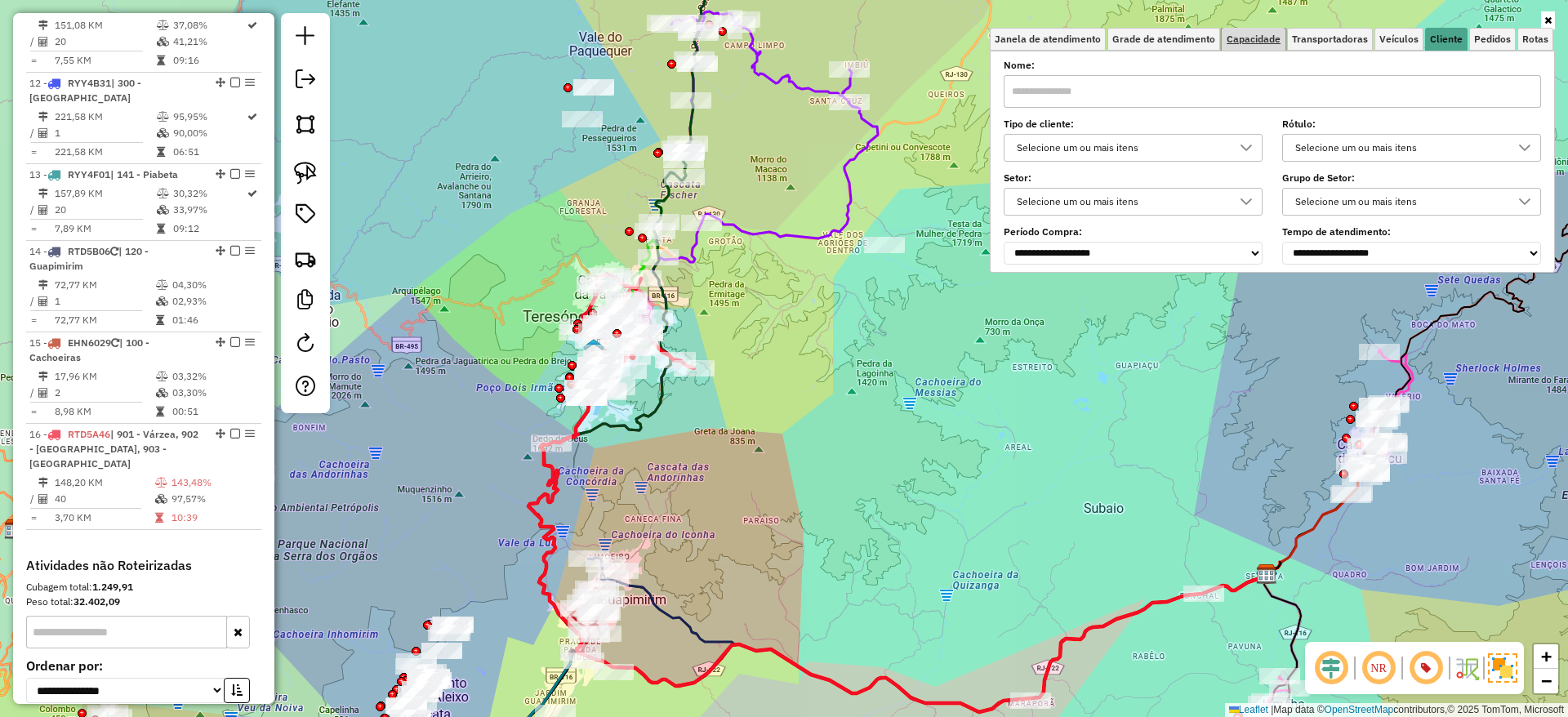
click at [1264, 44] on span "Capacidade" at bounding box center [1253, 39] width 54 height 9
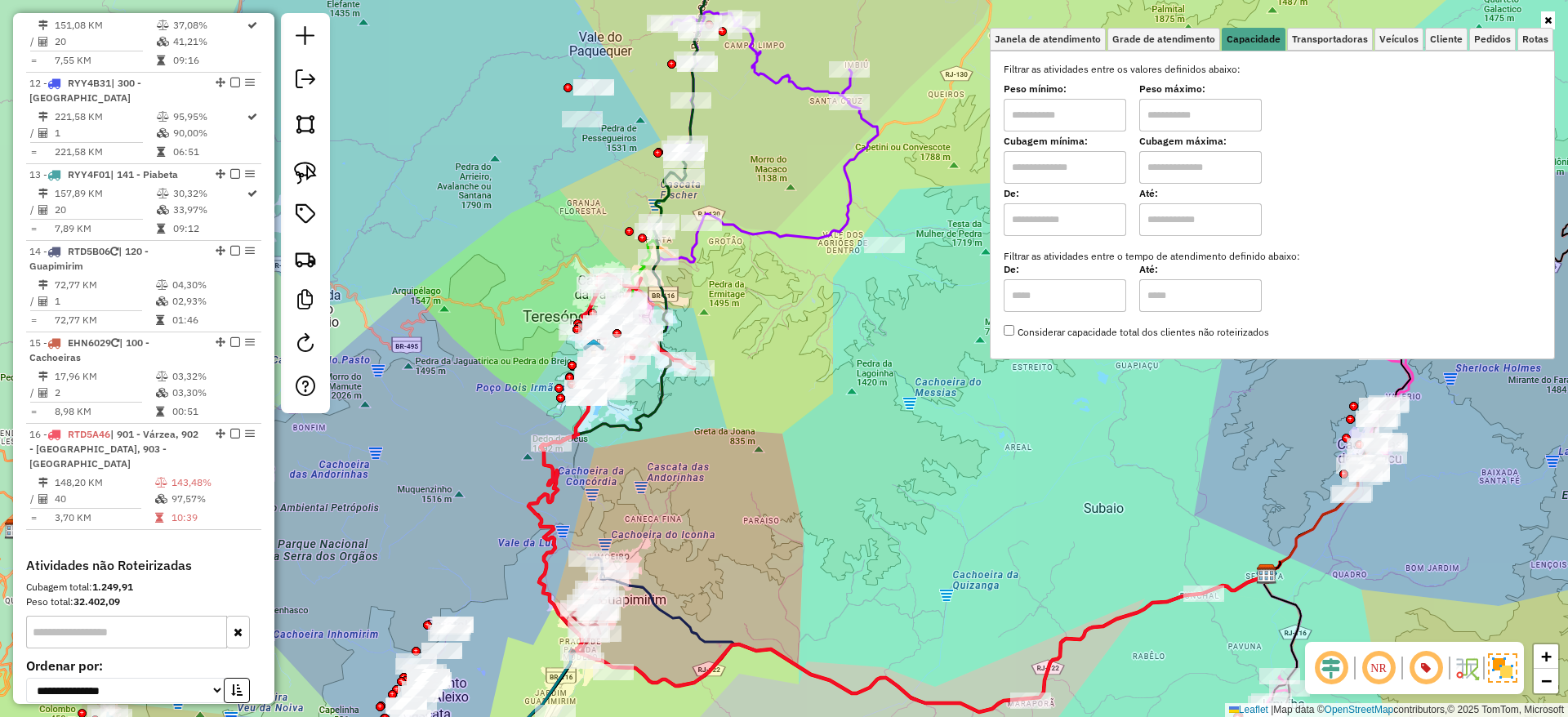
click at [1096, 116] on input "text" at bounding box center [1064, 115] width 122 height 32
type input "****"
click at [1225, 102] on input "text" at bounding box center [1200, 115] width 122 height 32
type input "******"
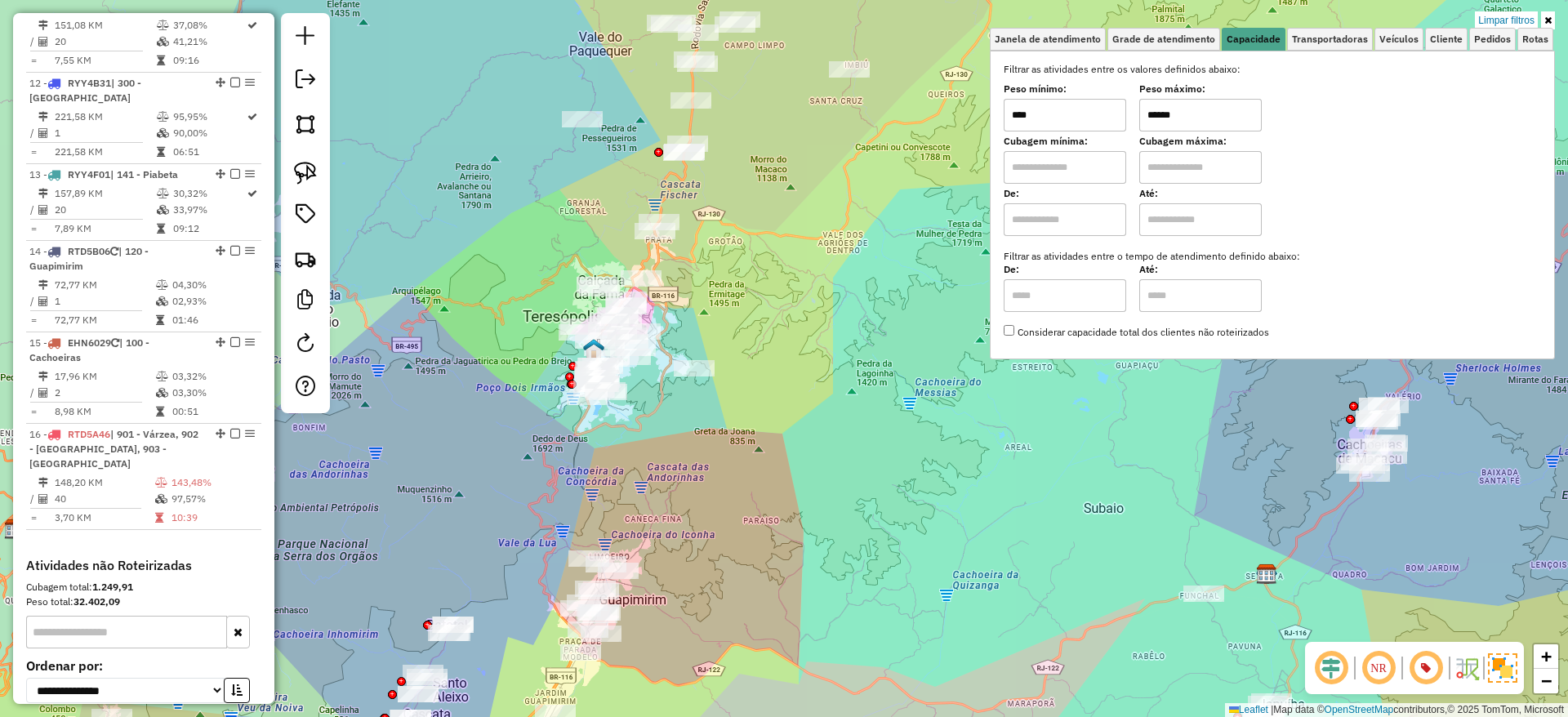
click at [848, 520] on div "Limpar filtros Janela de atendimento Grade de atendimento Capacidade Transporta…" at bounding box center [784, 358] width 1568 height 717
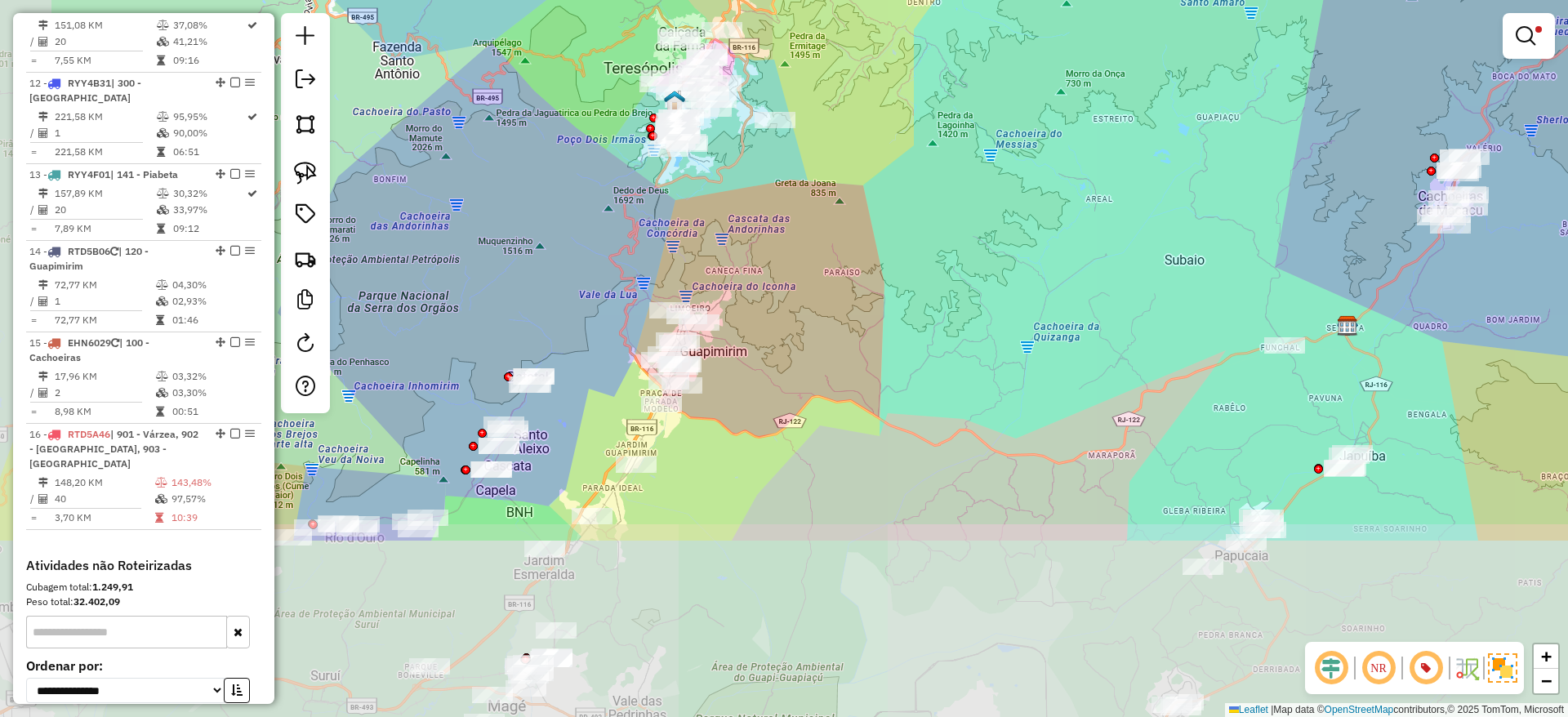
drag, startPoint x: 850, startPoint y: 514, endPoint x: 931, endPoint y: 261, distance: 265.7
click at [931, 261] on div "Limpar filtros Janela de atendimento Grade de atendimento Capacidade Transporta…" at bounding box center [784, 358] width 1568 height 717
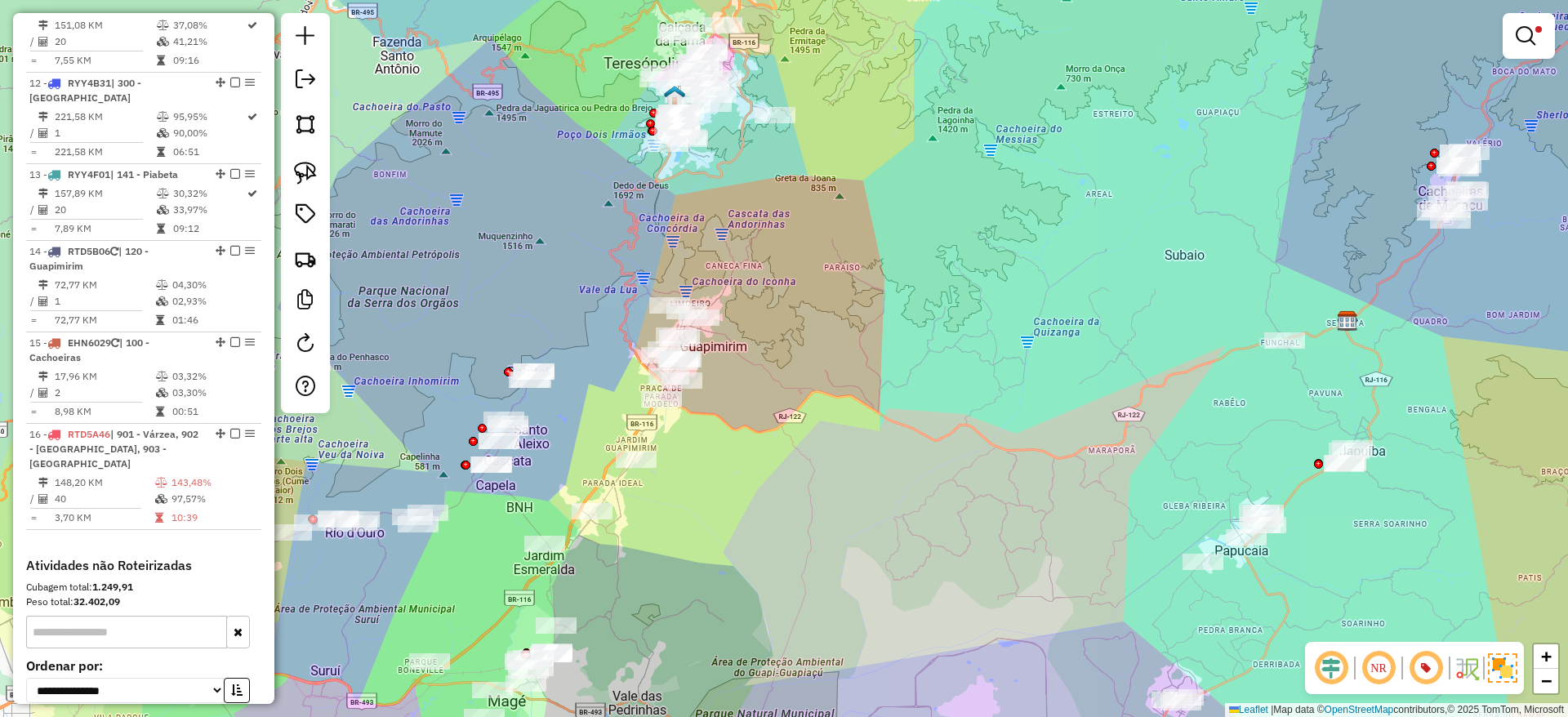
click at [931, 261] on div "Limpar filtros Janela de atendimento Grade de atendimento Capacidade Transporta…" at bounding box center [784, 358] width 1568 height 717
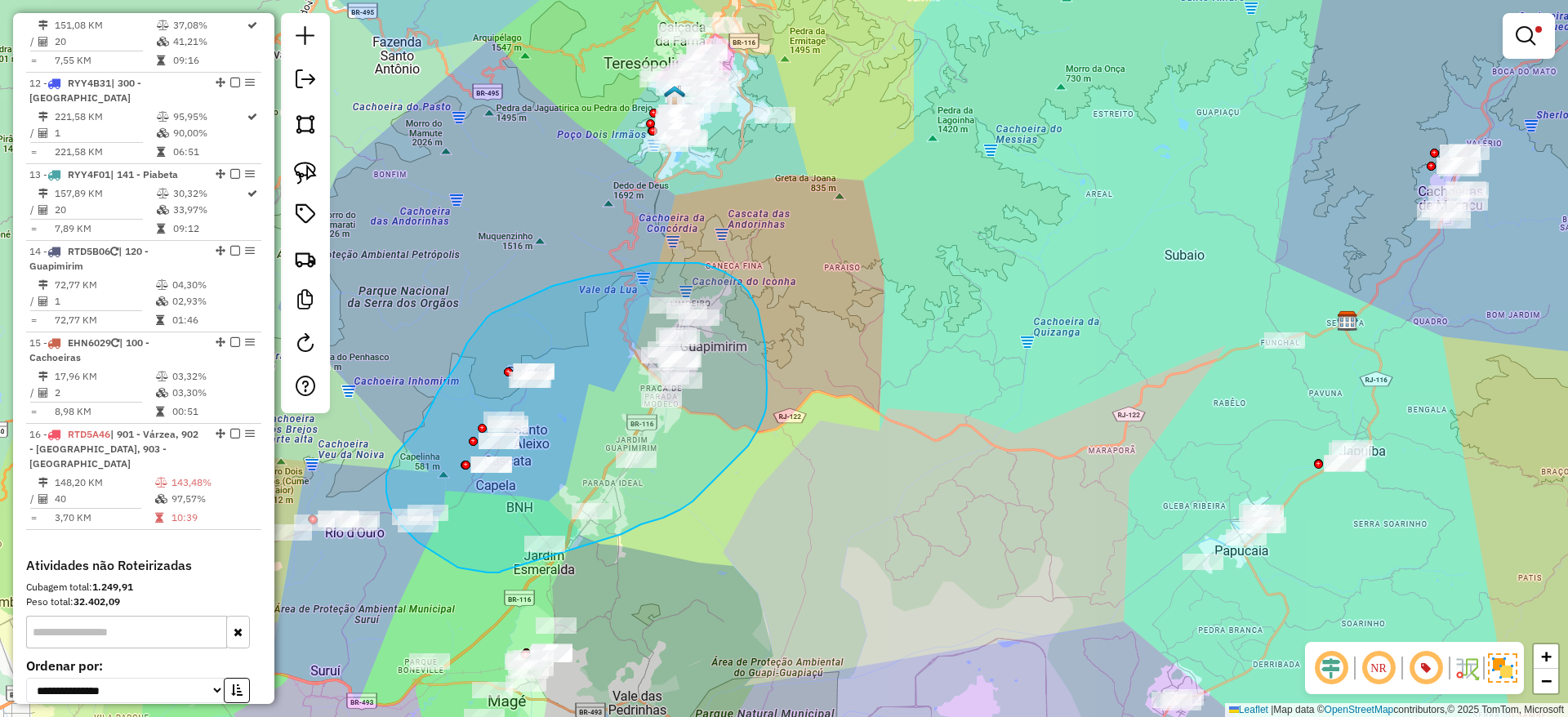
drag, startPoint x: 621, startPoint y: 534, endPoint x: 514, endPoint y: 561, distance: 110.4
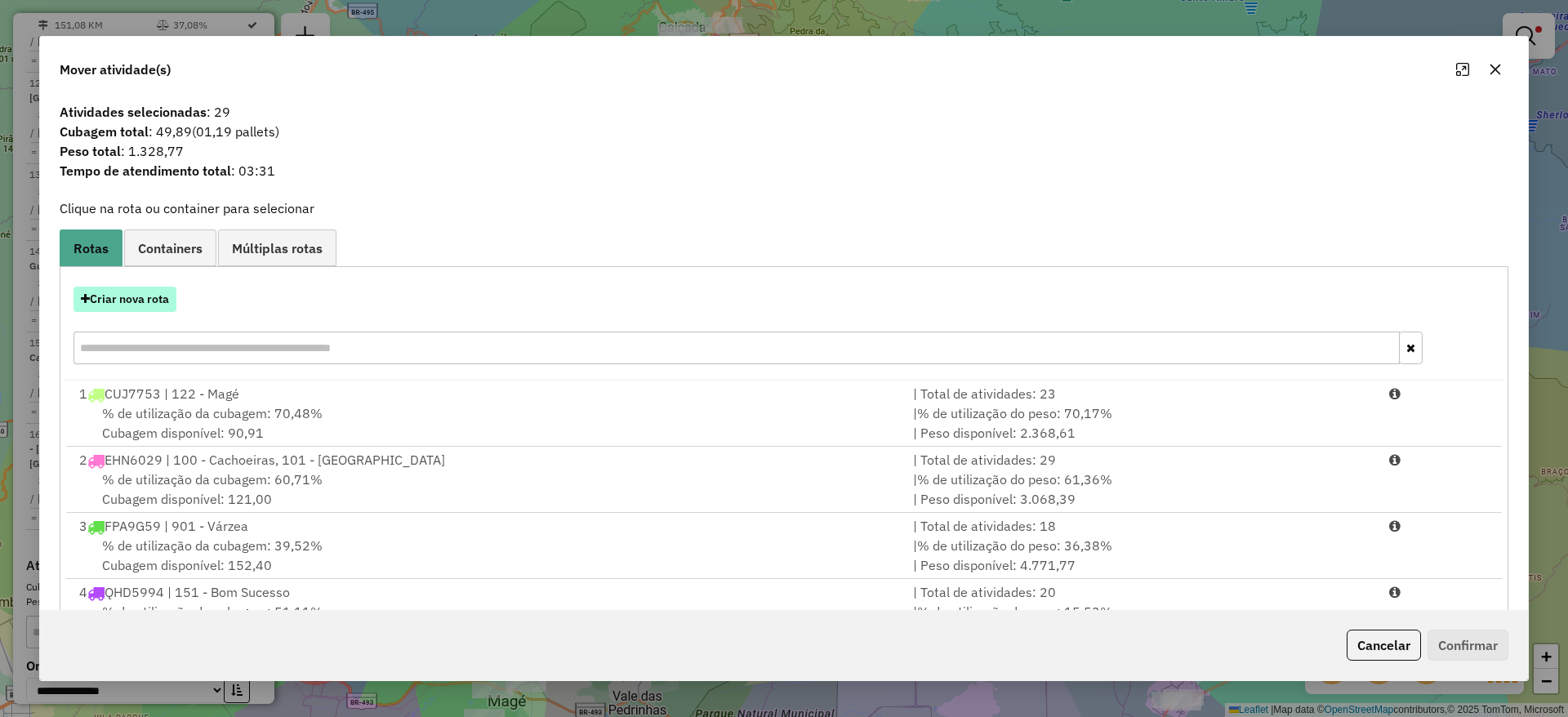
click at [128, 311] on button "Criar nova rota" at bounding box center [124, 299] width 102 height 26
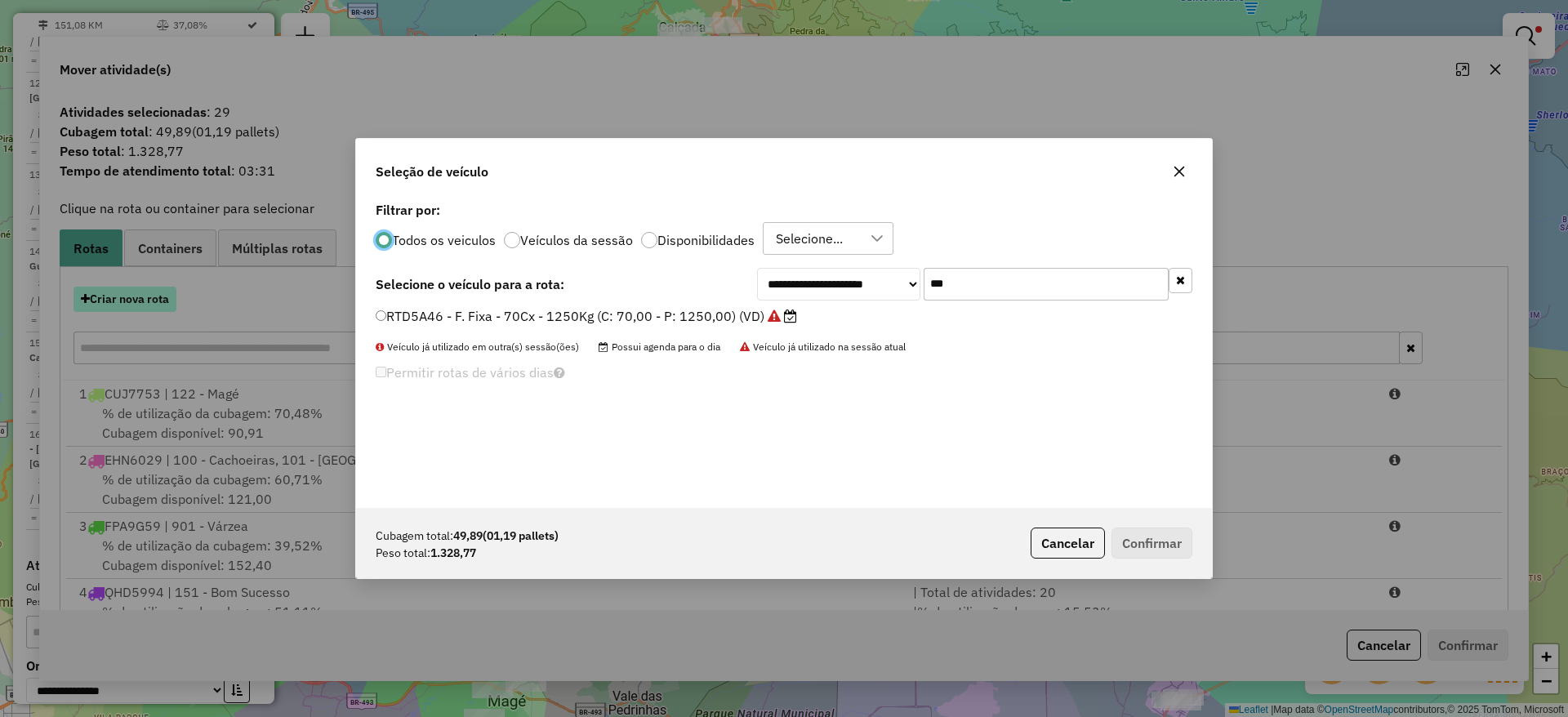
scroll to position [9, 5]
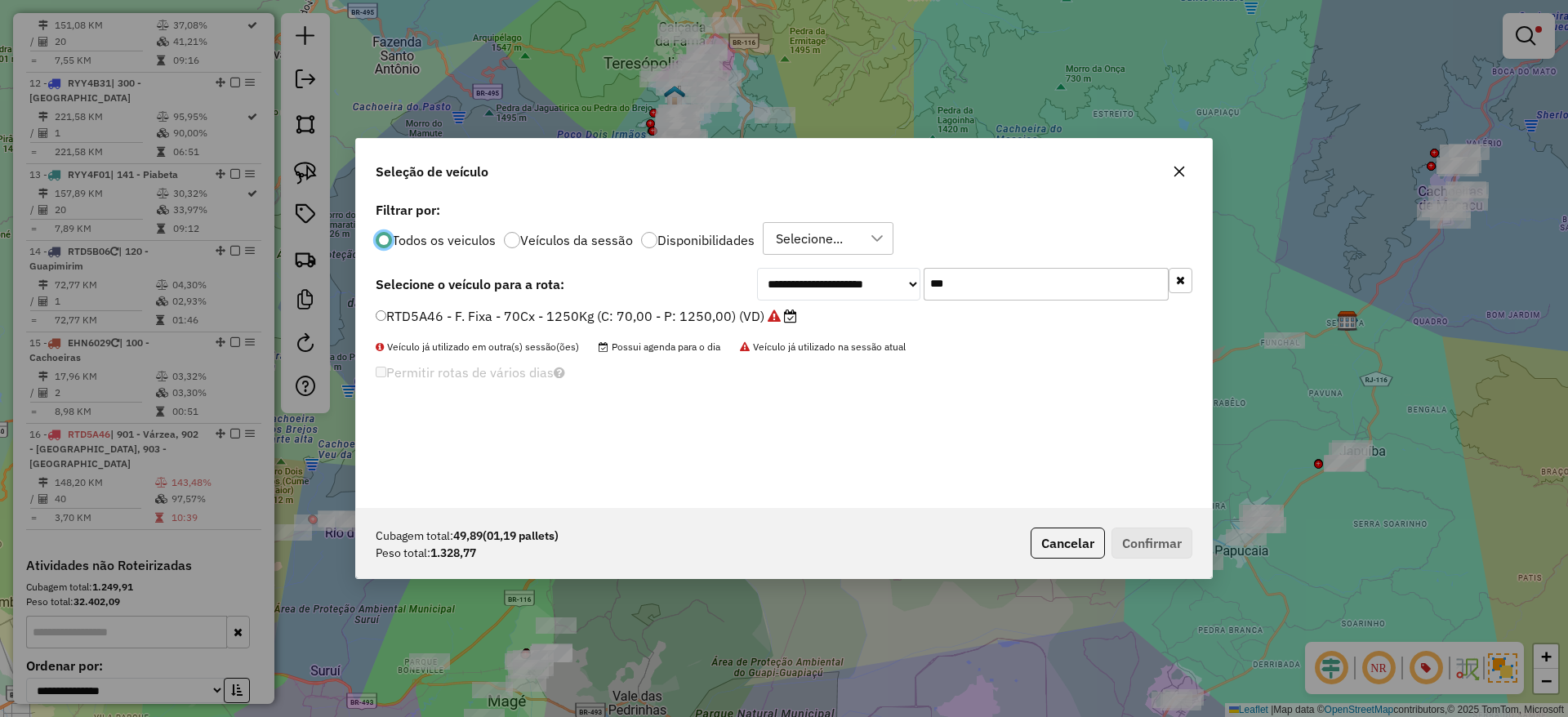
click at [949, 287] on input "***" at bounding box center [1046, 284] width 245 height 32
paste input "****"
type input "*******"
click at [683, 319] on label "RTD5B06 - F. Fixa - 70Cx - 1250Kg (C: 70,00 - P: 1250,00) (VD)" at bounding box center [586, 316] width 421 height 20
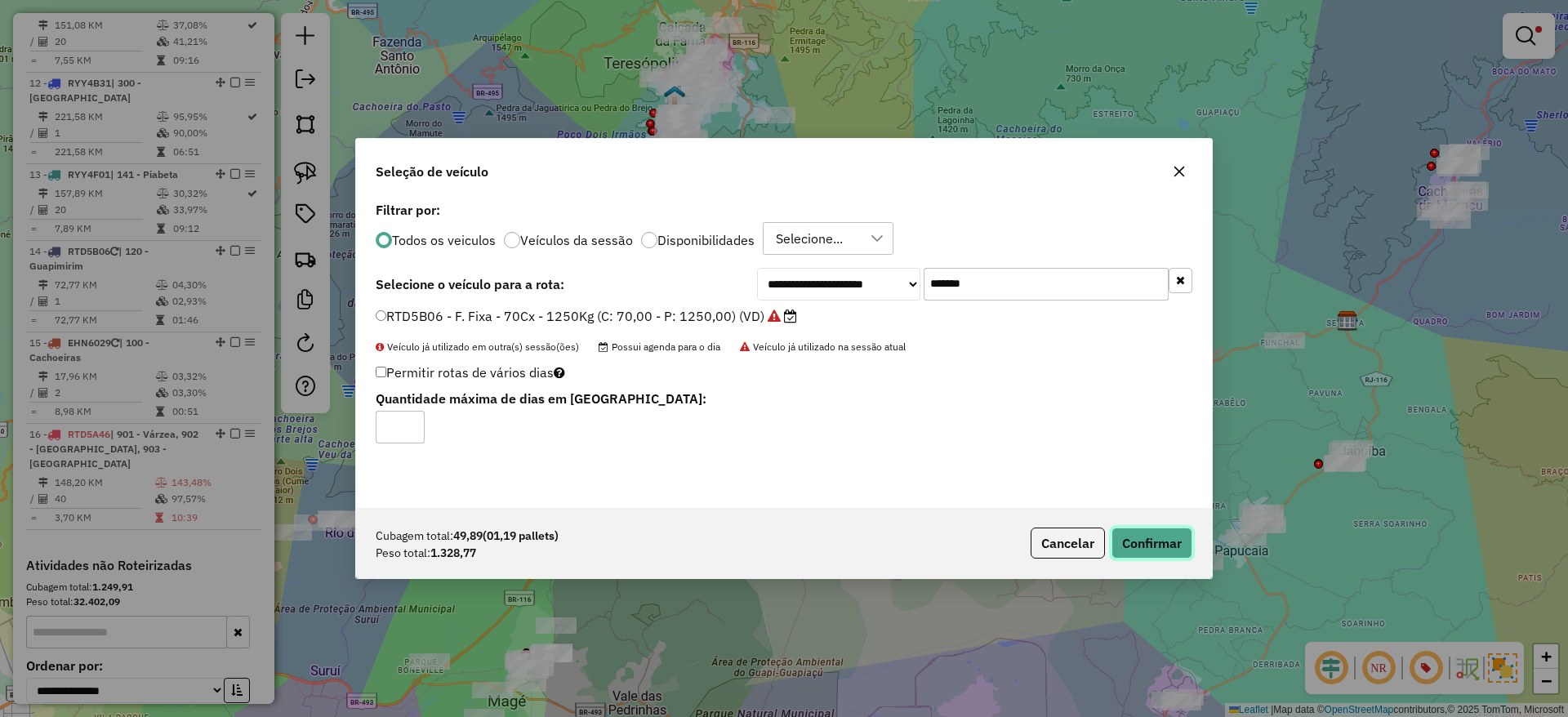
click at [1133, 540] on button "Confirmar" at bounding box center [1152, 542] width 81 height 31
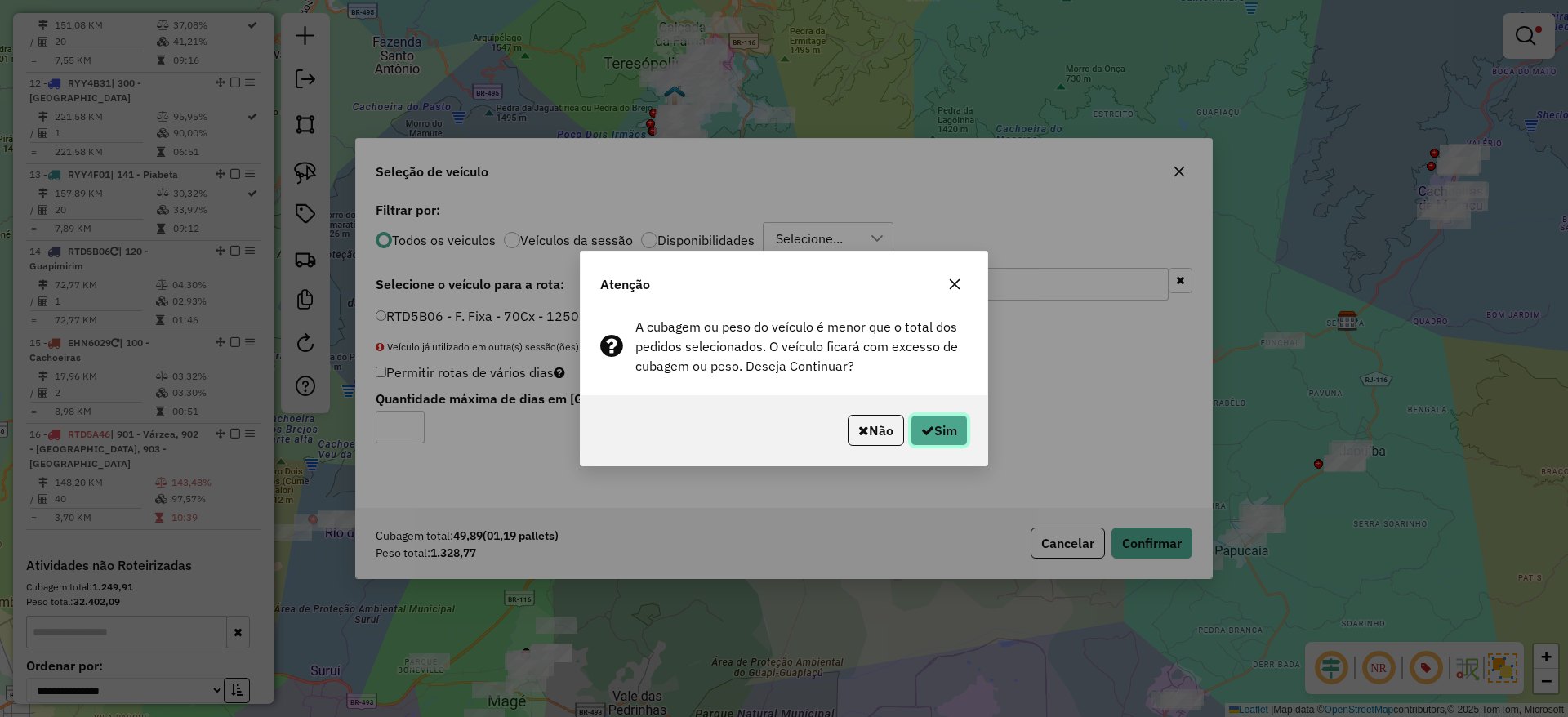
click at [958, 426] on button "Sim" at bounding box center [939, 430] width 57 height 31
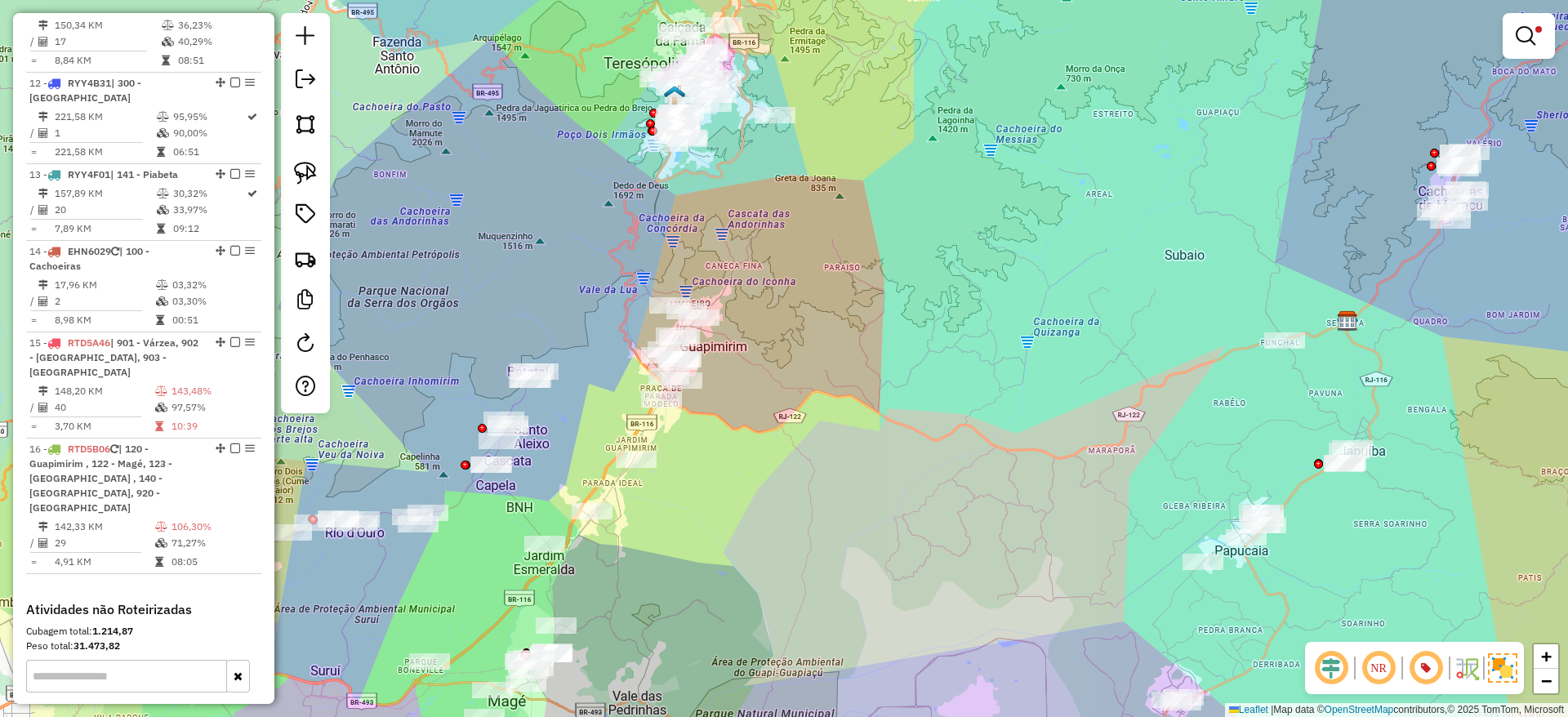
scroll to position [1483, 0]
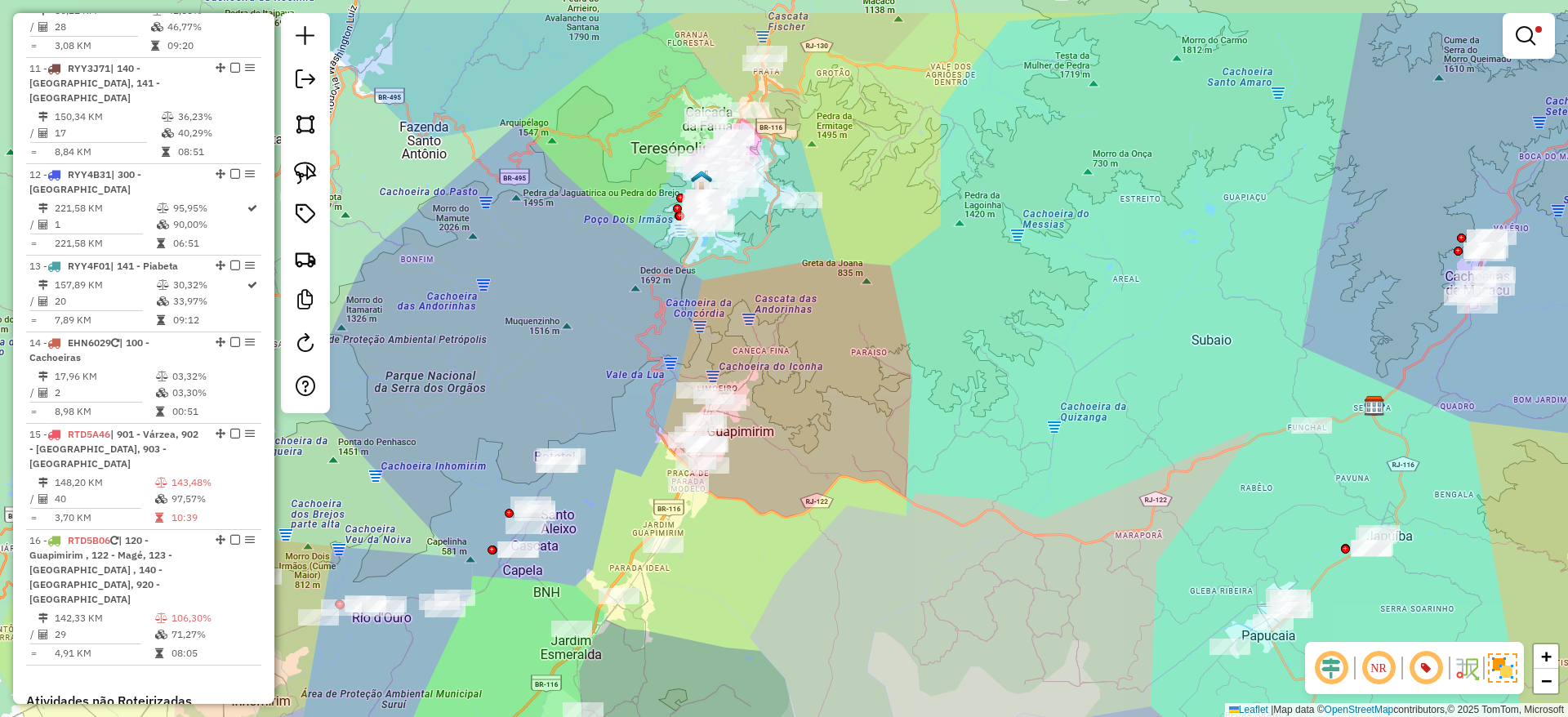
drag, startPoint x: 824, startPoint y: 227, endPoint x: 889, endPoint y: 408, distance: 192.3
click at [889, 408] on div "Limpar filtros Janela de atendimento Grade de atendimento Capacidade Transporta…" at bounding box center [784, 358] width 1568 height 717
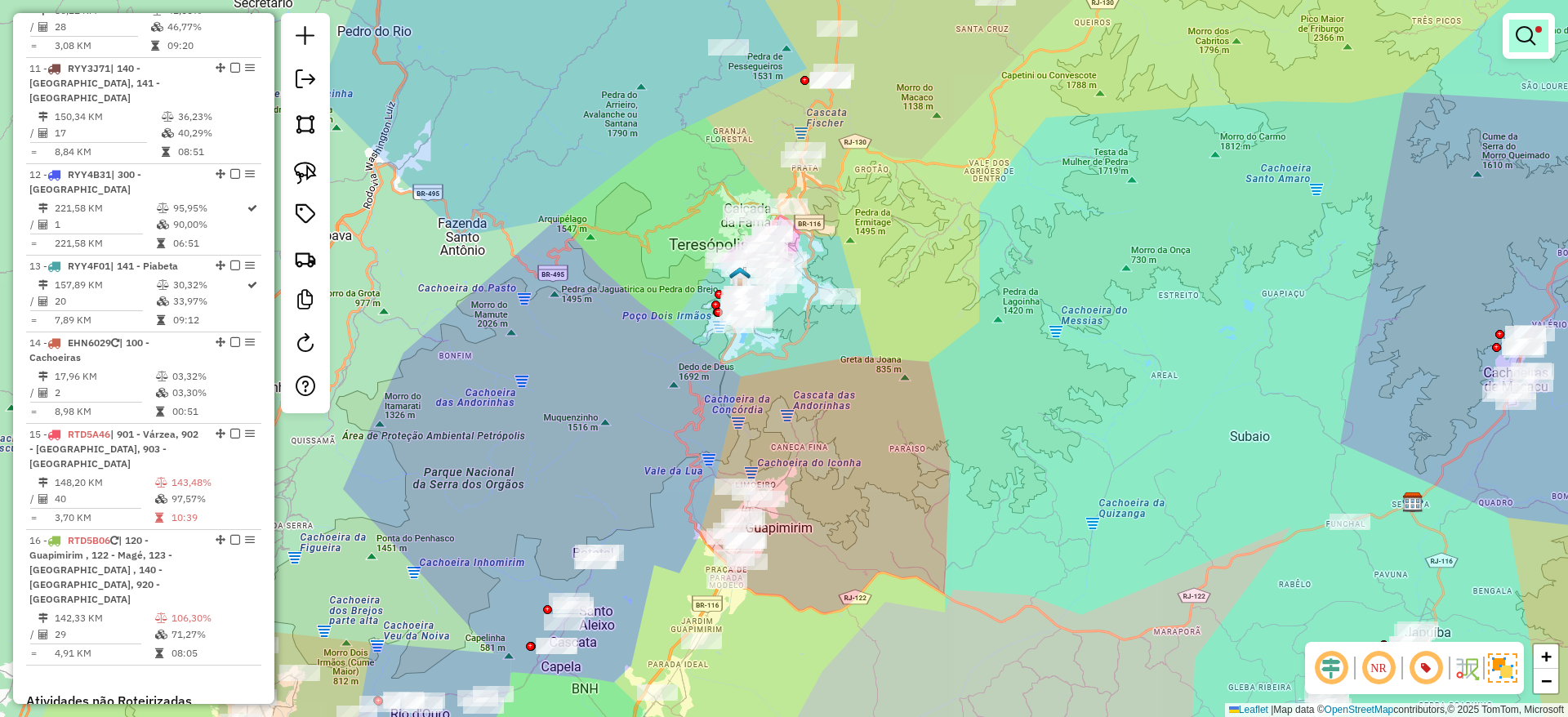
click at [1536, 44] on link at bounding box center [1528, 36] width 39 height 32
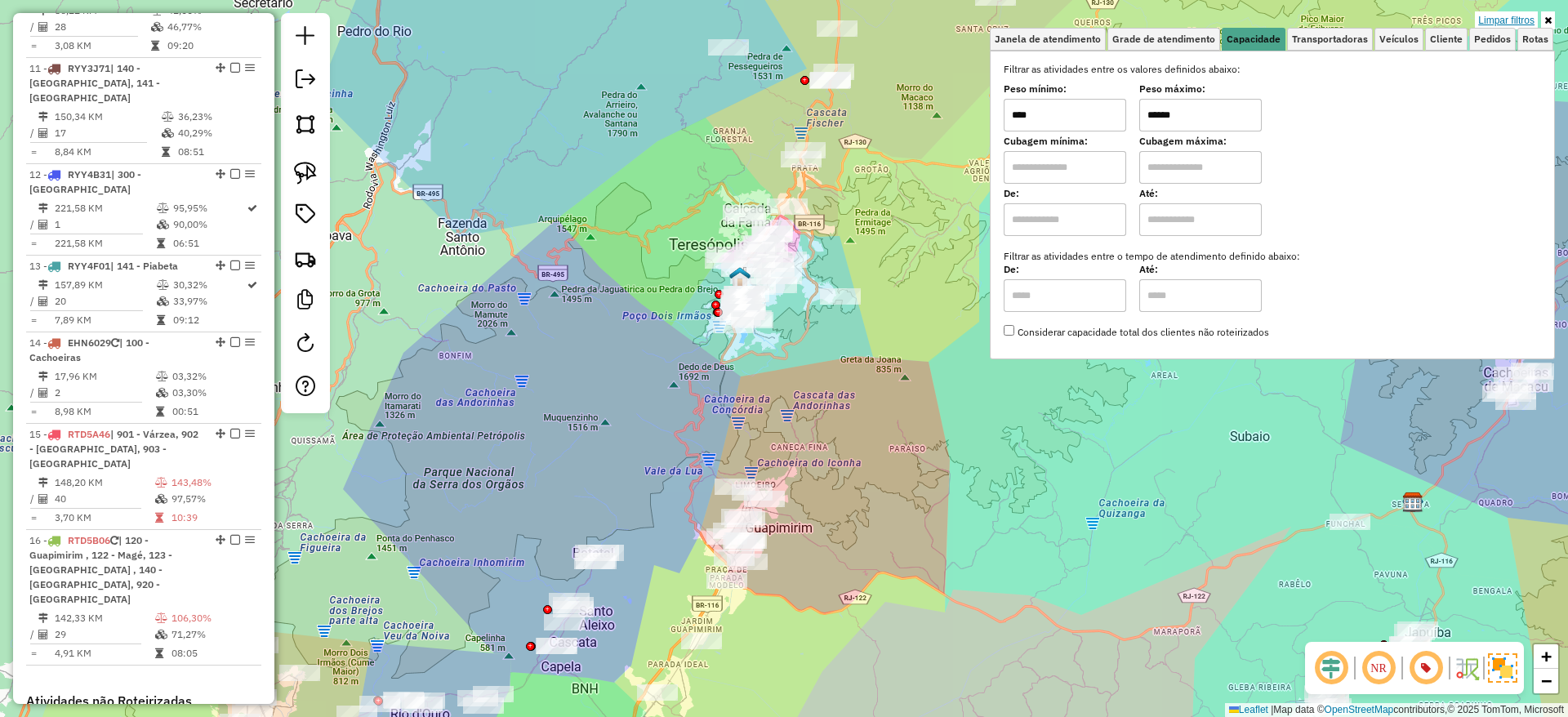
click at [1497, 16] on link "Limpar filtros" at bounding box center [1506, 20] width 63 height 18
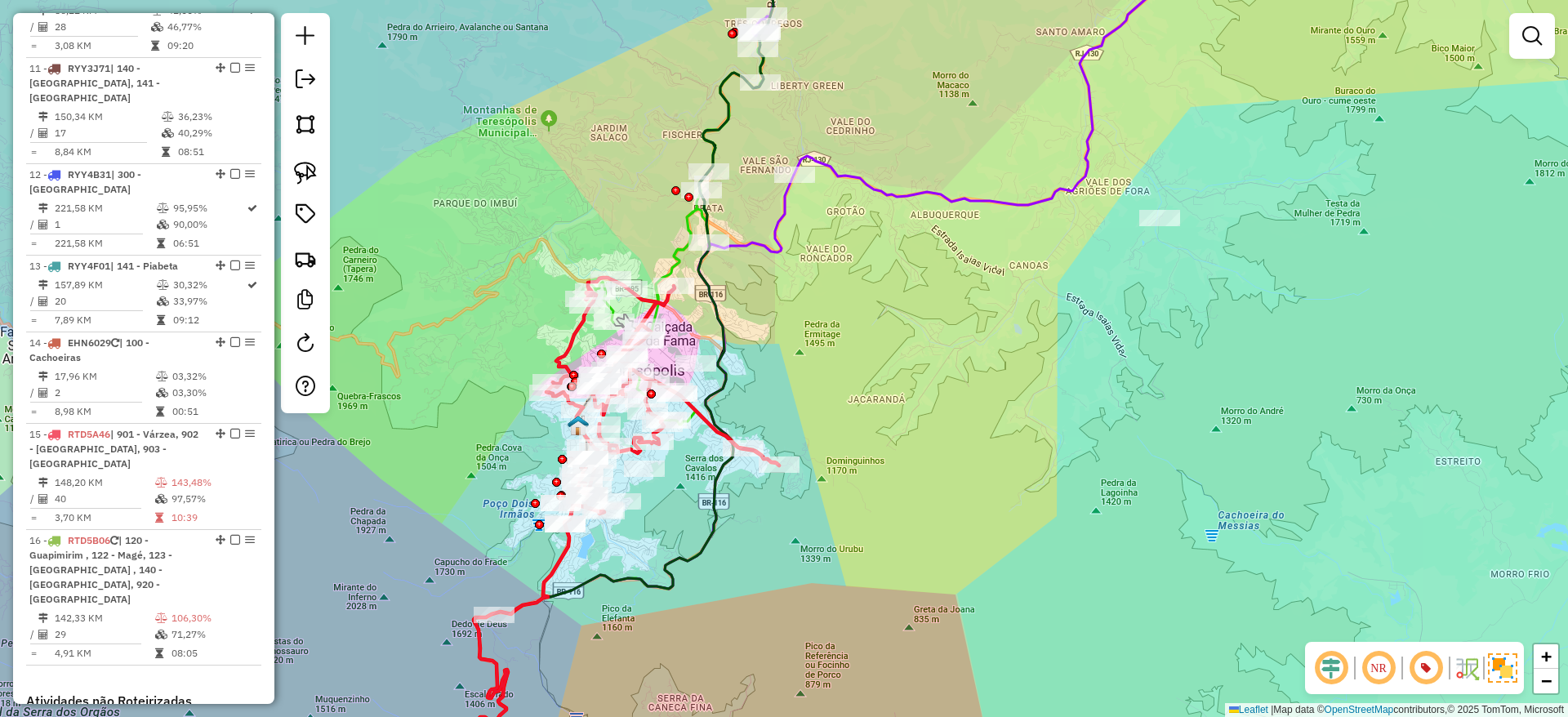
drag, startPoint x: 748, startPoint y: 401, endPoint x: 842, endPoint y: 351, distance: 106.5
click at [866, 355] on div "Janela de atendimento Grade de atendimento Capacidade Transportadoras Veículos …" at bounding box center [784, 358] width 1568 height 717
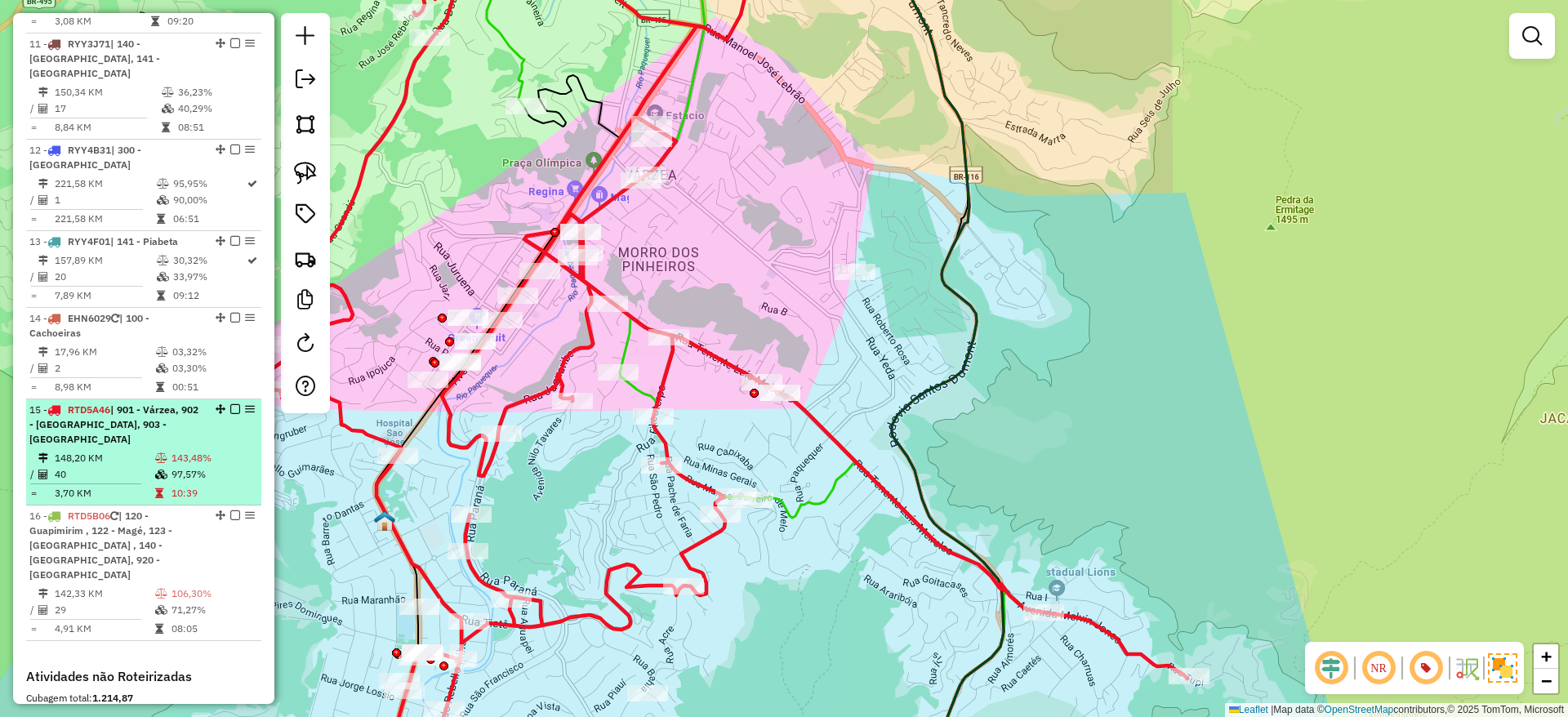
scroll to position [1451, 0]
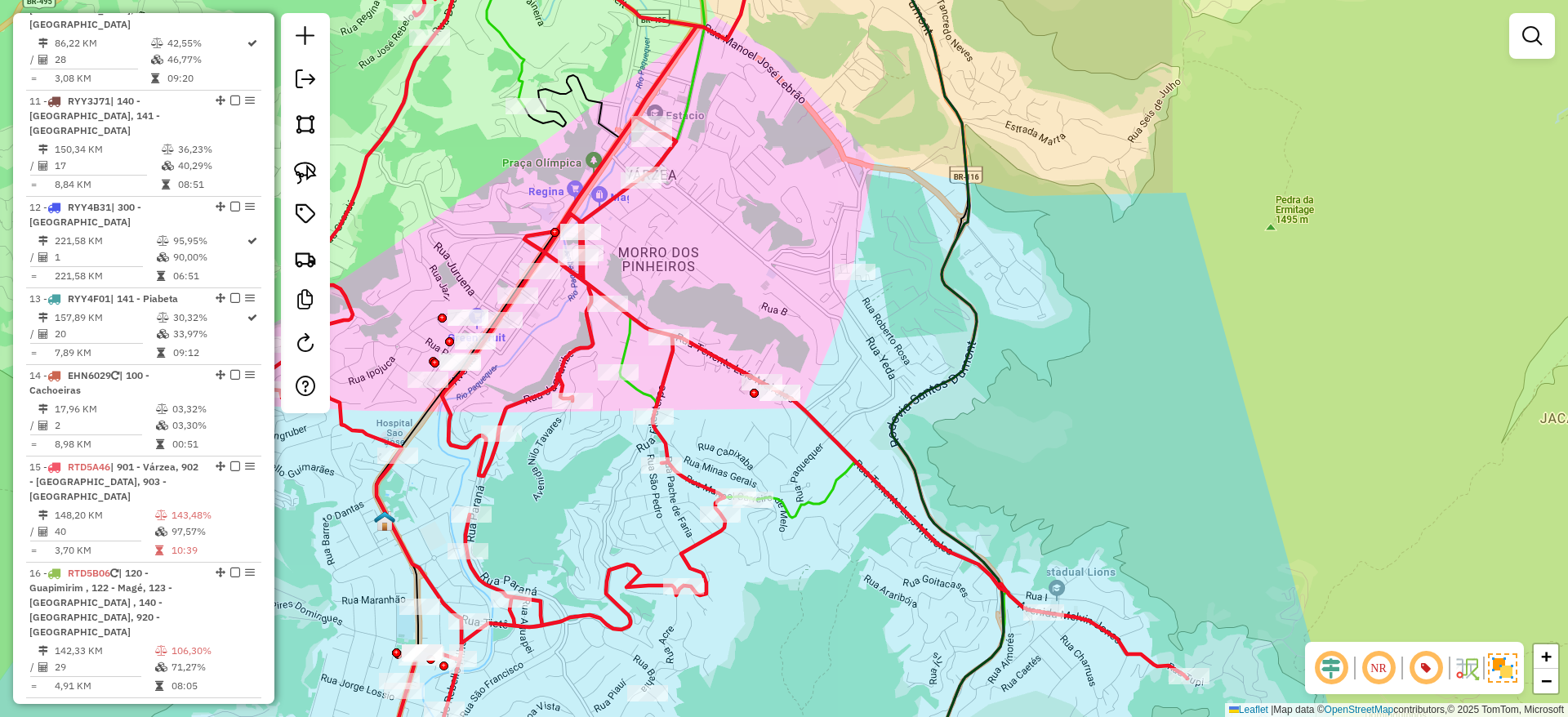
click at [642, 323] on icon at bounding box center [721, 358] width 932 height 860
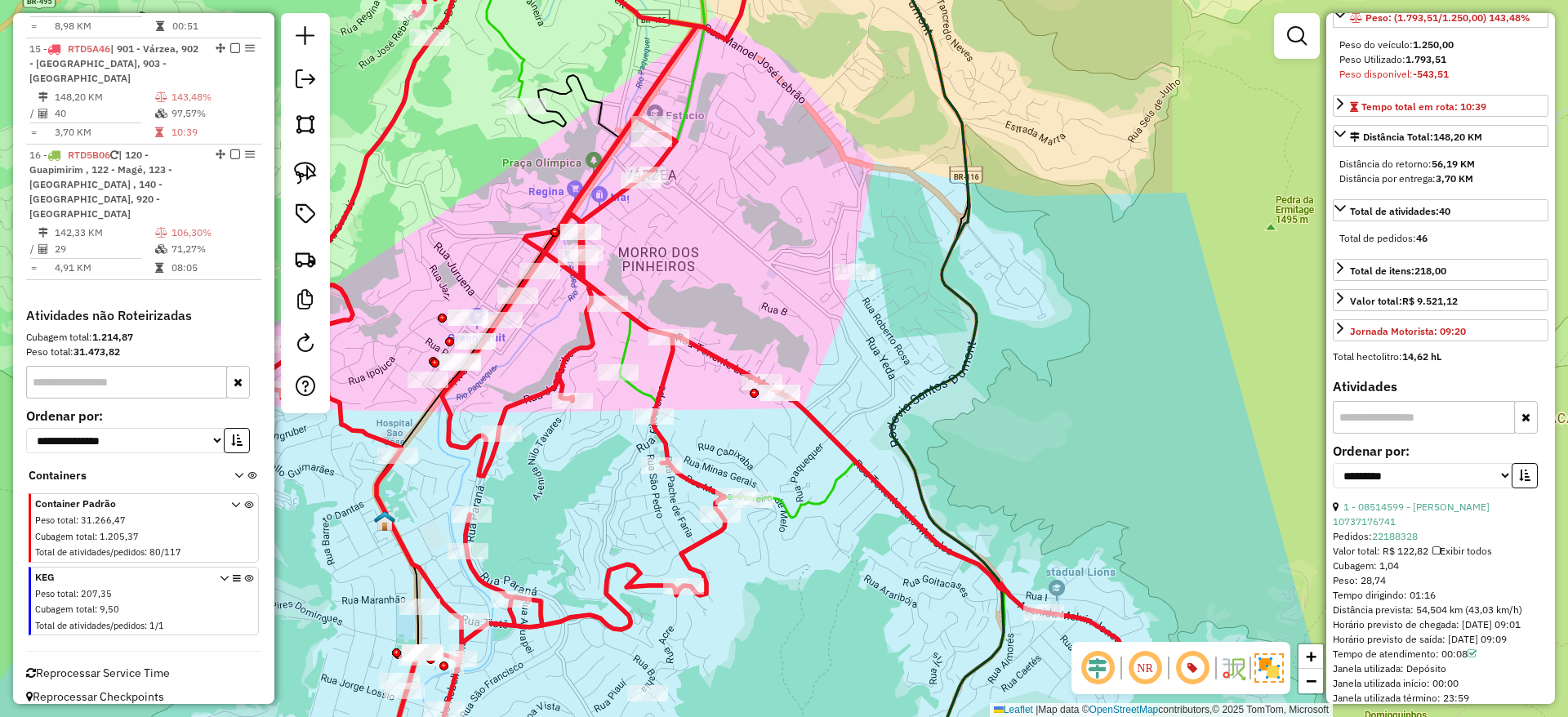
scroll to position [289, 0]
click at [1435, 471] on select "**********" at bounding box center [1422, 477] width 179 height 26
select select "*********"
click at [1333, 465] on select "**********" at bounding box center [1422, 477] width 179 height 26
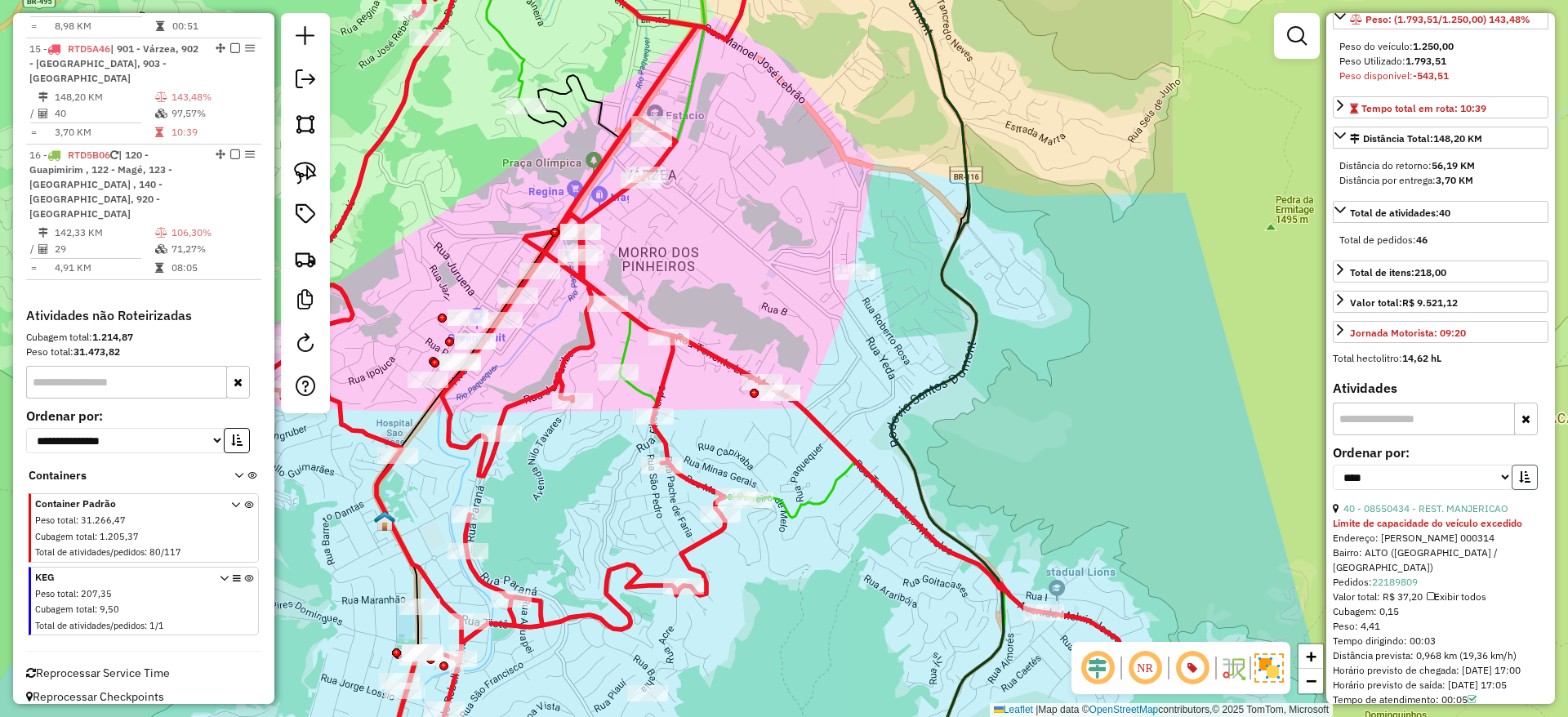
click at [1523, 467] on button "button" at bounding box center [1525, 477] width 27 height 26
click at [1408, 503] on link "3 - 08510692 - LAN BAR" at bounding box center [1397, 507] width 109 height 12
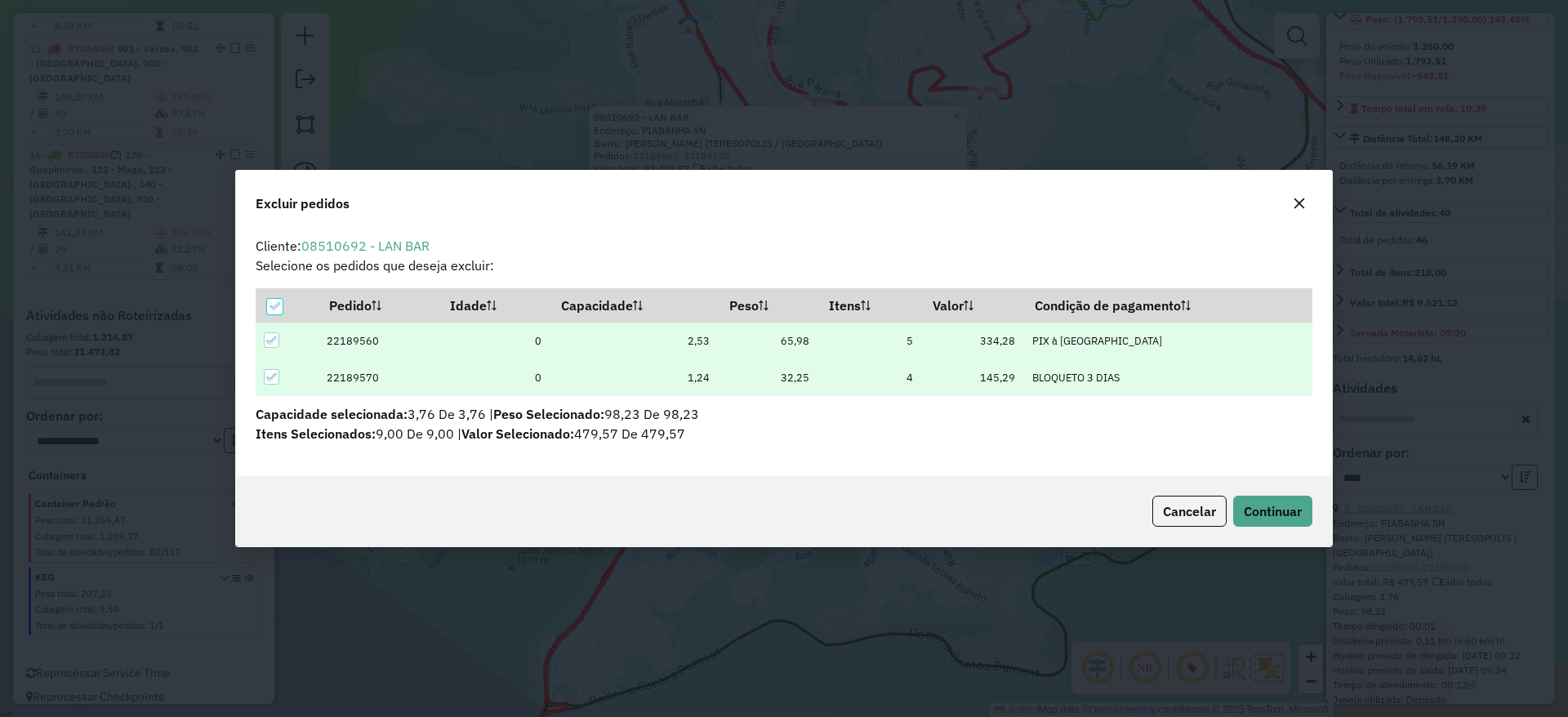
scroll to position [0, 0]
click at [1282, 519] on span "Continuar" at bounding box center [1272, 510] width 58 height 16
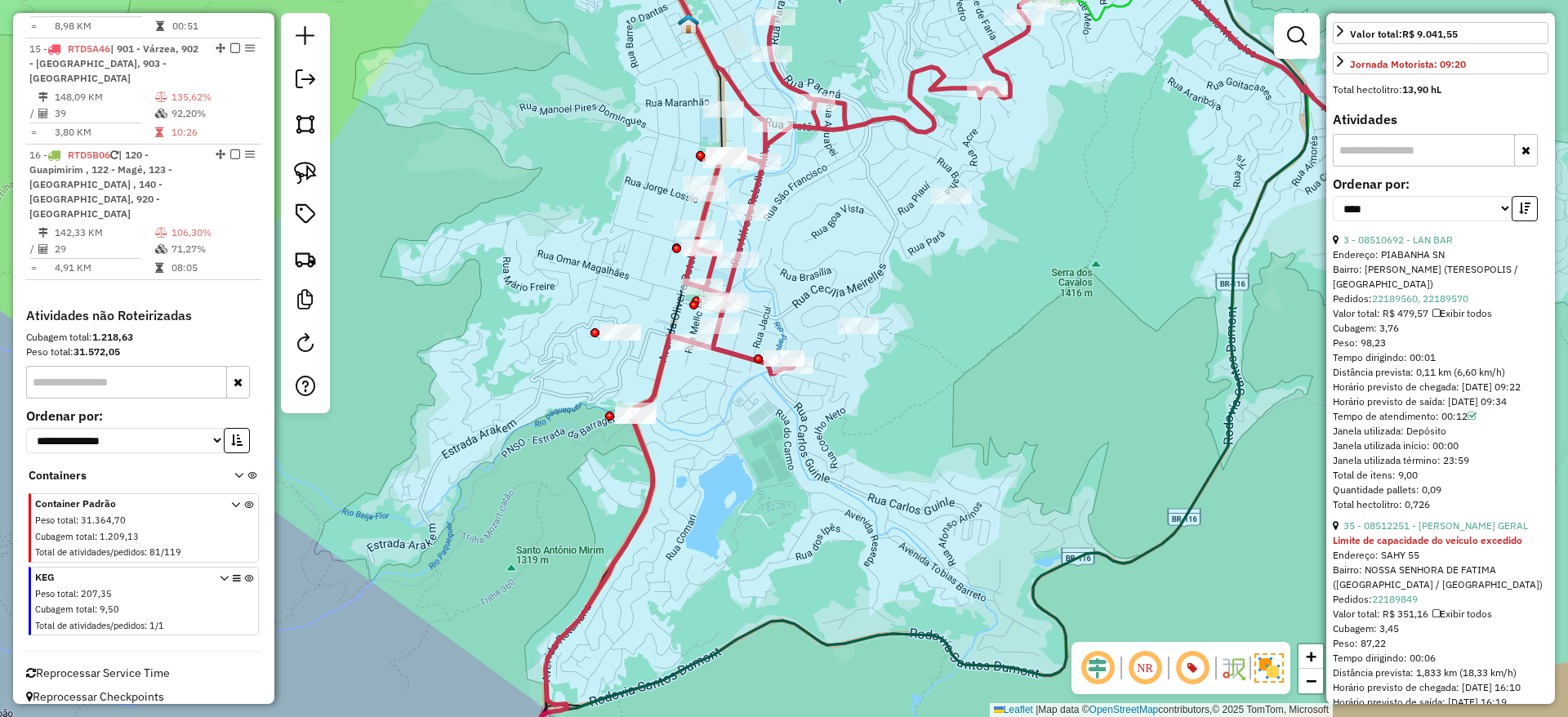
scroll to position [568, 0]
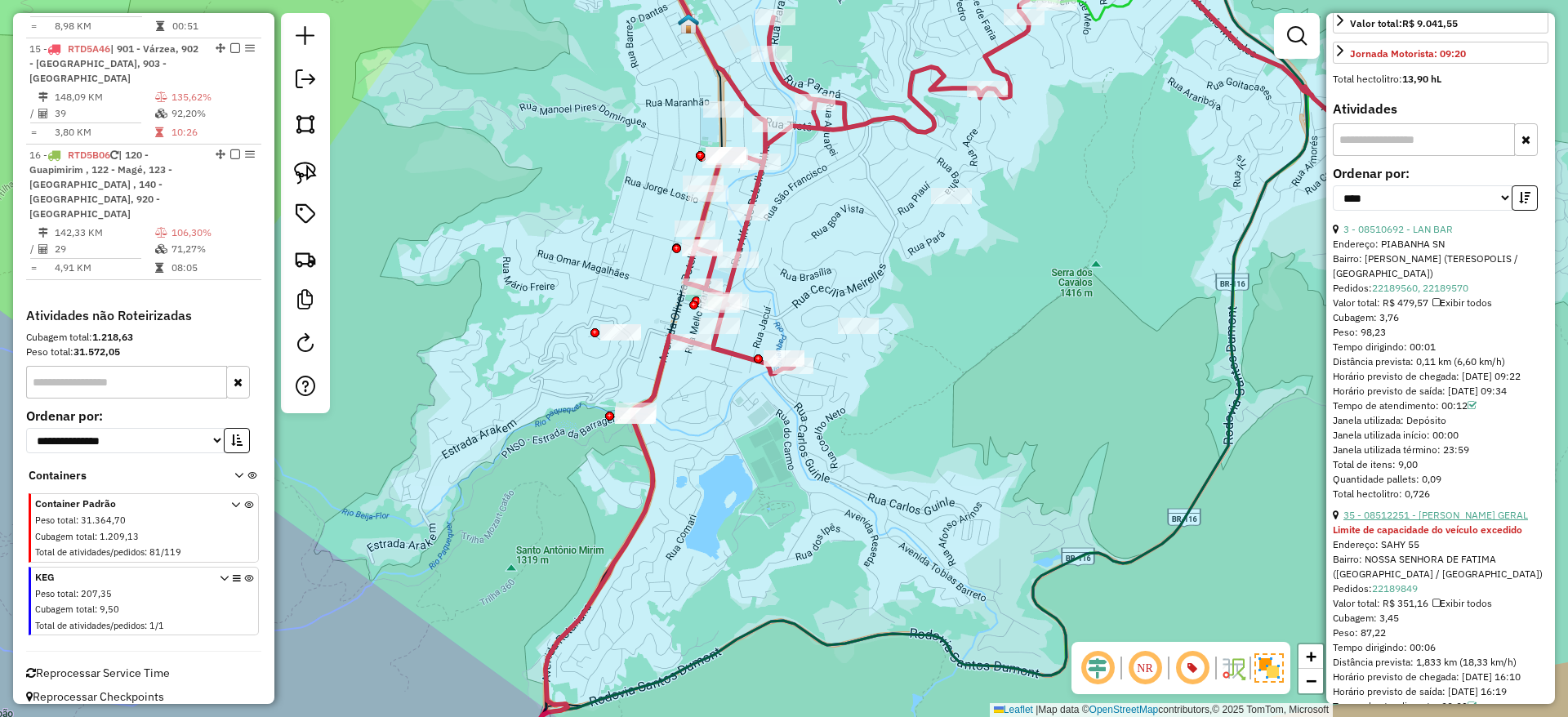
click at [1461, 510] on link "35 - 08512251 - MARCIONE SILVA GERAL" at bounding box center [1435, 514] width 185 height 12
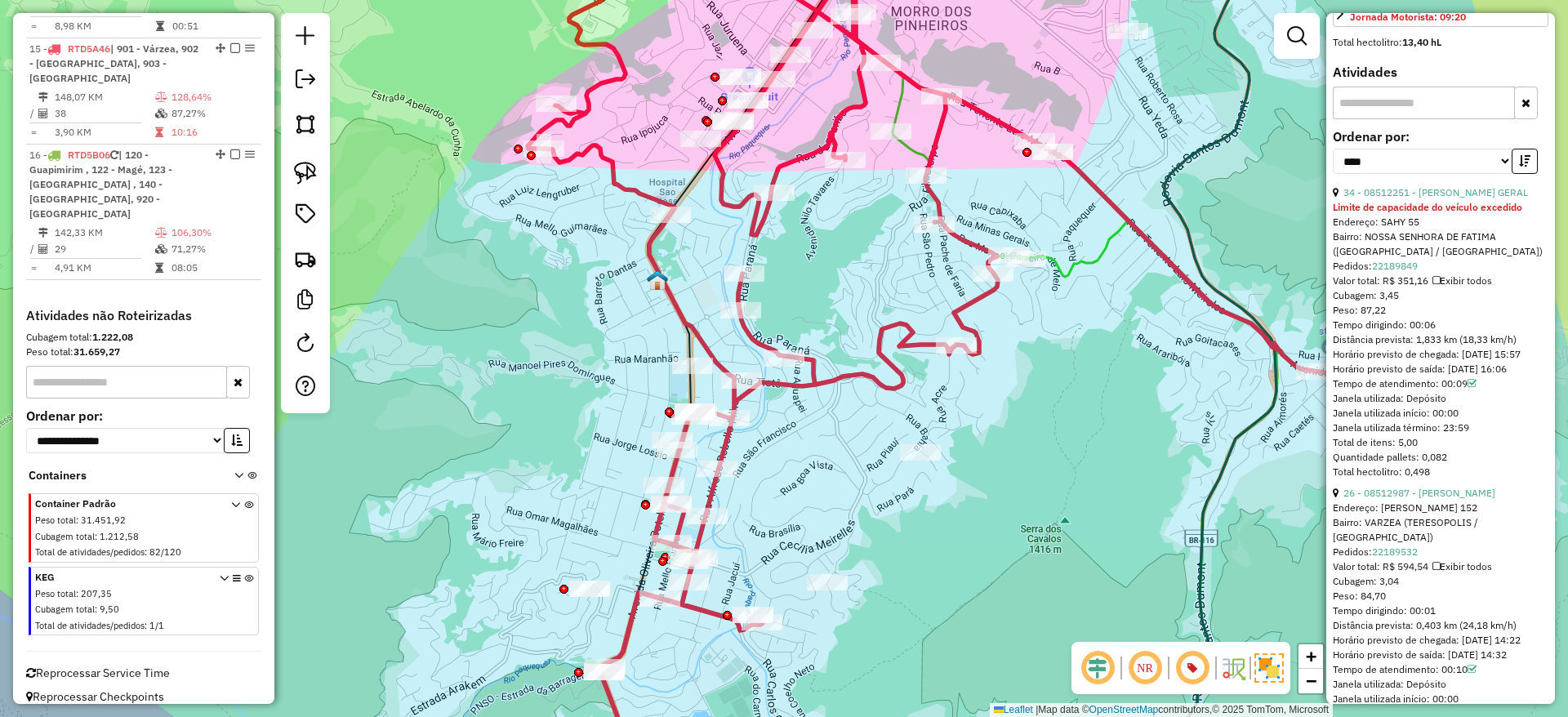
scroll to position [607, 0]
click at [1461, 497] on link "26 - 08512987 - ALEXANDRE LAGOAS" at bounding box center [1419, 490] width 152 height 12
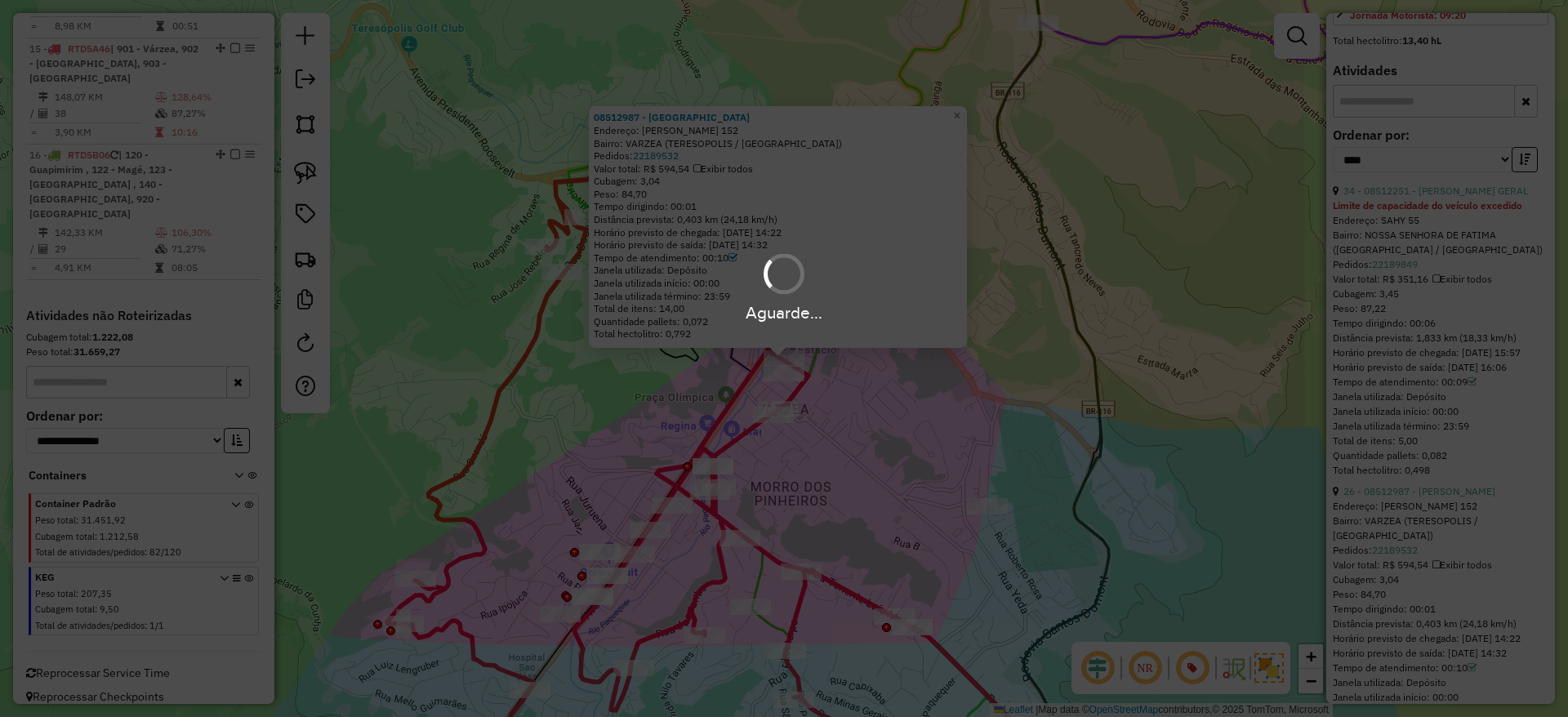
click at [1343, 485] on link "26 - 08512987 - ALEXANDRE LAGOAS" at bounding box center [1419, 490] width 152 height 12
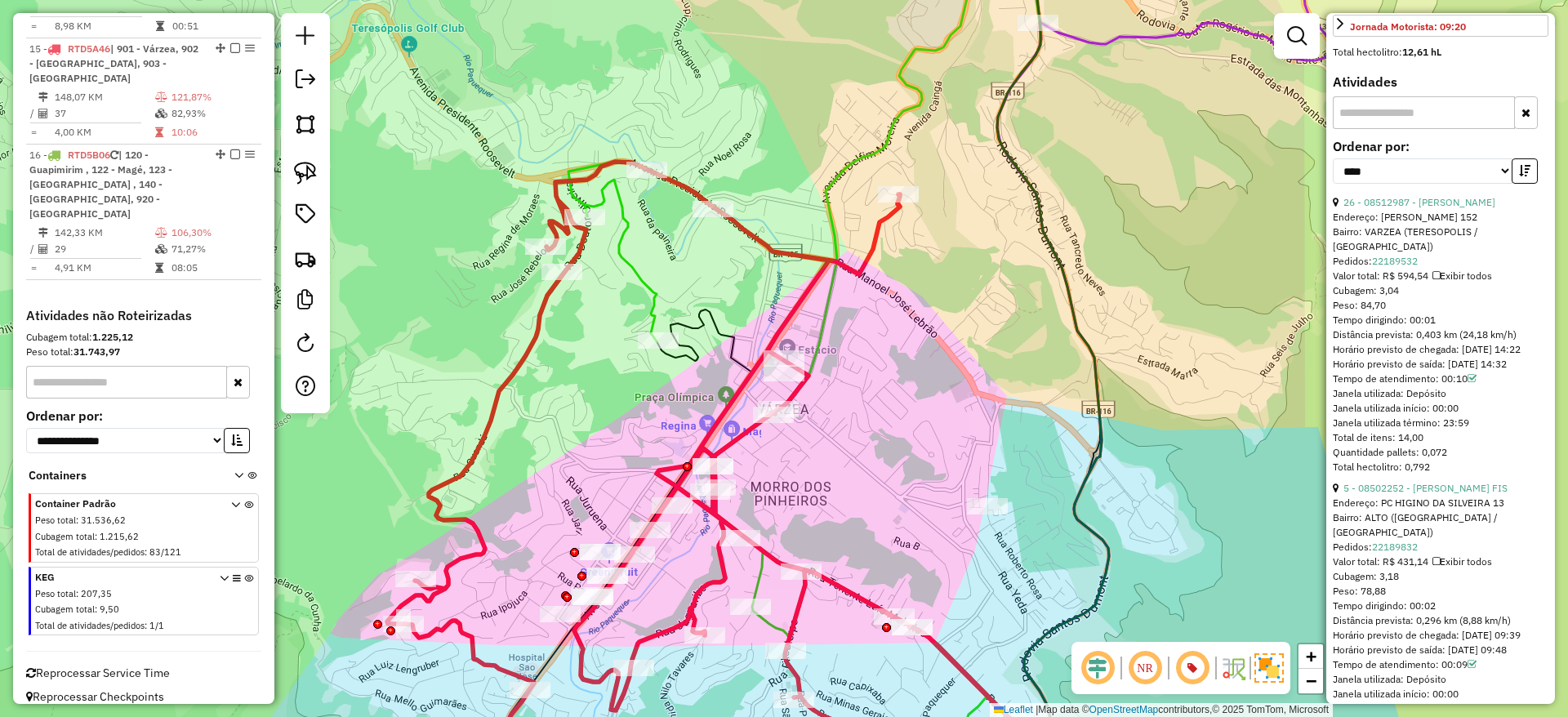
scroll to position [632, 0]
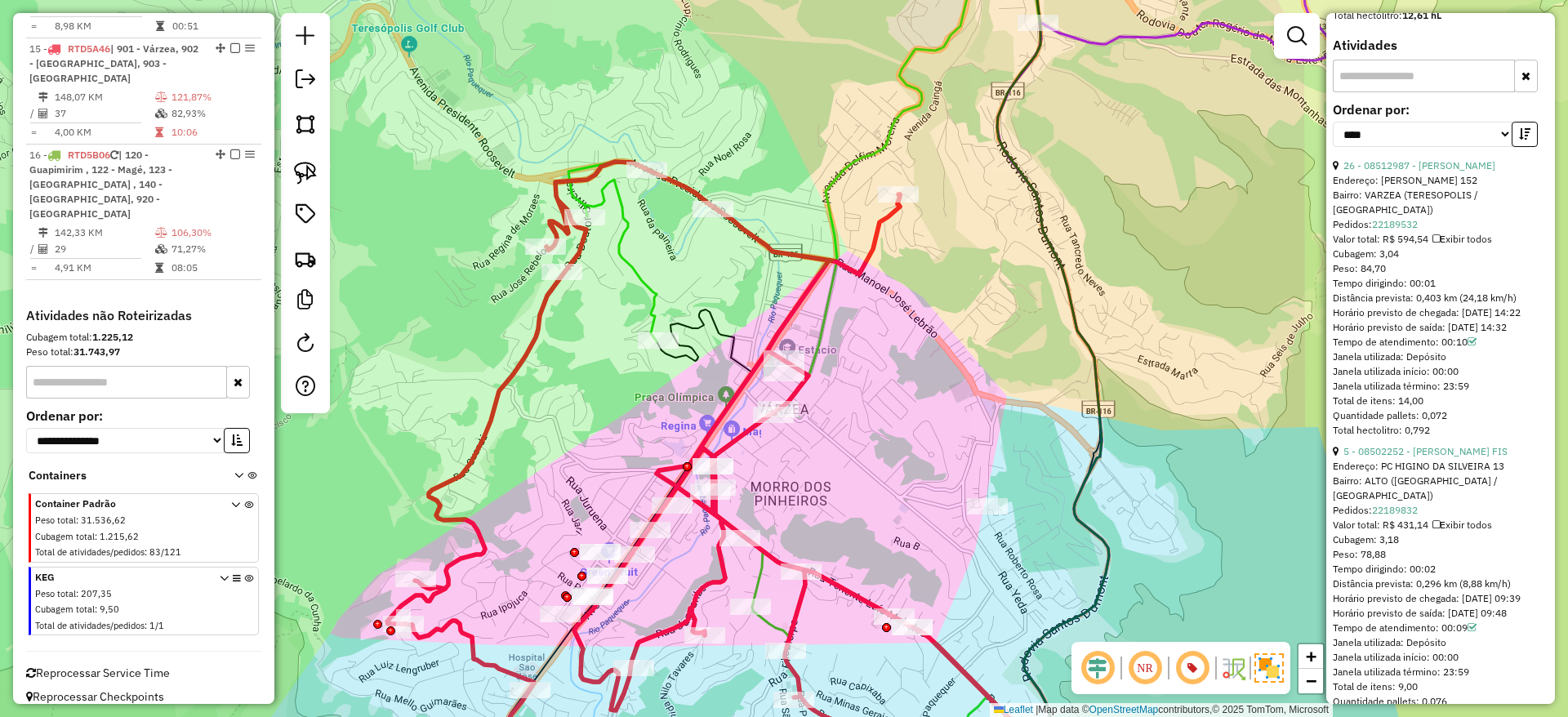
click at [842, 480] on div "Janela de atendimento Grade de atendimento Capacidade Transportadoras Veículos …" at bounding box center [784, 358] width 1568 height 717
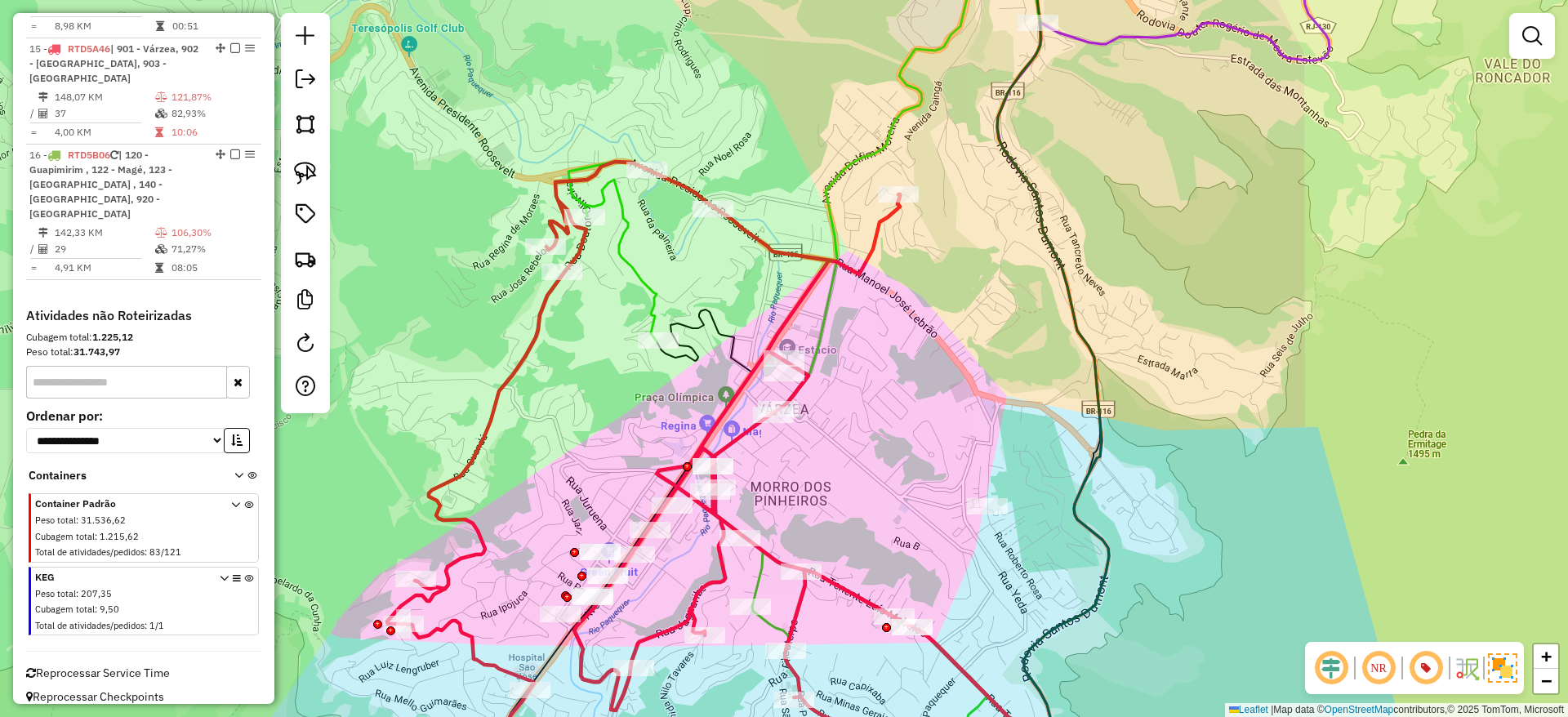
click at [800, 303] on icon at bounding box center [737, 474] width 701 height 627
select select "*********"
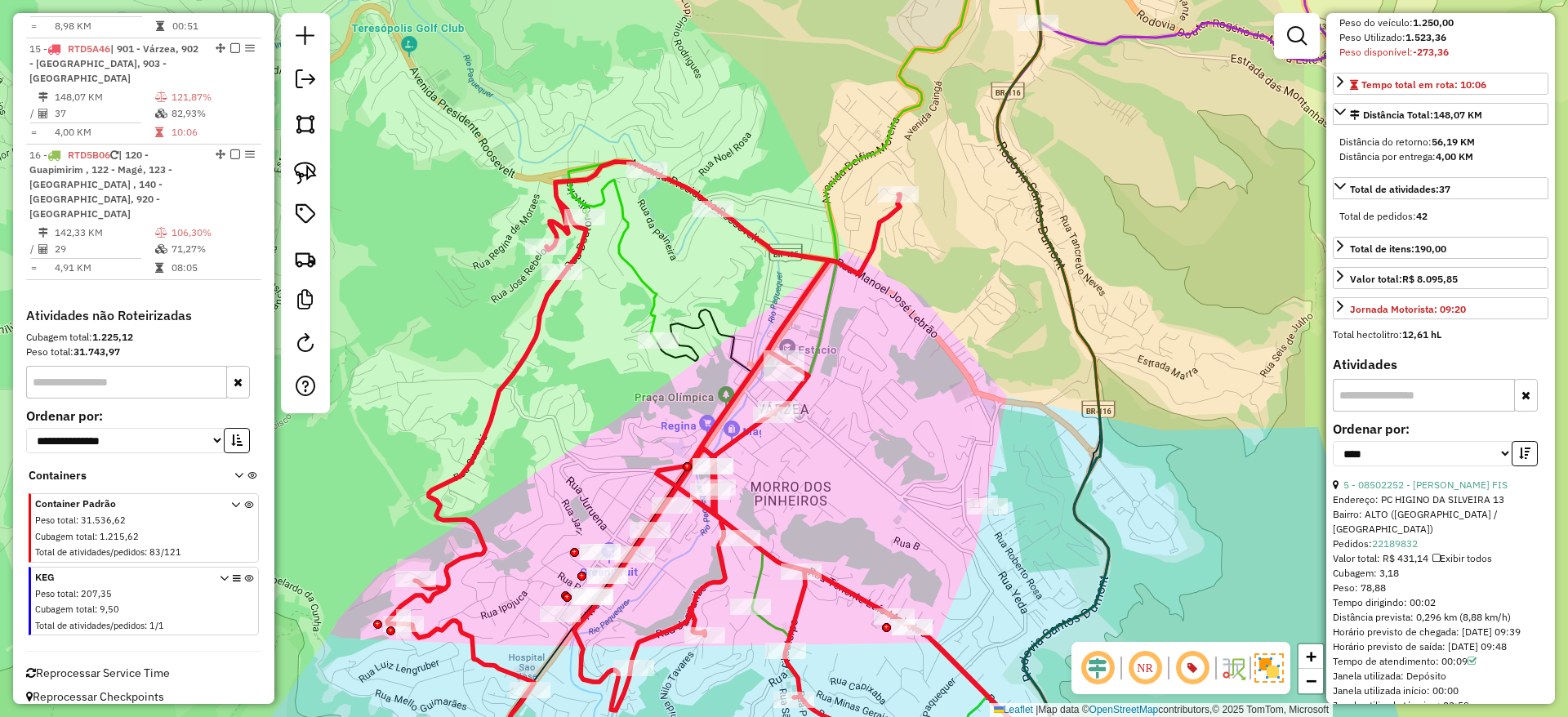
scroll to position [314, 0]
click at [1435, 482] on link "5 - 08502252 - ROBSON RODRIGUES FIS" at bounding box center [1425, 484] width 164 height 12
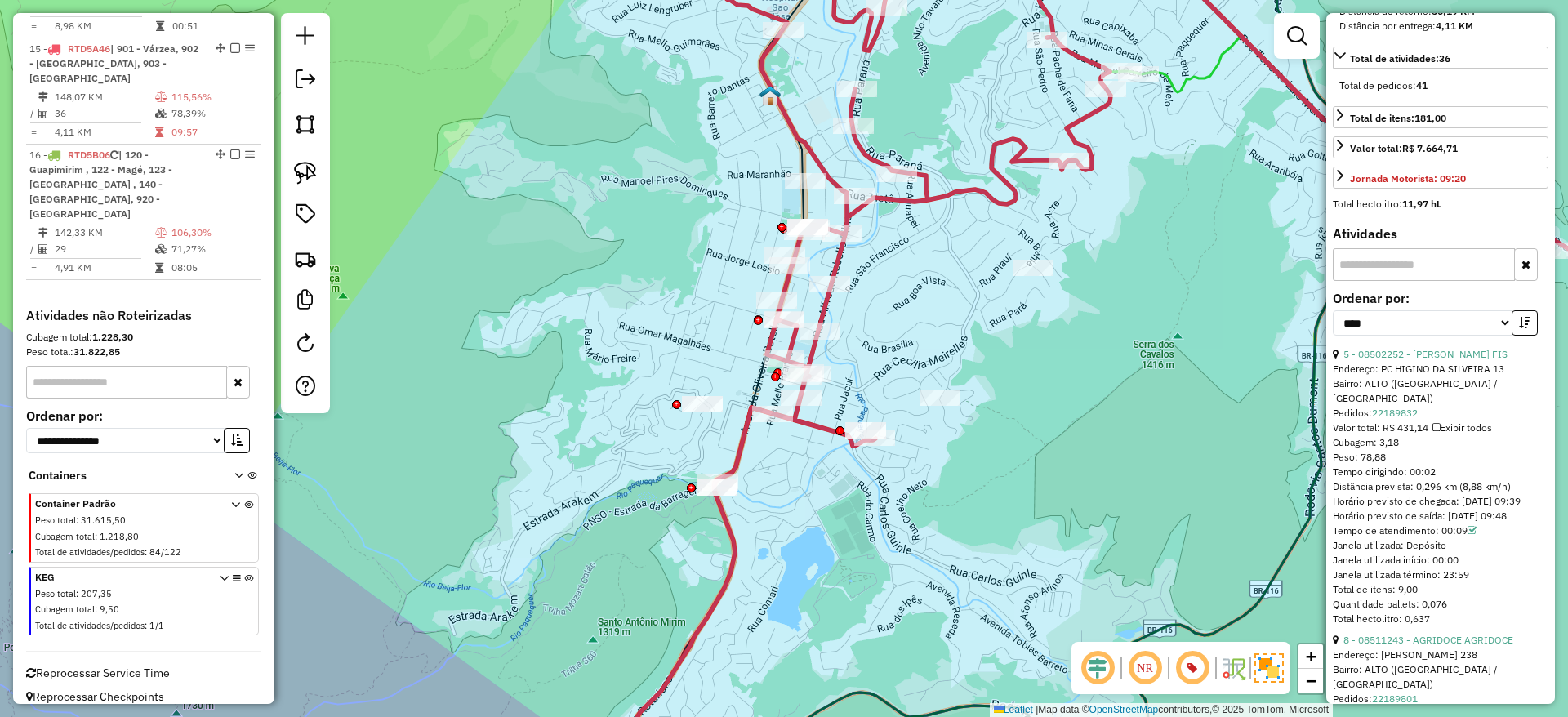
scroll to position [482, 0]
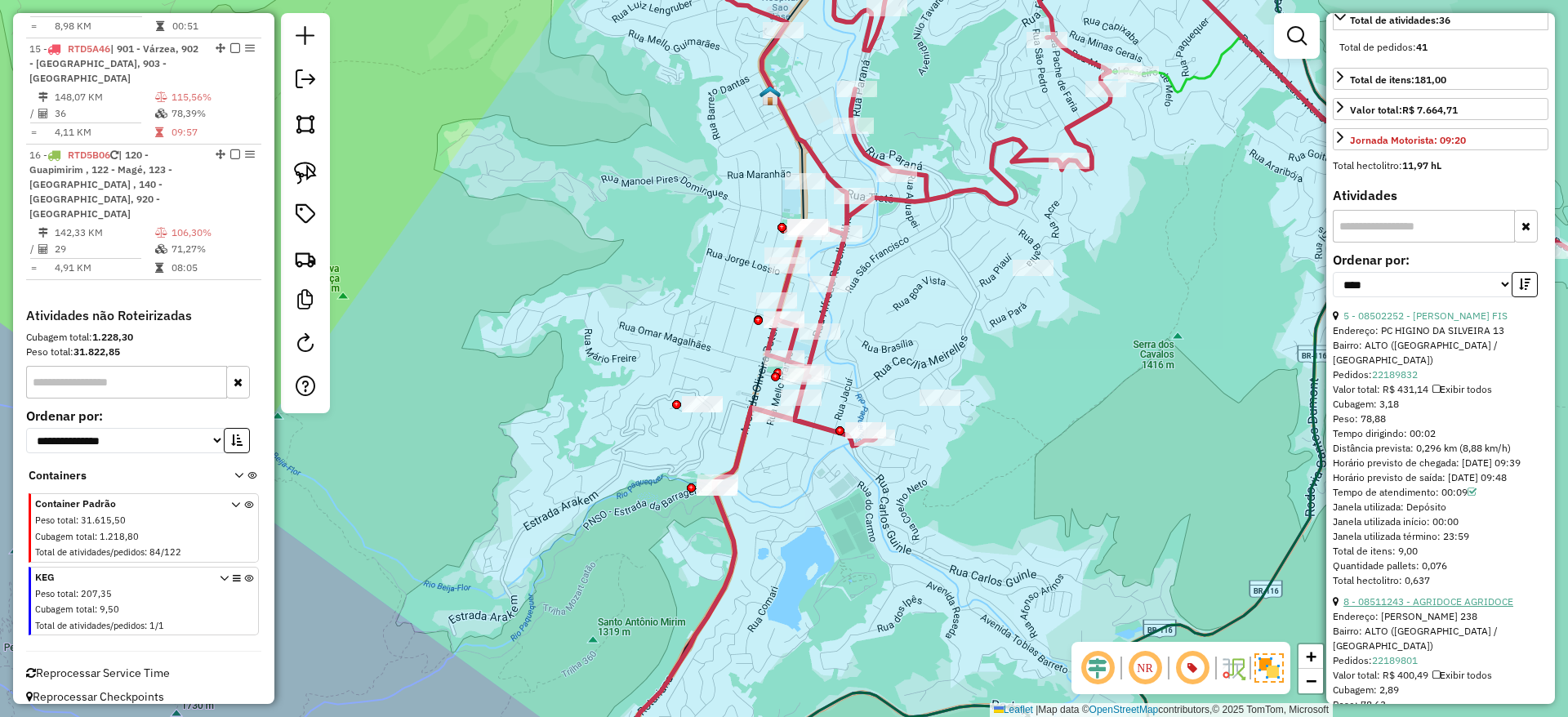
click at [1406, 596] on link "8 - 08511243 - AGRIDOCE AGRIDOCE" at bounding box center [1428, 601] width 170 height 12
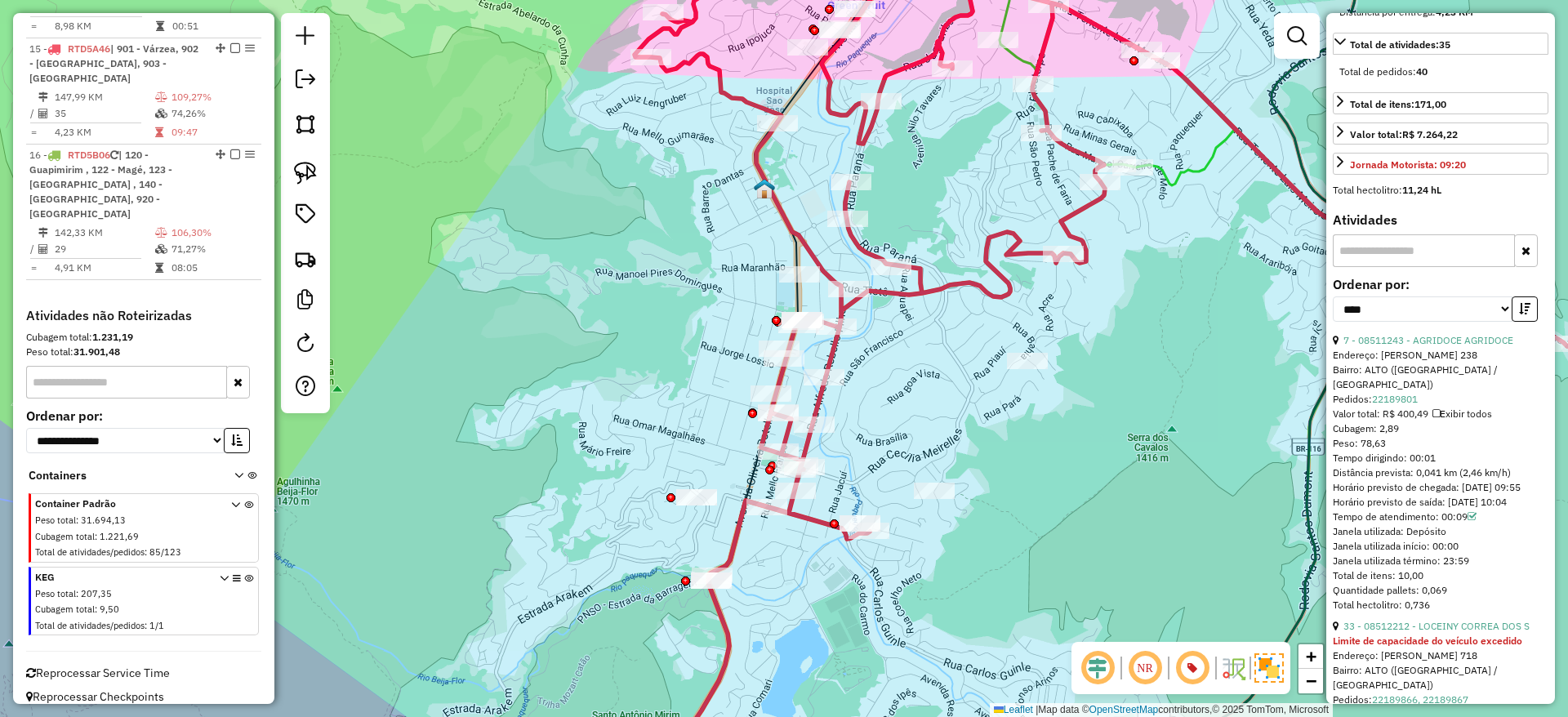
scroll to position [467, 0]
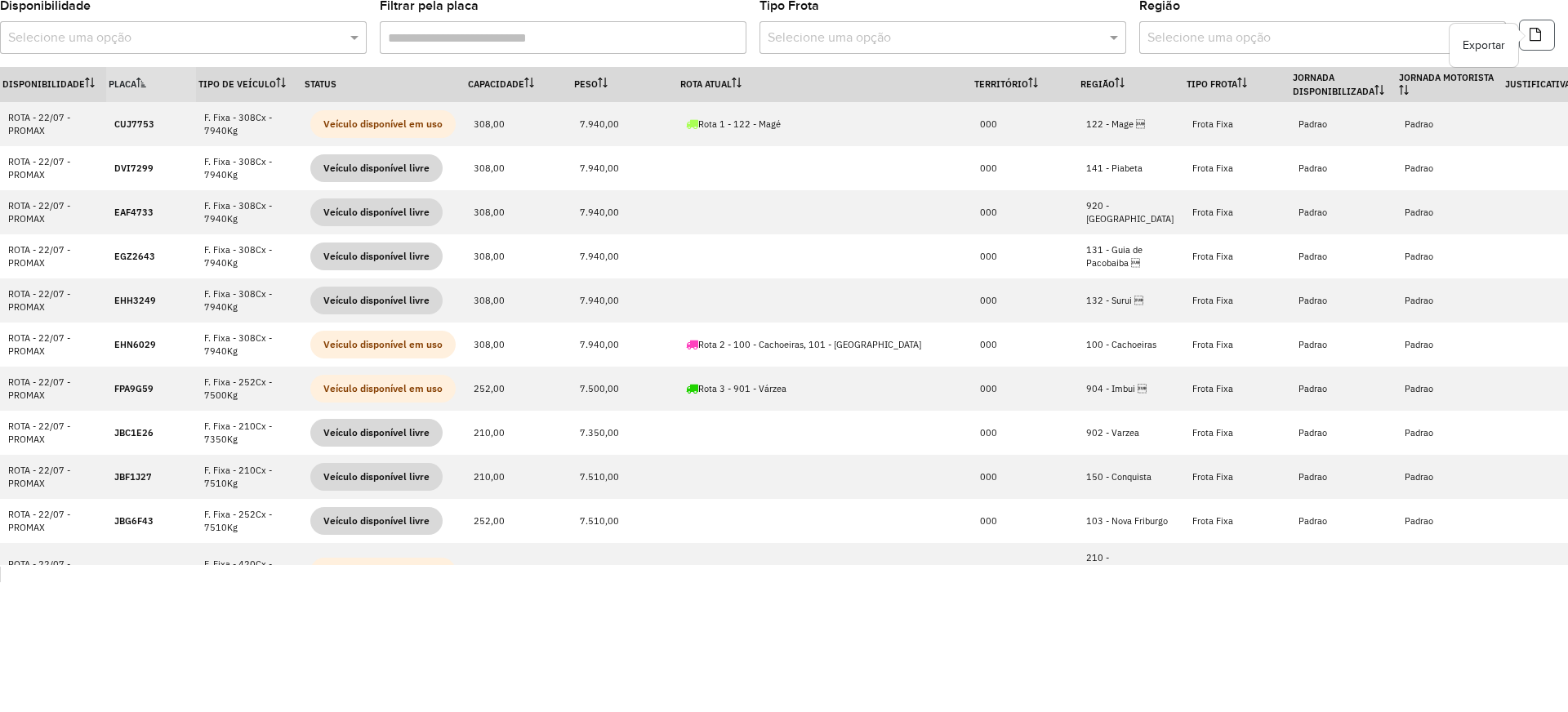
click at [1541, 29] on button "button" at bounding box center [1537, 35] width 36 height 31
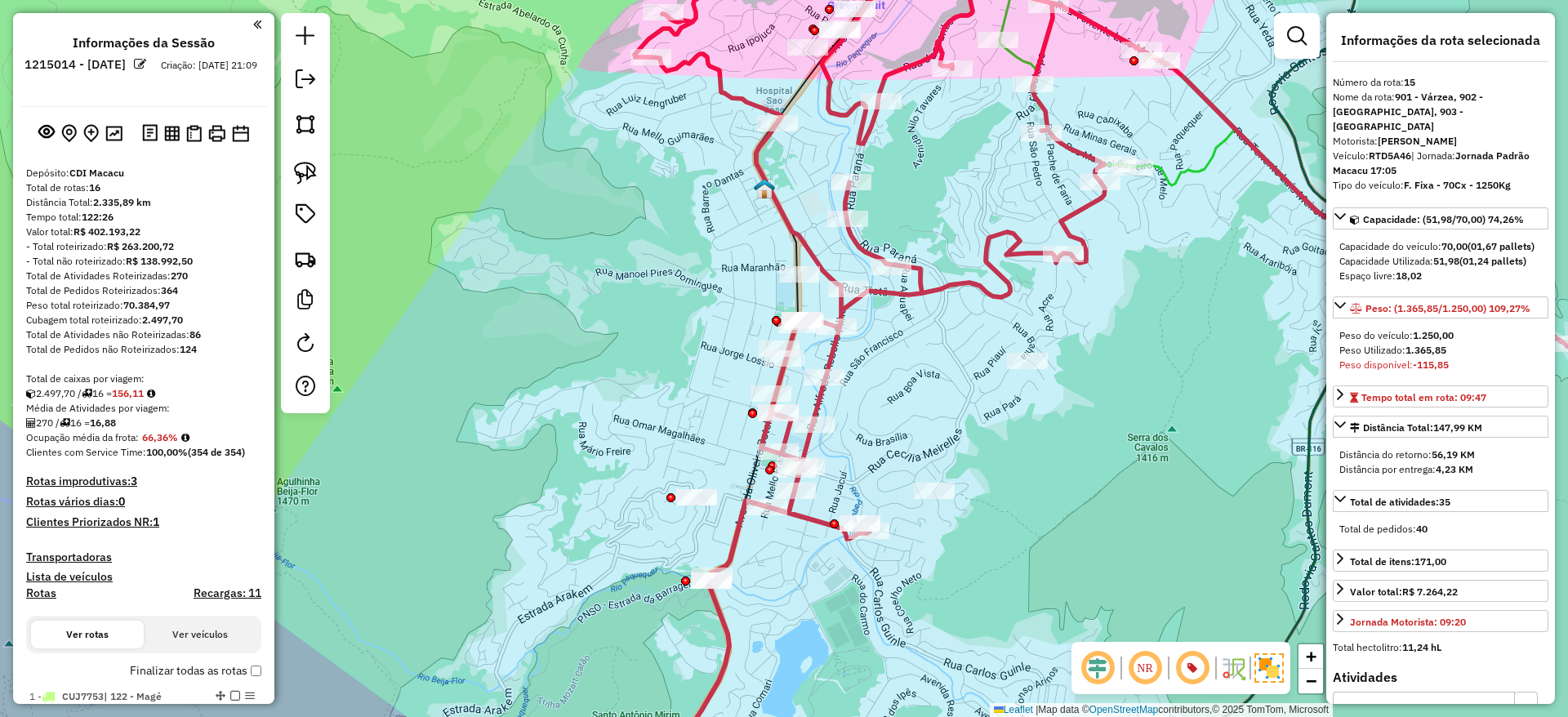
select select "*********"
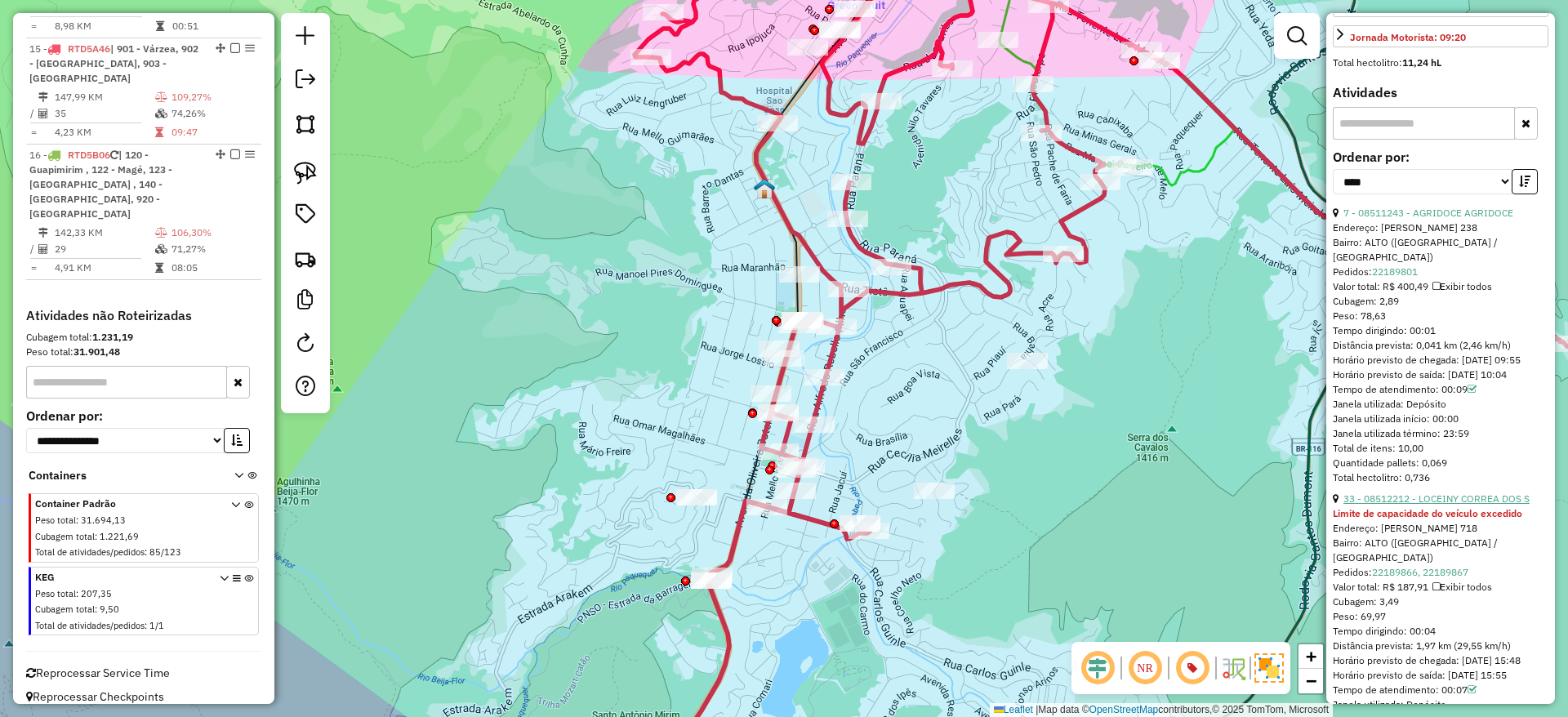
click at [1423, 496] on link "33 - 08512212 - LOCEINY CORREA DOS S" at bounding box center [1436, 498] width 186 height 12
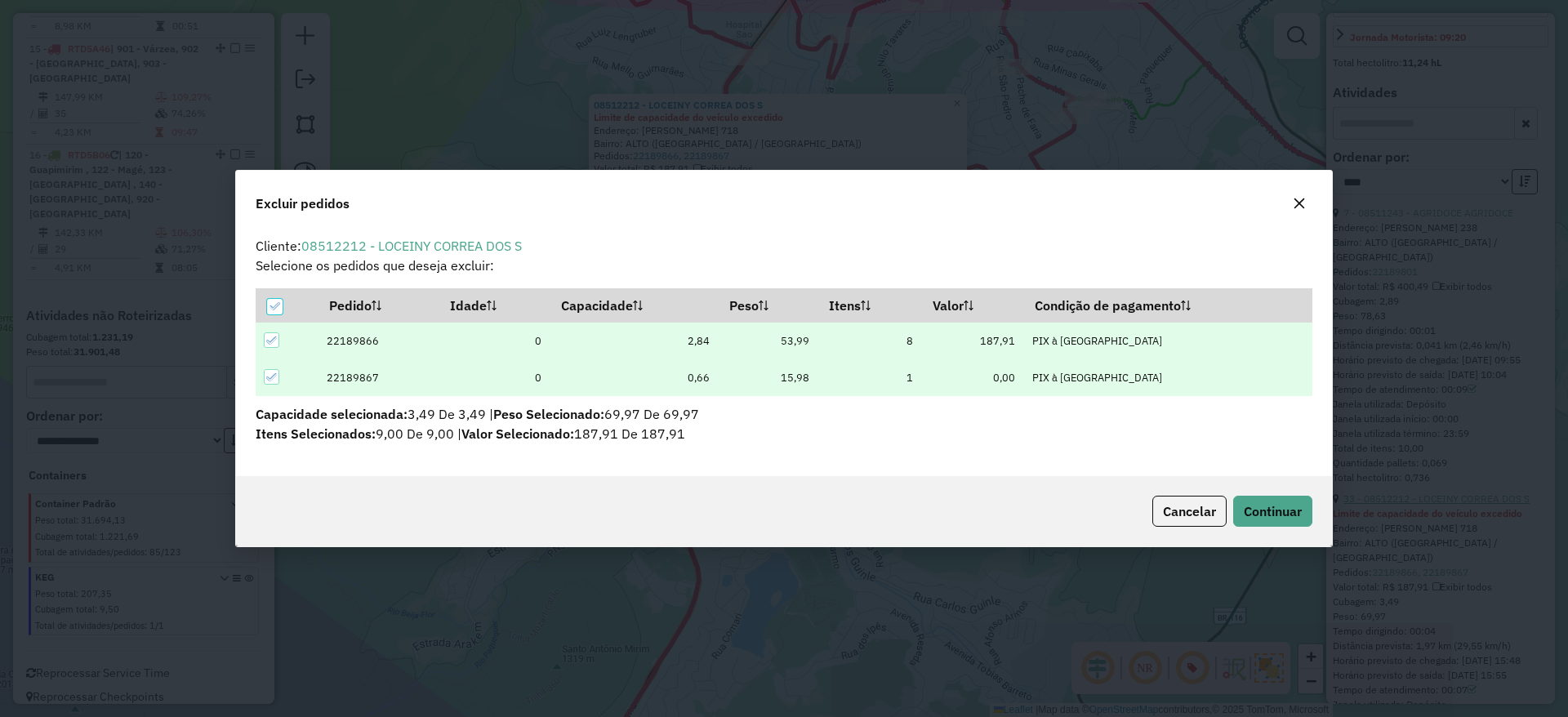
scroll to position [9, 5]
click at [1294, 506] on span "Continuar" at bounding box center [1272, 510] width 58 height 16
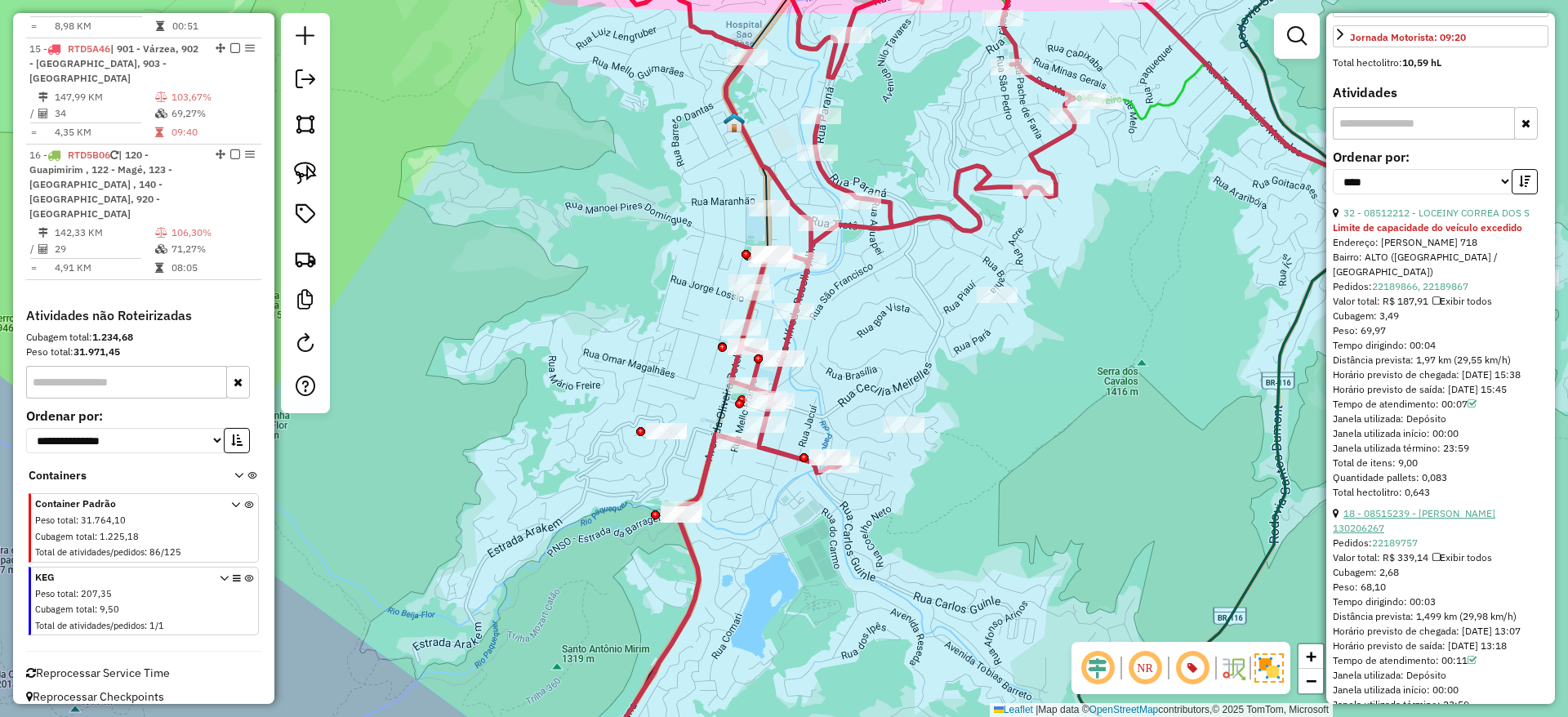
click at [1409, 517] on link "18 - 08515239 - [PERSON_NAME] 130206267" at bounding box center [1413, 521] width 162 height 27
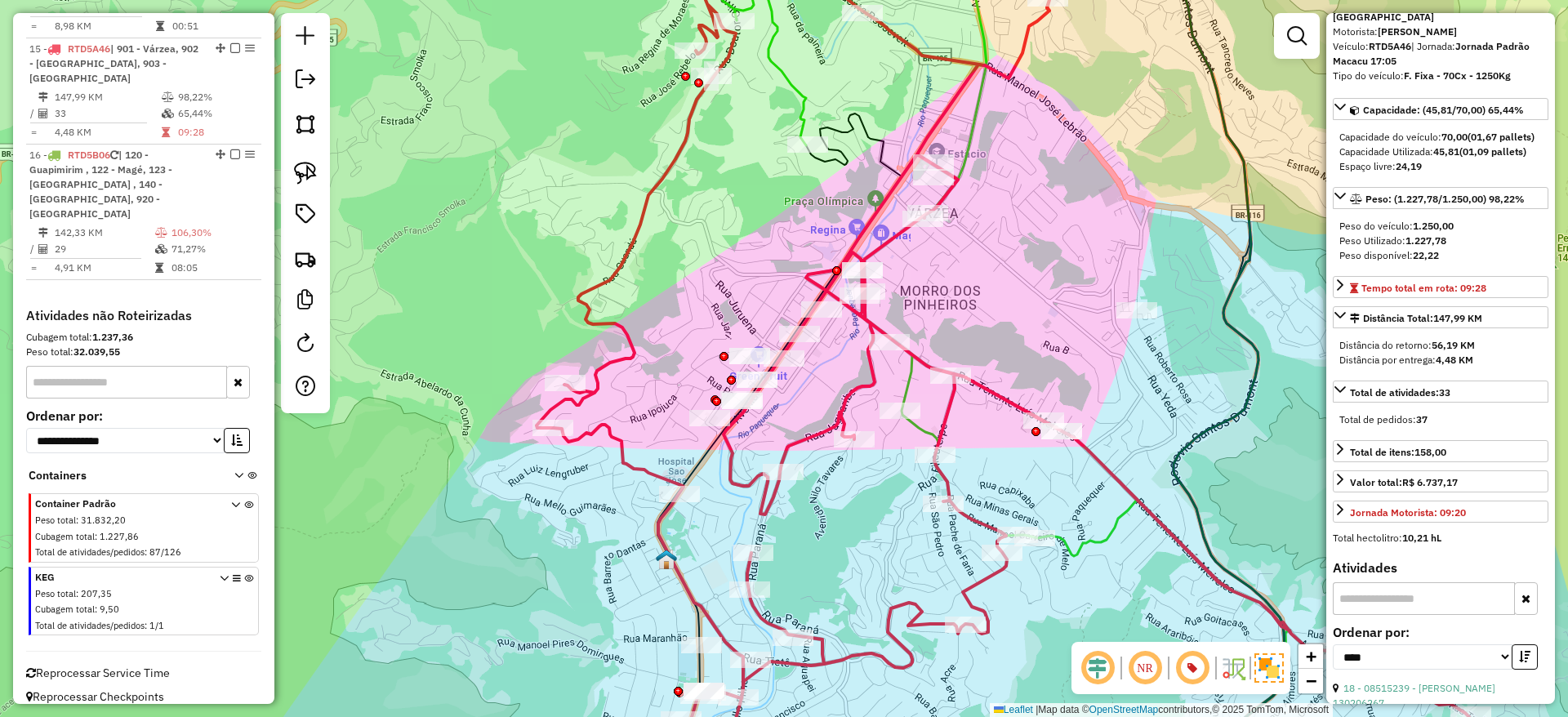
scroll to position [109, 0]
click at [868, 322] on icon at bounding box center [1003, 377] width 932 height 823
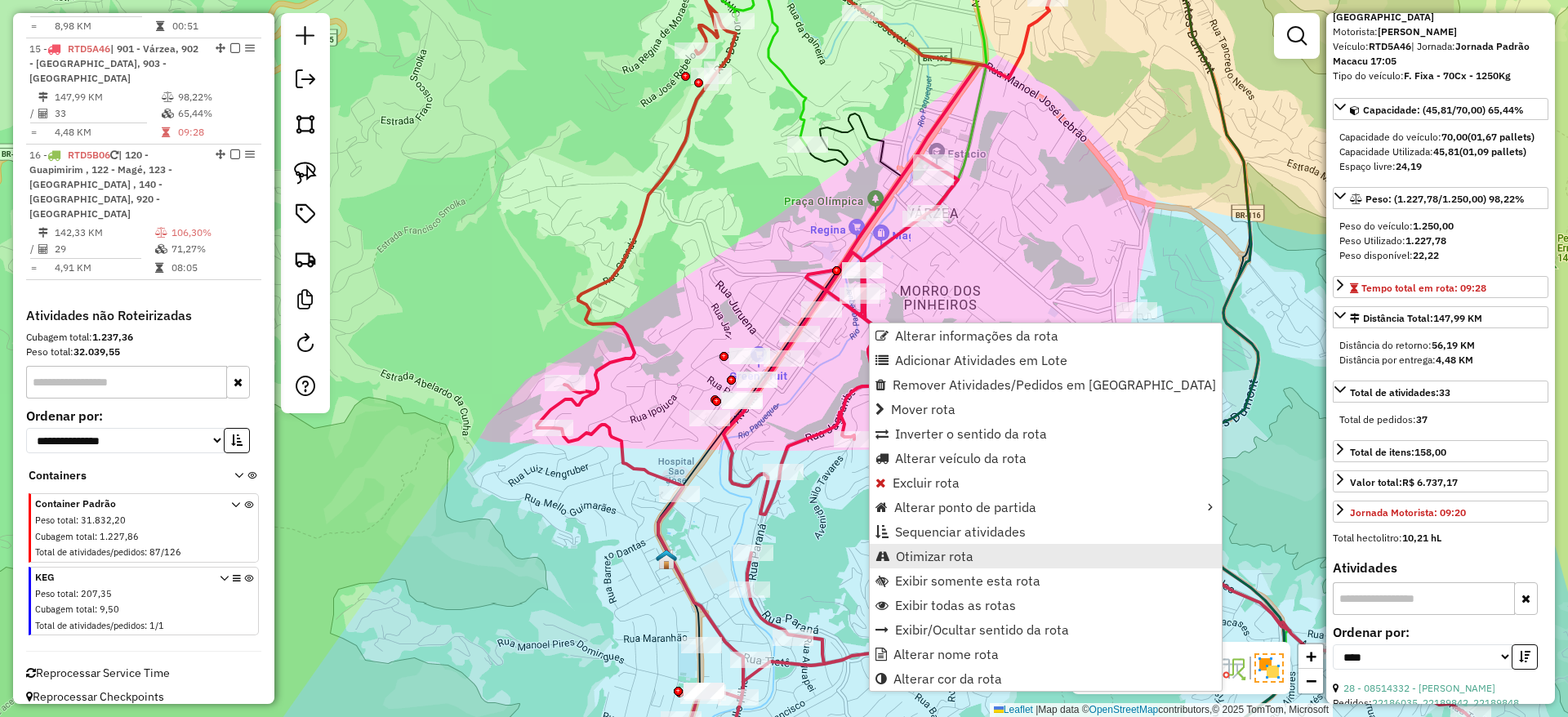
click at [954, 560] on span "Otimizar rota" at bounding box center [934, 556] width 78 height 13
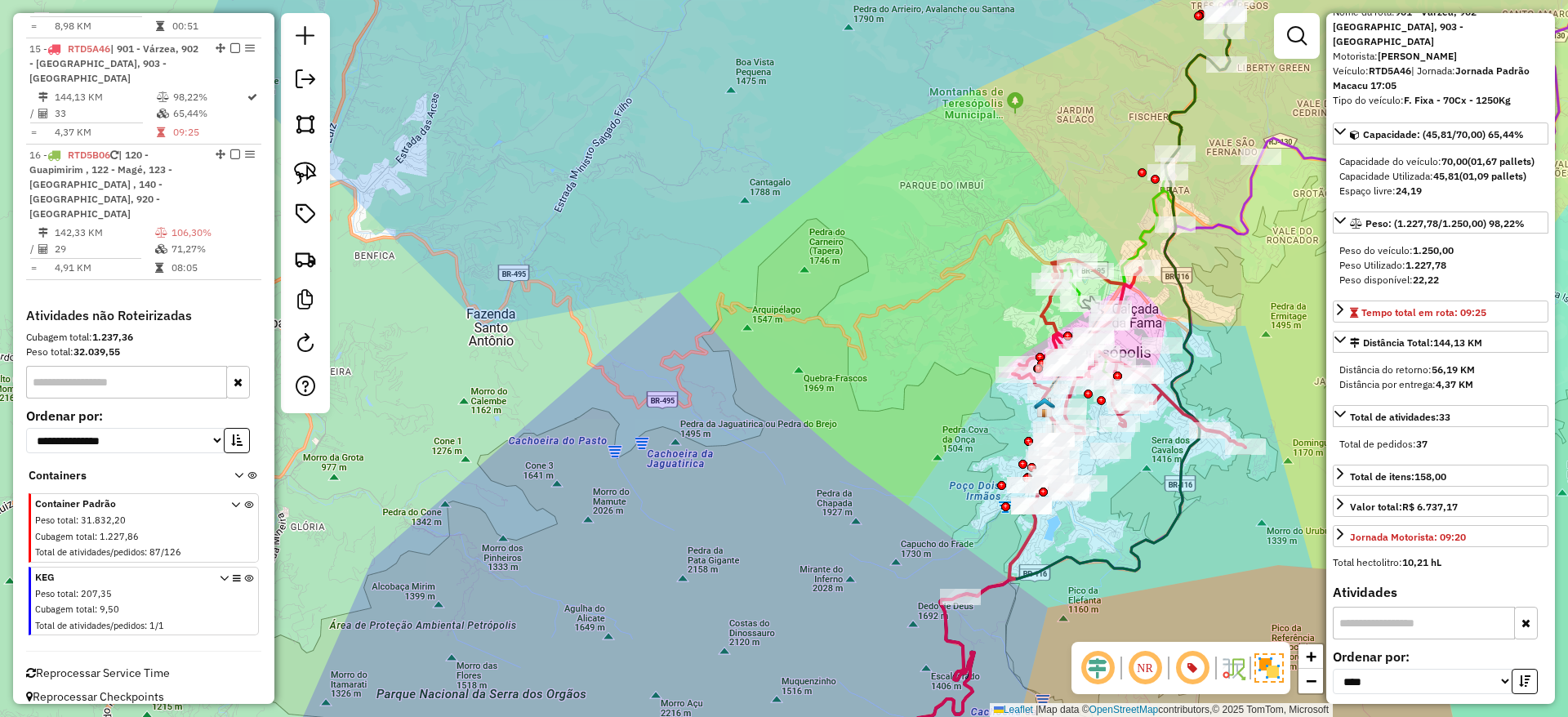
scroll to position [83, 0]
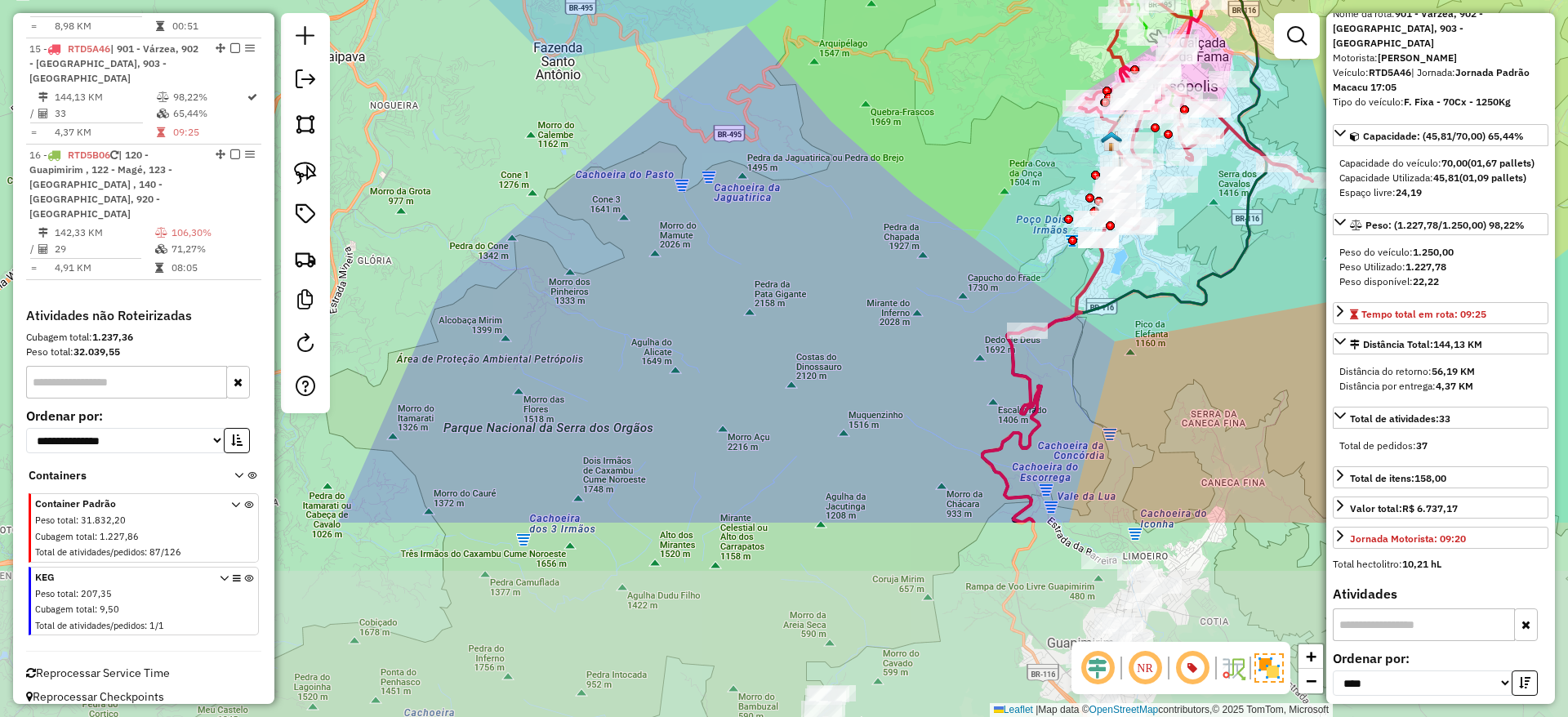
drag, startPoint x: 1086, startPoint y: 540, endPoint x: 1153, endPoint y: 273, distance: 275.3
click at [1153, 273] on div "Janela de atendimento Grade de atendimento Capacidade Transportadoras Veículos …" at bounding box center [784, 358] width 1568 height 717
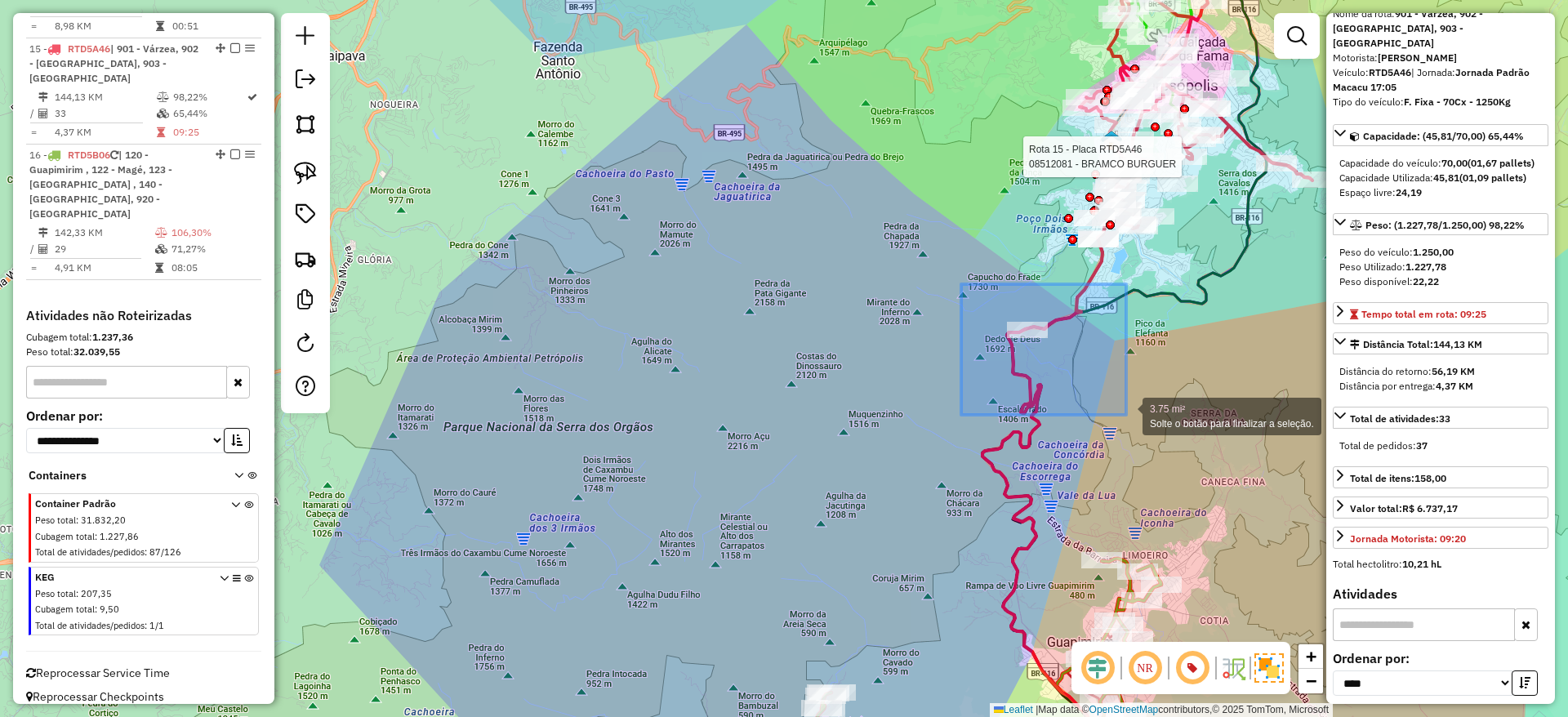
drag, startPoint x: 961, startPoint y: 285, endPoint x: 1126, endPoint y: 414, distance: 209.4
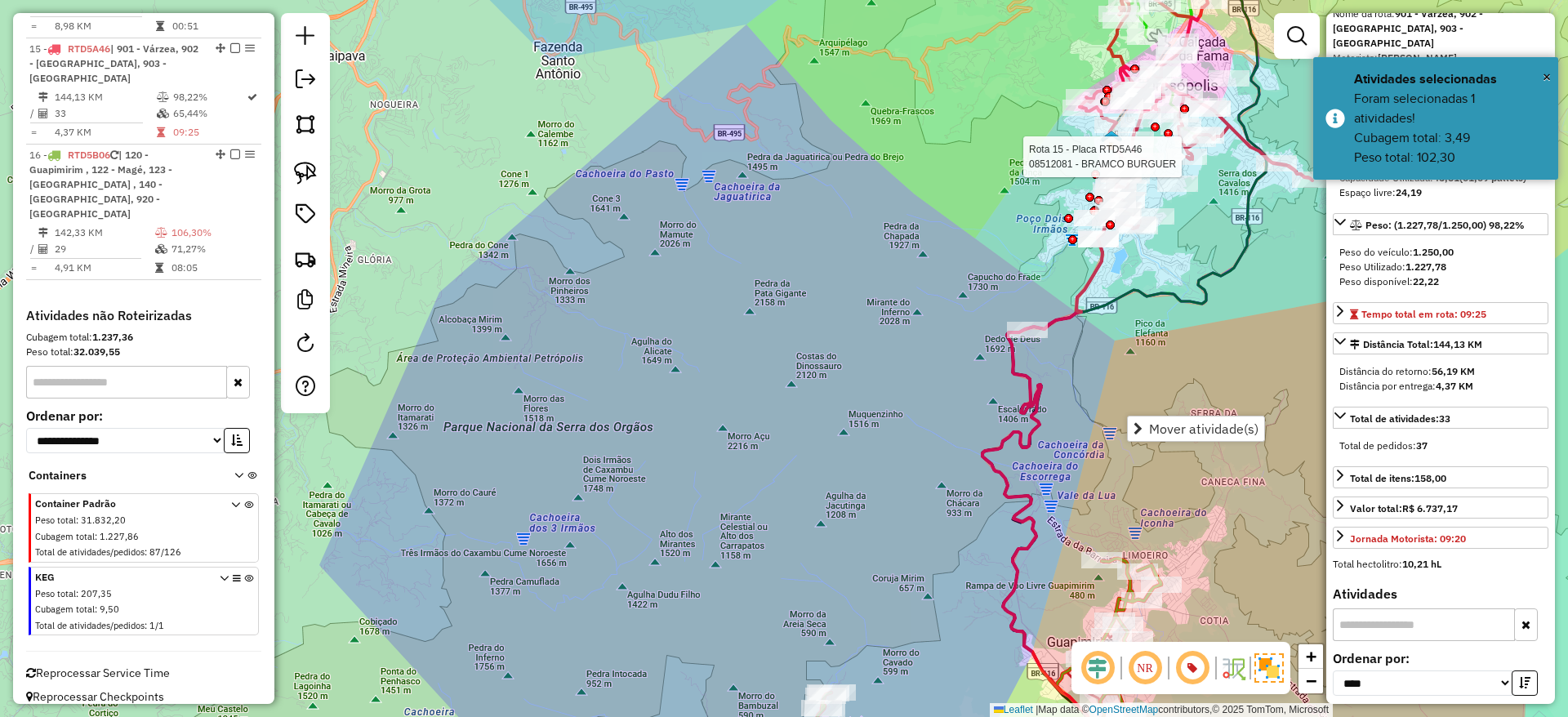
click at [1060, 314] on icon at bounding box center [1262, 485] width 559 height 608
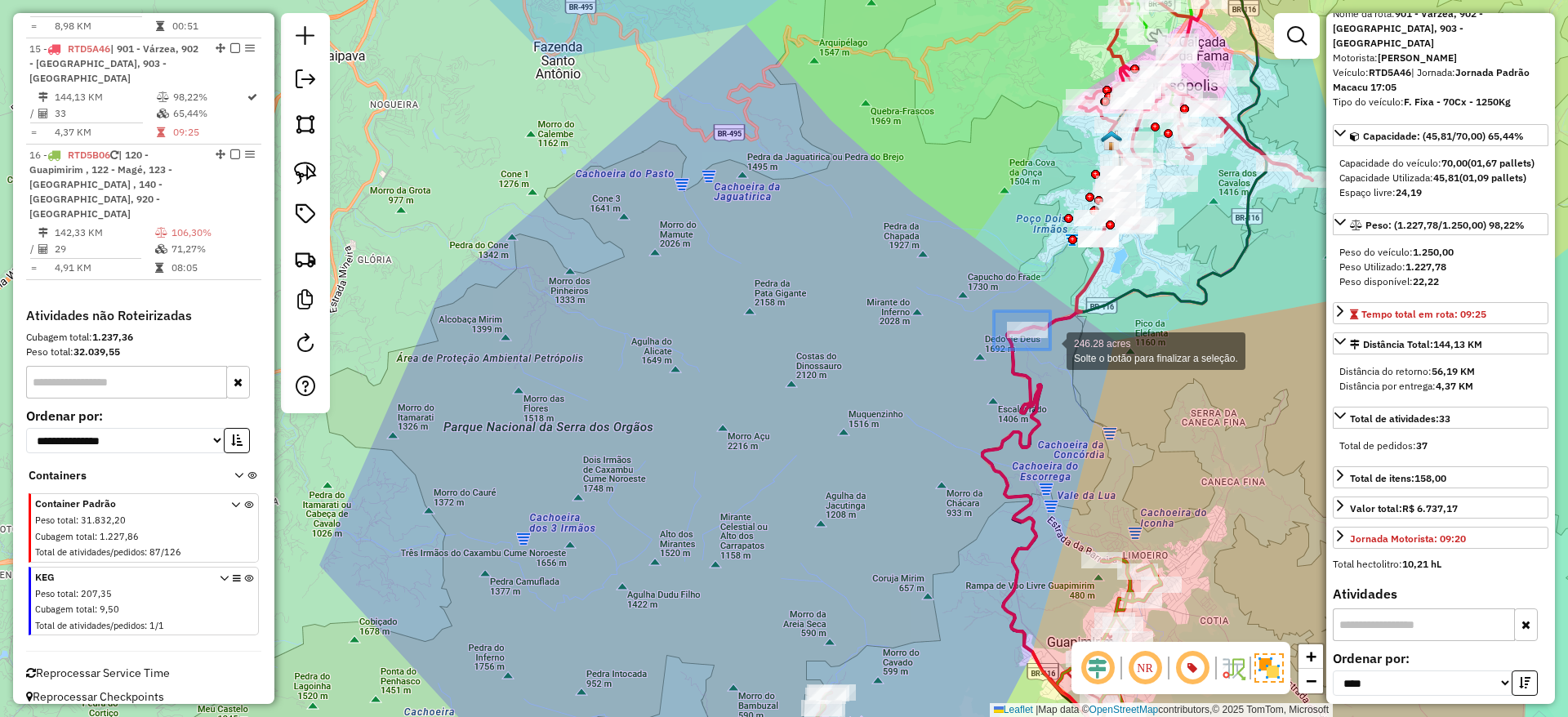
drag, startPoint x: 994, startPoint y: 311, endPoint x: 1050, endPoint y: 349, distance: 67.7
click at [1050, 349] on div "246.28 acres Solte o botão para finalizar a seleção. Janela de atendimento Grad…" at bounding box center [784, 358] width 1568 height 717
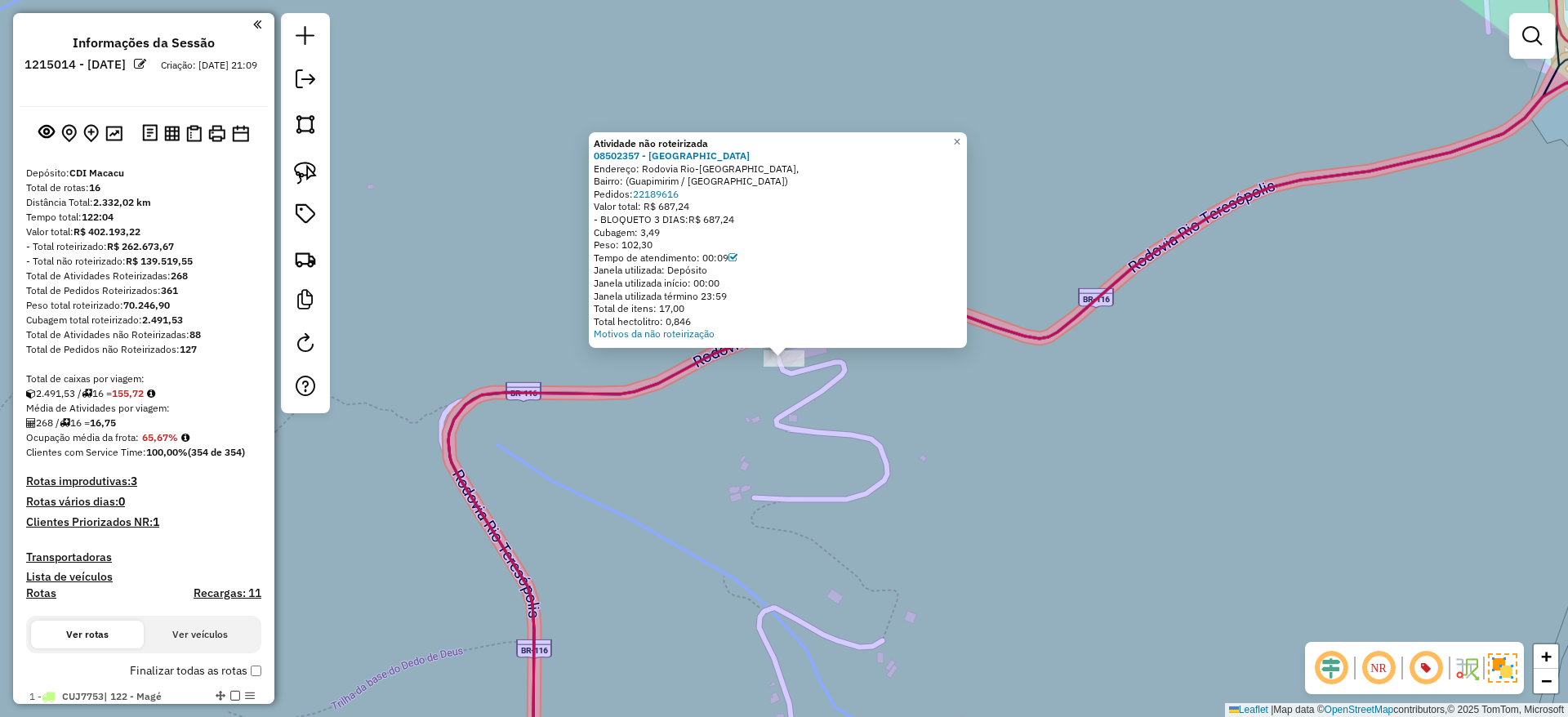
scroll to position [1, 0]
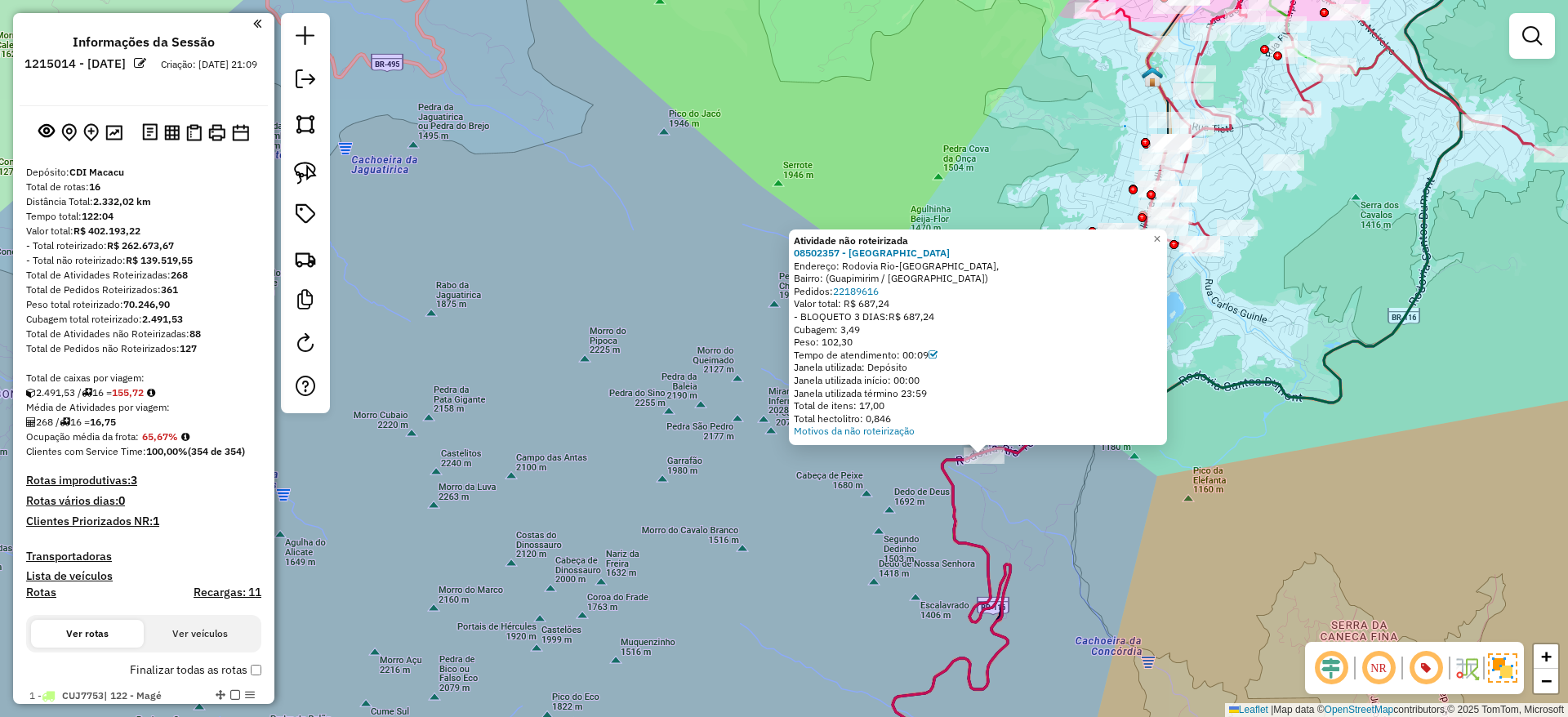
click at [1103, 473] on div "Atividade não roteirizada 08502357 - PARAISO DA SERRA Endereço: [GEOGRAPHIC_DAT…" at bounding box center [784, 358] width 1568 height 717
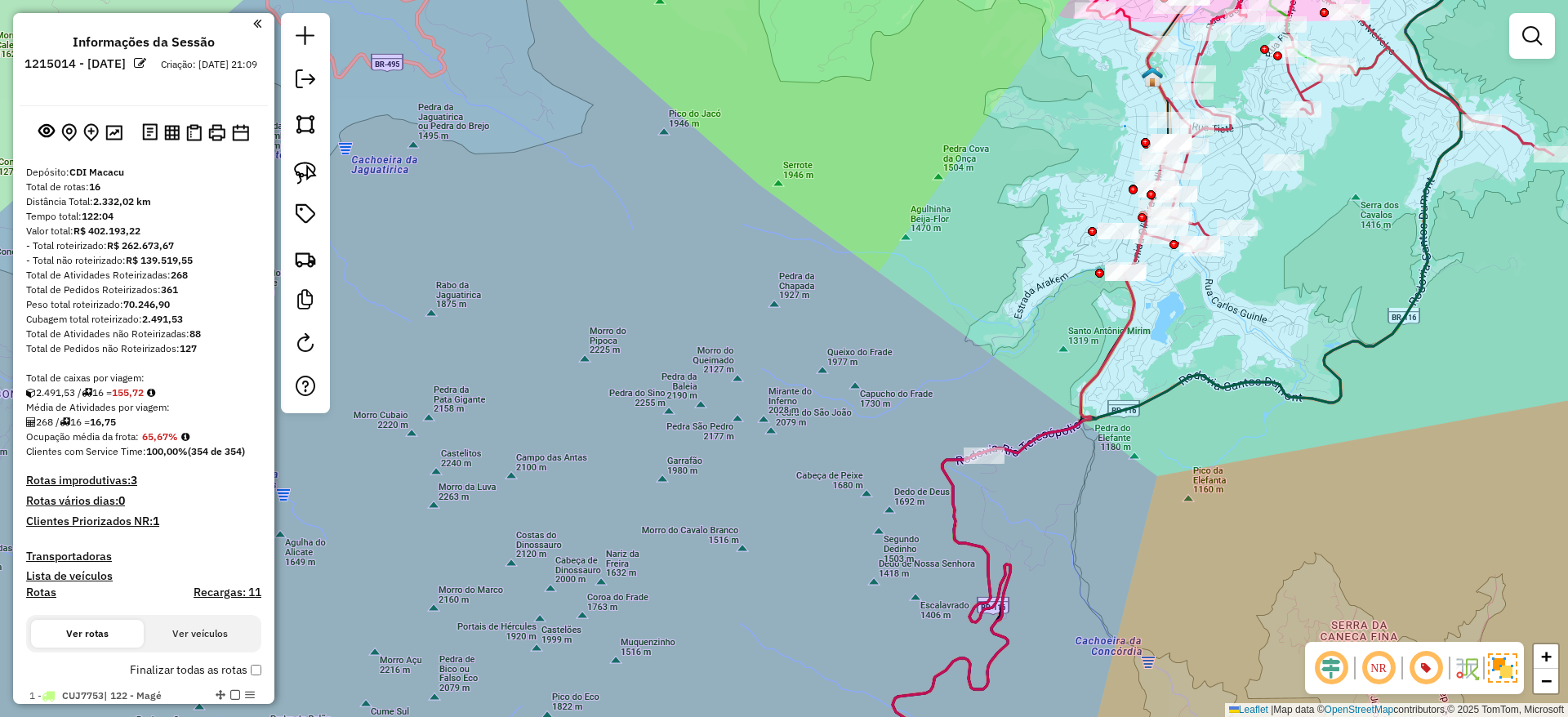
click at [1130, 314] on icon at bounding box center [1028, 473] width 271 height 631
select select "*********"
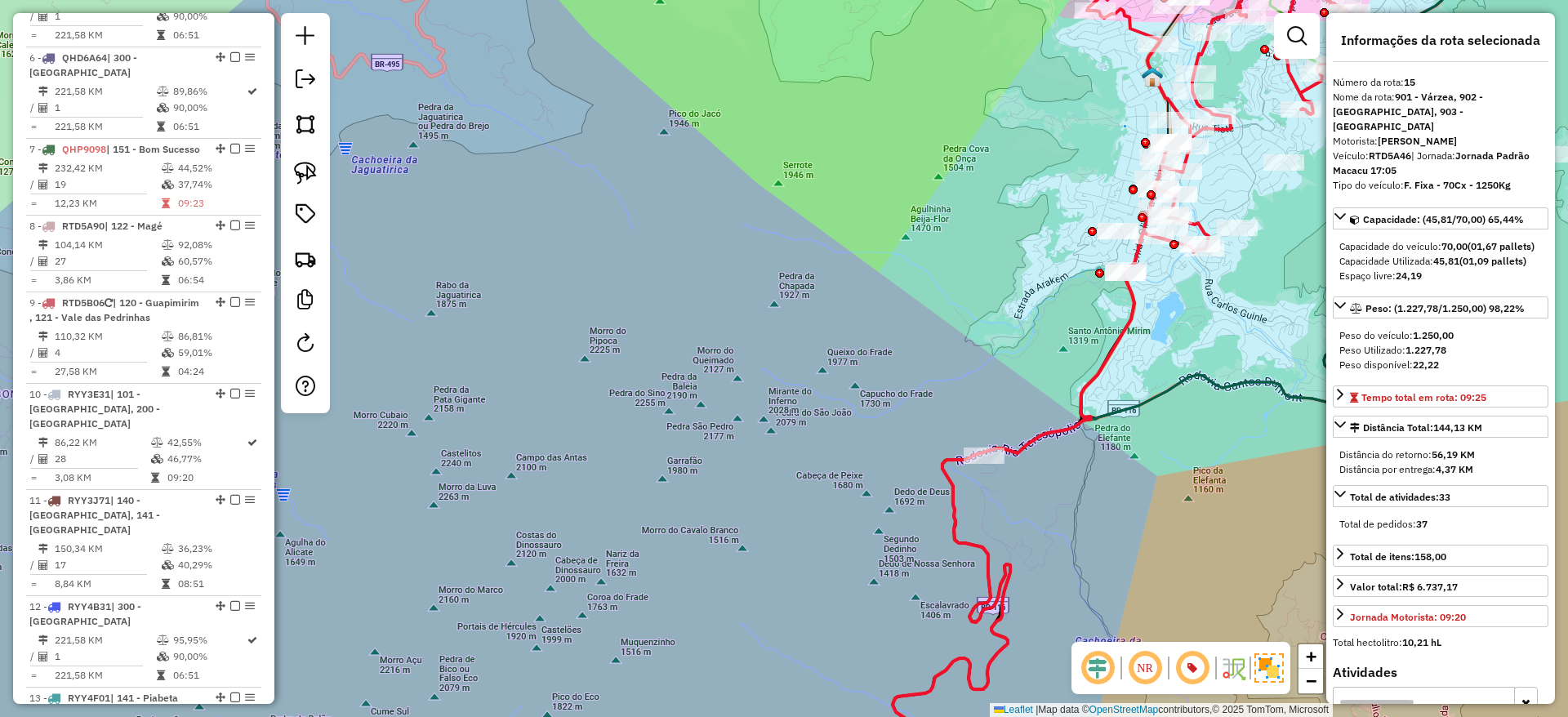
scroll to position [1869, 0]
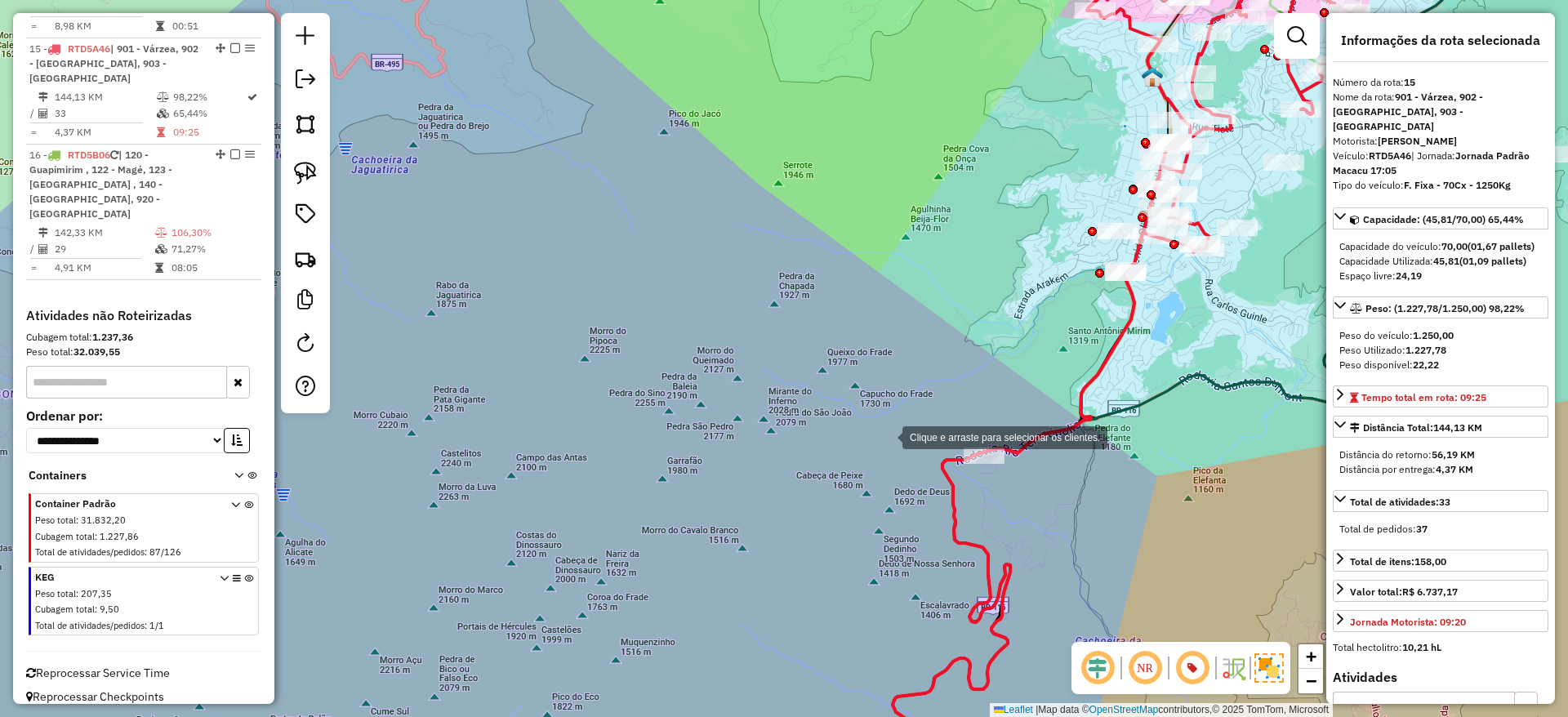
click at [886, 436] on div "Clique e arraste para selecionar os clientes. Janela de atendimento Grade de at…" at bounding box center [784, 358] width 1568 height 717
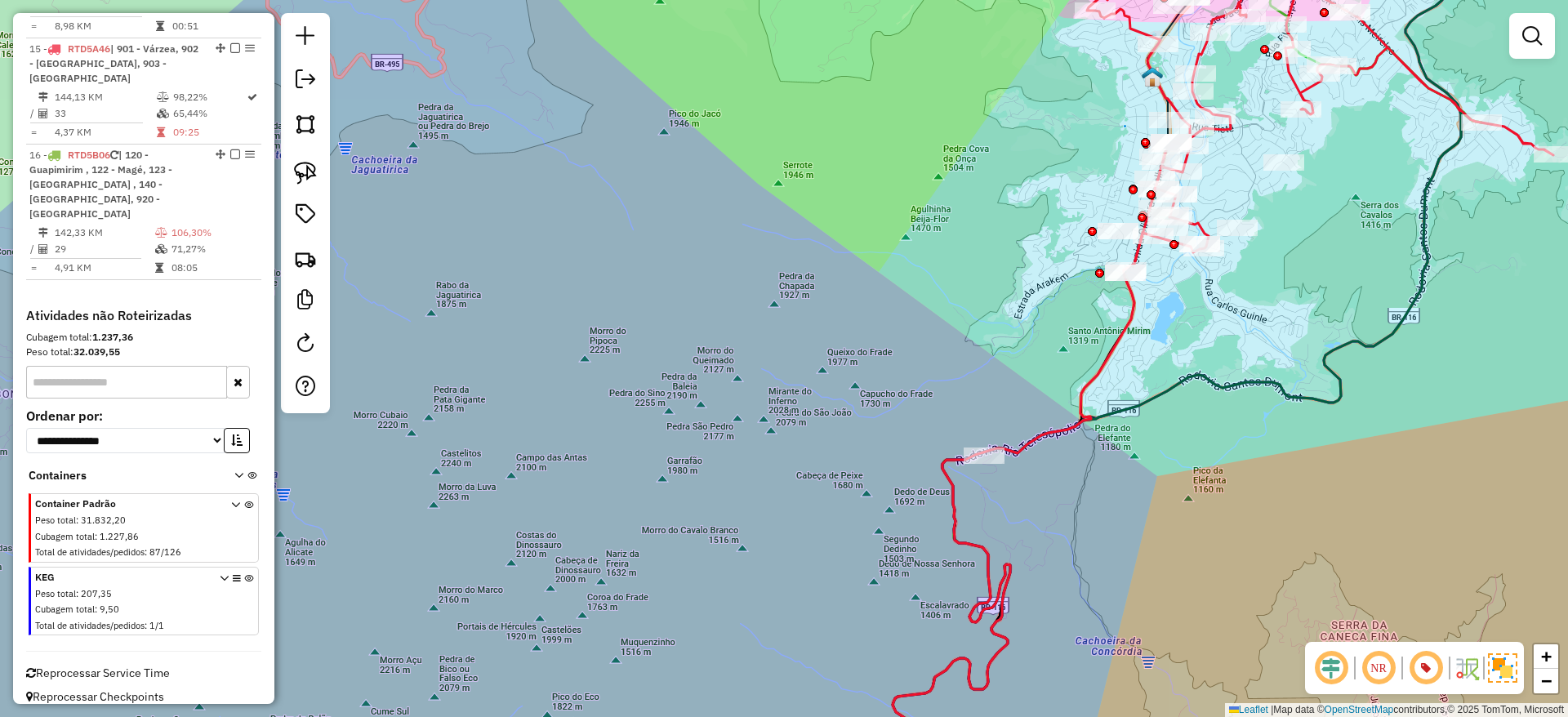
click at [1030, 447] on icon at bounding box center [1028, 473] width 271 height 631
select select "*********"
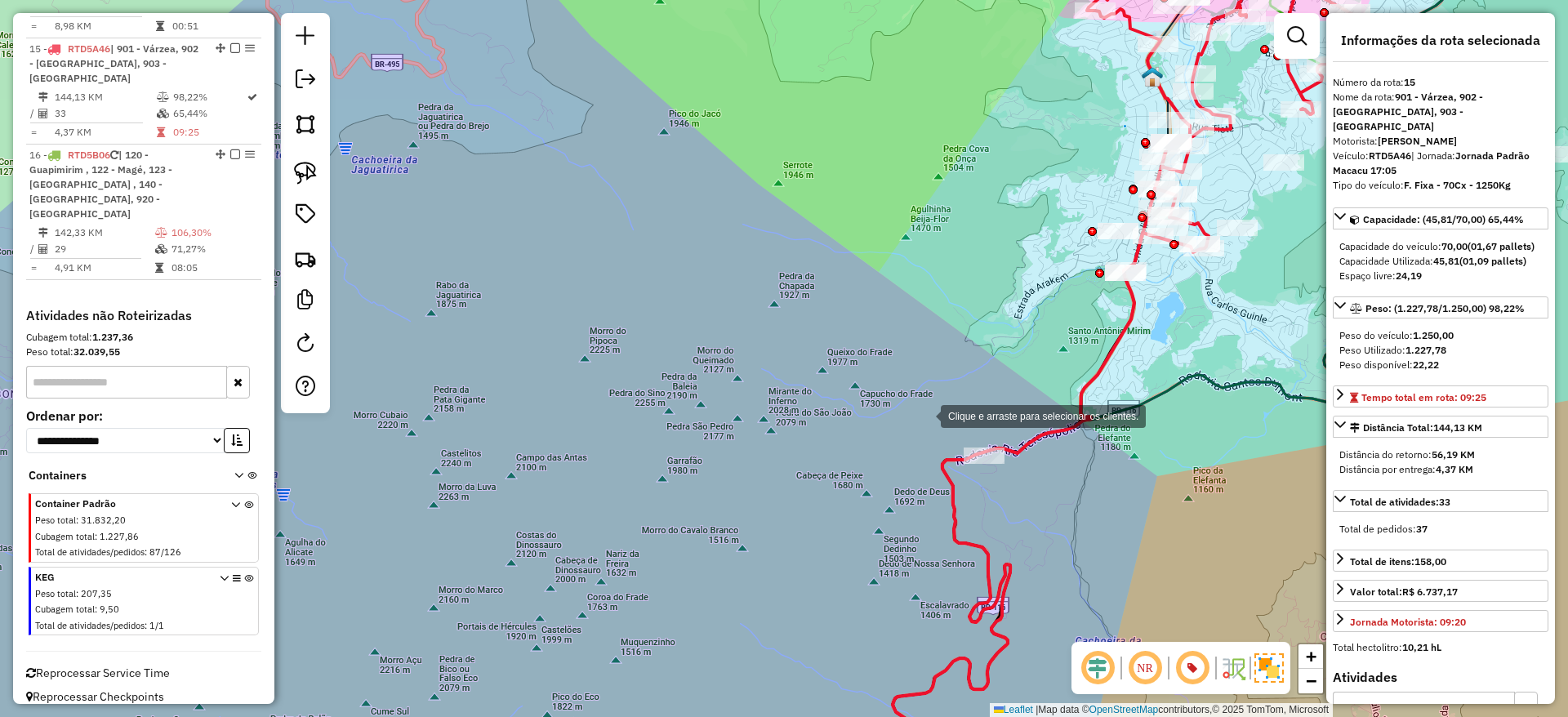
click at [925, 414] on div "Clique e arraste para selecionar os clientes. Janela de atendimento Grade de at…" at bounding box center [784, 358] width 1568 height 717
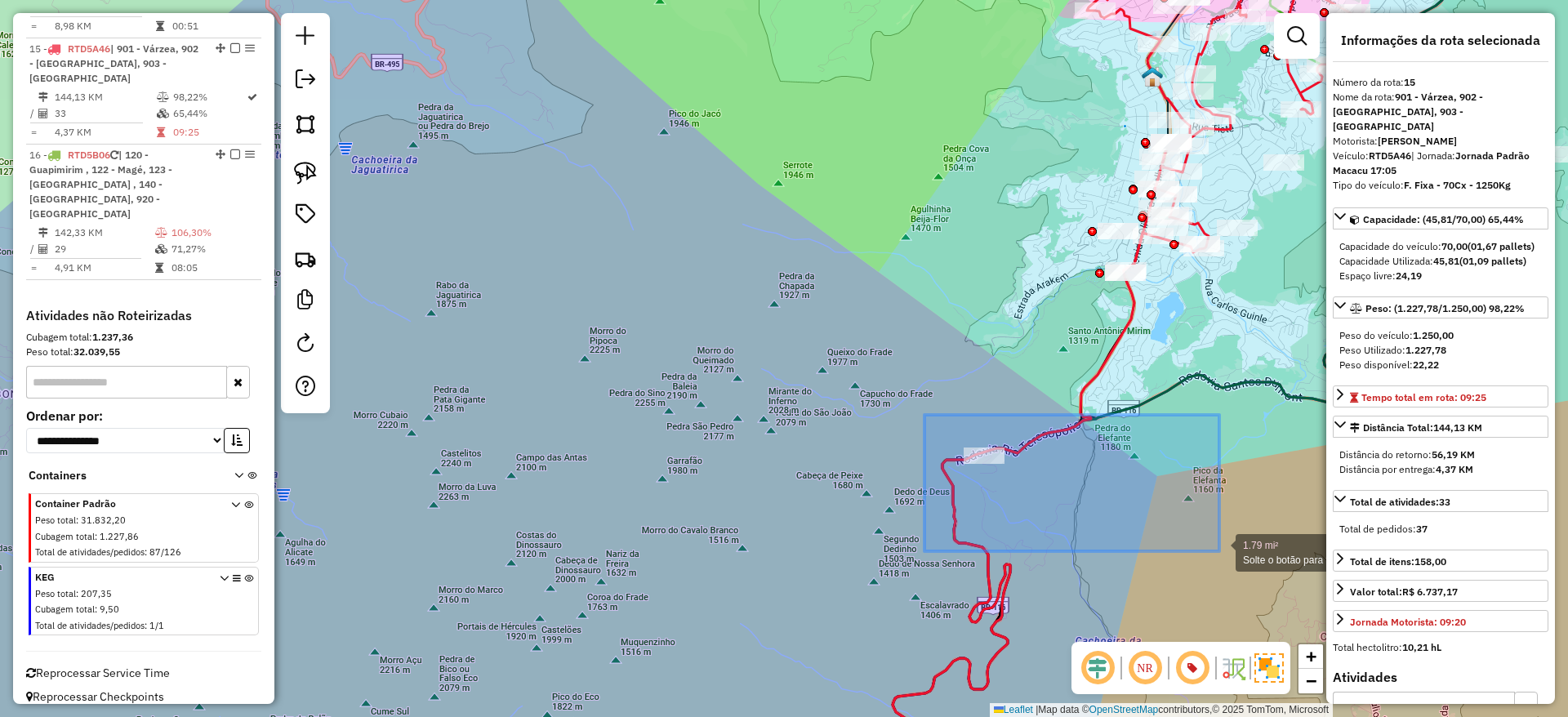
drag, startPoint x: 925, startPoint y: 414, endPoint x: 1224, endPoint y: 552, distance: 329.3
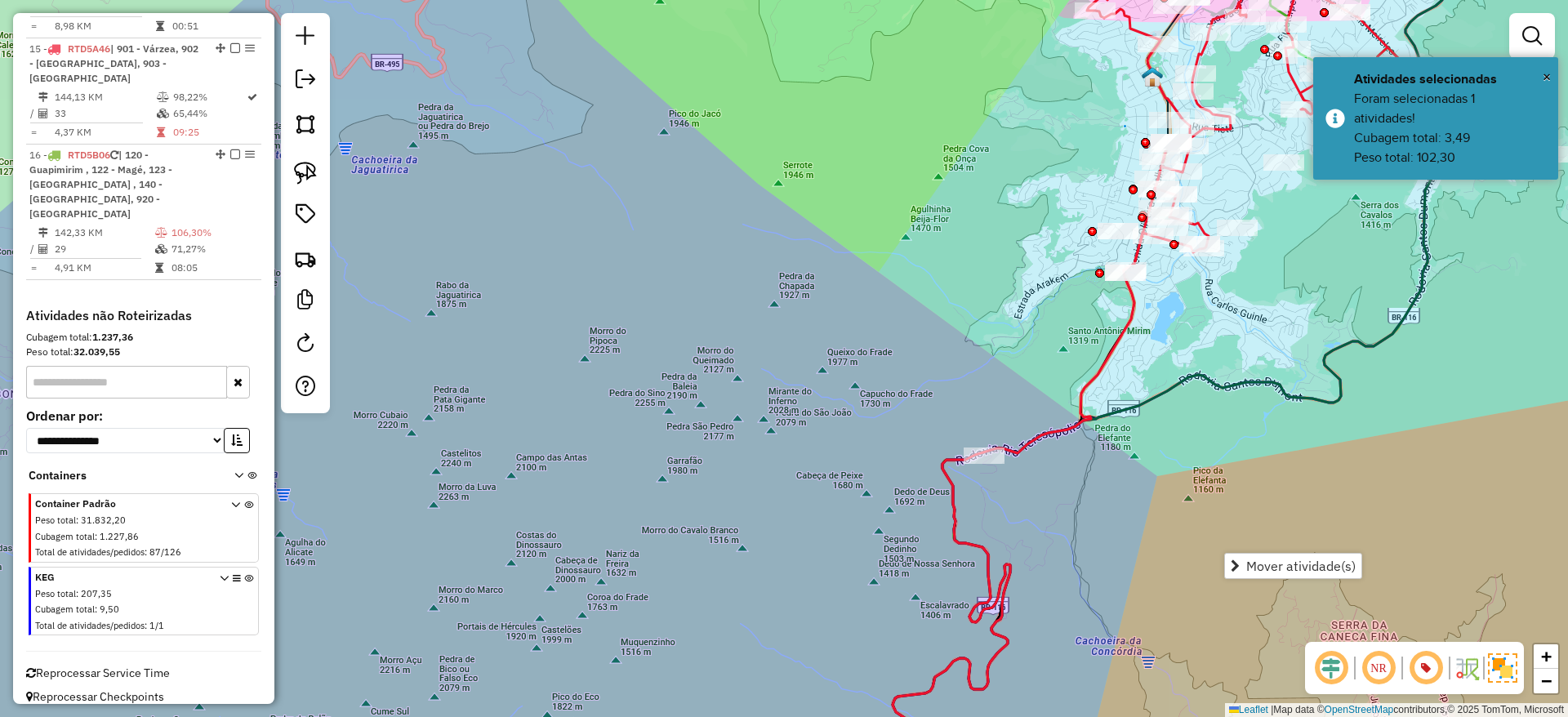
click at [1118, 343] on icon at bounding box center [1028, 473] width 271 height 631
select select "*********"
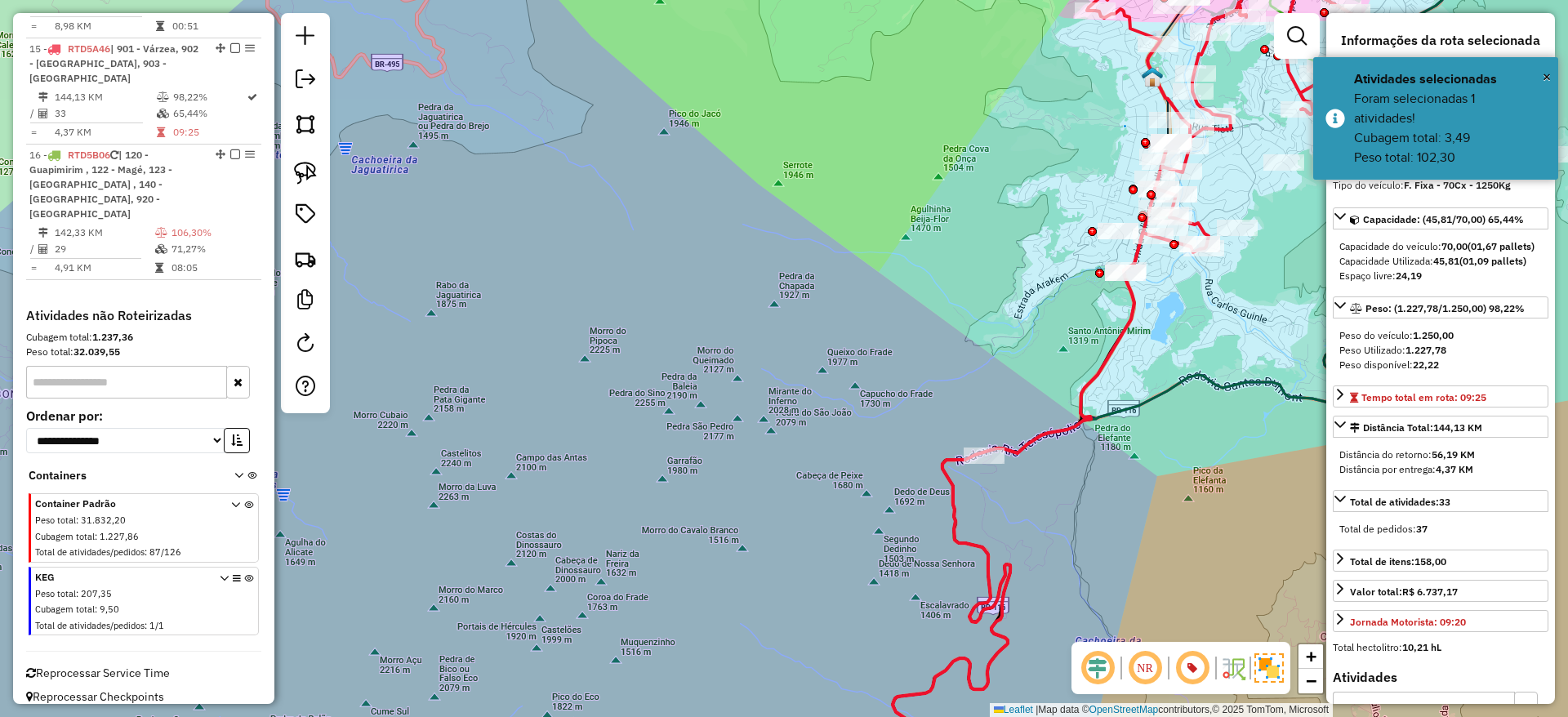
click at [983, 464] on div at bounding box center [984, 455] width 41 height 16
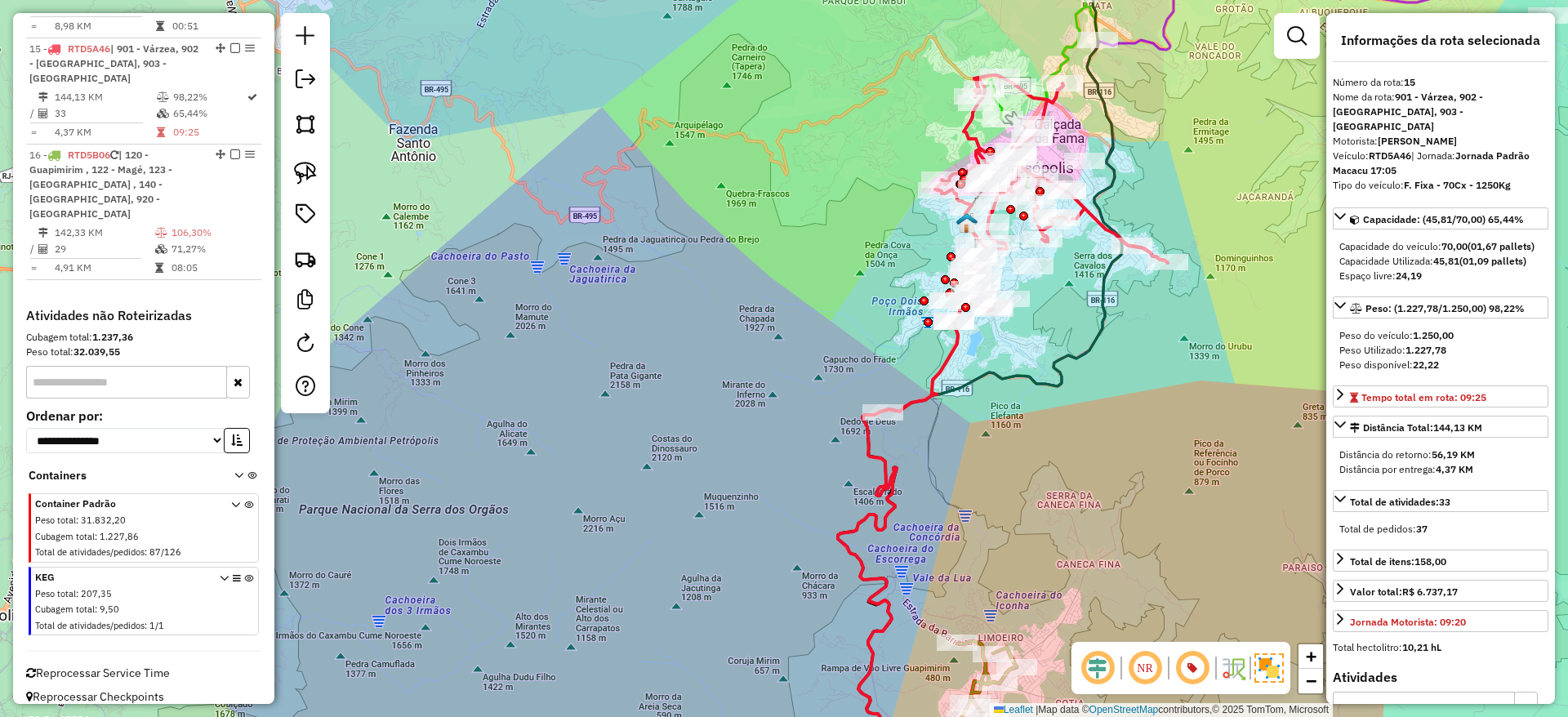
click at [925, 396] on icon at bounding box center [905, 526] width 136 height 525
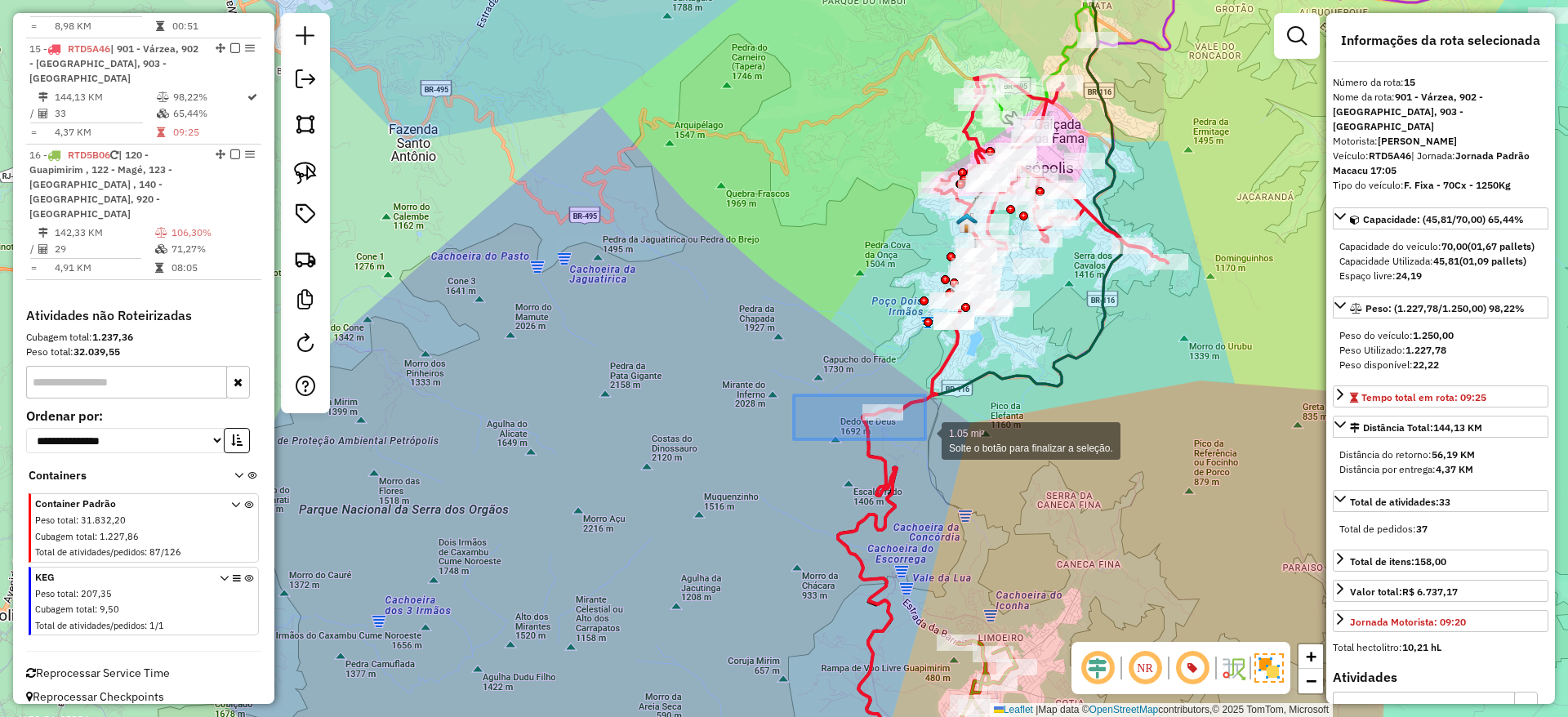
drag, startPoint x: 794, startPoint y: 395, endPoint x: 925, endPoint y: 439, distance: 138.2
click at [925, 439] on div "1.05 mi² Solte o botão para finalizar a seleção. Janela de atendimento Grade de…" at bounding box center [784, 358] width 1568 height 717
